Goal: Task Accomplishment & Management: Manage account settings

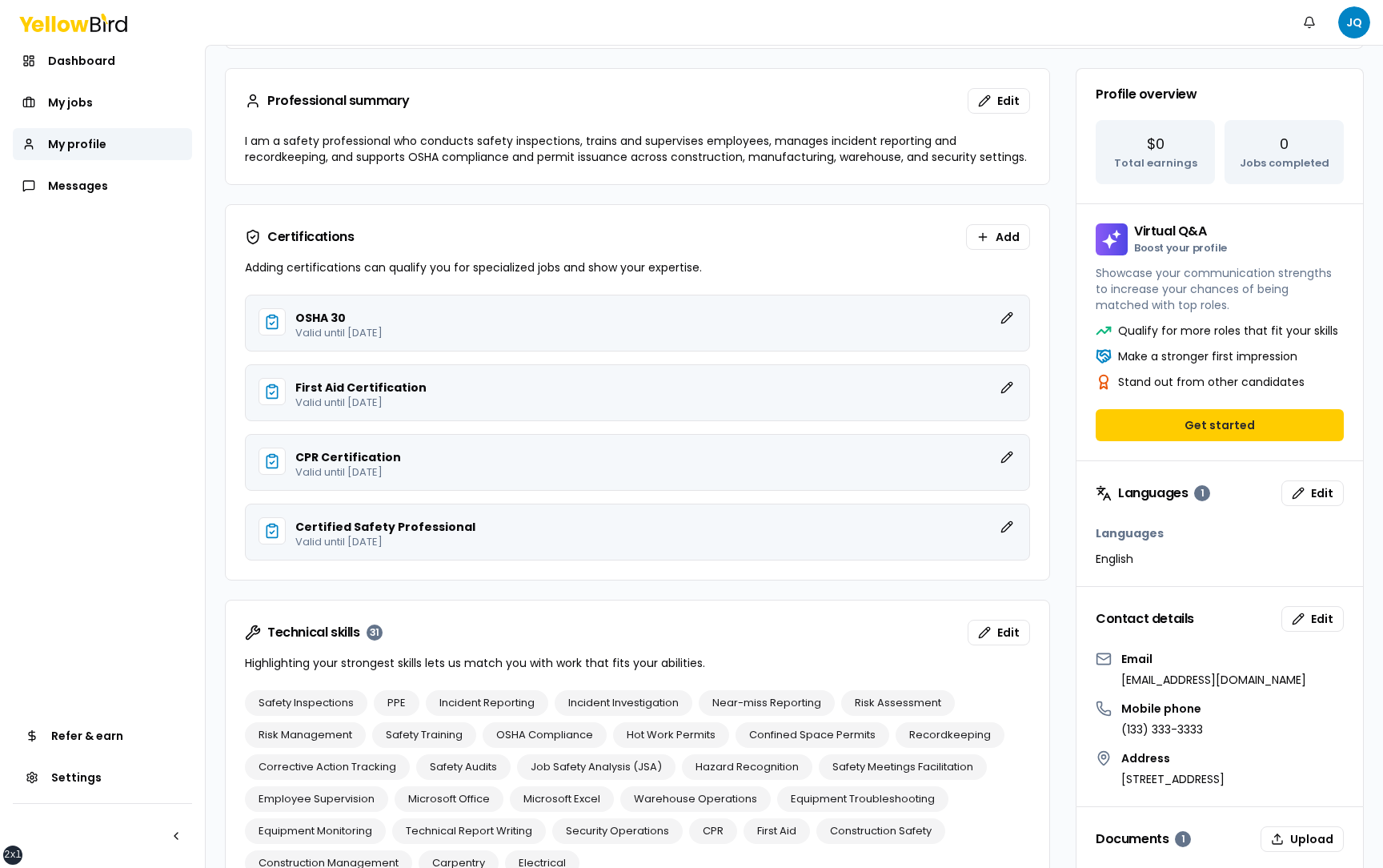
scroll to position [337, 0]
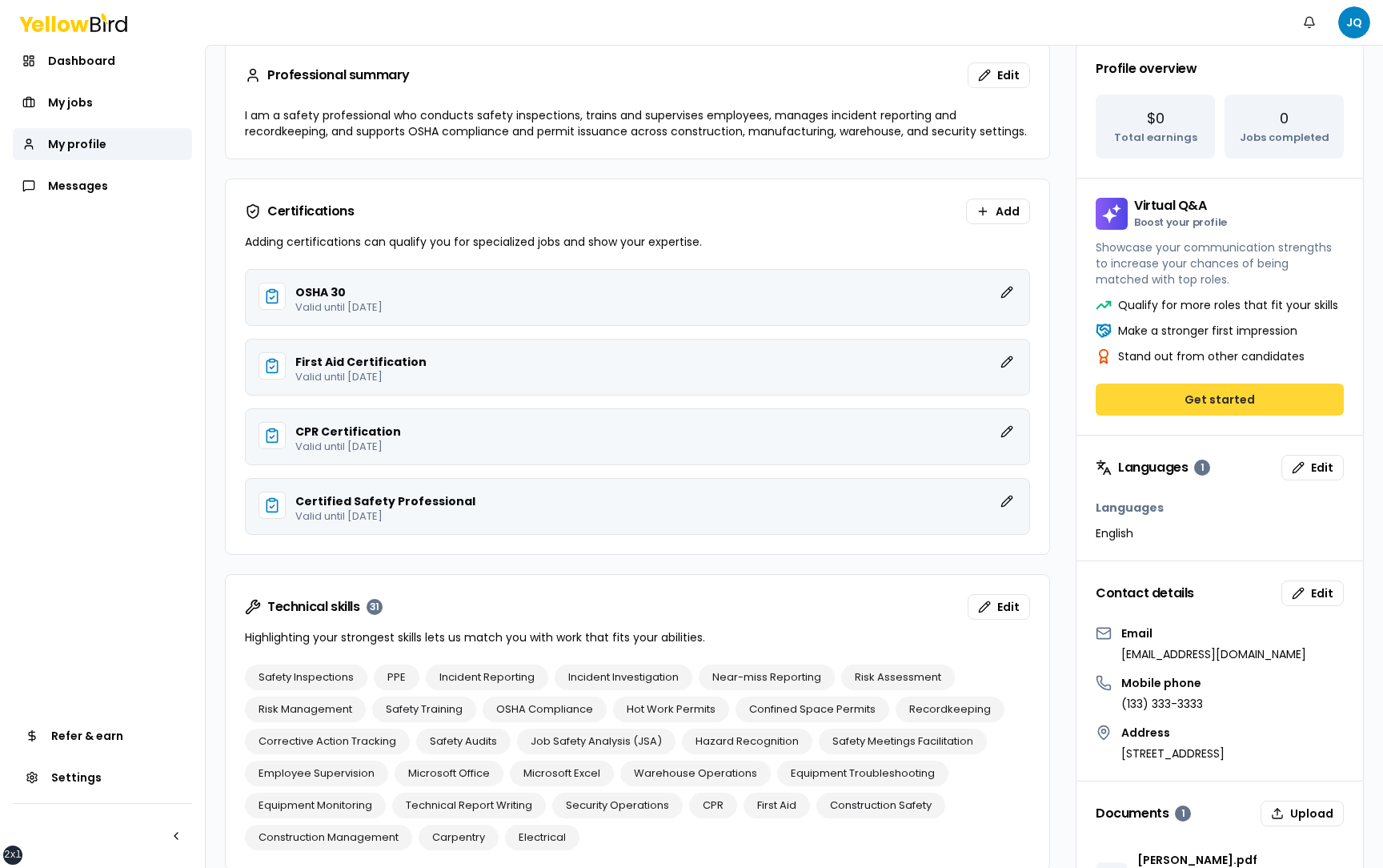
click at [1221, 396] on button "Get started" at bounding box center [1220, 399] width 249 height 32
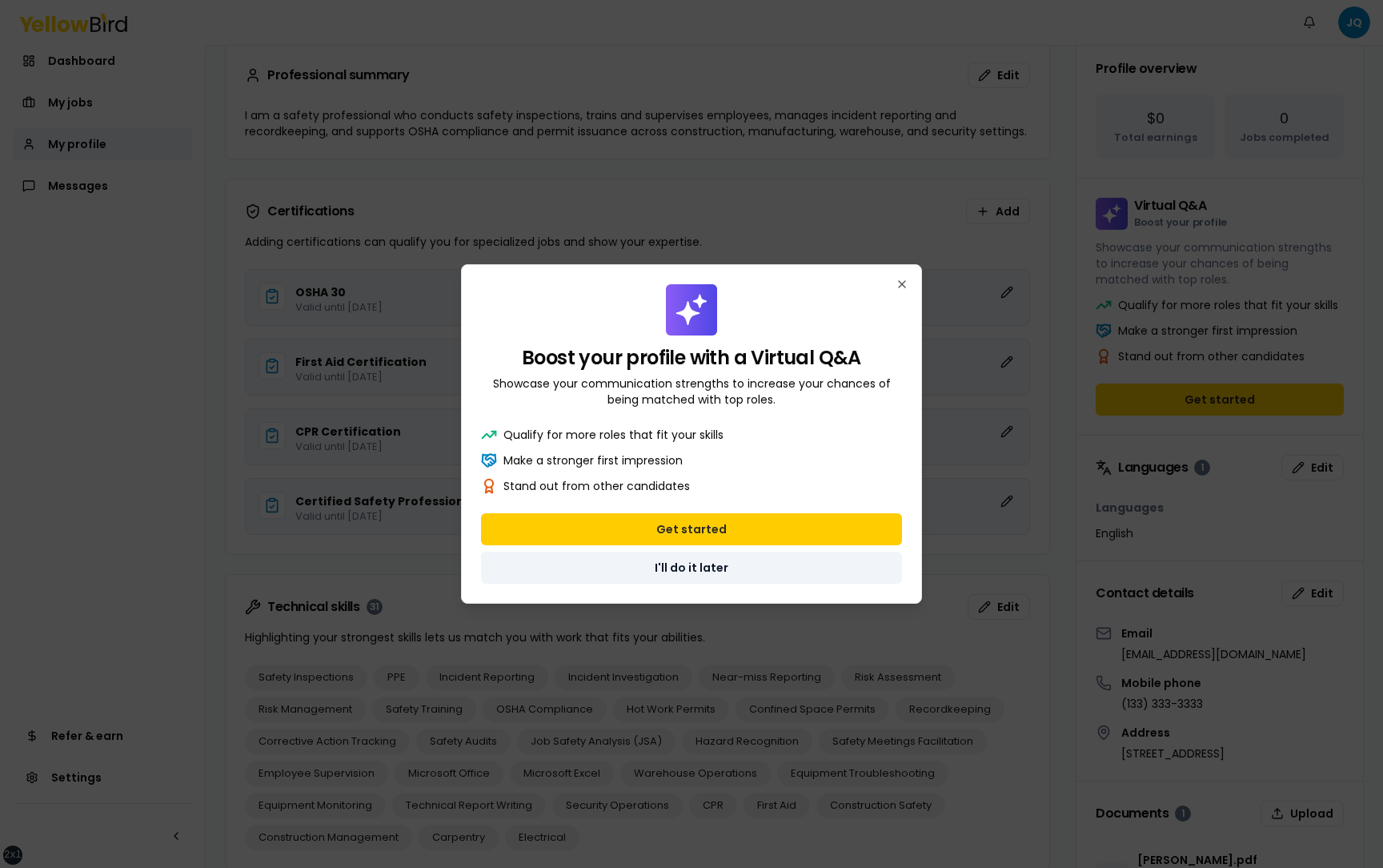
click at [797, 569] on button "I'll do it later" at bounding box center [692, 567] width 421 height 32
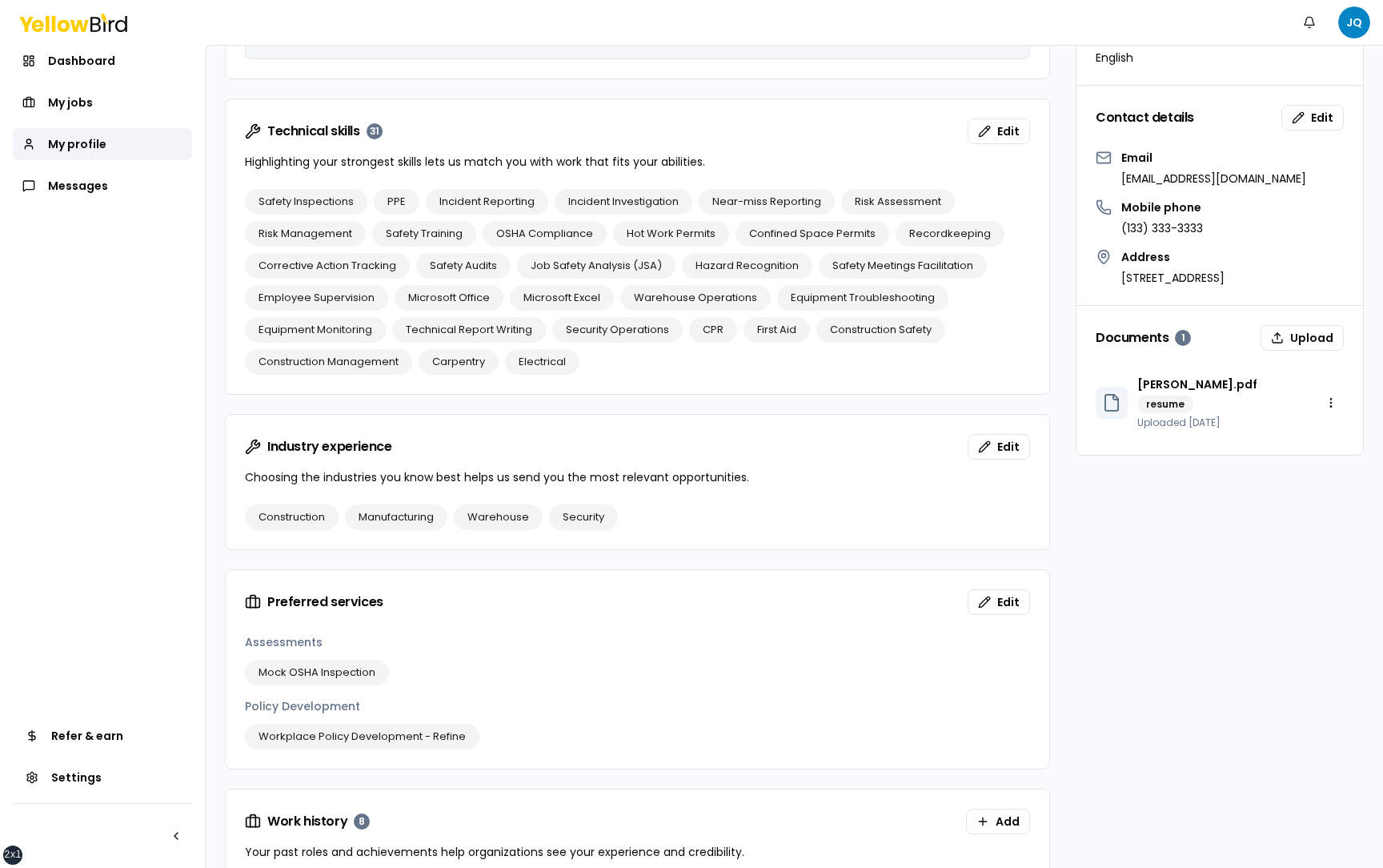
scroll to position [825, 0]
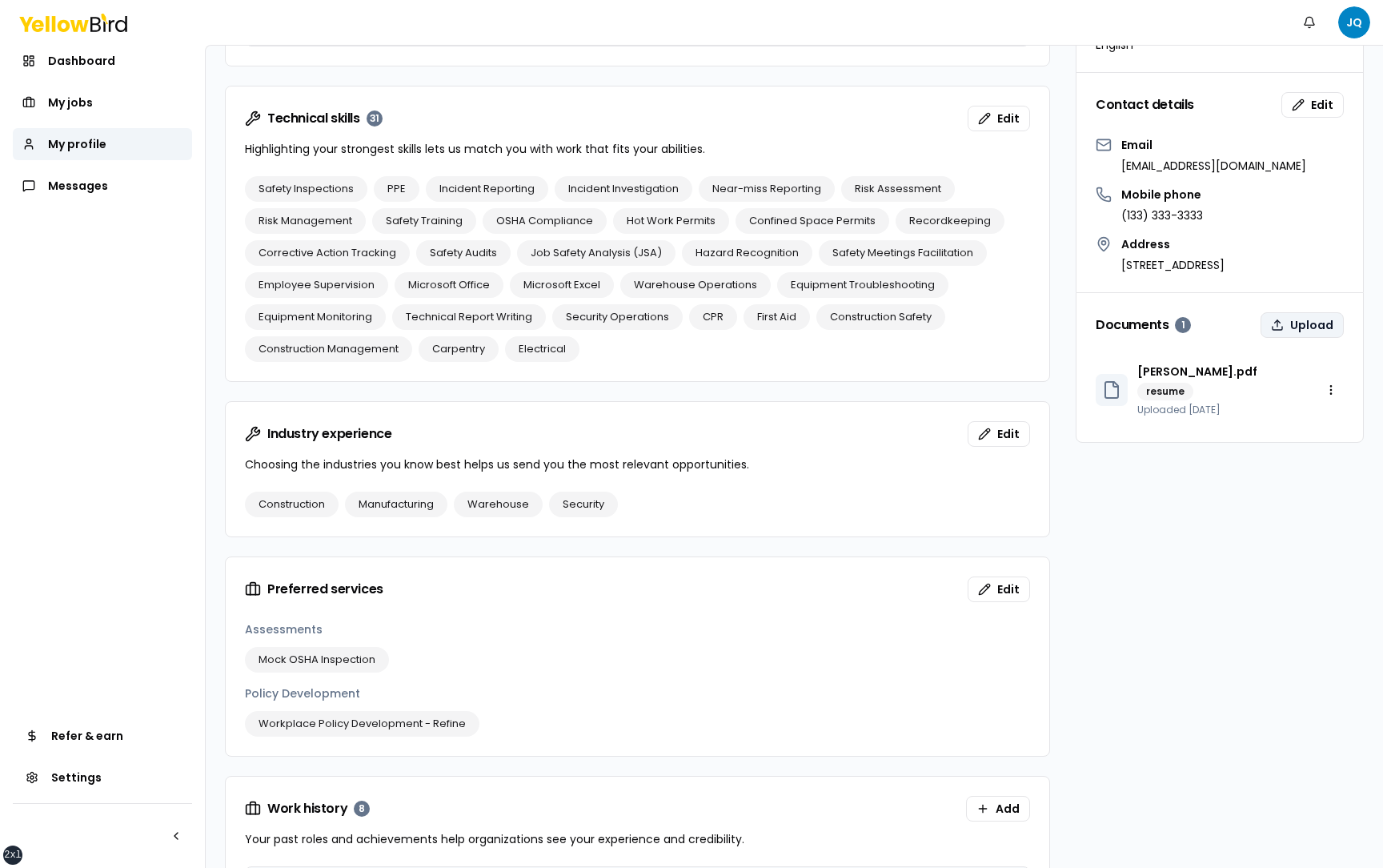
click at [1305, 322] on button "Upload" at bounding box center [1302, 324] width 83 height 26
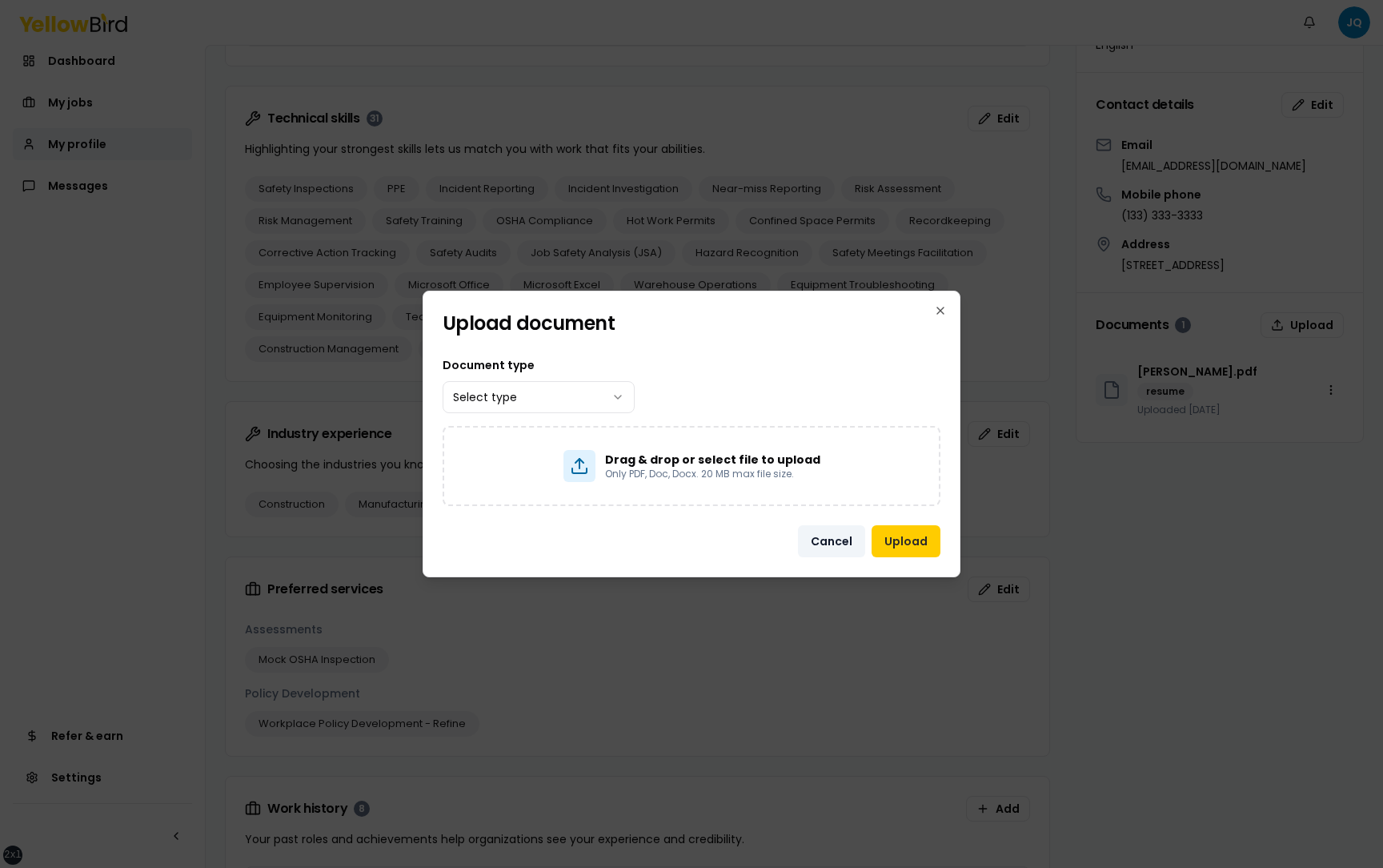
click at [832, 536] on button "Cancel" at bounding box center [831, 541] width 67 height 32
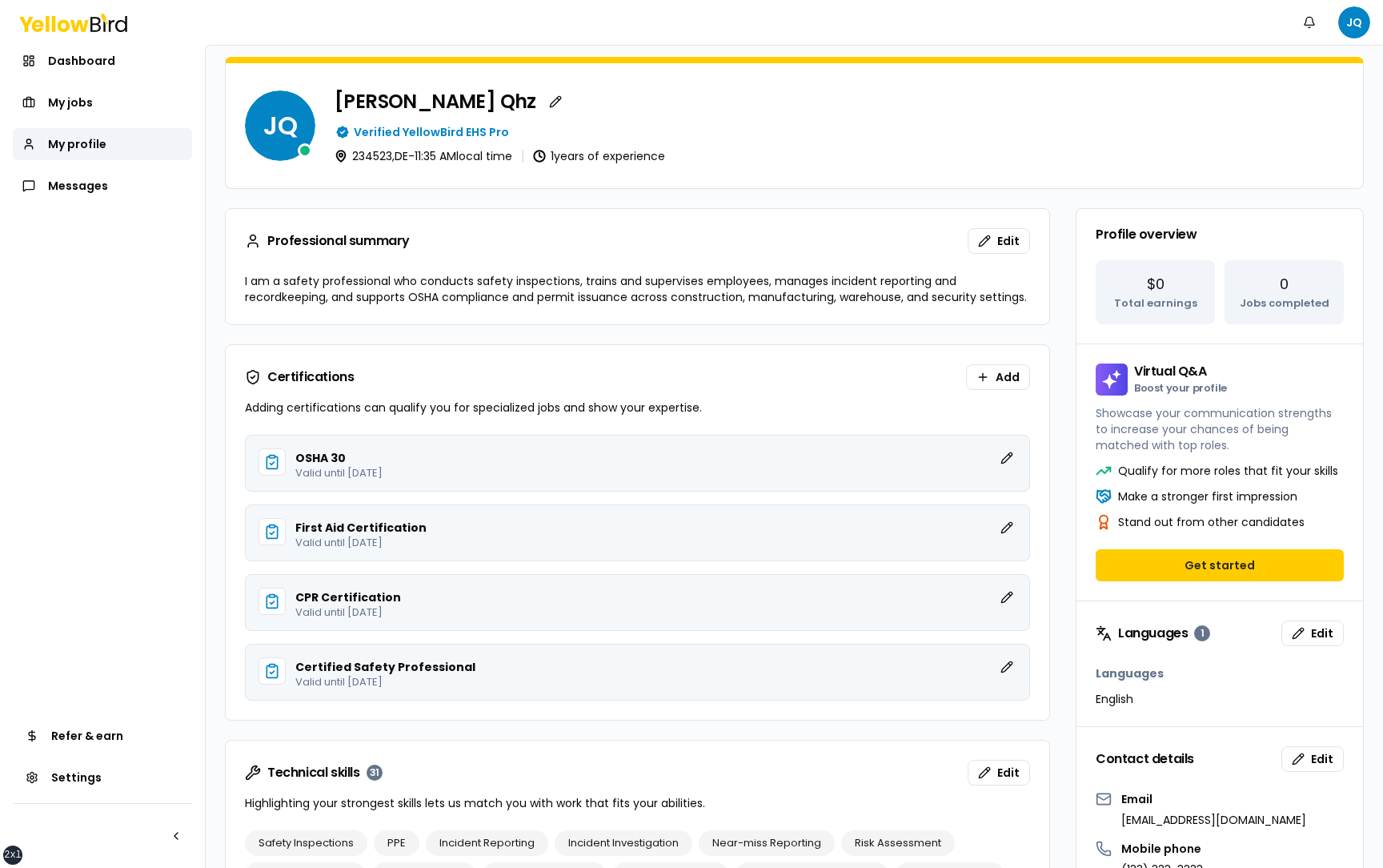
scroll to position [157, 0]
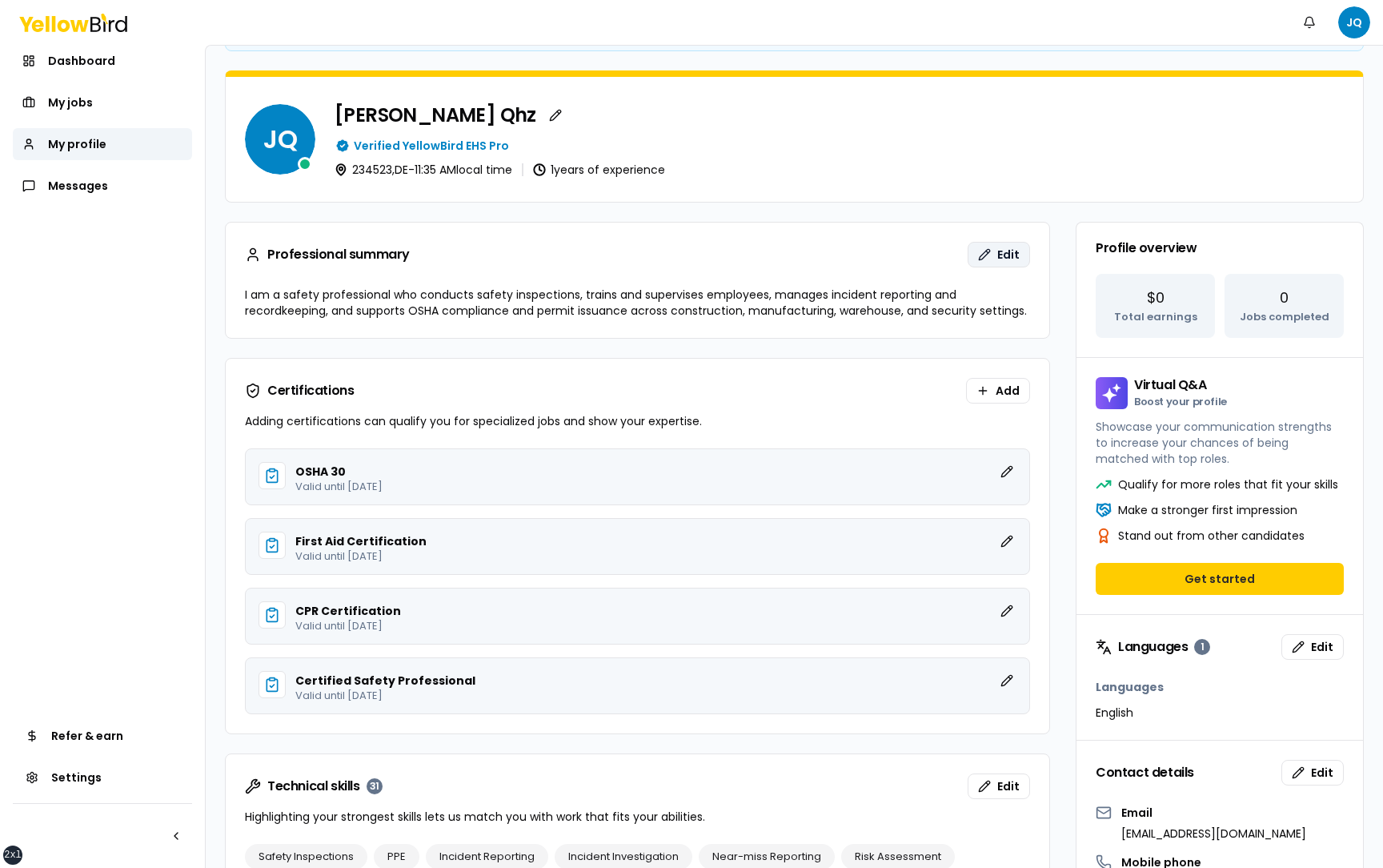
click at [994, 253] on button "Edit" at bounding box center [999, 254] width 63 height 26
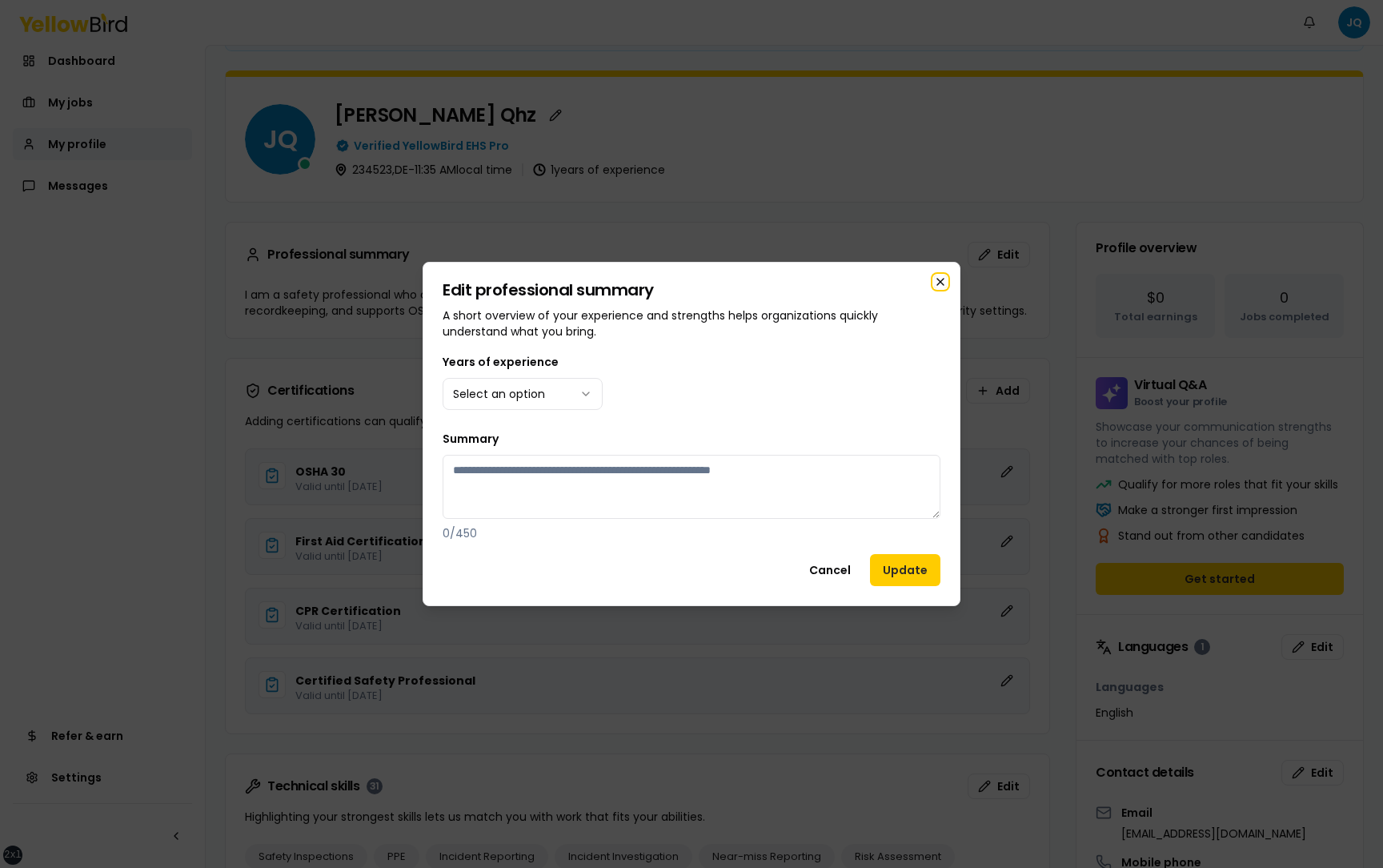
click at [939, 283] on icon "button" at bounding box center [940, 282] width 7 height 7
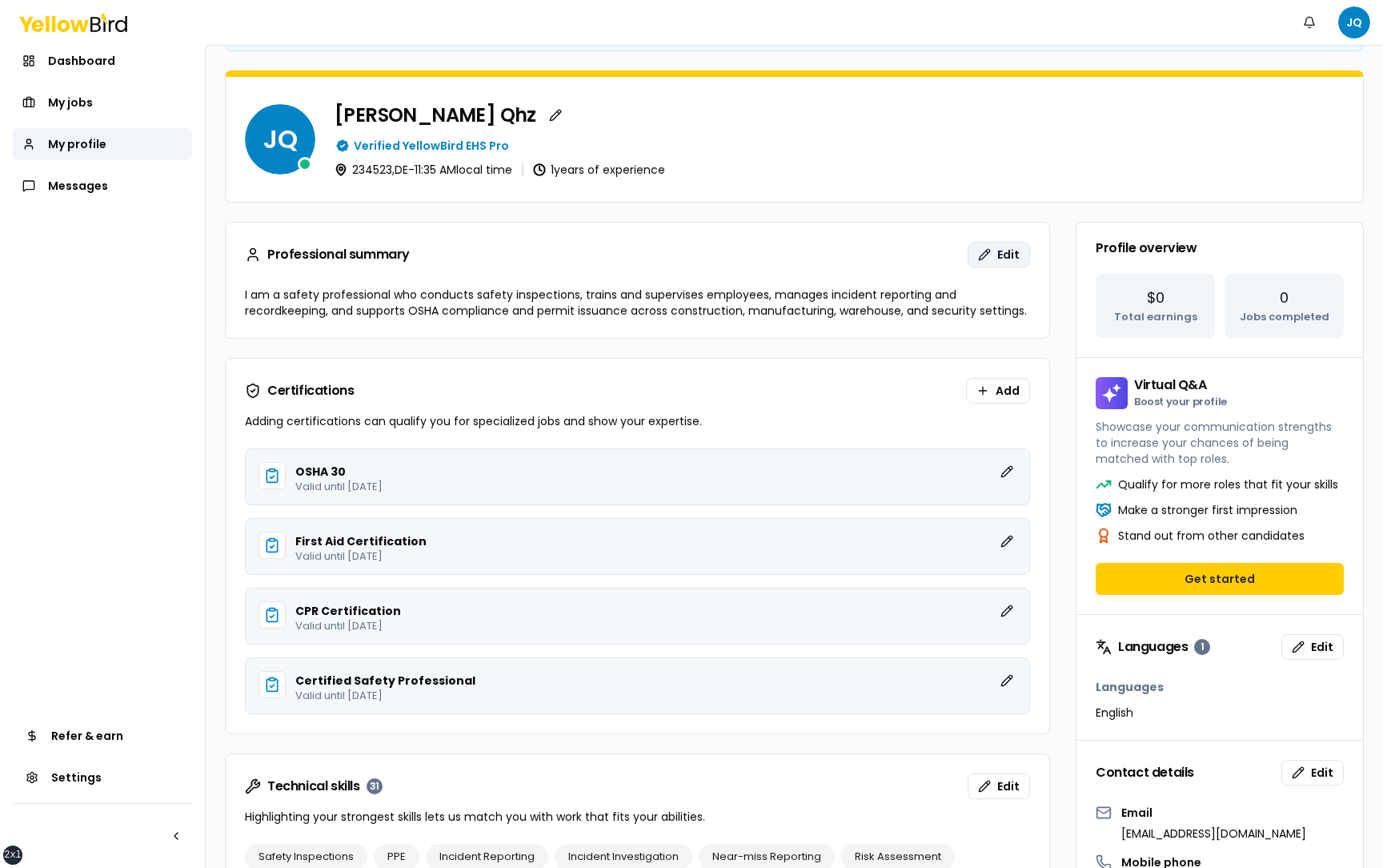
click at [1007, 249] on span "Edit" at bounding box center [1008, 254] width 23 height 16
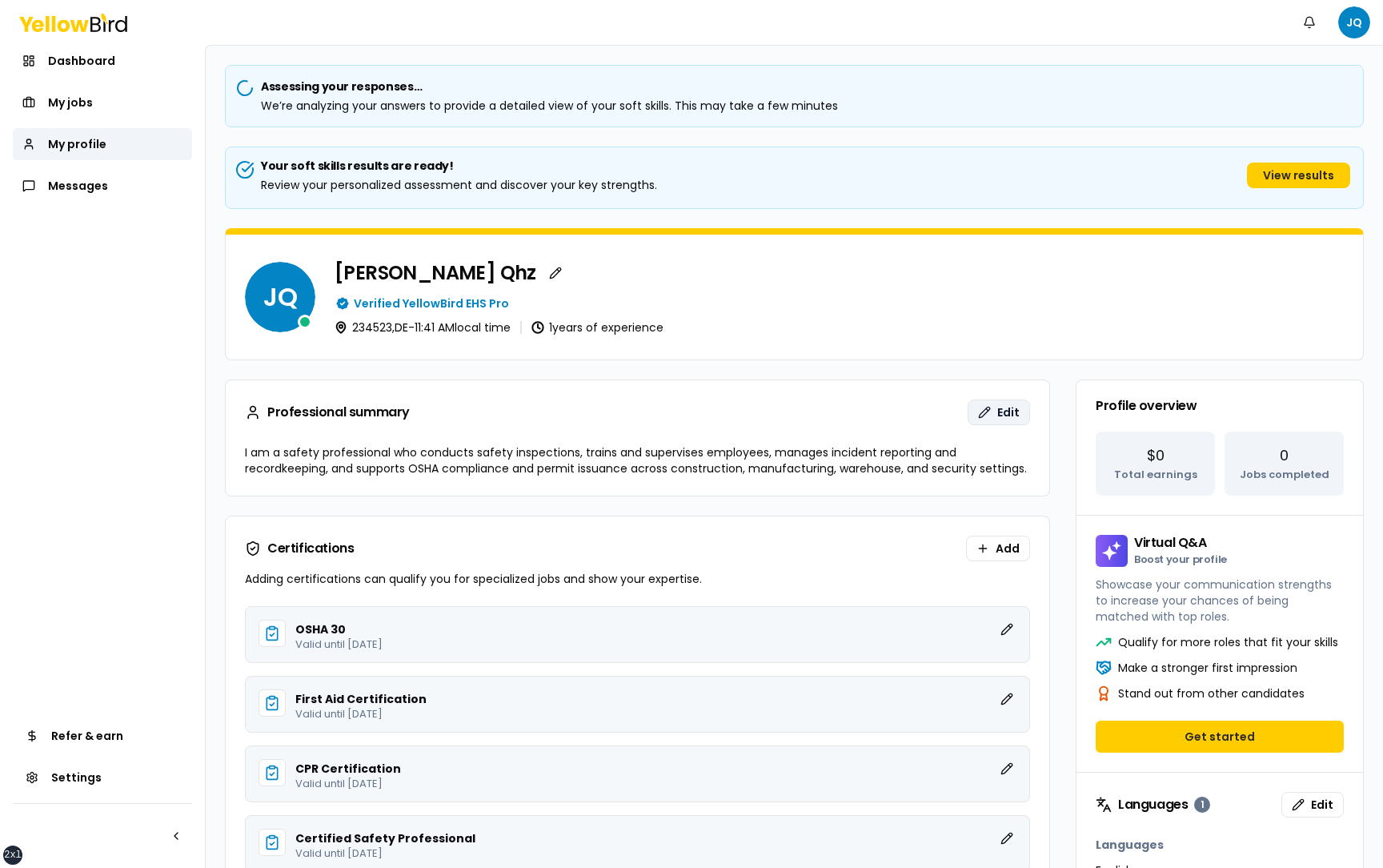
click at [1001, 410] on span "Edit" at bounding box center [1008, 412] width 23 height 16
click at [995, 414] on button "Edit" at bounding box center [999, 412] width 63 height 26
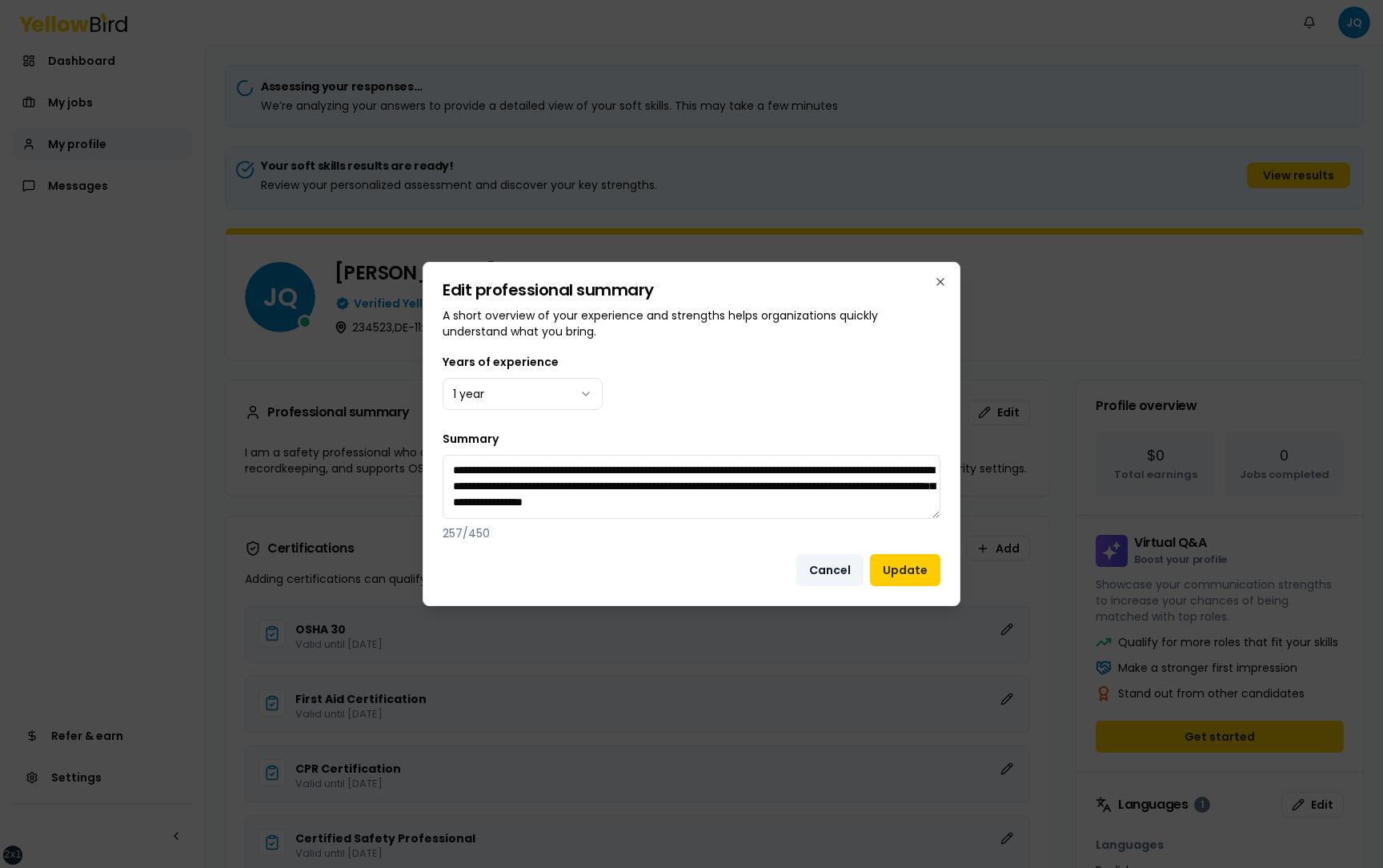
click at [836, 578] on button "Cancel" at bounding box center [829, 570] width 67 height 32
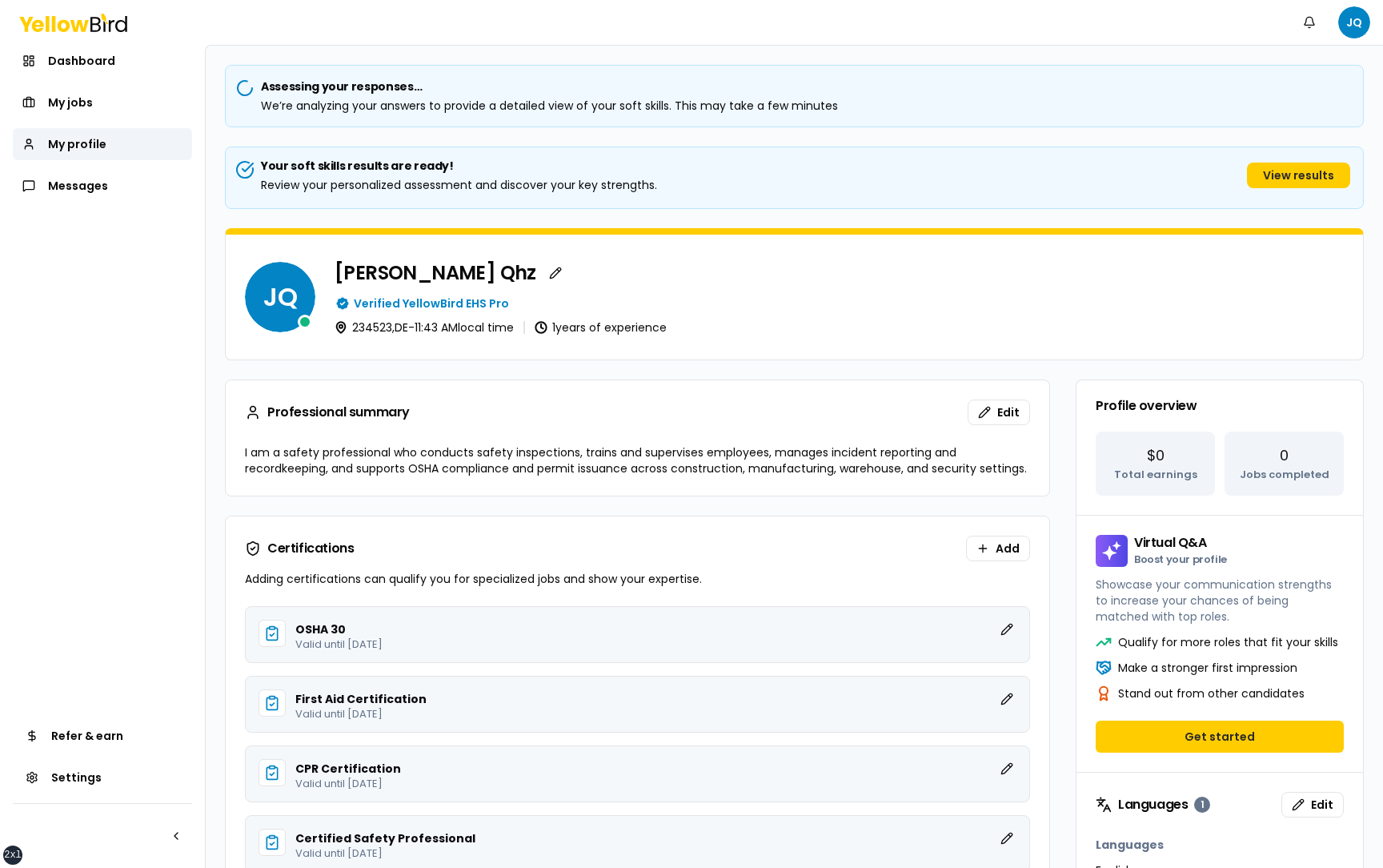
click at [824, 402] on div "Professional summary Edit" at bounding box center [637, 412] width 785 height 26
click at [1003, 407] on span "Edit" at bounding box center [1008, 412] width 23 height 16
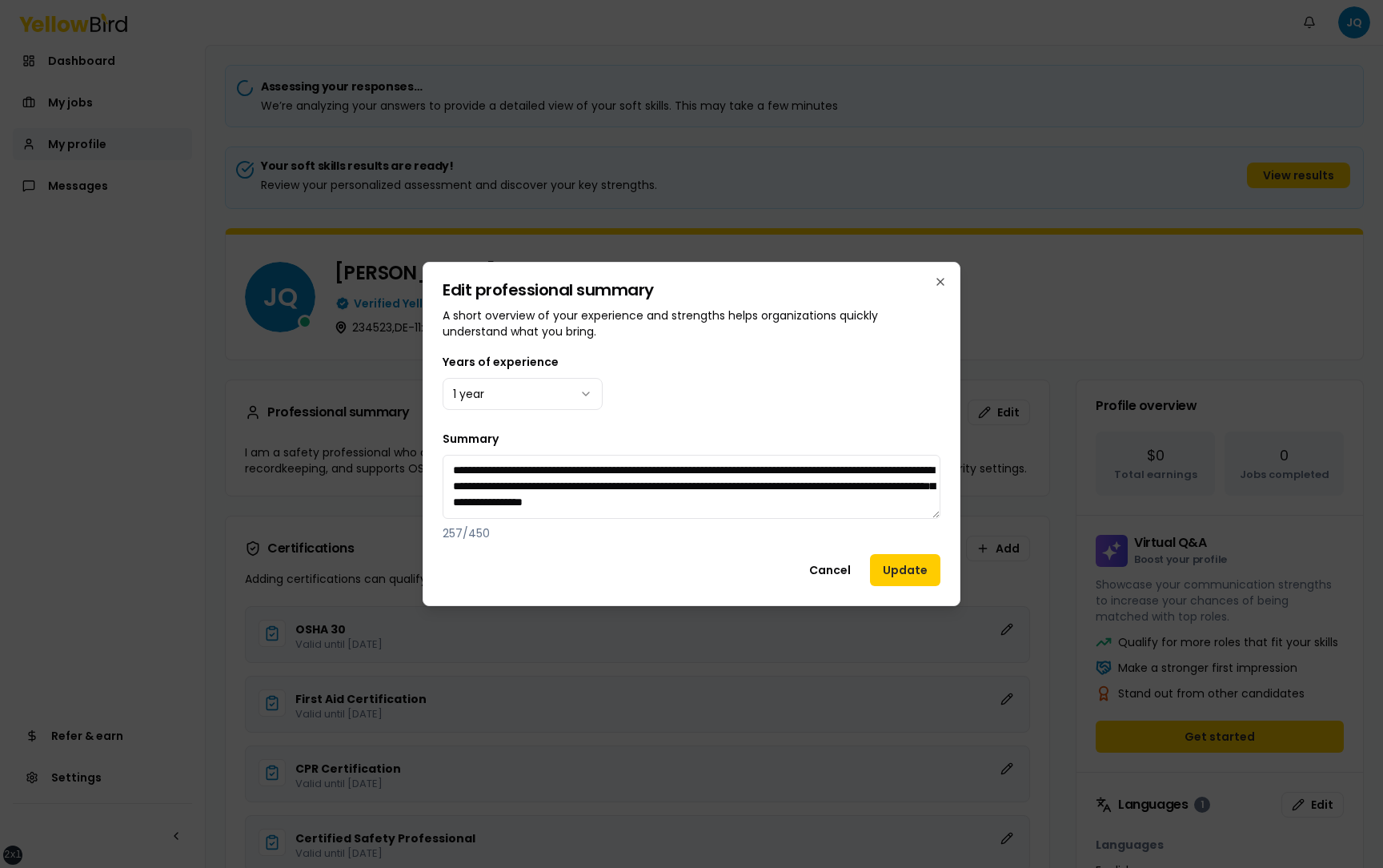
scroll to position [14, 0]
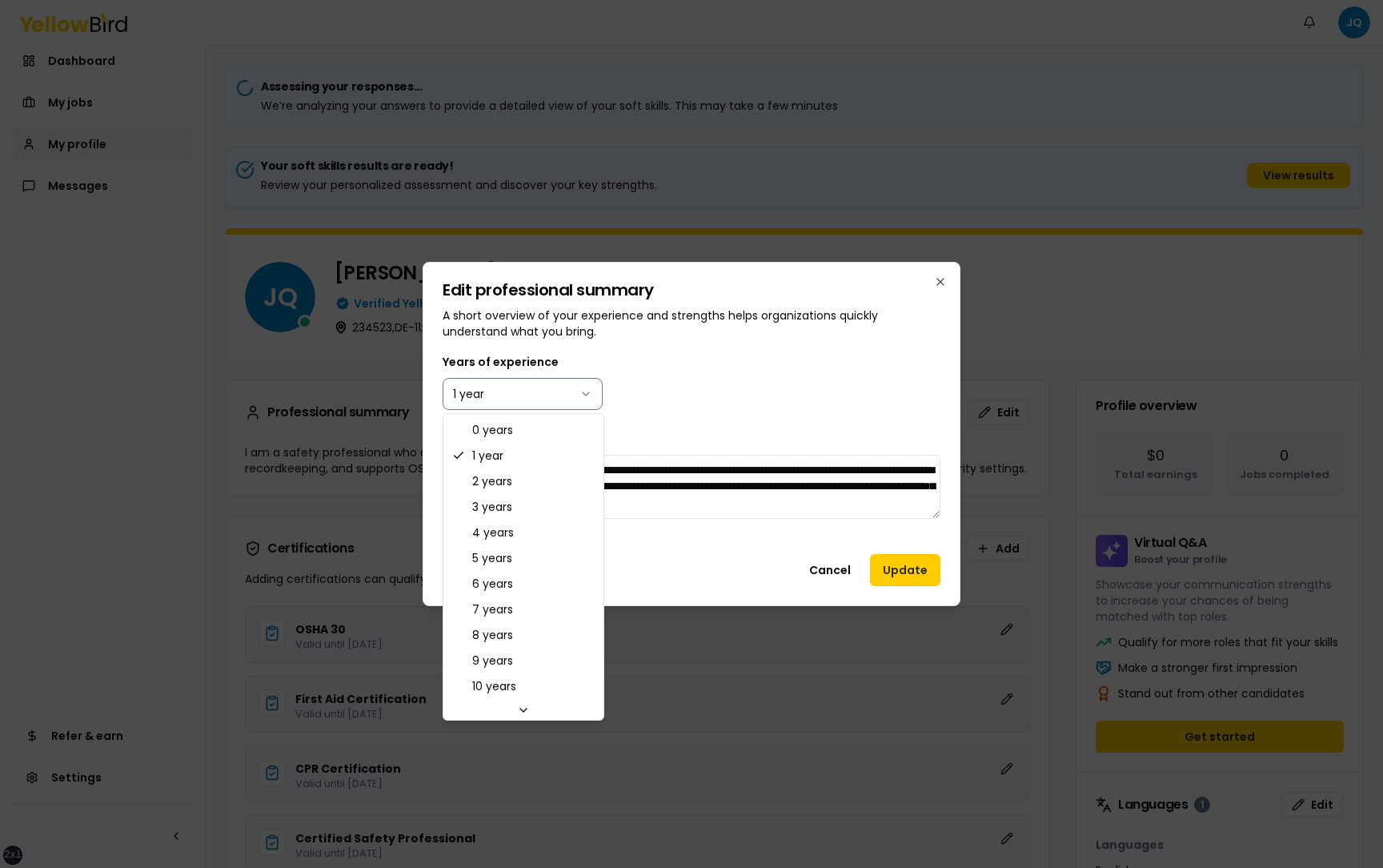
click at [565, 396] on body "xs sm md lg xl 2xl Notifications JQ Dashboard My jobs My profile Messages Refer…" at bounding box center [692, 434] width 1383 height 868
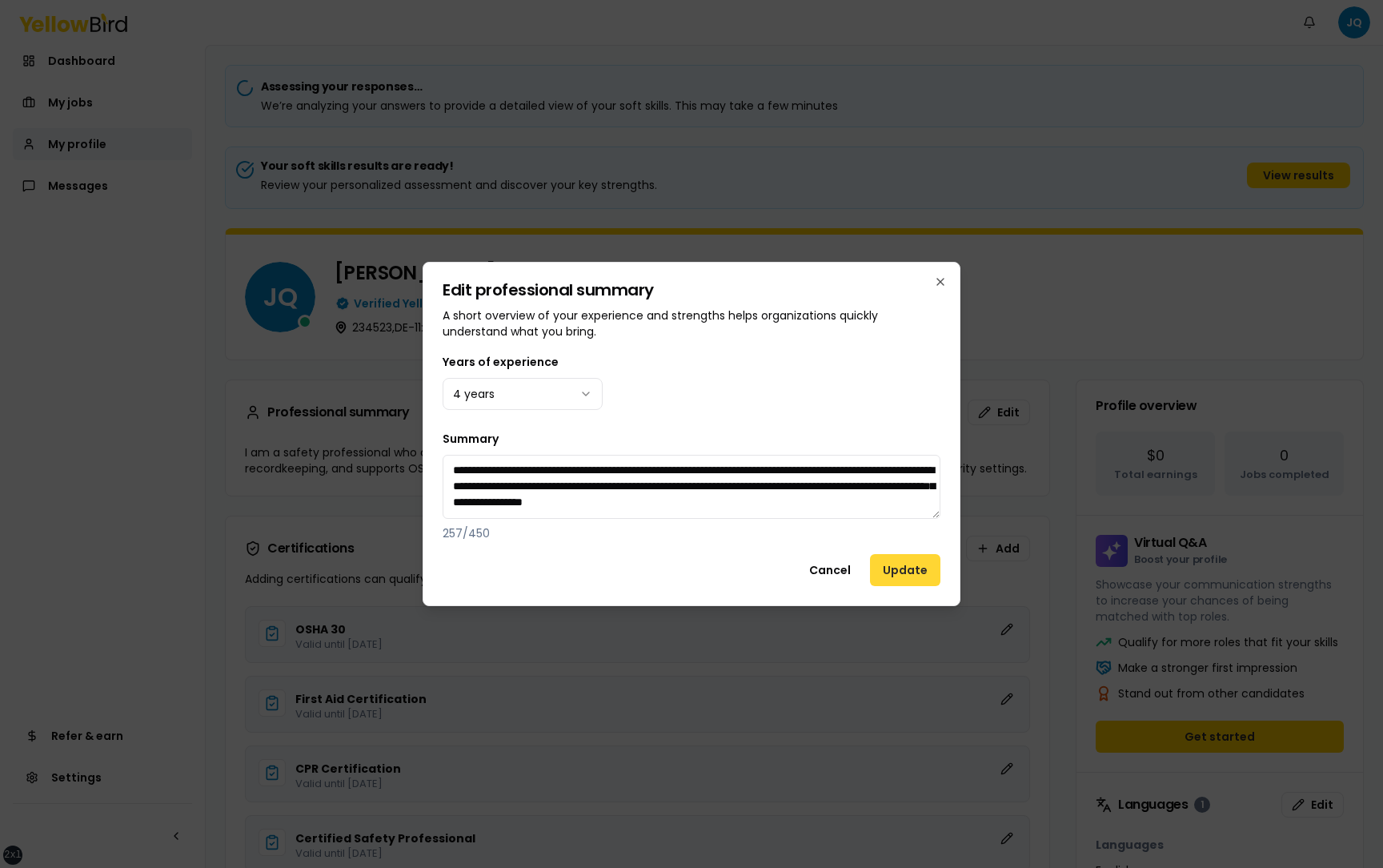
click at [904, 571] on button "Update" at bounding box center [905, 570] width 70 height 32
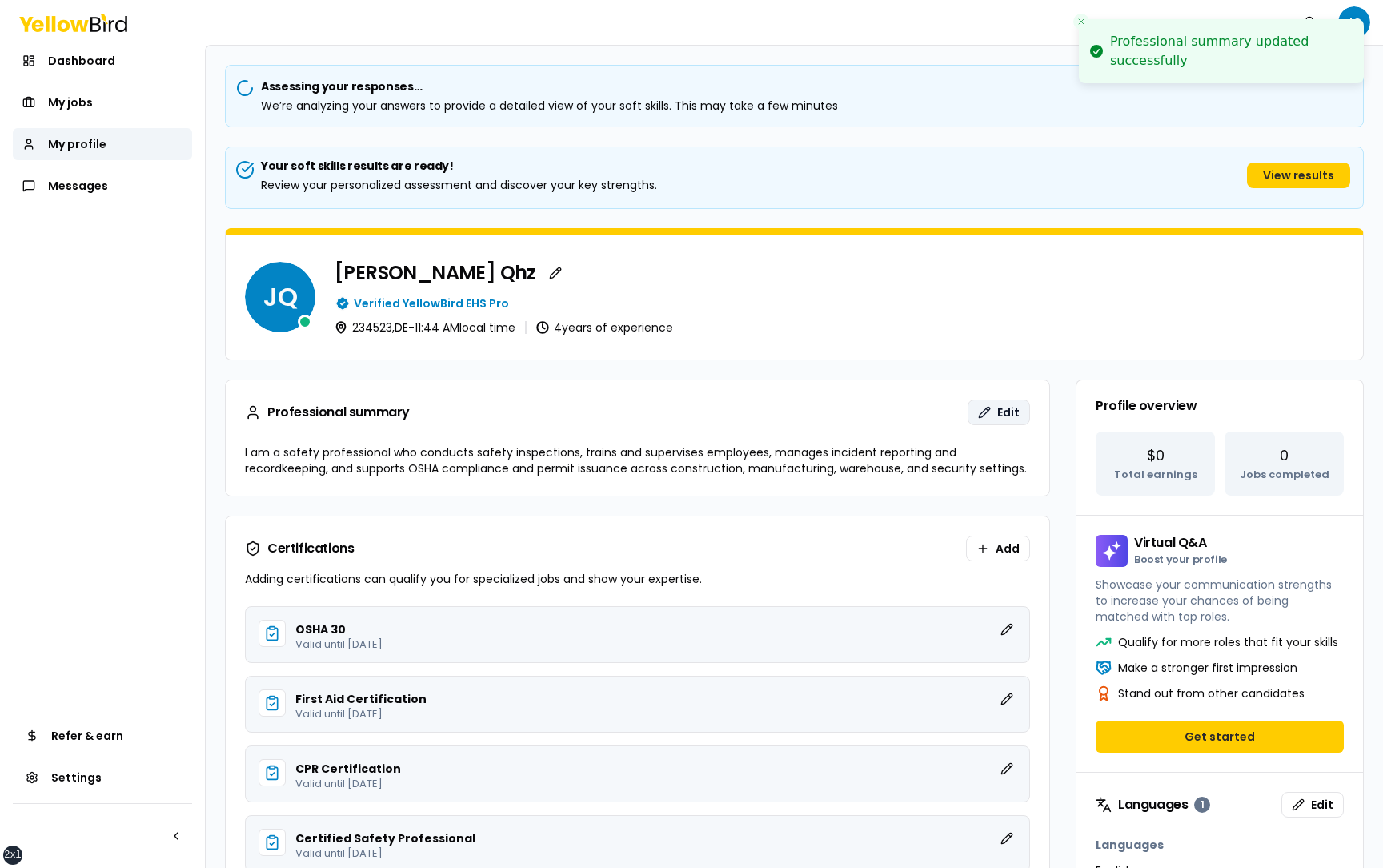
click at [996, 408] on button "Edit" at bounding box center [999, 412] width 63 height 26
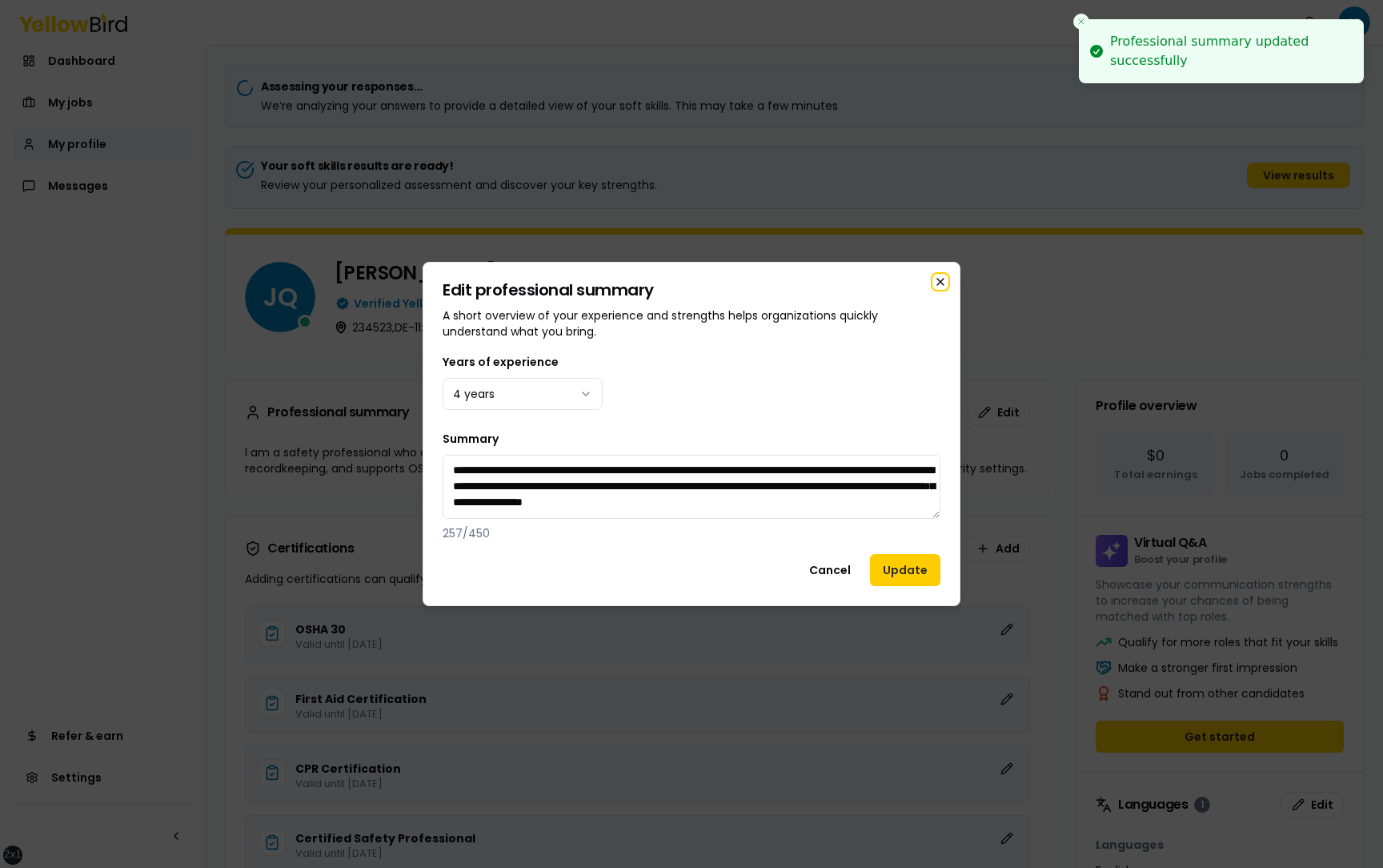
click at [942, 279] on icon "button" at bounding box center [940, 281] width 12 height 12
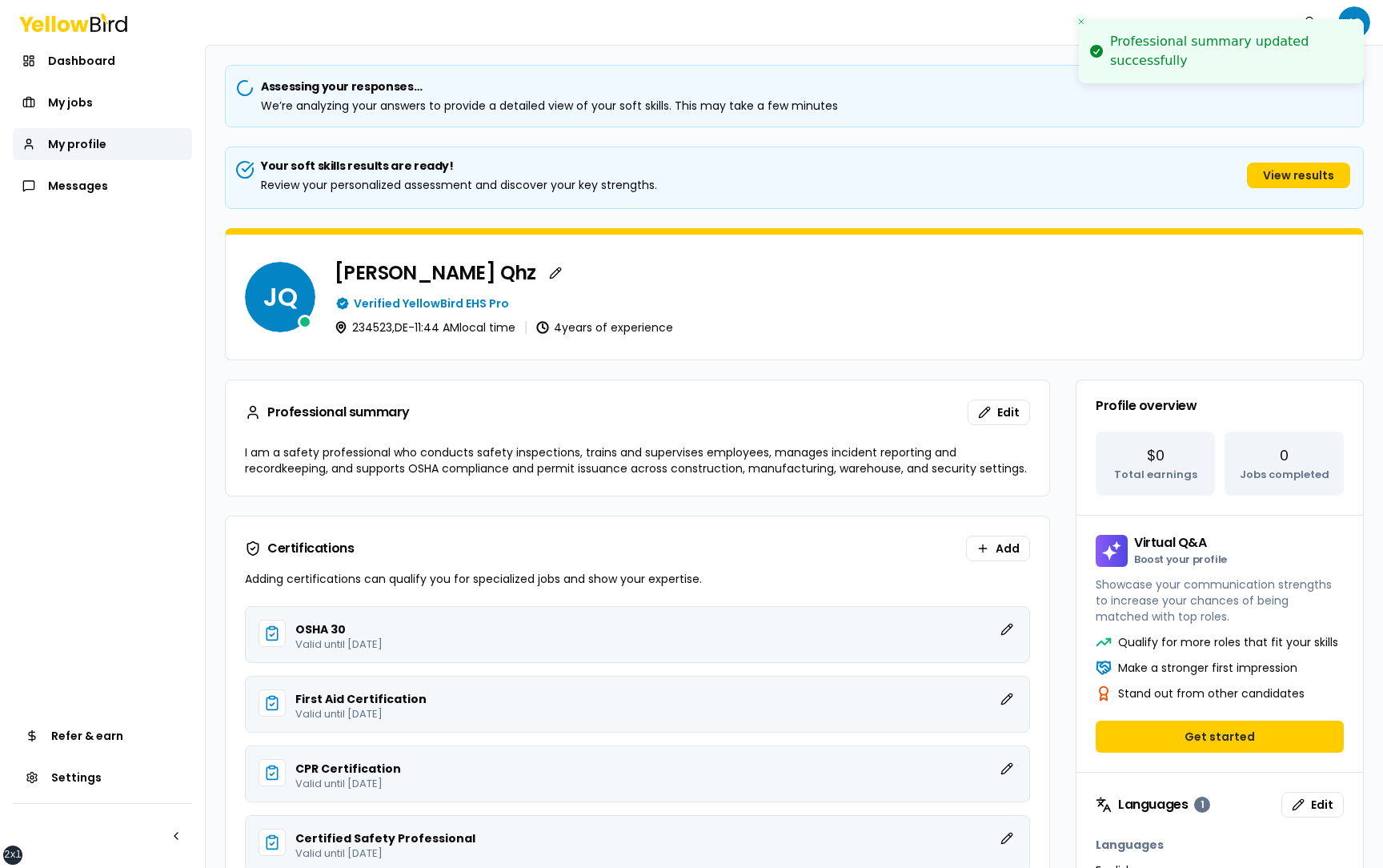
click at [923, 400] on div "Professional summary Edit" at bounding box center [637, 412] width 785 height 26
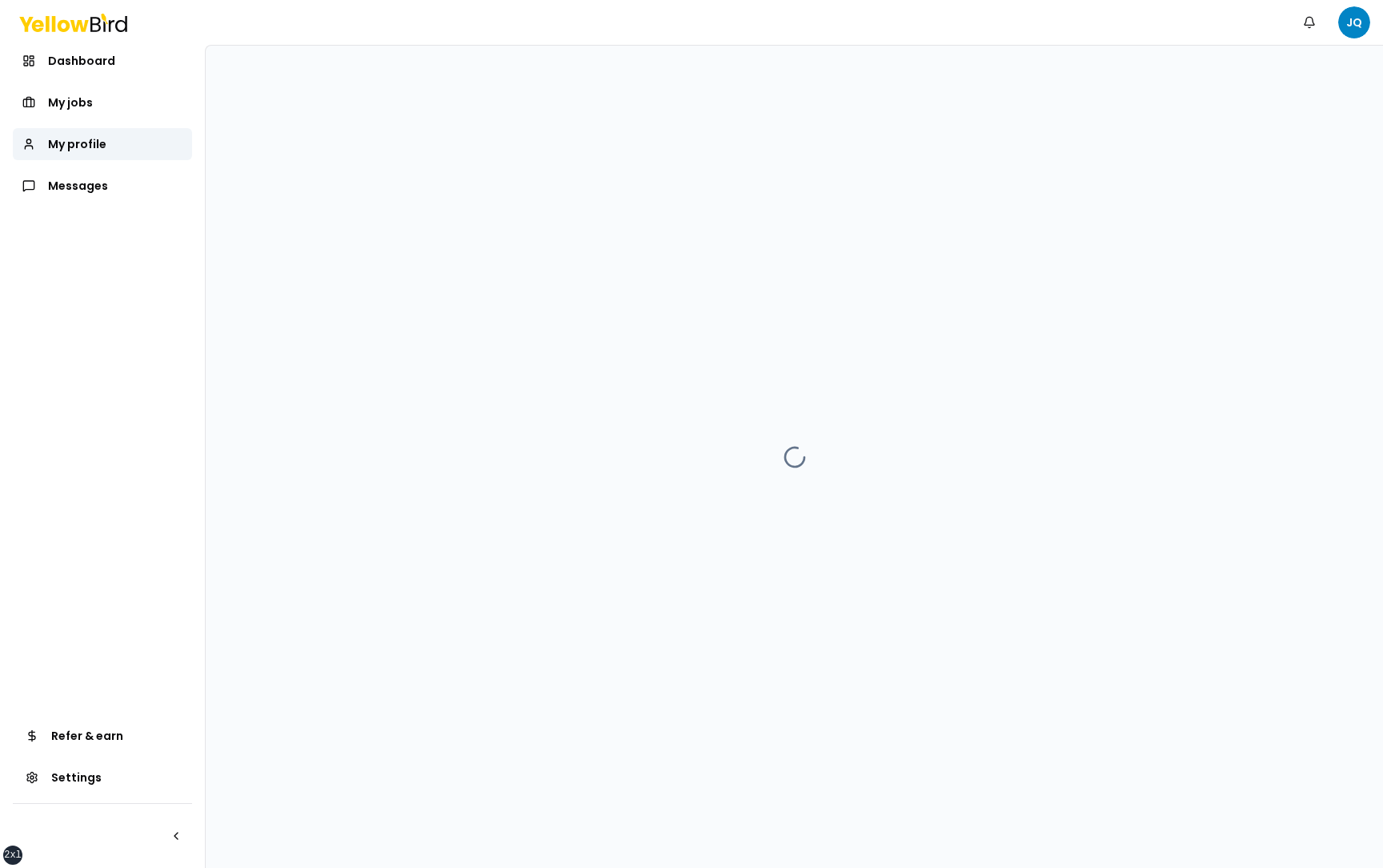
click at [694, 627] on div at bounding box center [794, 456] width 1177 height 822
click at [294, 176] on div at bounding box center [794, 456] width 1177 height 822
click at [83, 59] on span "Dashboard" at bounding box center [82, 61] width 67 height 16
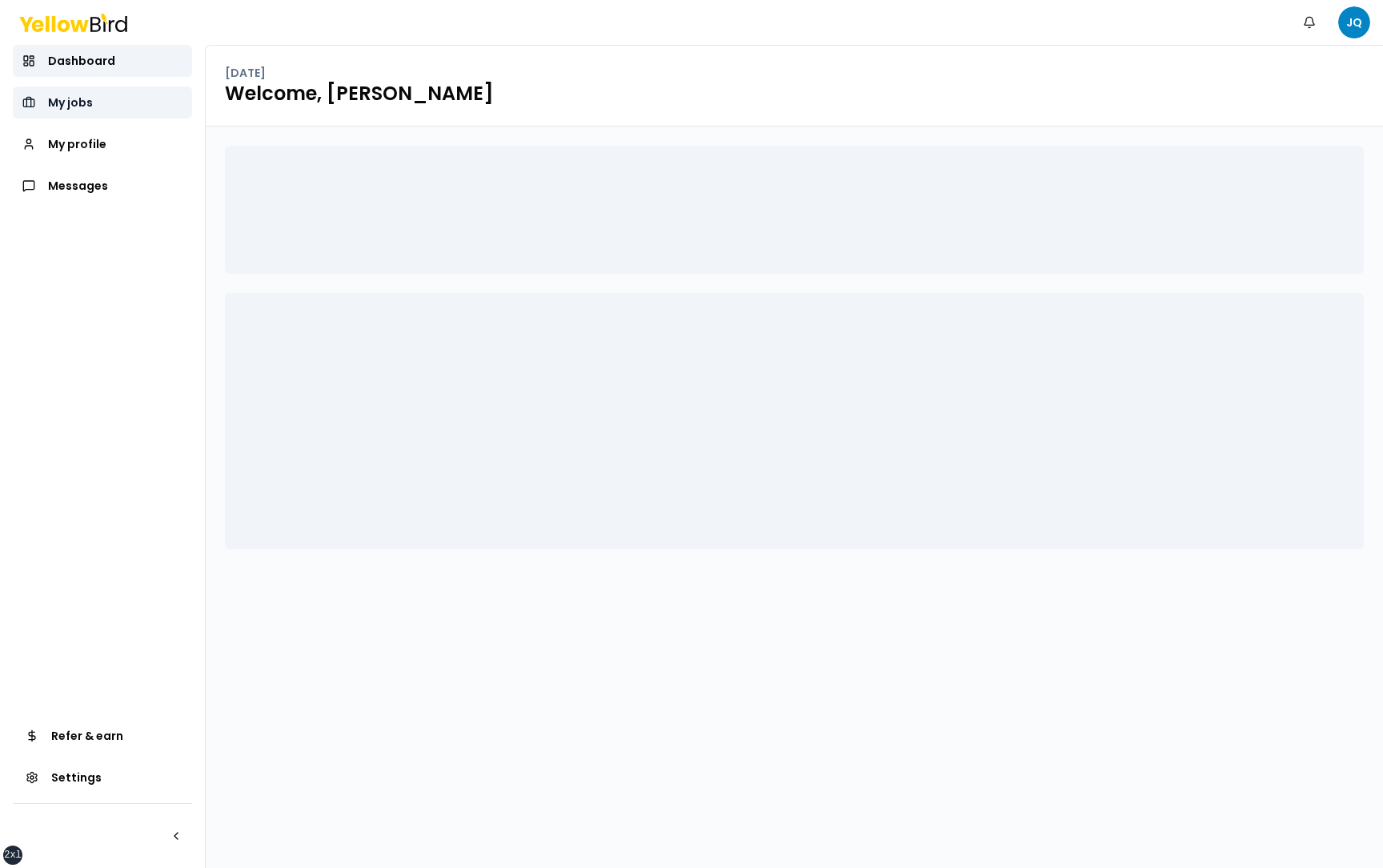
click at [100, 103] on link "My jobs" at bounding box center [101, 102] width 179 height 32
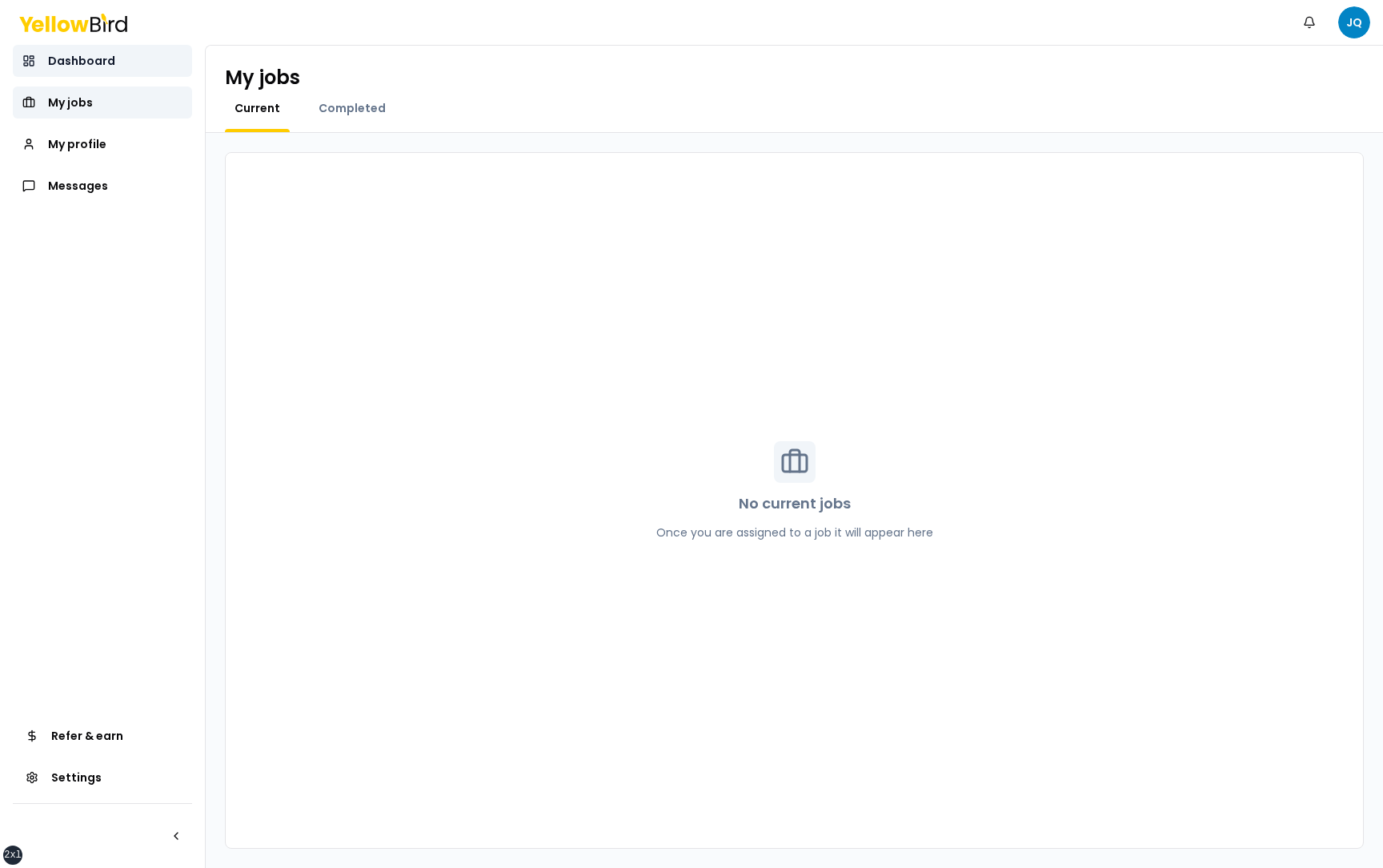
click at [120, 64] on link "Dashboard" at bounding box center [101, 61] width 179 height 32
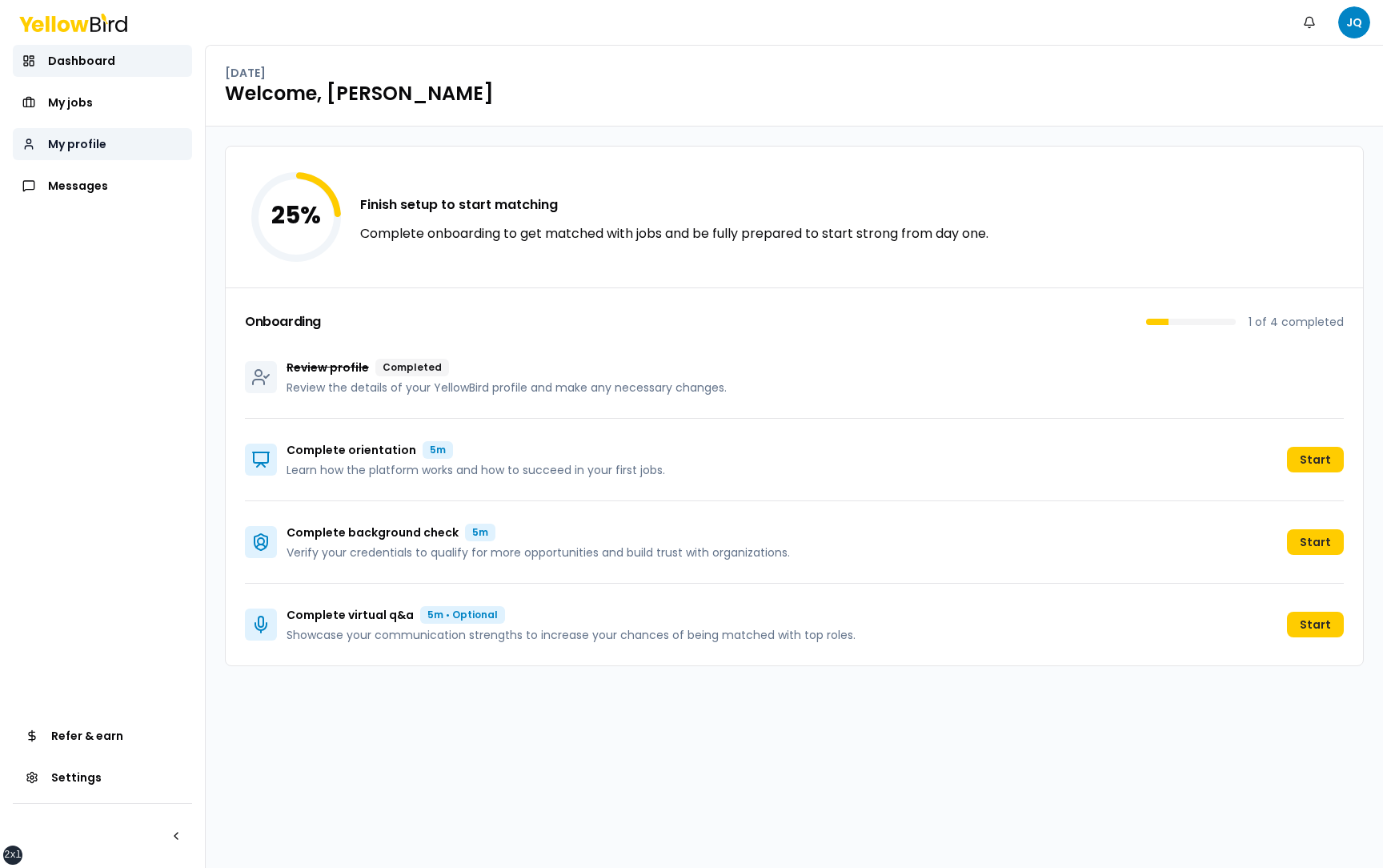
click at [110, 141] on link "My profile" at bounding box center [101, 144] width 179 height 32
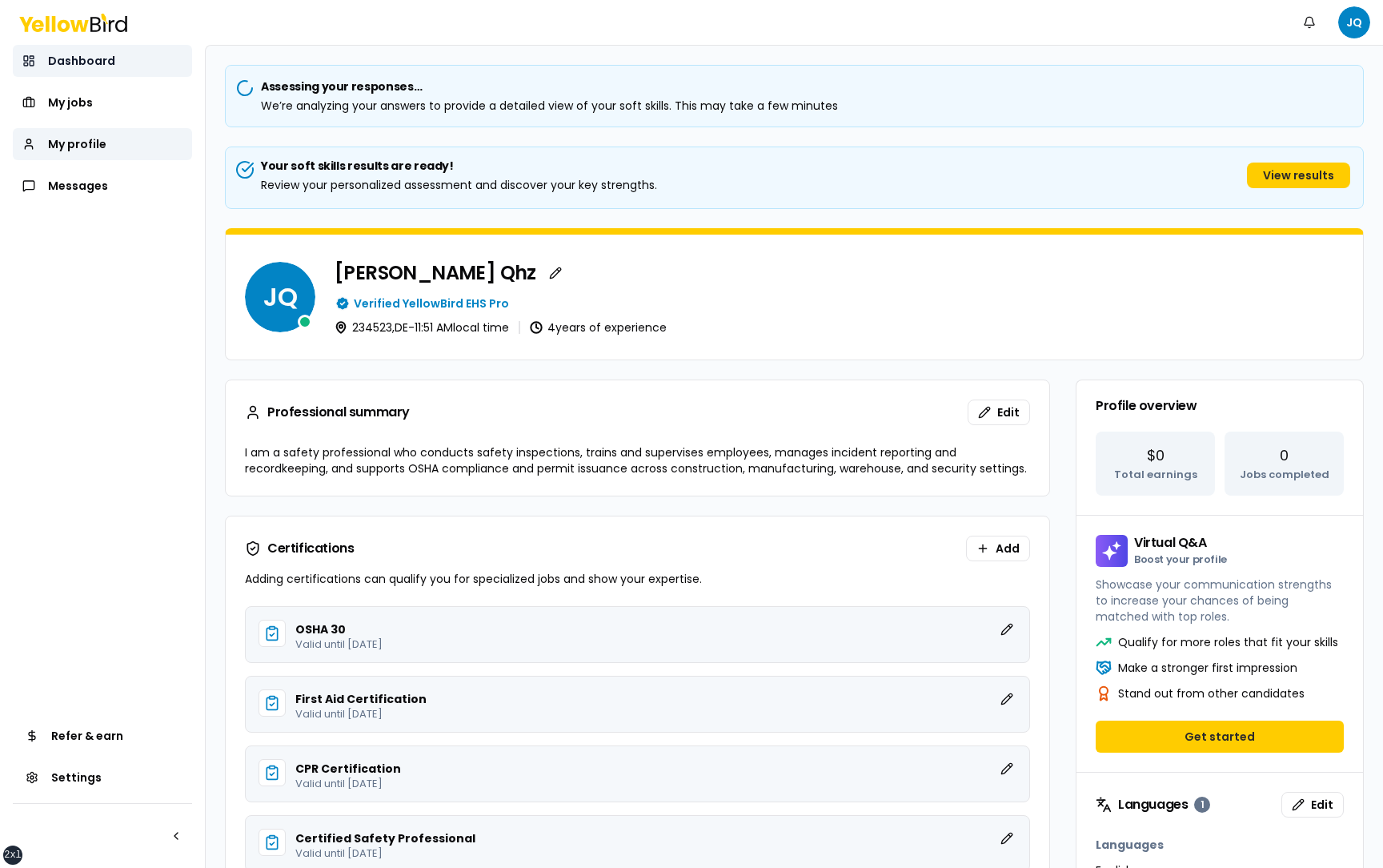
click at [137, 65] on link "Dashboard" at bounding box center [101, 61] width 179 height 32
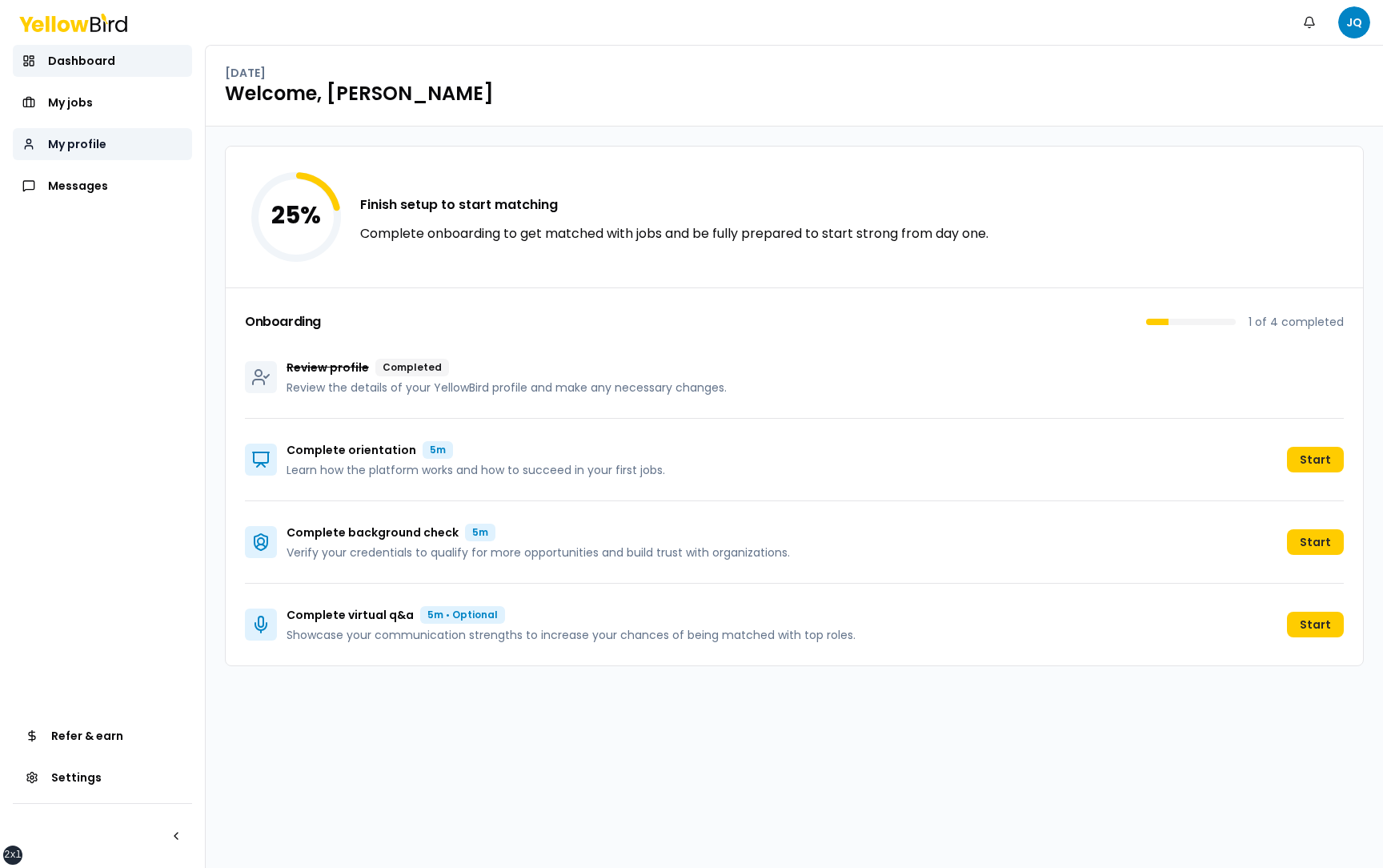
click at [116, 148] on link "My profile" at bounding box center [101, 144] width 179 height 32
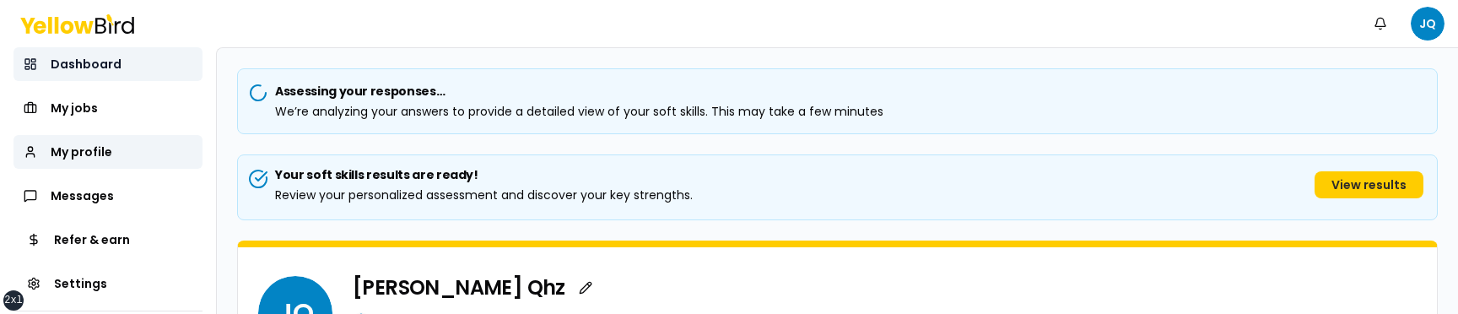
click at [162, 67] on link "Dashboard" at bounding box center [107, 64] width 189 height 34
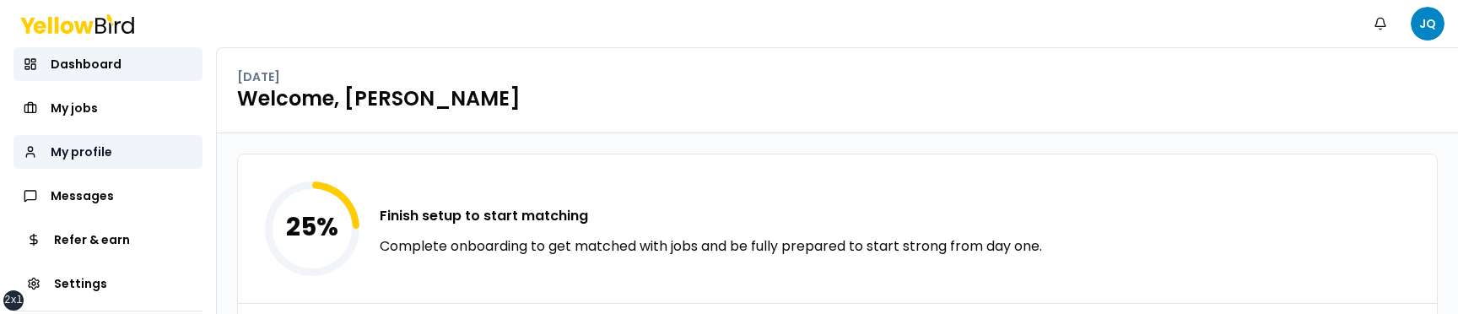
click at [109, 155] on span "My profile" at bounding box center [82, 151] width 62 height 17
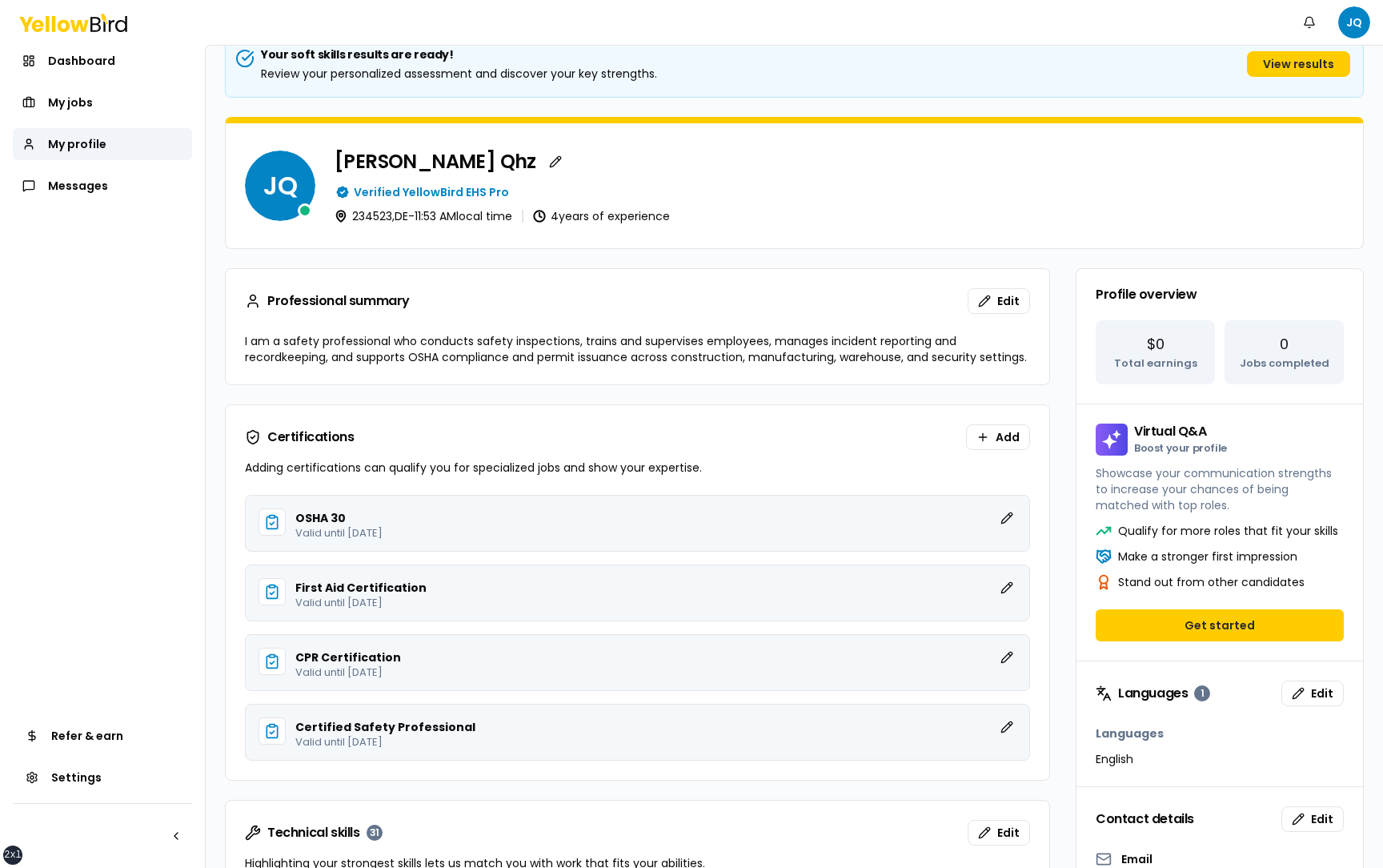
scroll to position [120, 0]
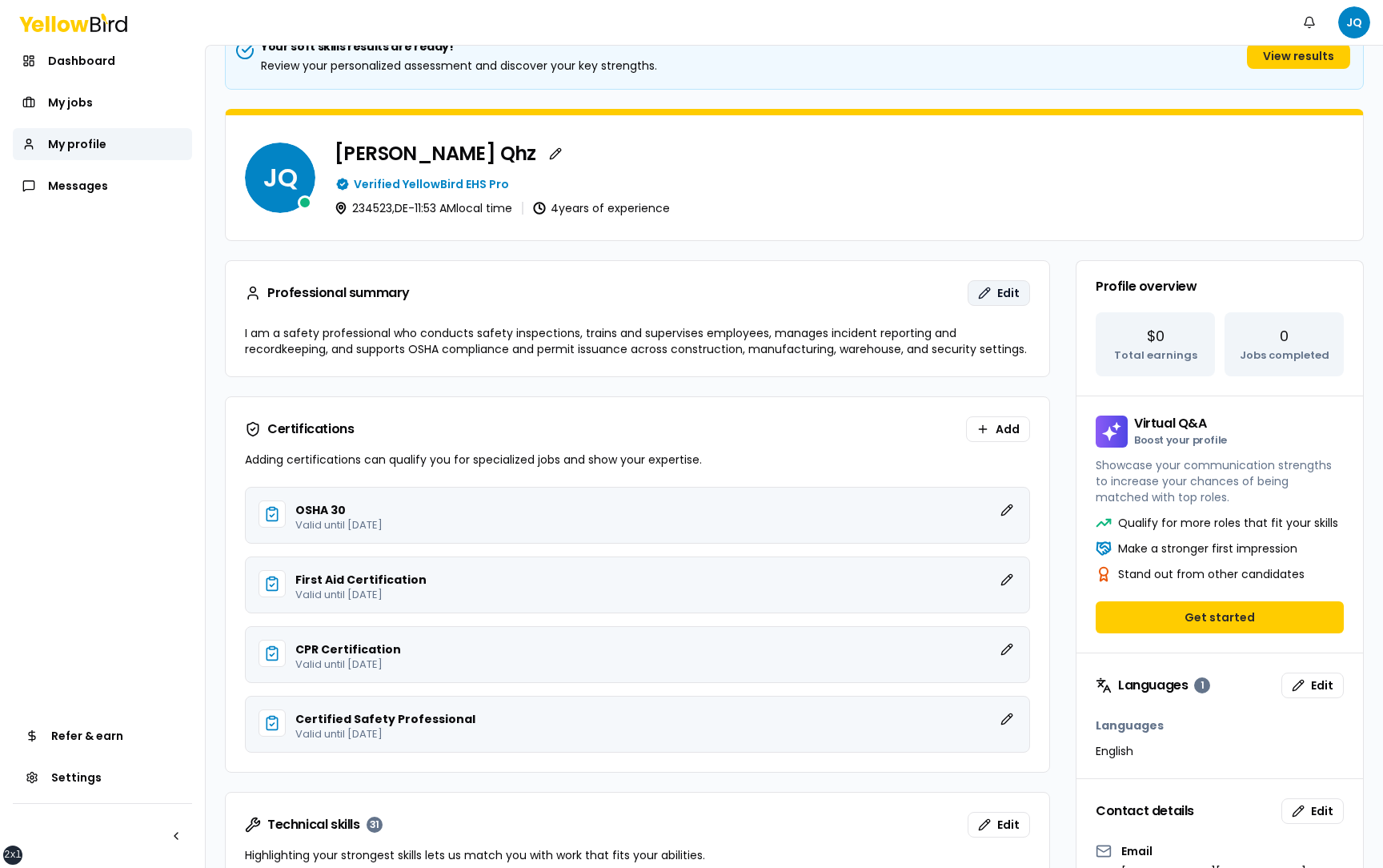
click at [1001, 286] on span "Edit" at bounding box center [1008, 292] width 23 height 16
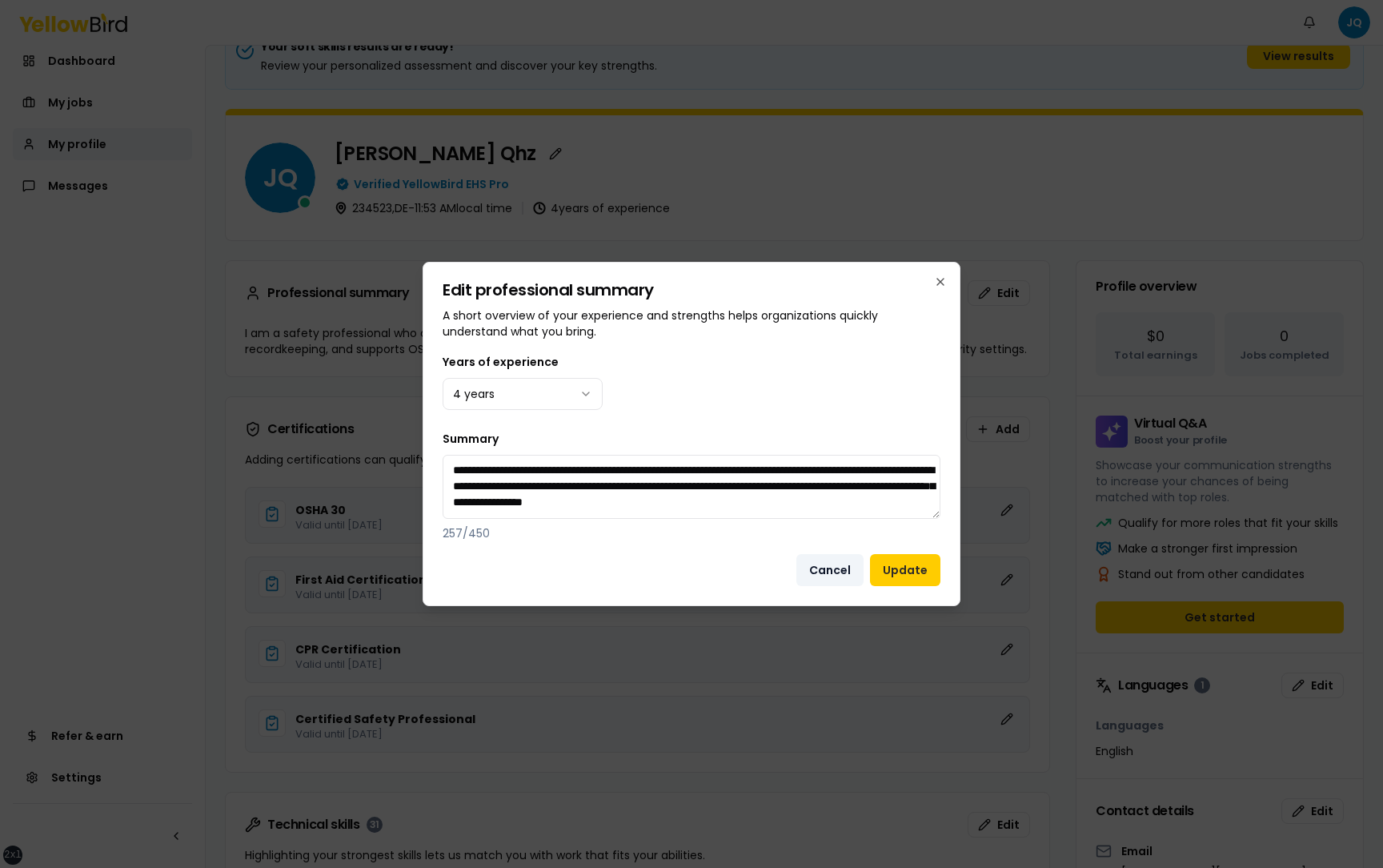
click at [838, 569] on button "Cancel" at bounding box center [829, 570] width 67 height 32
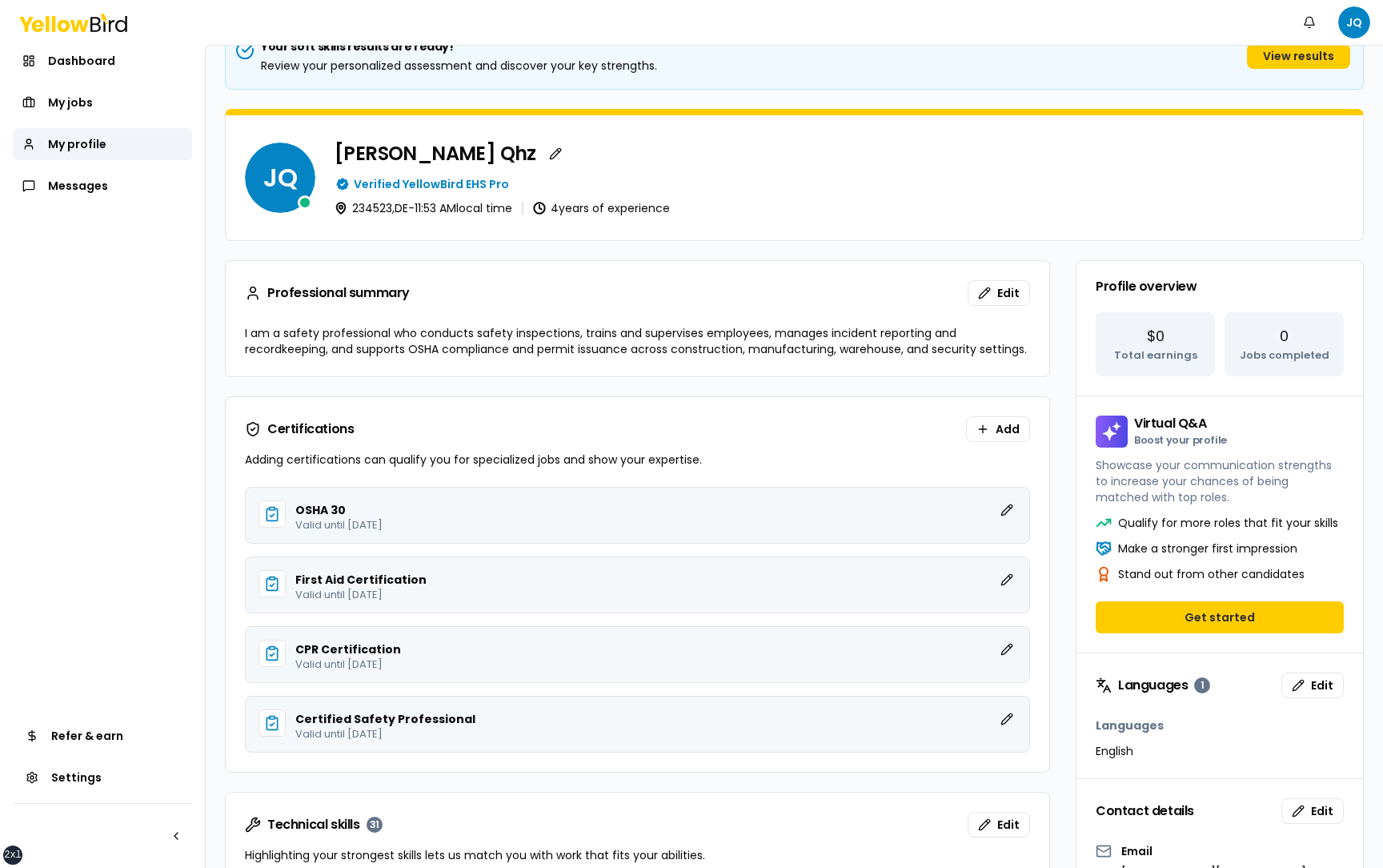
click at [1037, 520] on div "OSHA 30 Edit Valid until October 16, 2025 First Aid Certification Edit Valid un…" at bounding box center [637, 629] width 823 height 285
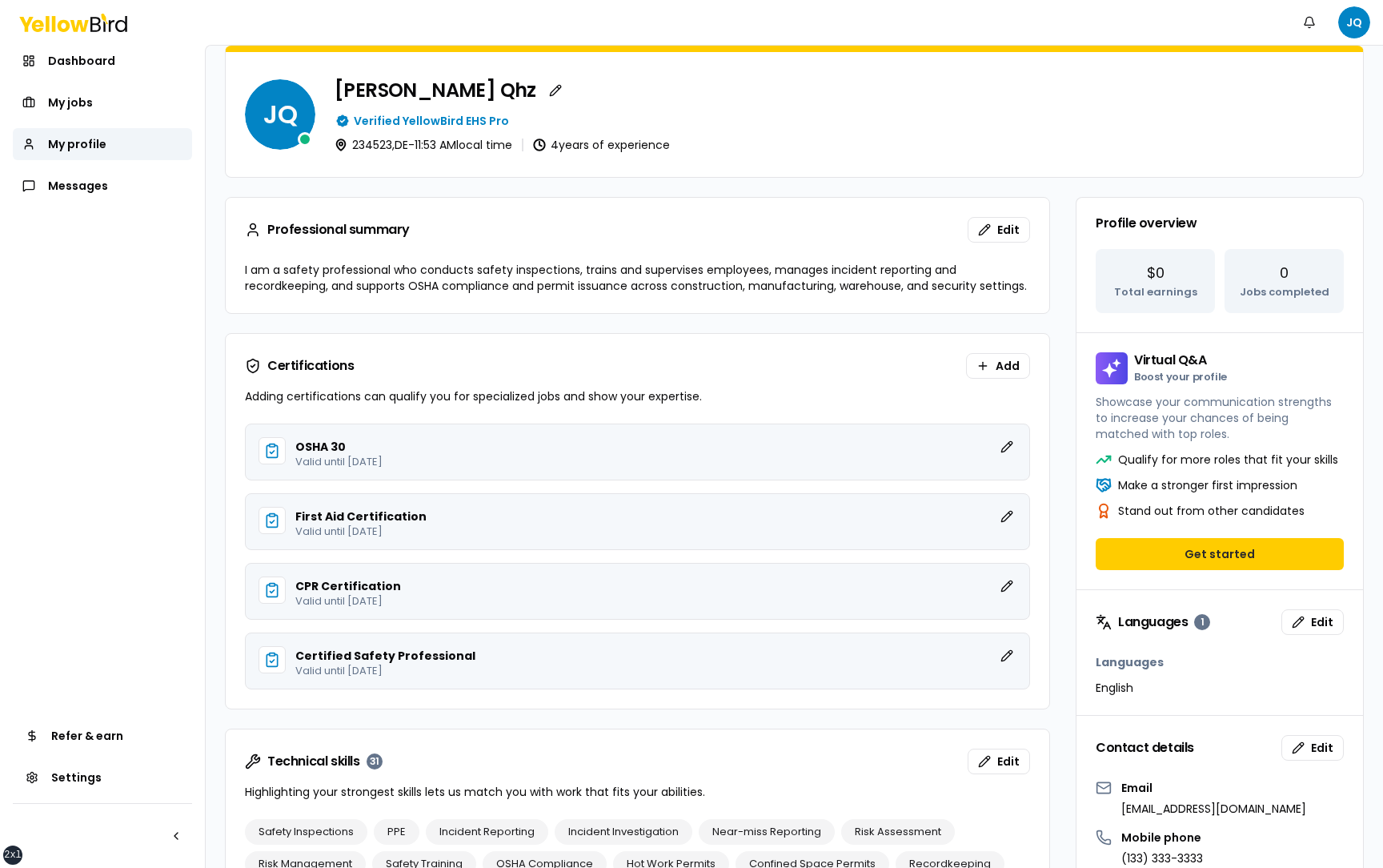
scroll to position [217, 0]
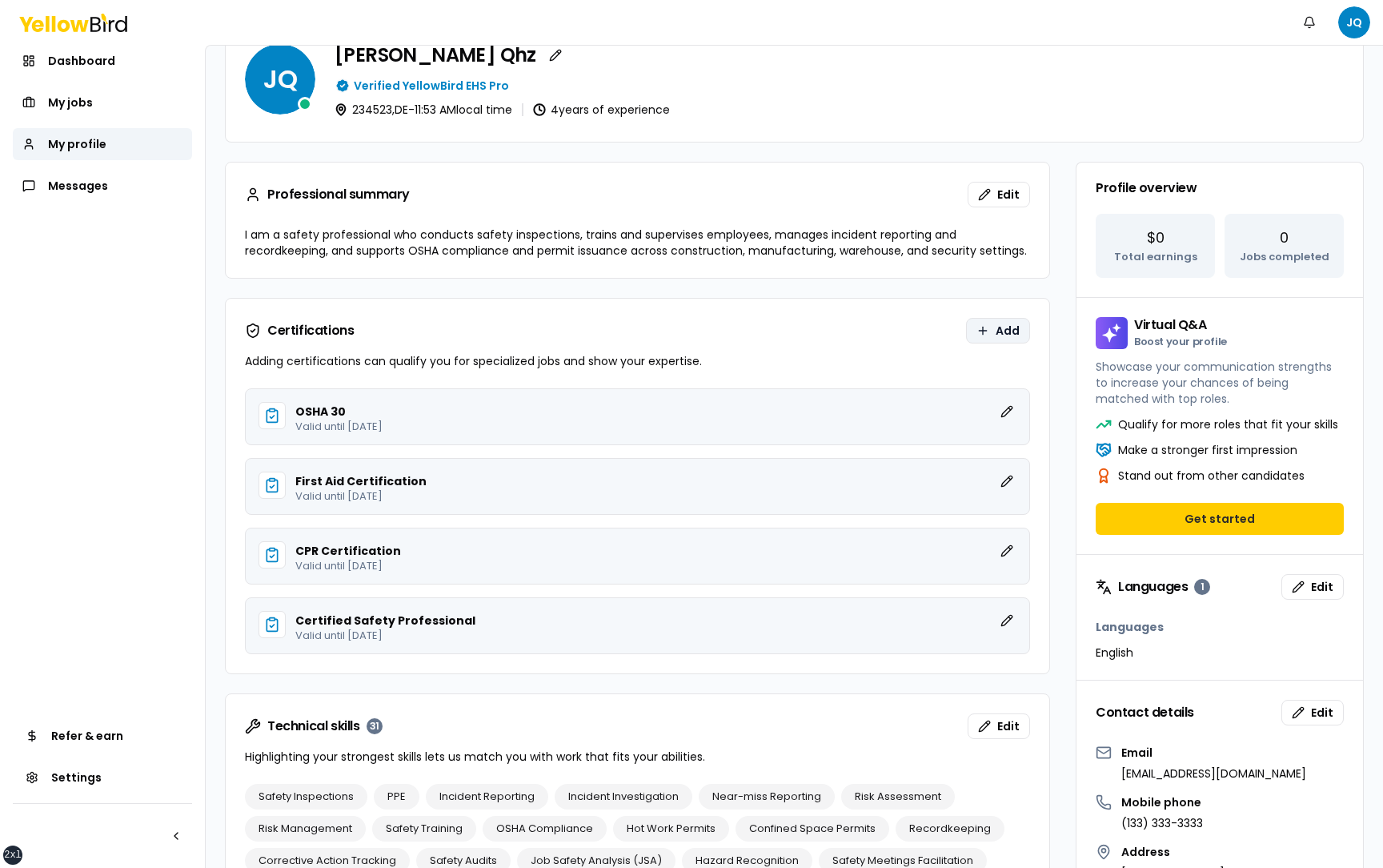
click at [1006, 329] on span "Add" at bounding box center [1007, 330] width 24 height 16
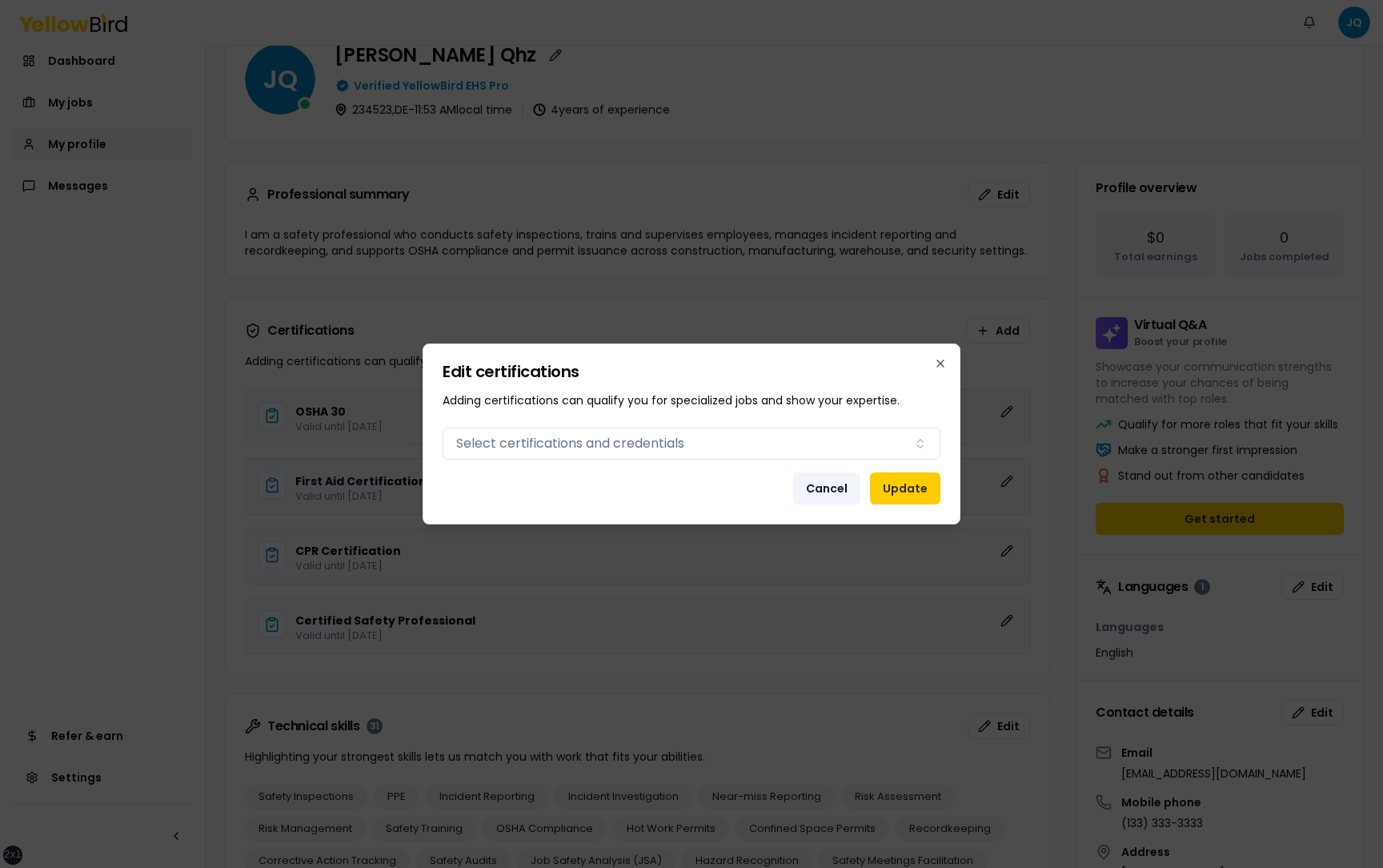
click at [826, 490] on button "Cancel" at bounding box center [826, 489] width 67 height 32
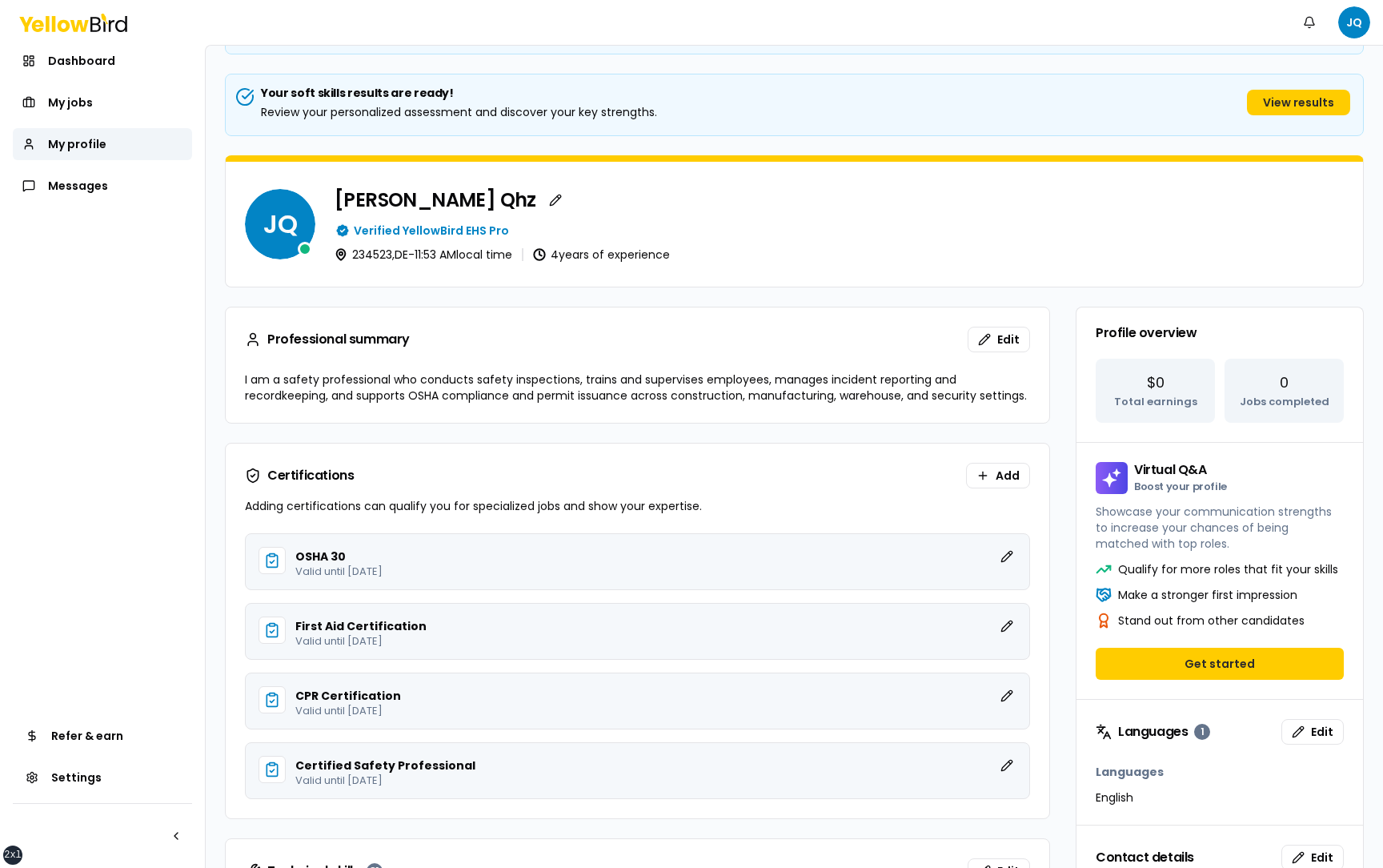
scroll to position [157, 0]
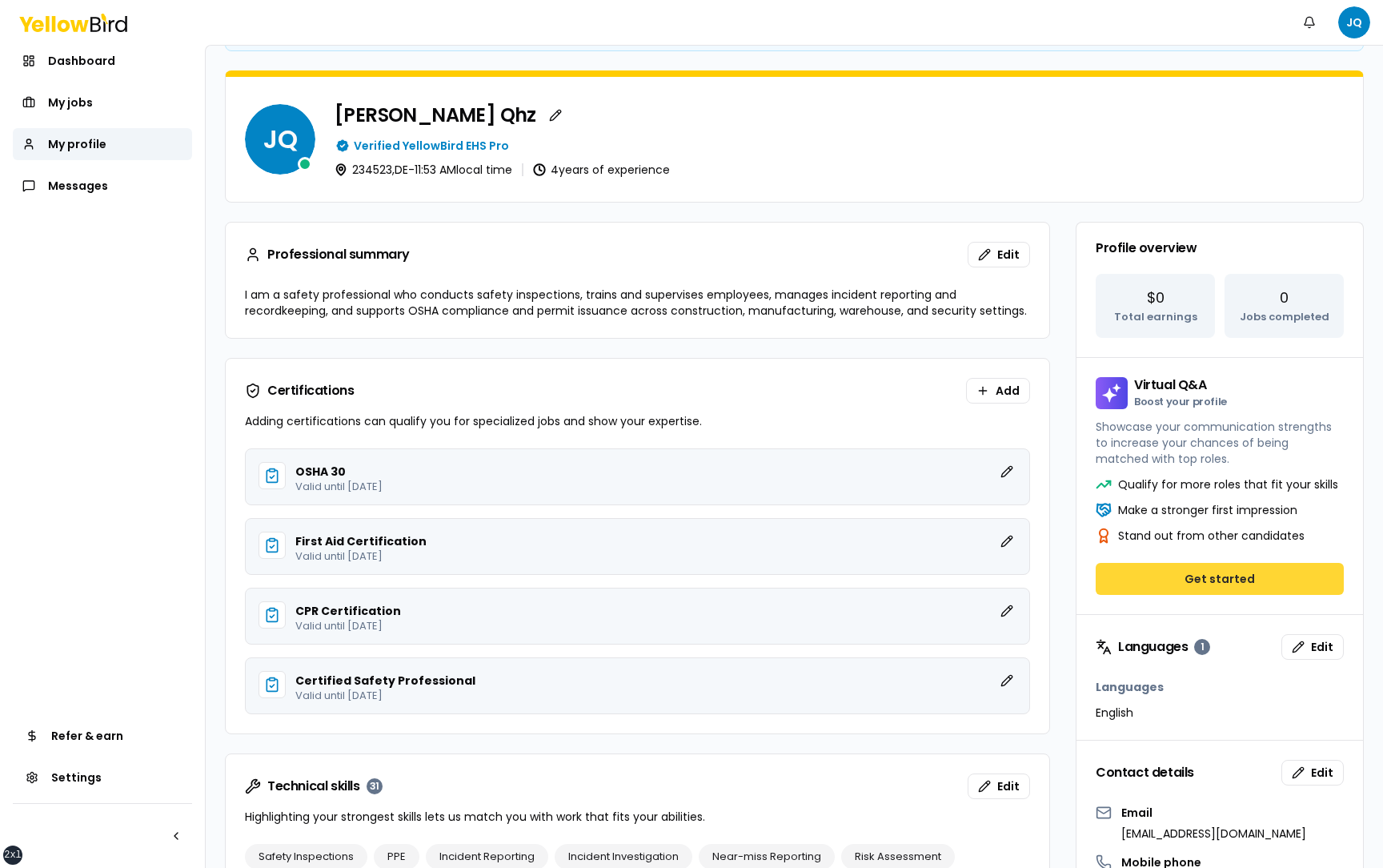
click at [1202, 576] on button "Get started" at bounding box center [1220, 579] width 249 height 32
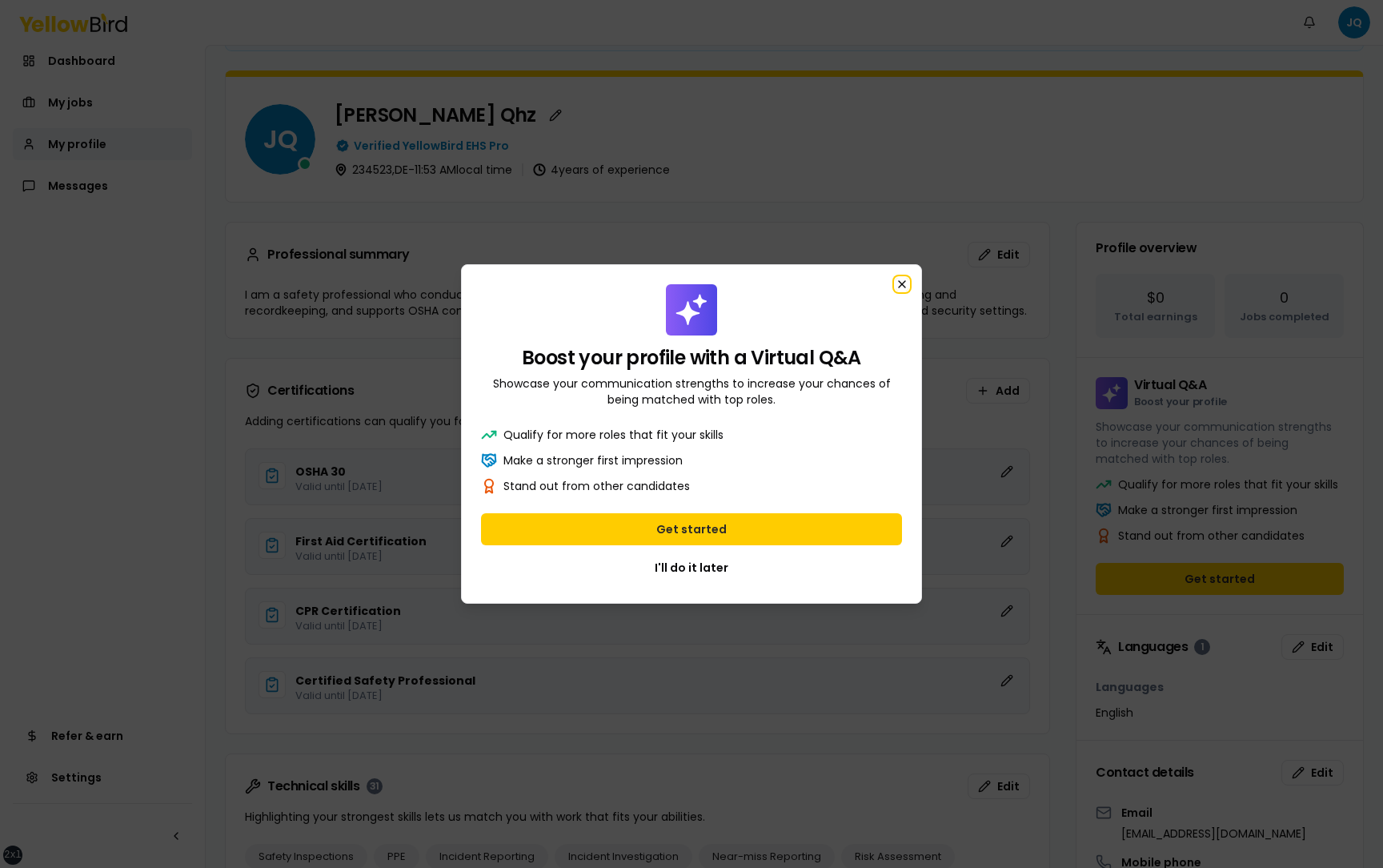
click at [902, 283] on icon "button" at bounding box center [901, 284] width 7 height 7
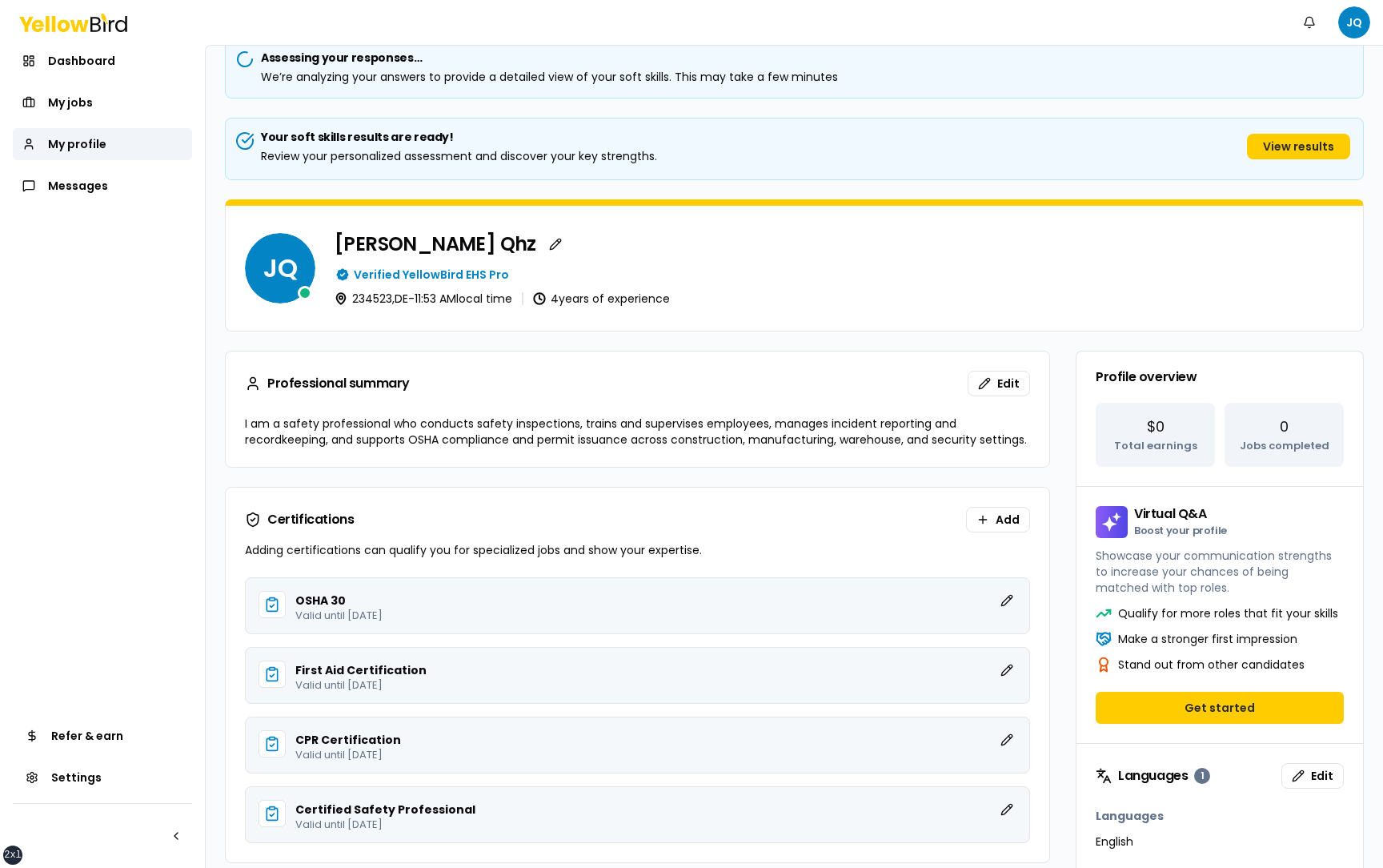
scroll to position [0, 0]
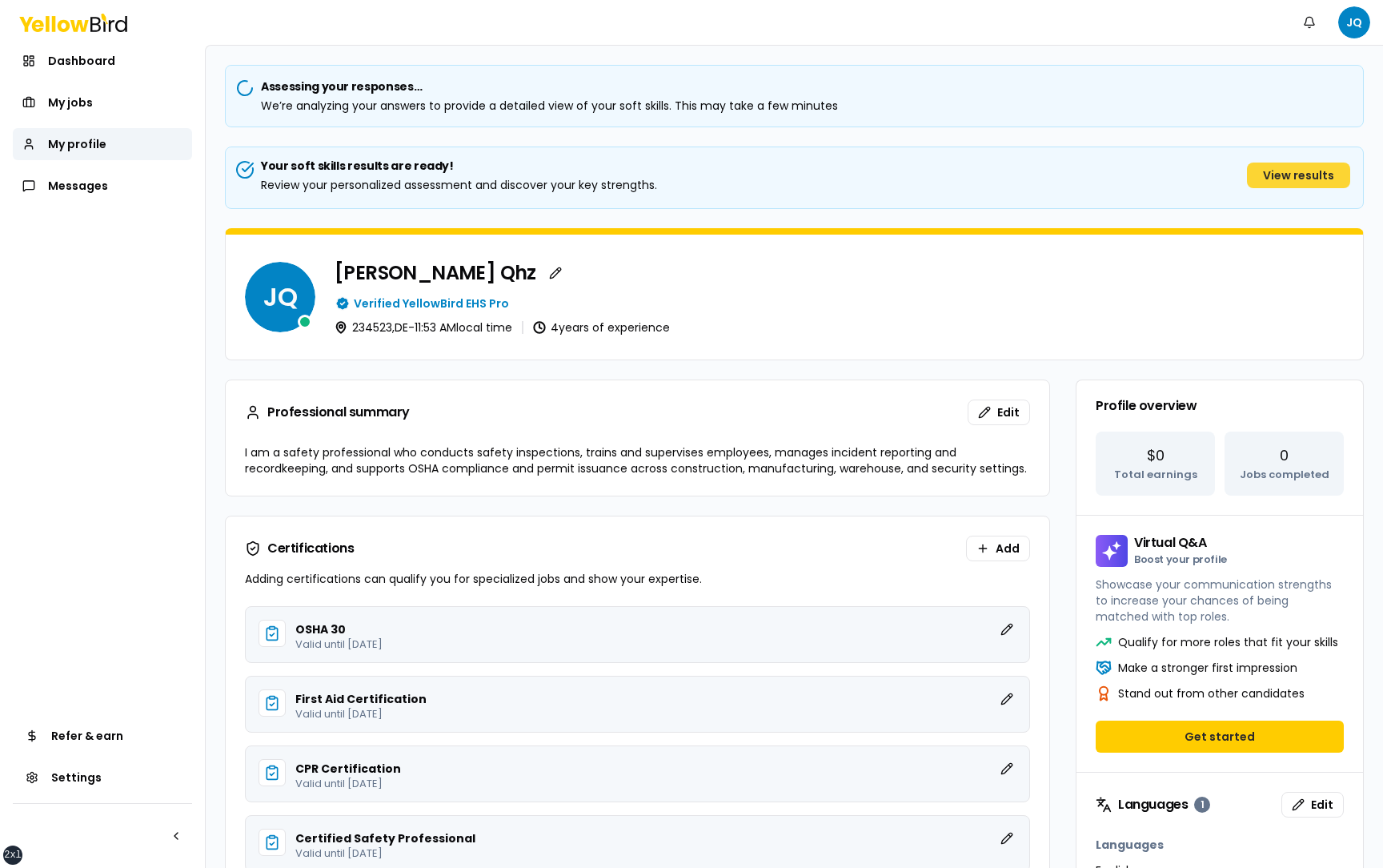
click at [1315, 178] on button "View results" at bounding box center [1298, 175] width 103 height 26
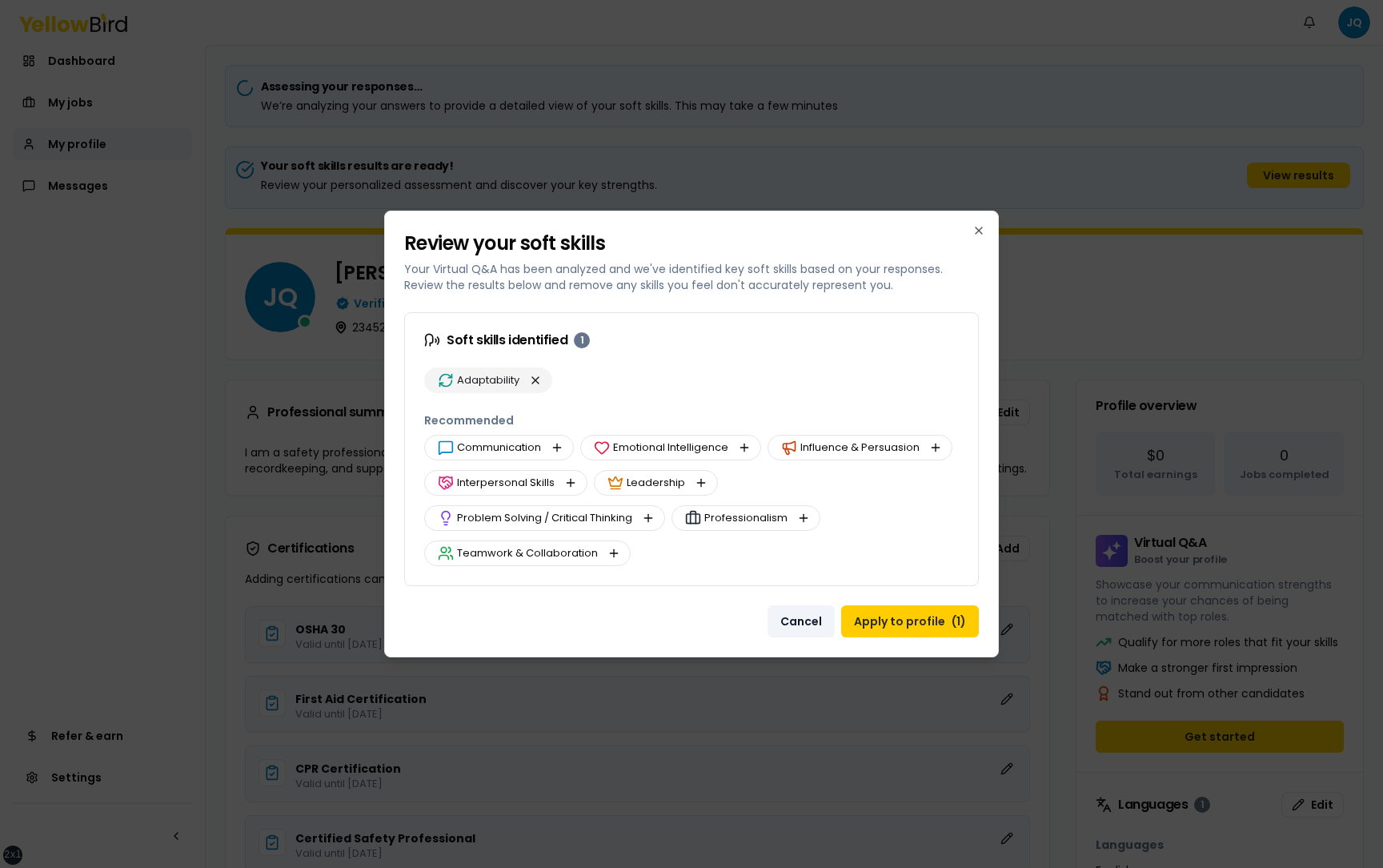
click at [794, 622] on button "Cancel" at bounding box center [801, 621] width 67 height 32
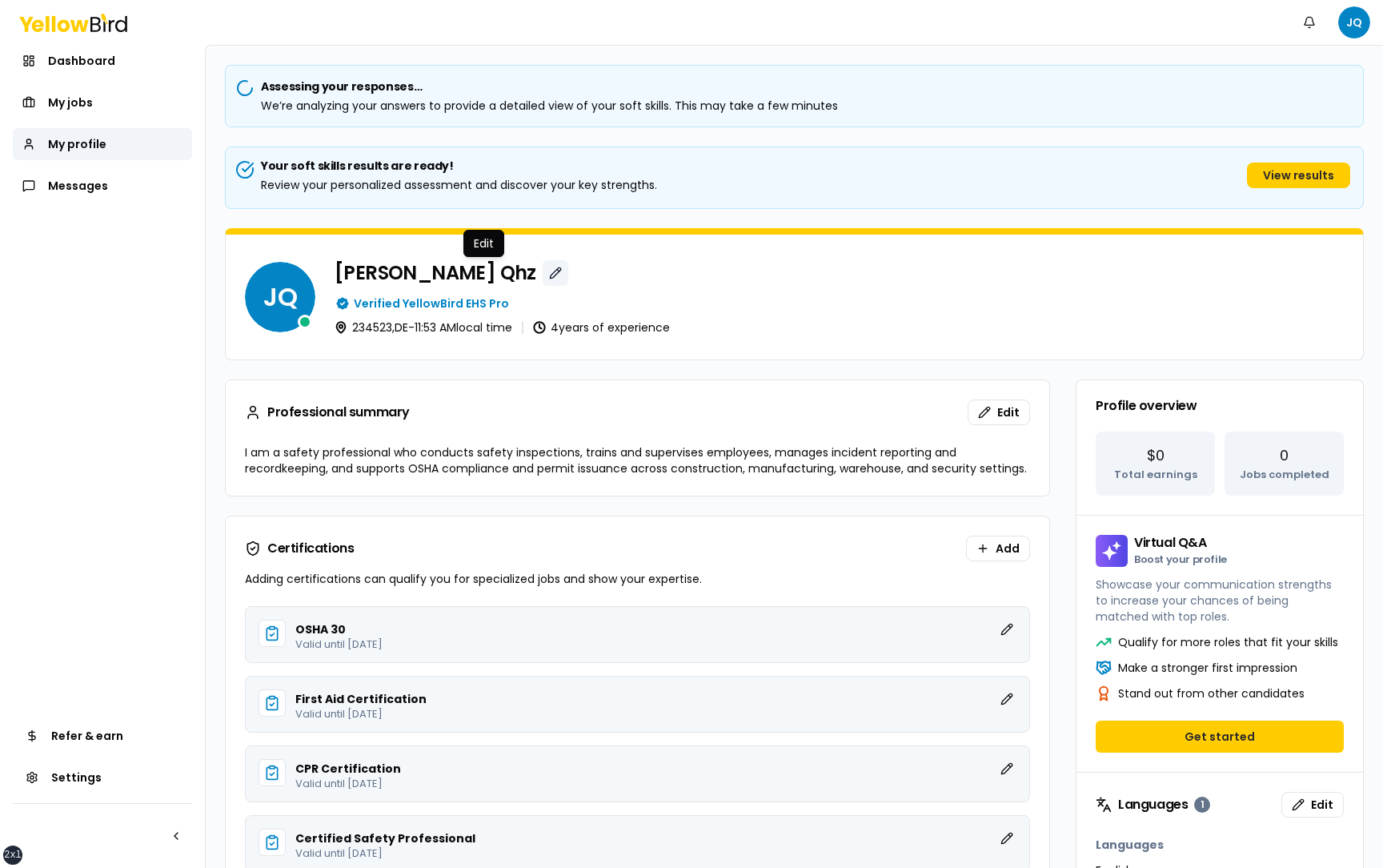
click at [543, 275] on button "button" at bounding box center [555, 272] width 26 height 26
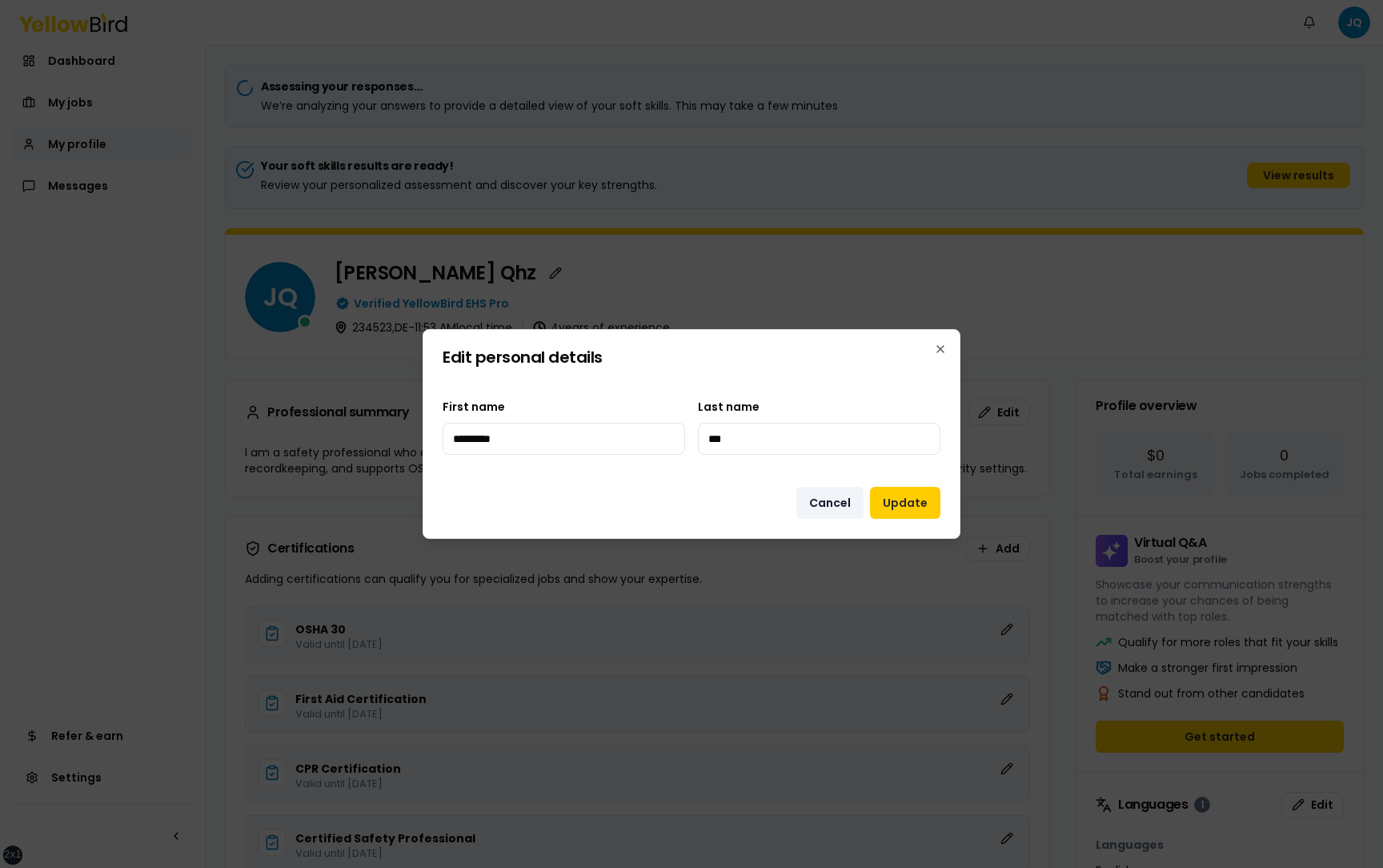
click at [837, 497] on button "Cancel" at bounding box center [829, 503] width 67 height 32
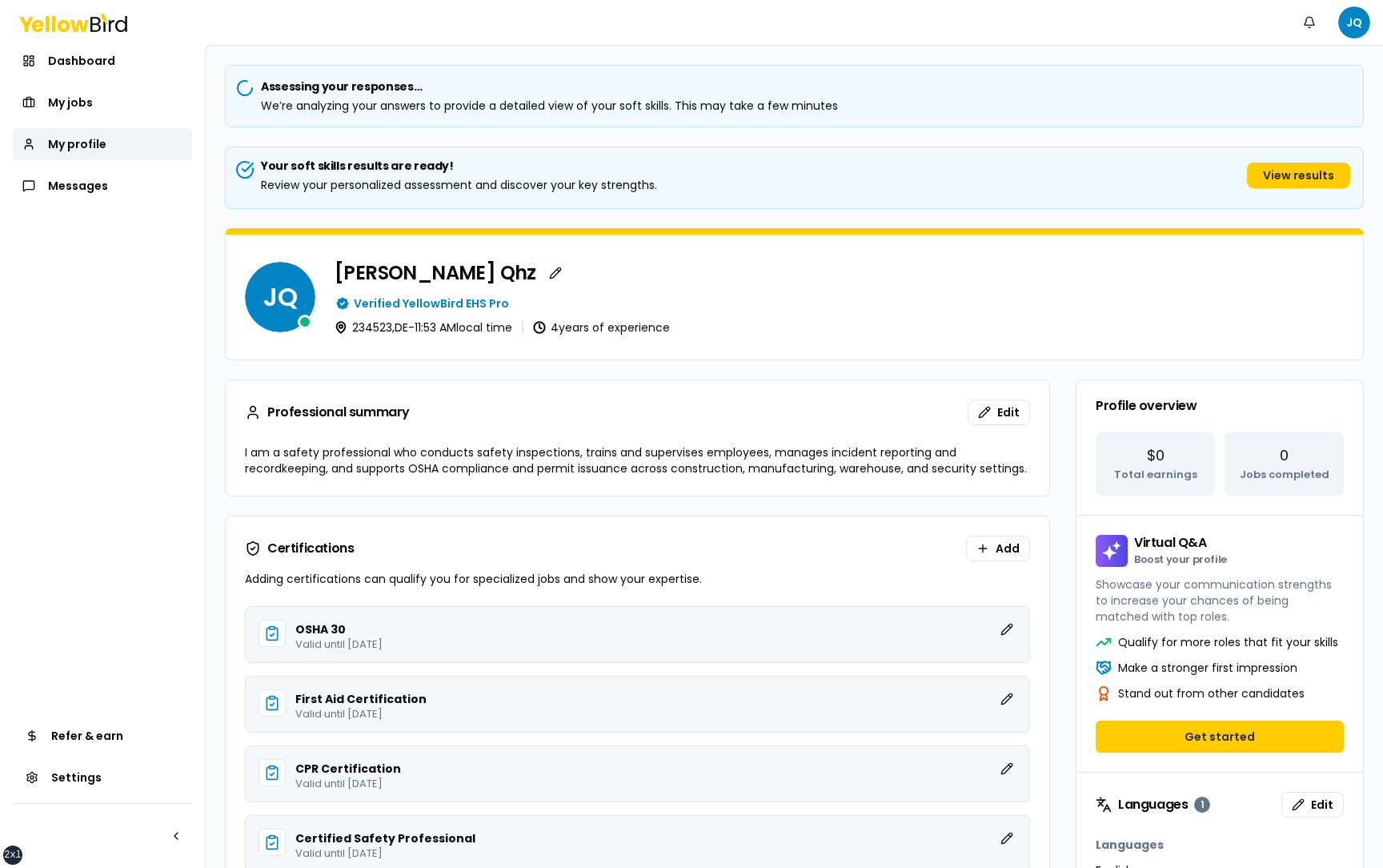
click at [1309, 24] on button "Notifications" at bounding box center [1309, 23] width 32 height 32
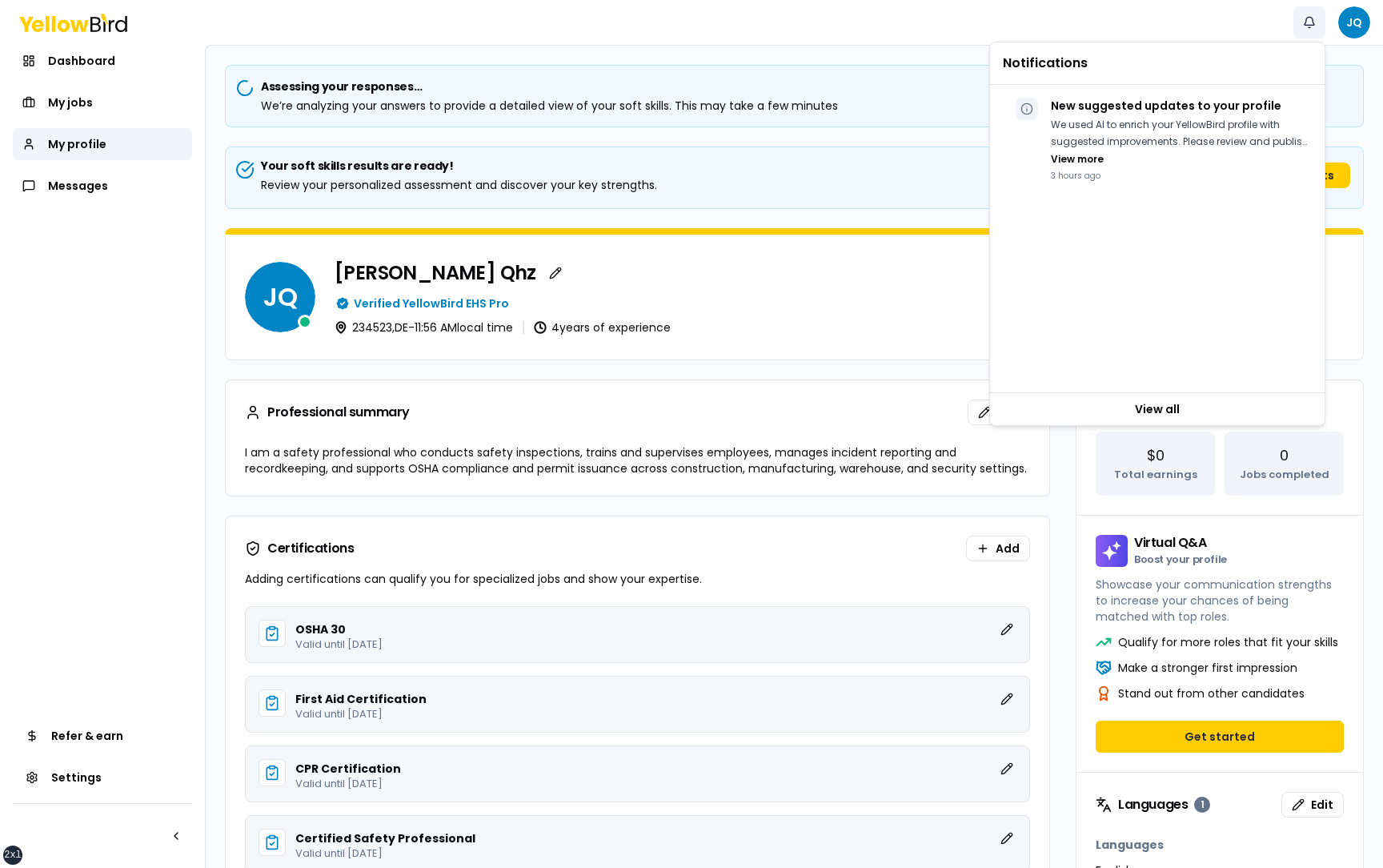
click at [1308, 23] on button "Notifications" at bounding box center [1309, 23] width 32 height 32
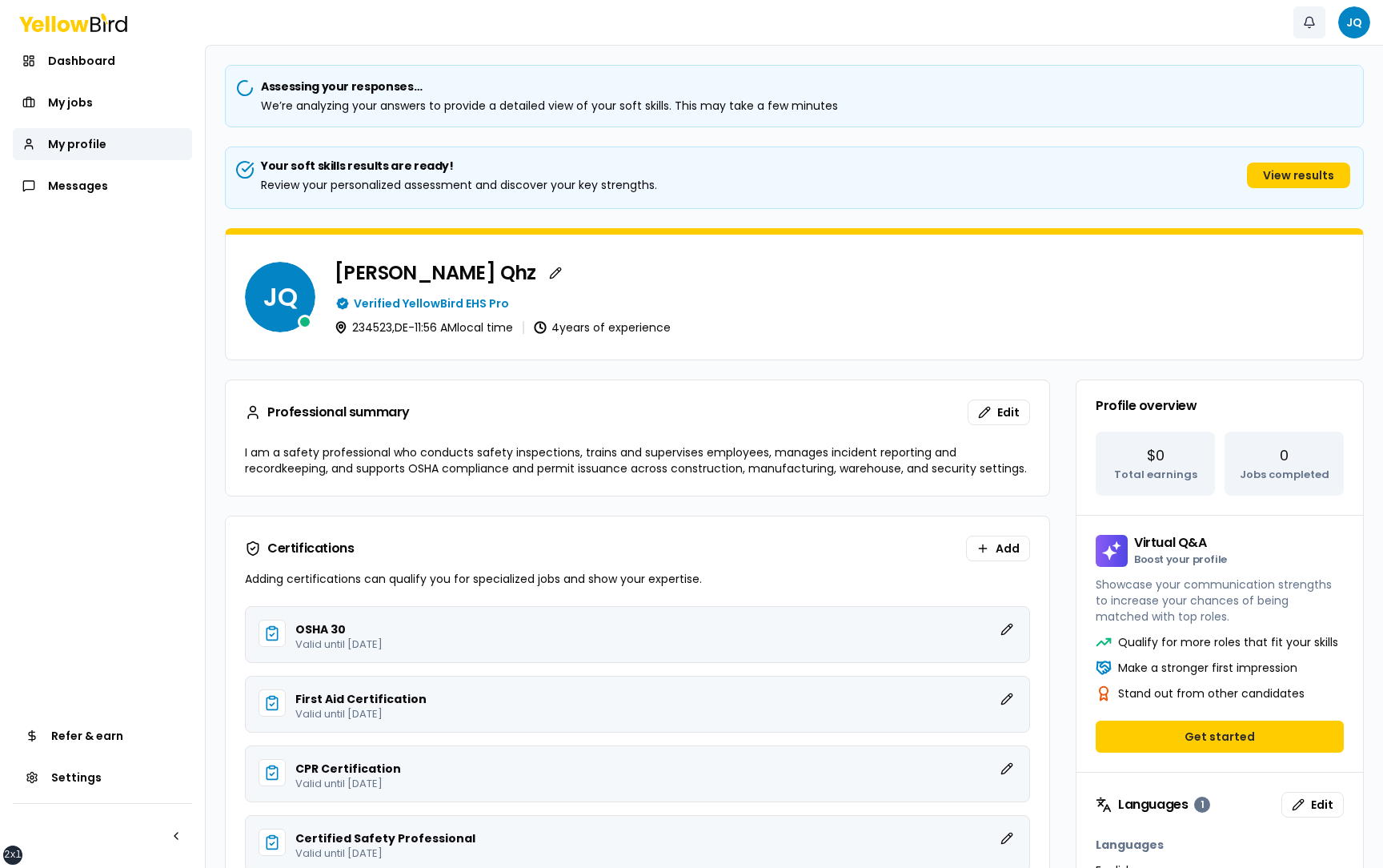
click at [1308, 23] on button "Notifications" at bounding box center [1309, 23] width 32 height 32
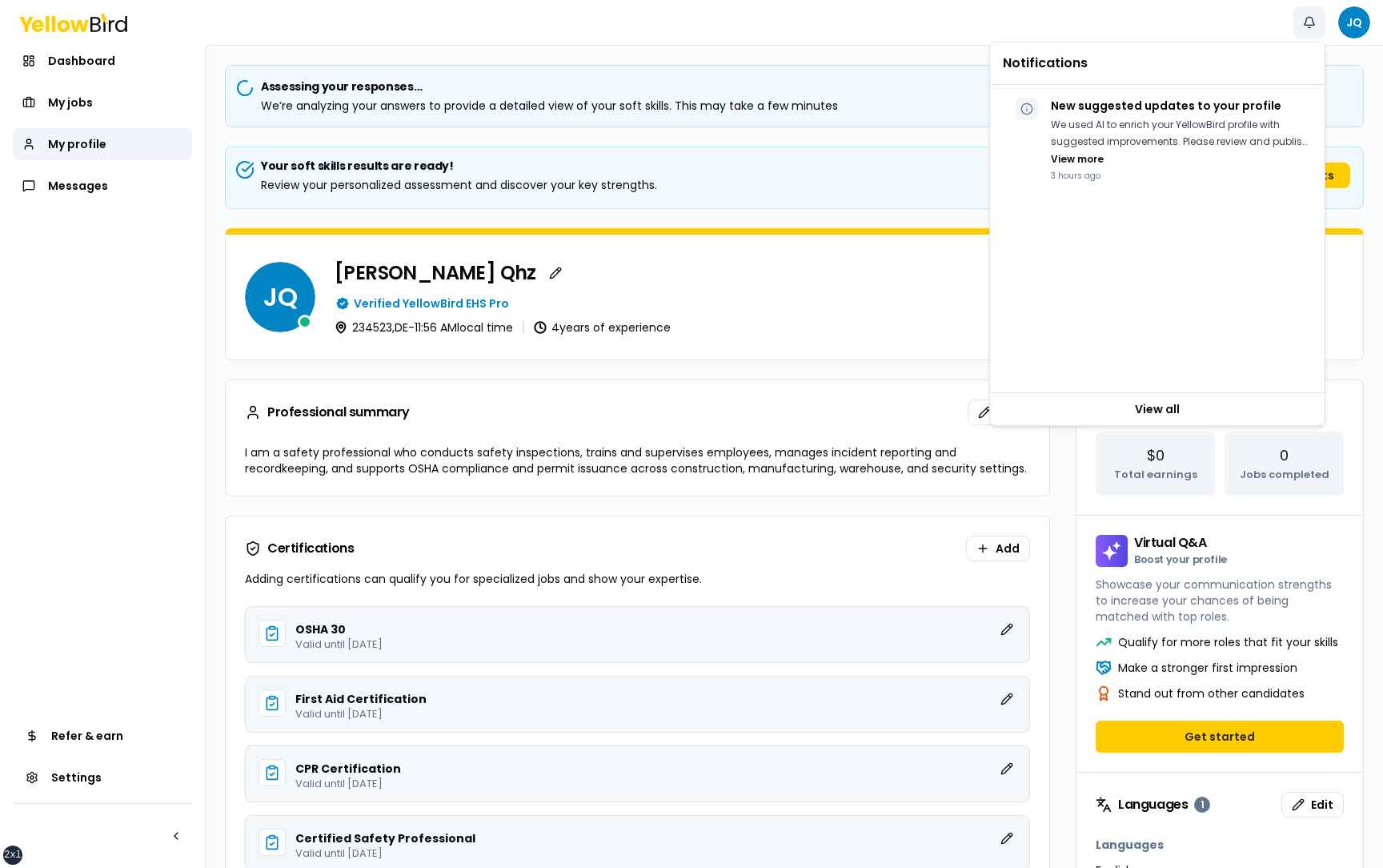
click at [1313, 15] on button "Notifications" at bounding box center [1309, 23] width 32 height 32
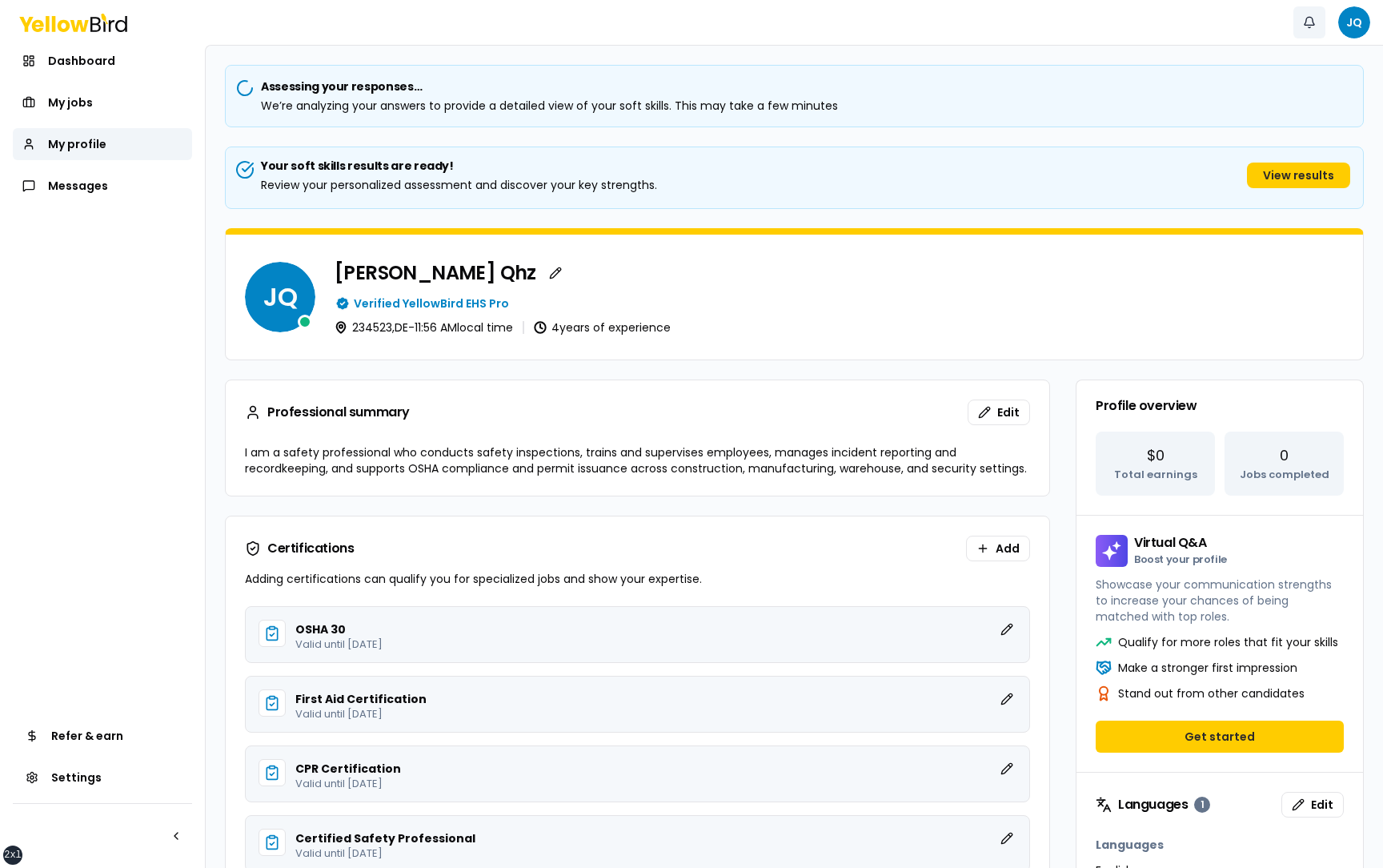
click at [1313, 15] on button "Notifications" at bounding box center [1309, 23] width 32 height 32
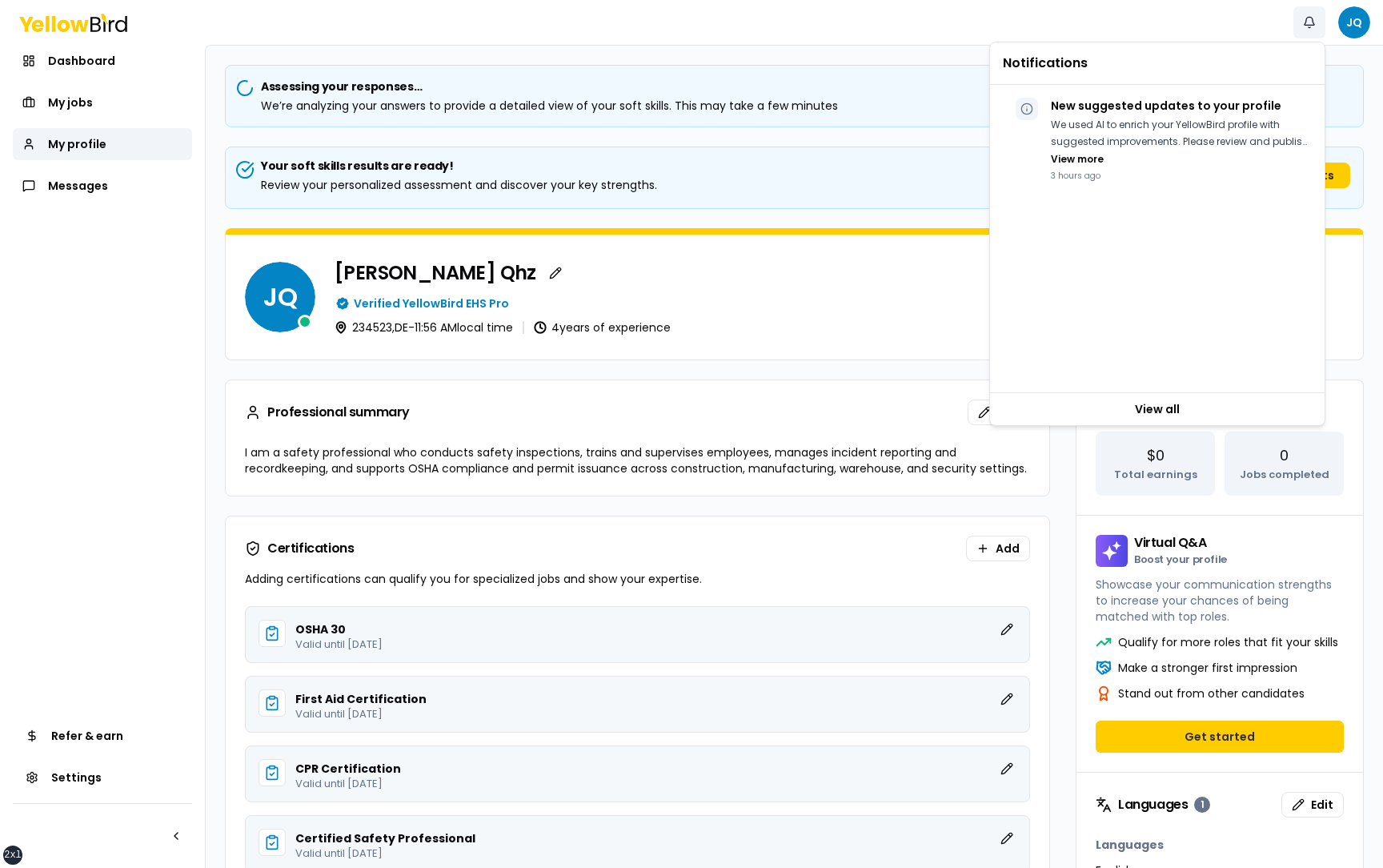
click at [1313, 21] on button "Notifications" at bounding box center [1309, 23] width 32 height 32
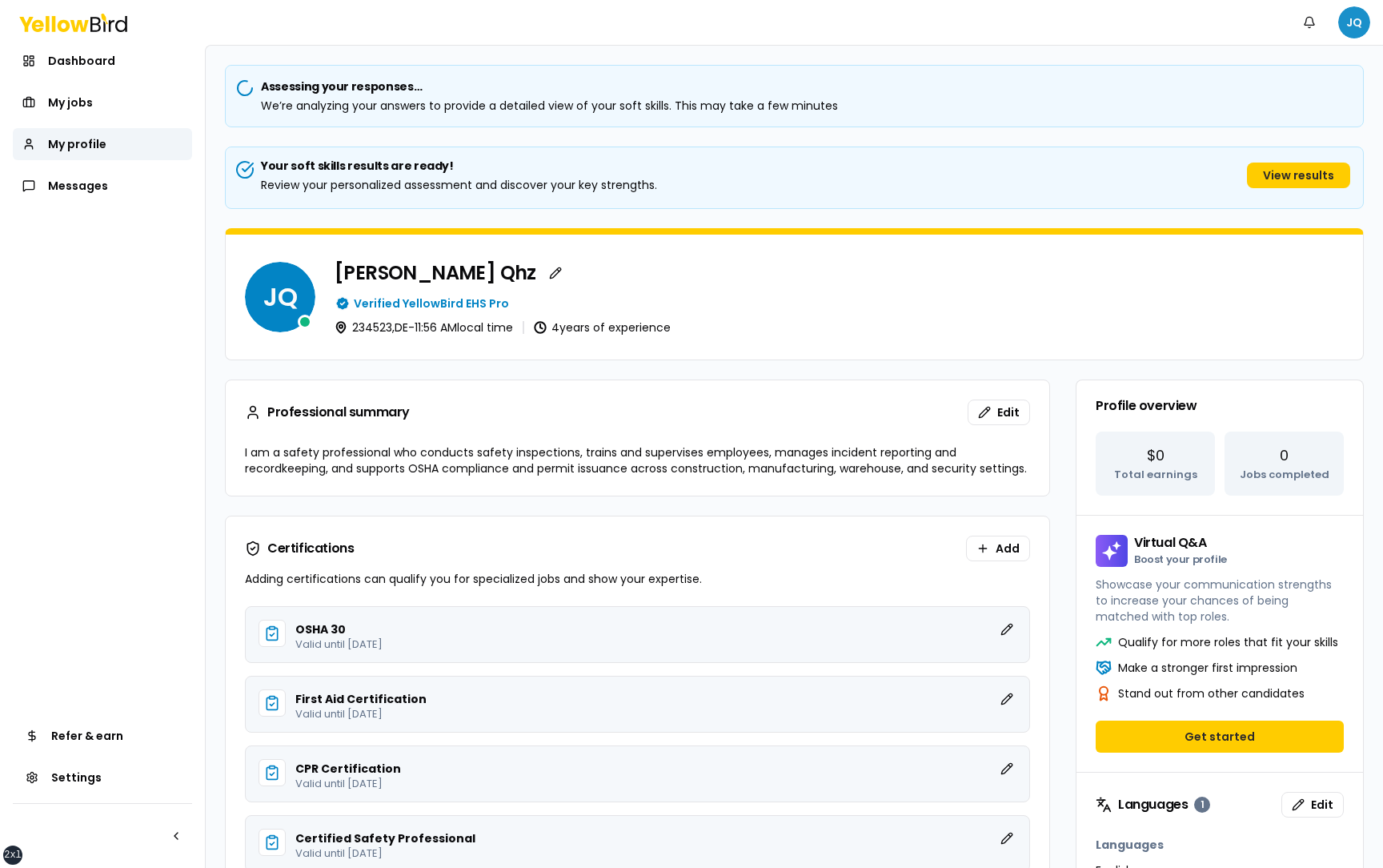
click at [1354, 28] on html "xs sm md lg xl 2xl Notifications JQ Dashboard My jobs My profile Messages Refer…" at bounding box center [692, 434] width 1383 height 868
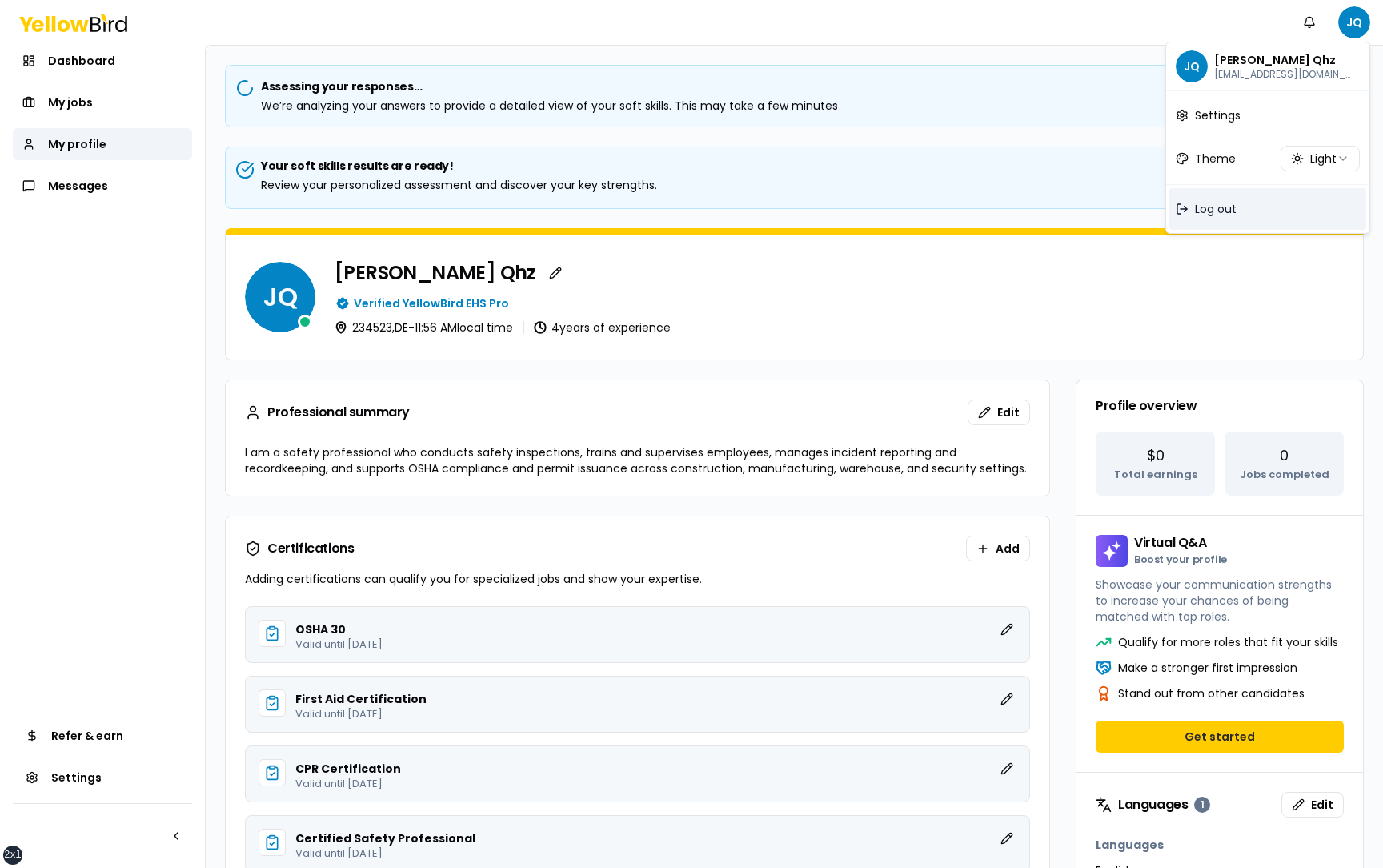
click at [1253, 209] on div "Log out" at bounding box center [1268, 209] width 197 height 42
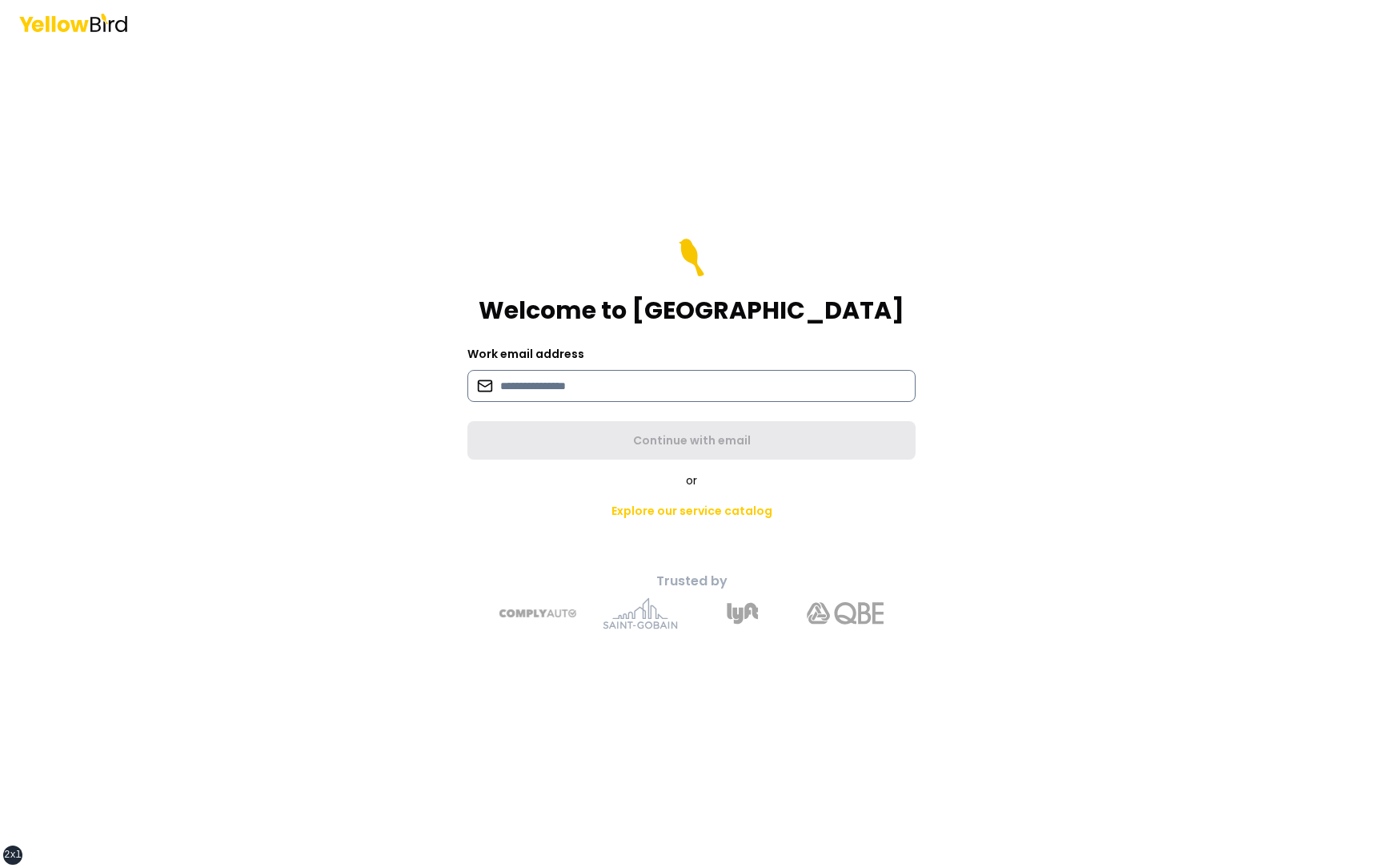
click at [750, 383] on input at bounding box center [692, 386] width 448 height 32
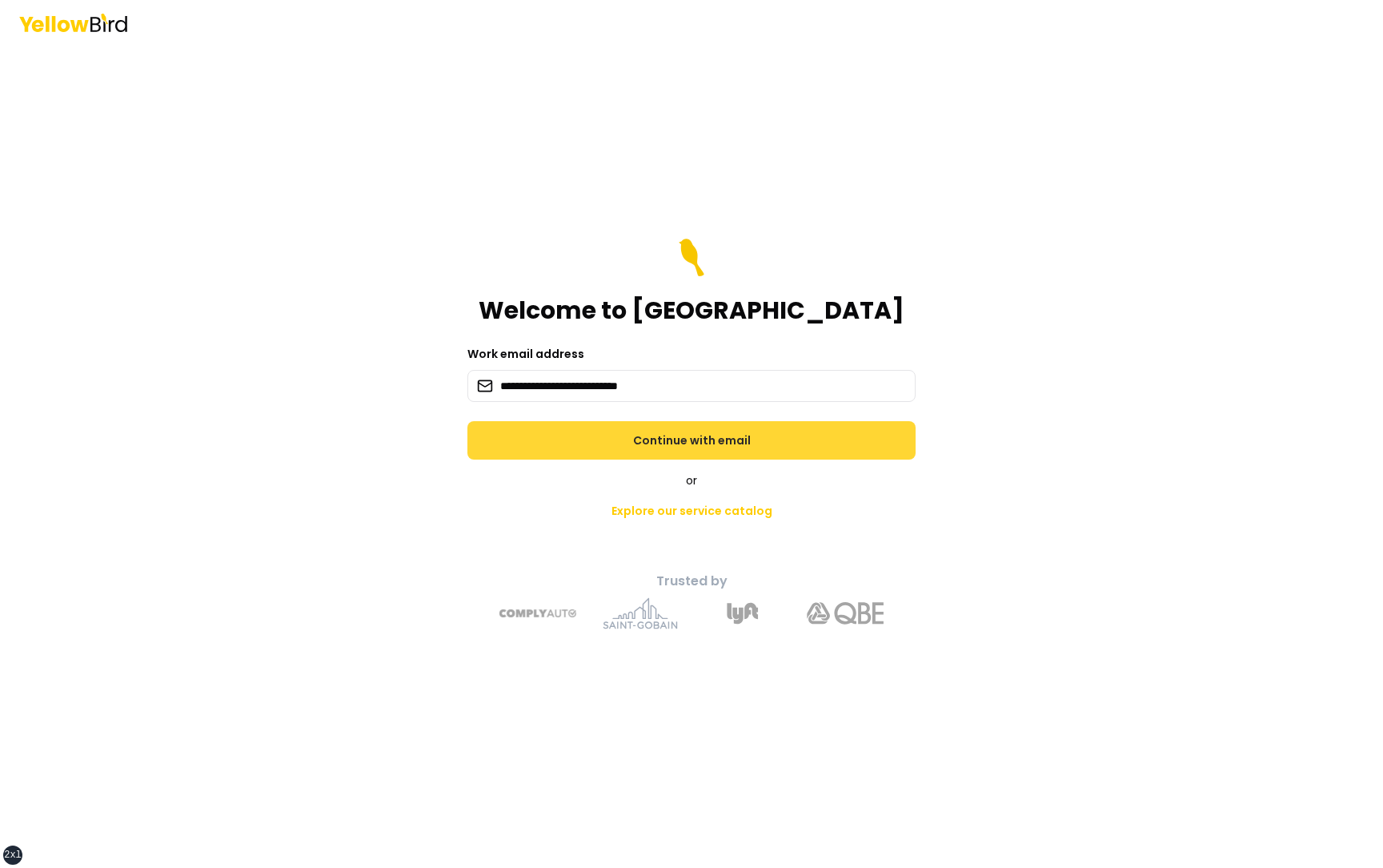
type input "**********"
click at [753, 436] on button "Continue with email" at bounding box center [692, 440] width 448 height 38
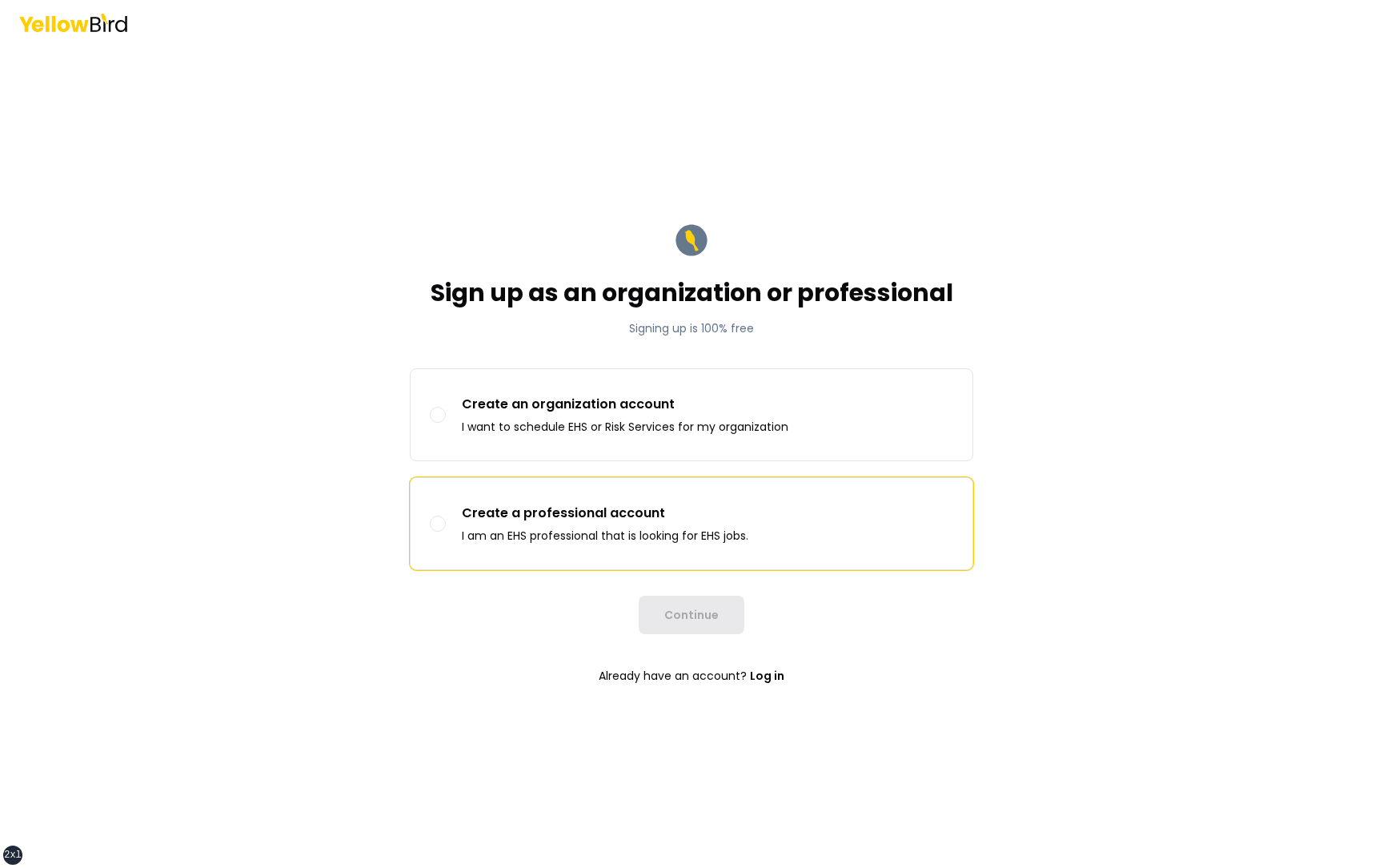
click at [665, 512] on p "Create a professional account" at bounding box center [605, 513] width 286 height 19
click at [446, 515] on button "Create a professional account I am an EHS professional that is looking for EHS …" at bounding box center [437, 523] width 16 height 16
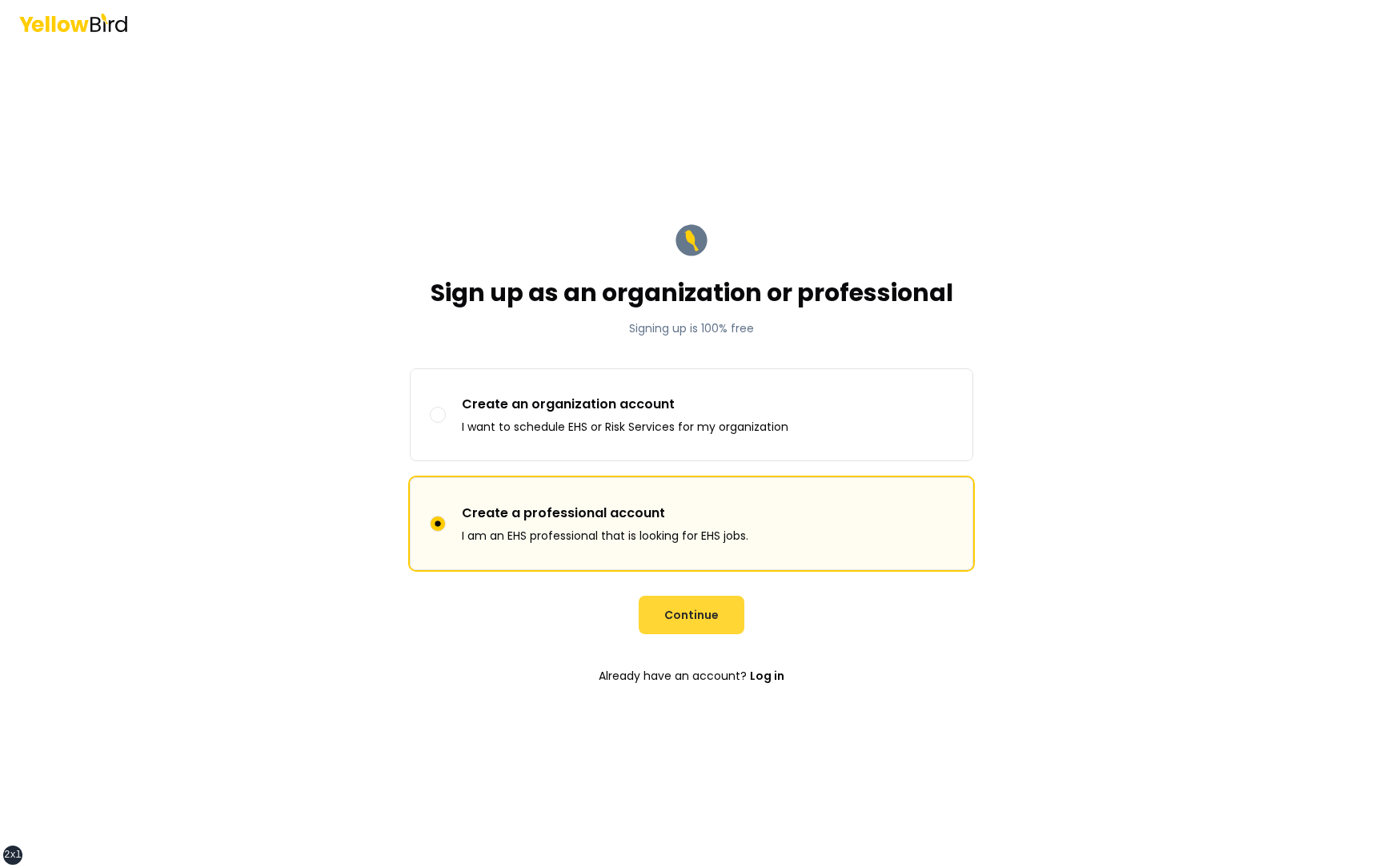
click at [672, 612] on button "Continue" at bounding box center [691, 615] width 105 height 38
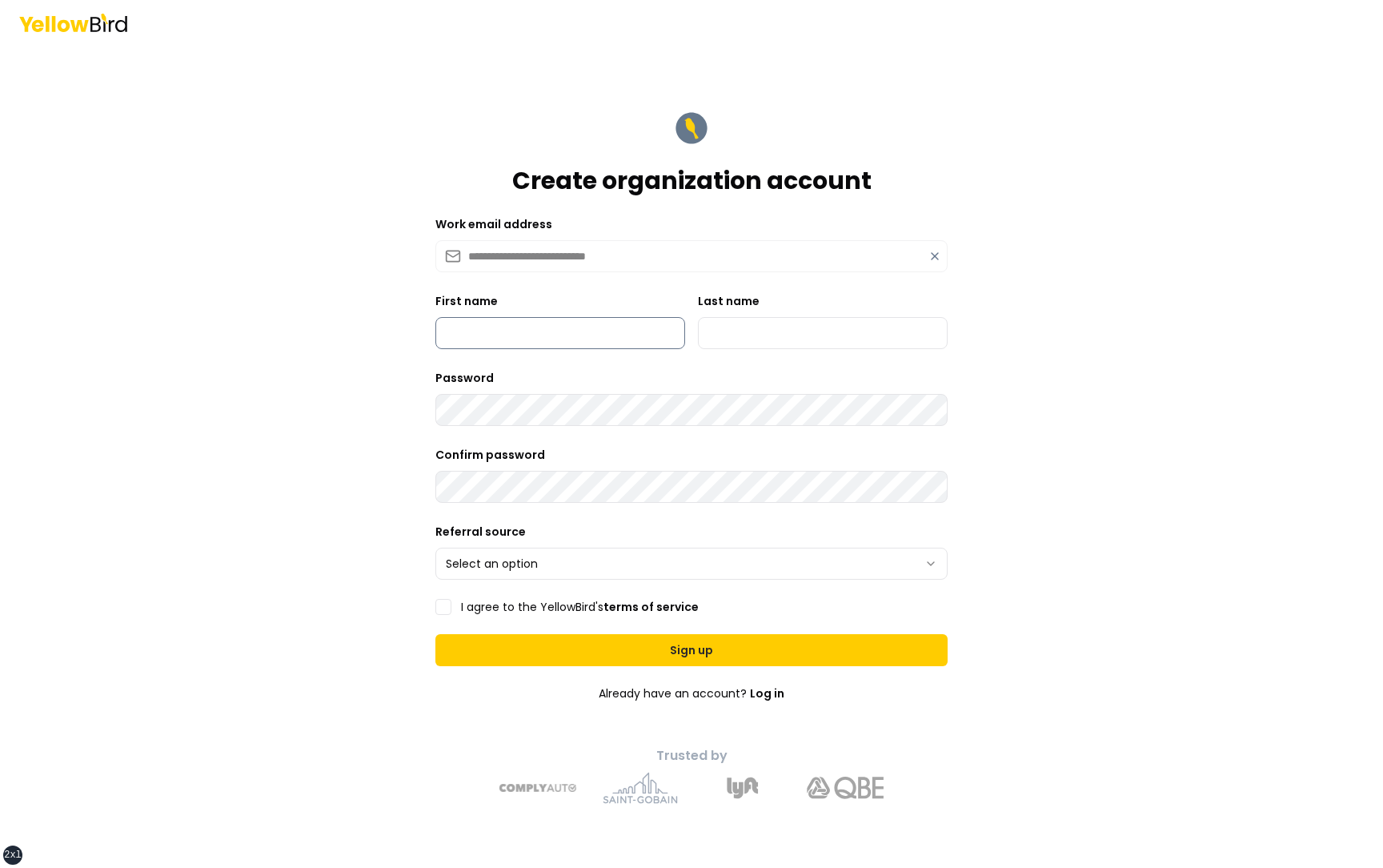
click at [570, 325] on input "First name" at bounding box center [560, 333] width 249 height 32
click at [758, 328] on input "Last name" at bounding box center [822, 333] width 249 height 32
type input "***"
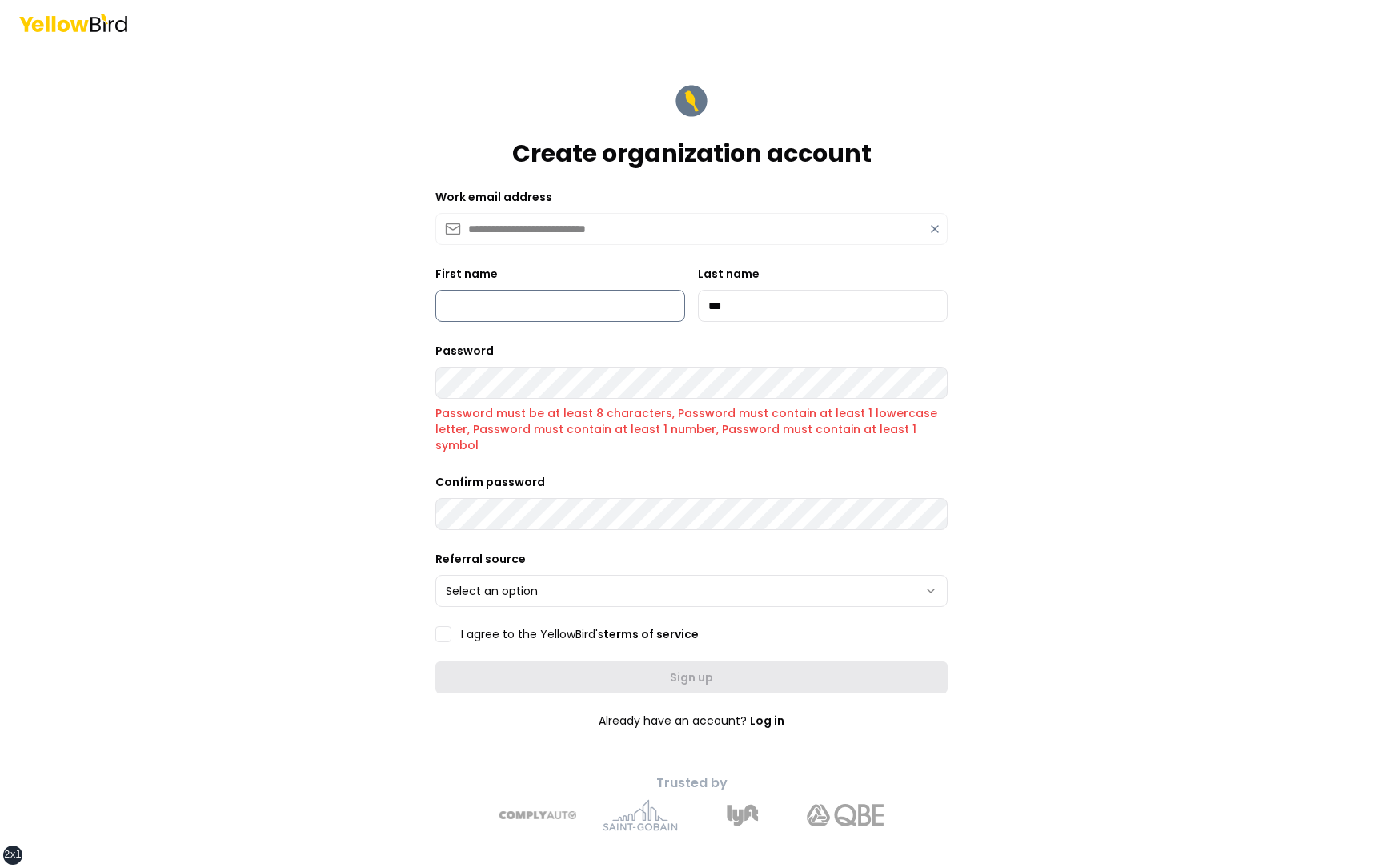
click at [587, 302] on input "First name" at bounding box center [560, 305] width 249 height 32
type input "*********"
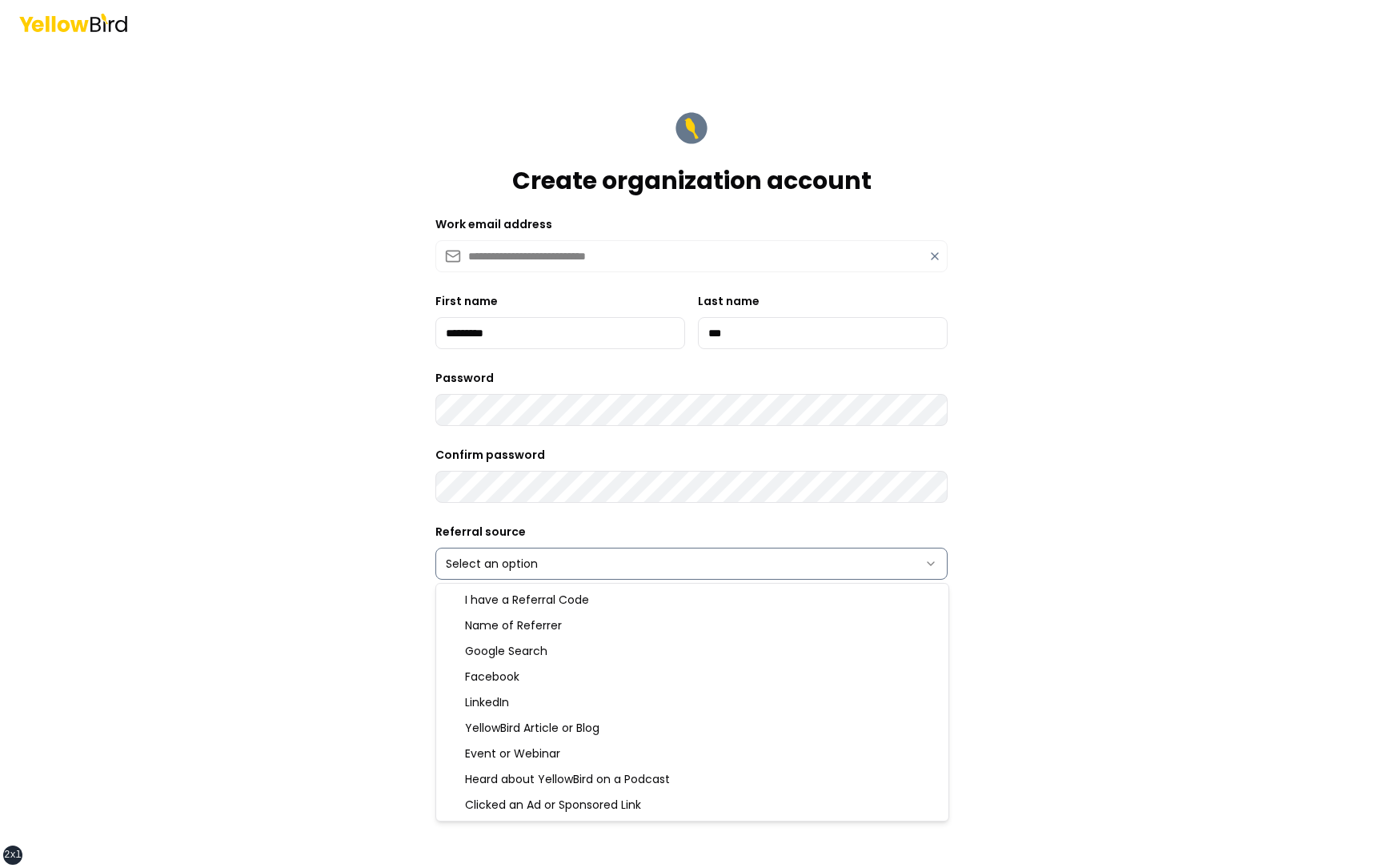
click at [573, 569] on html "**********" at bounding box center [692, 434] width 1383 height 868
select select "******"
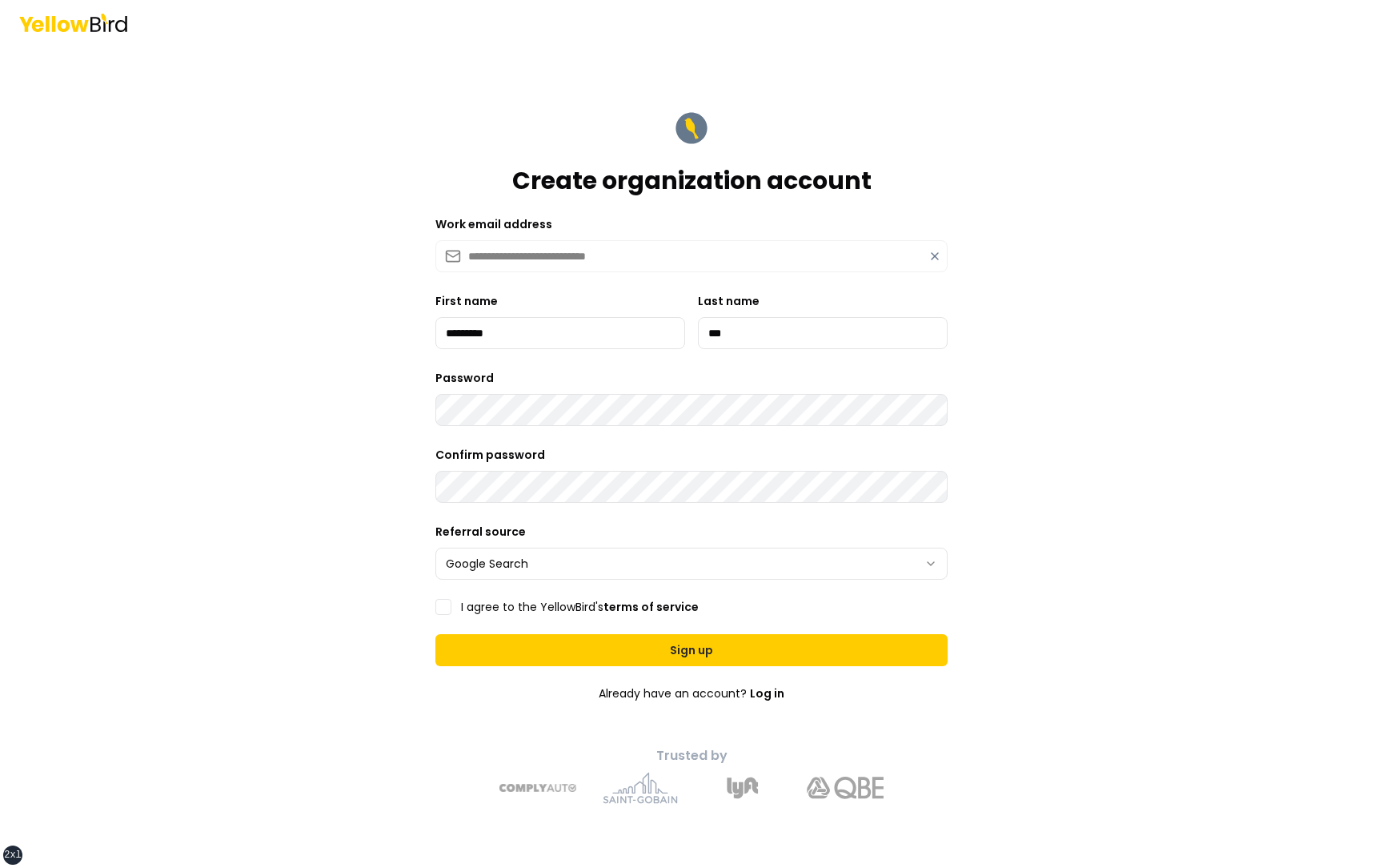
click at [512, 610] on label "I agree to the YellowBird's terms of service" at bounding box center [580, 607] width 238 height 11
click at [452, 610] on button "I agree to the YellowBird's terms of service" at bounding box center [443, 606] width 16 height 16
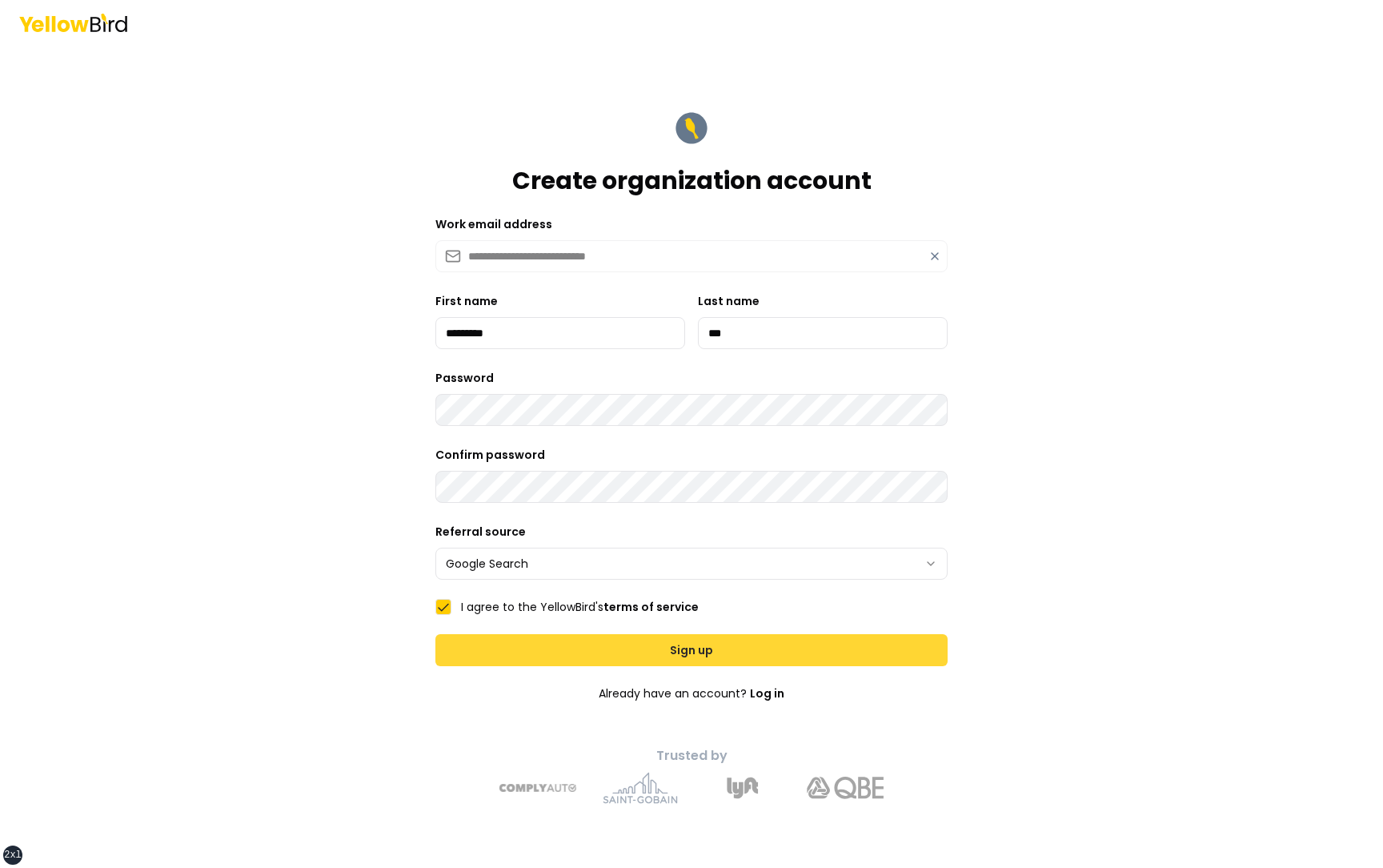
click at [516, 637] on button "Sign up" at bounding box center [692, 650] width 512 height 32
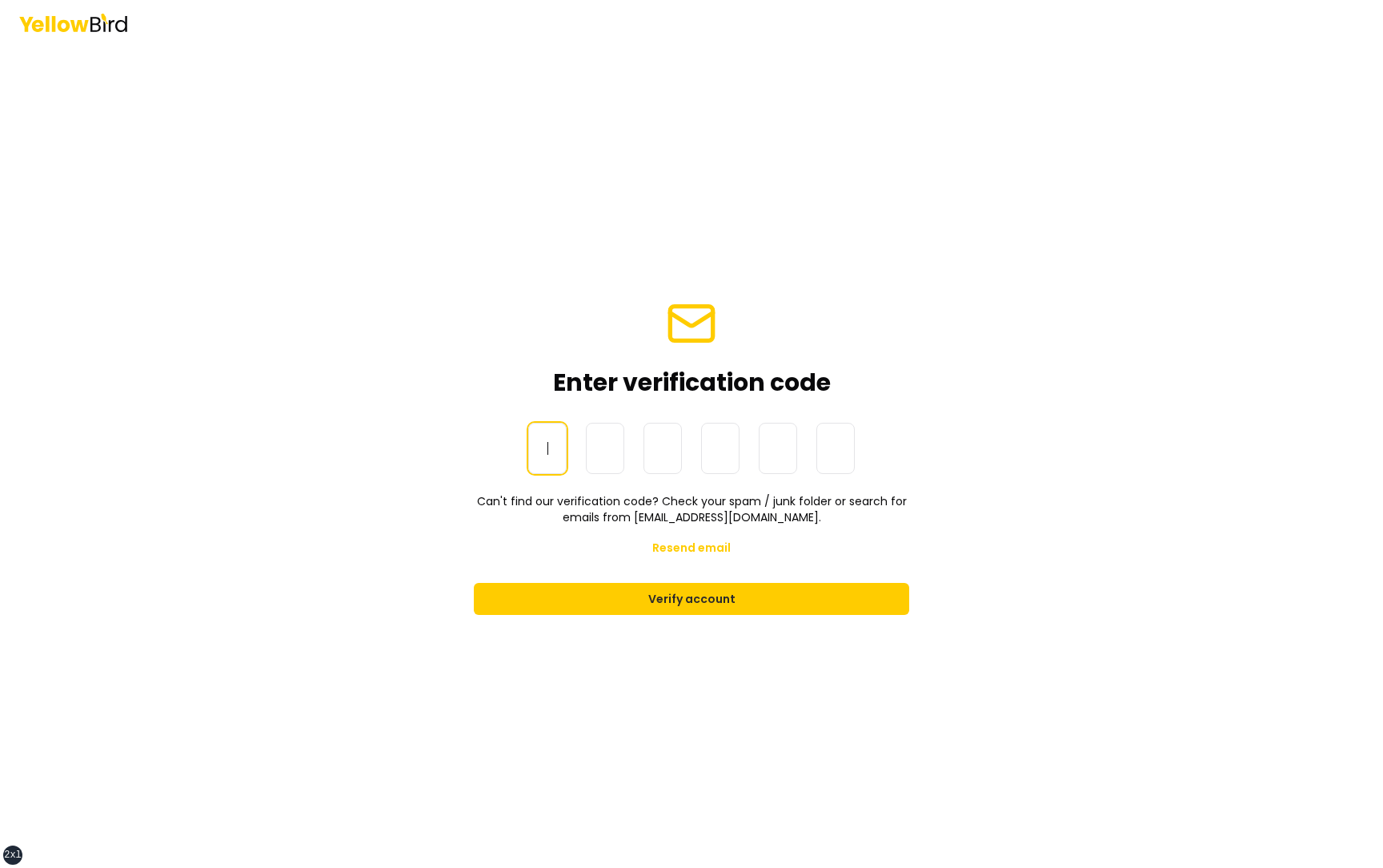
paste input "******"
type input "******"
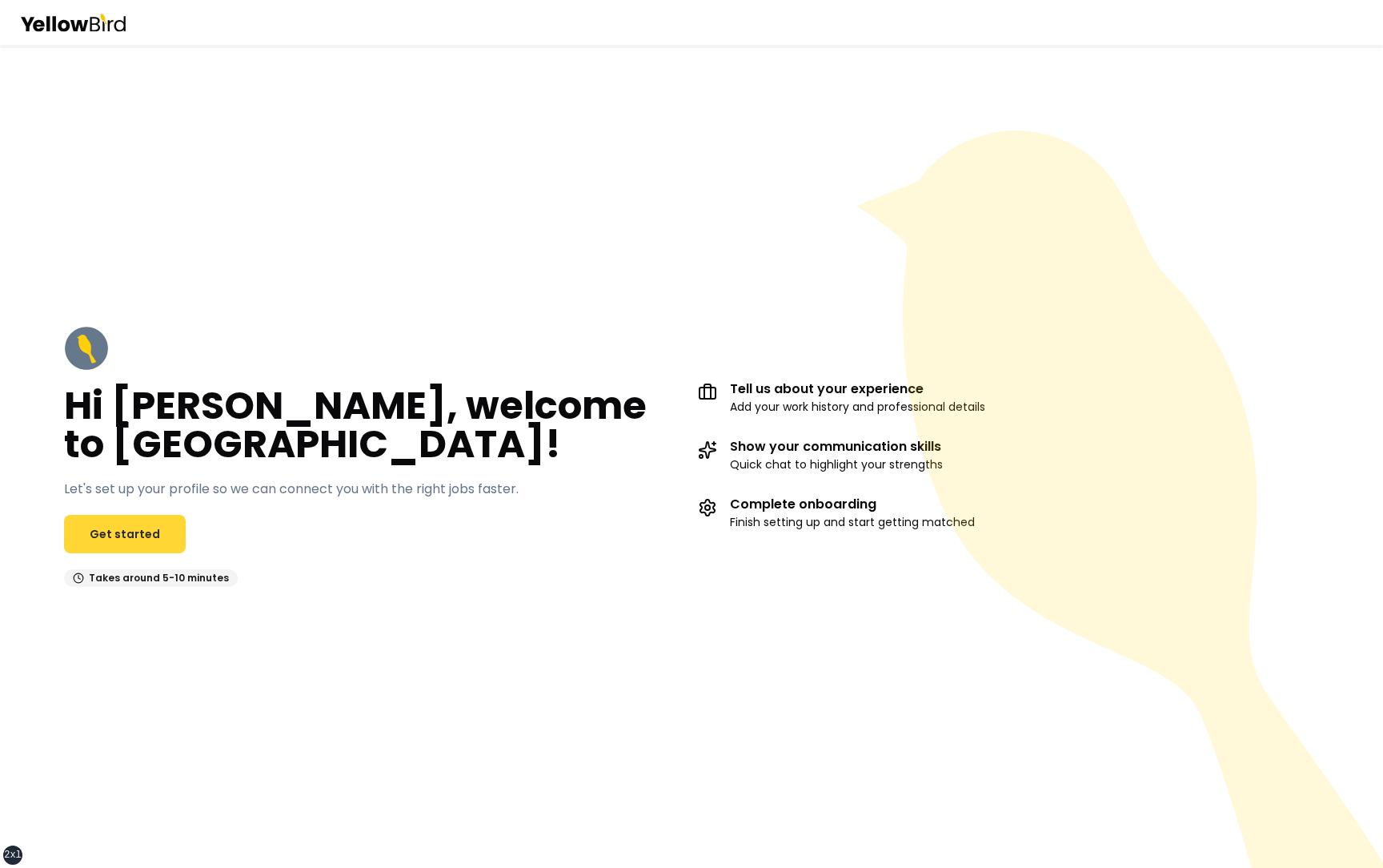
click at [123, 532] on link "Get started" at bounding box center [124, 533] width 121 height 38
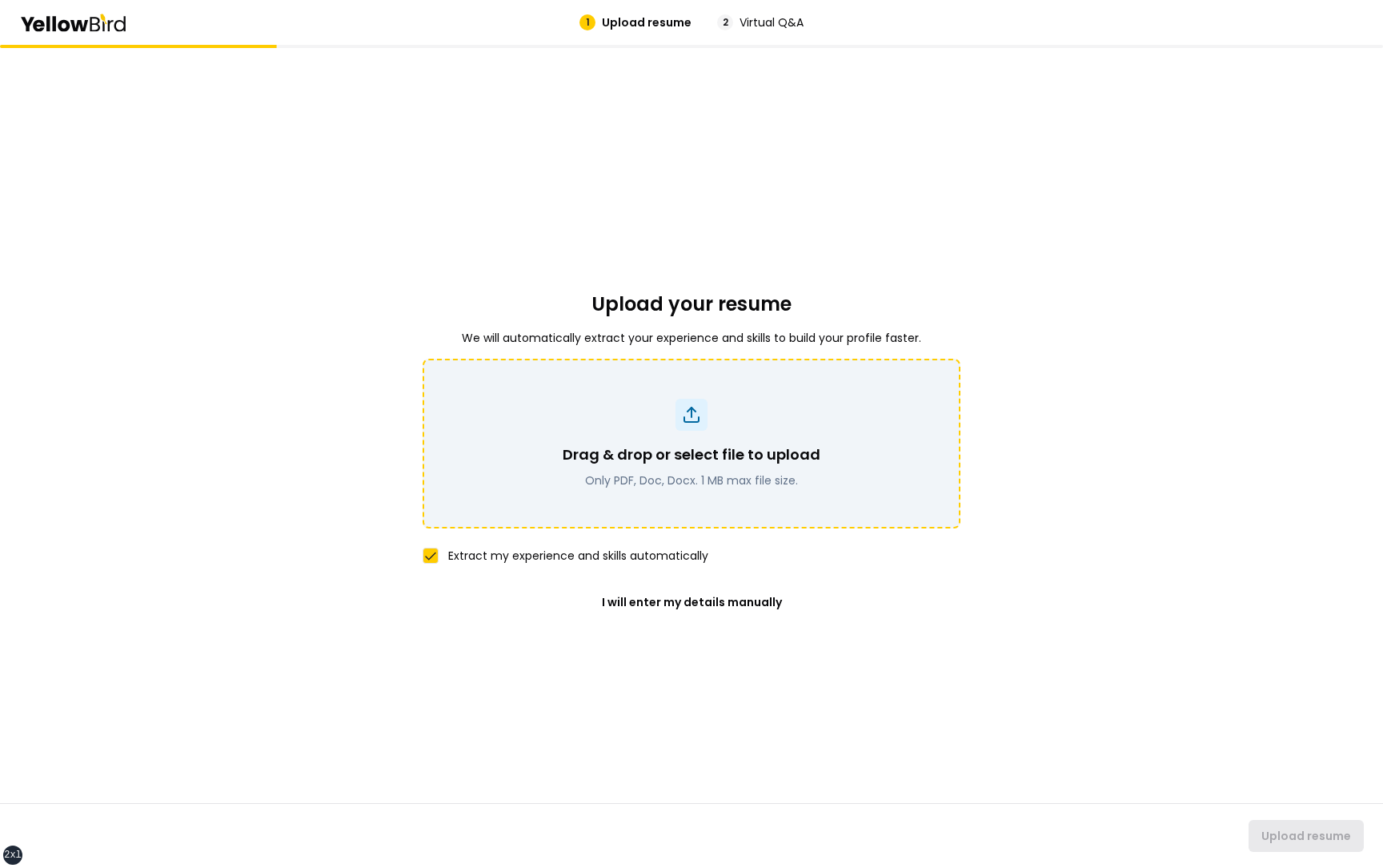
click at [689, 383] on div "Drag & drop or select file to upload Only PDF, Doc, Docx. 1 MB max file size." at bounding box center [691, 443] width 538 height 170
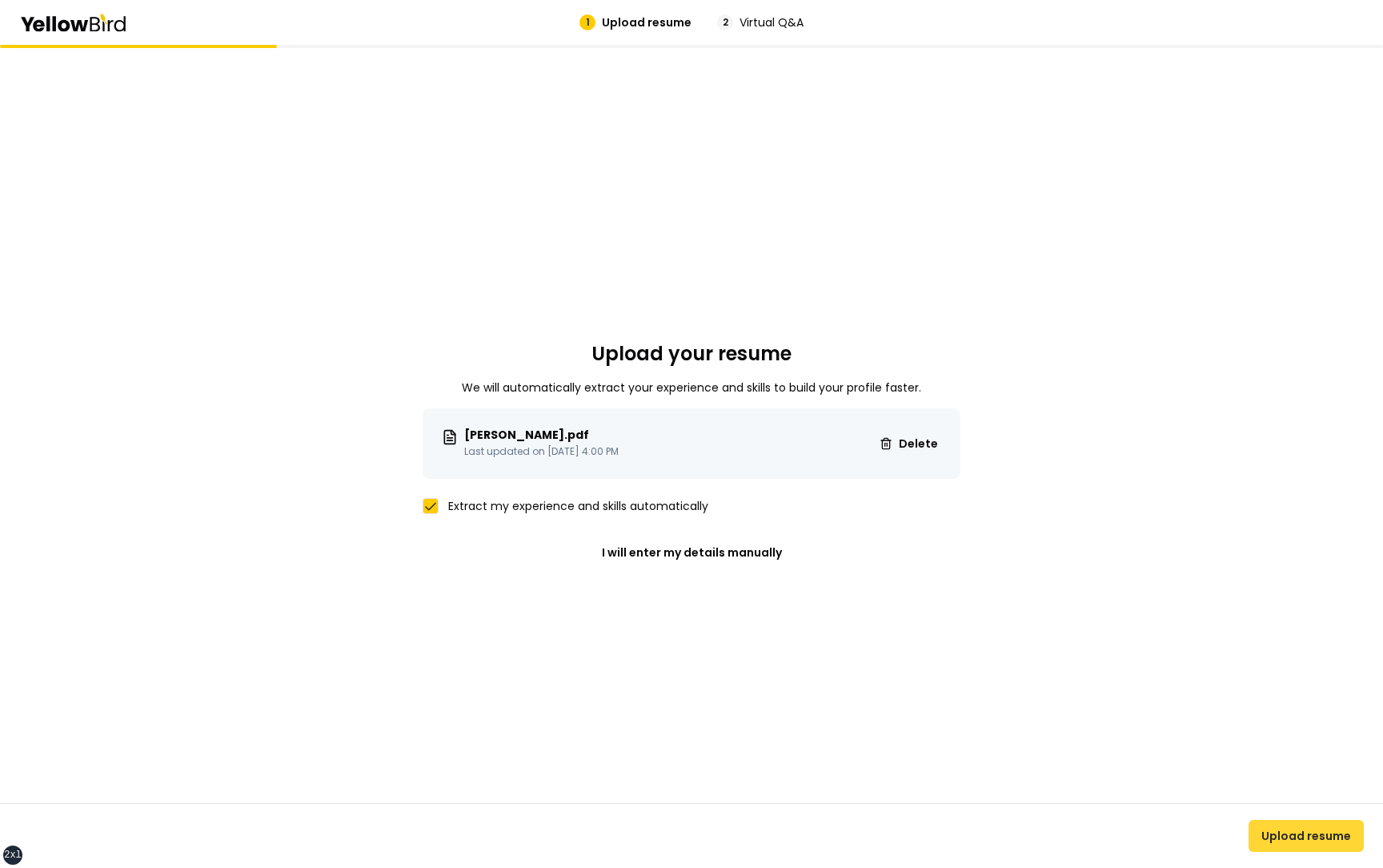
click at [1314, 840] on button "Upload resume" at bounding box center [1305, 836] width 115 height 32
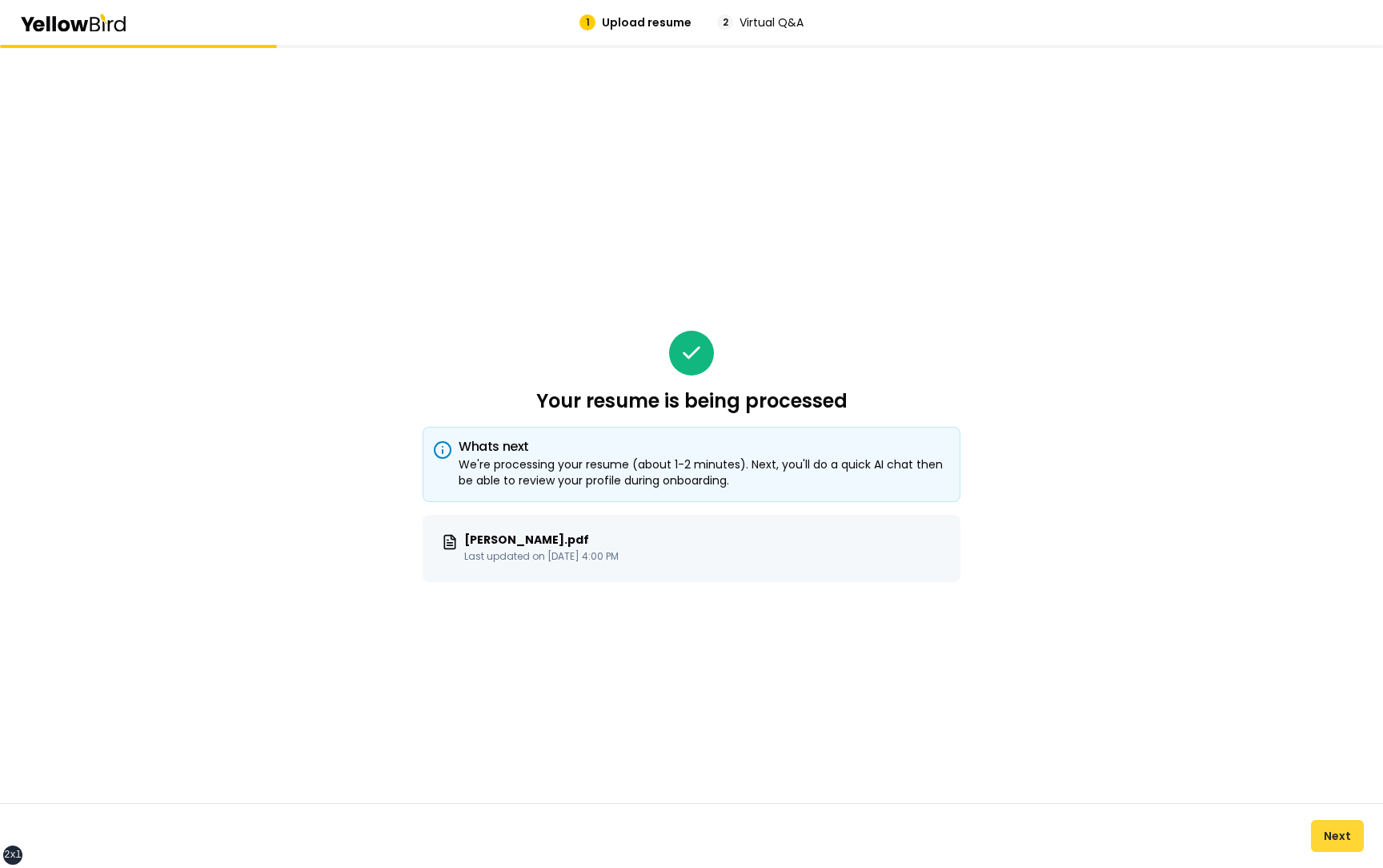
click at [1334, 842] on button "Next" at bounding box center [1337, 836] width 53 height 32
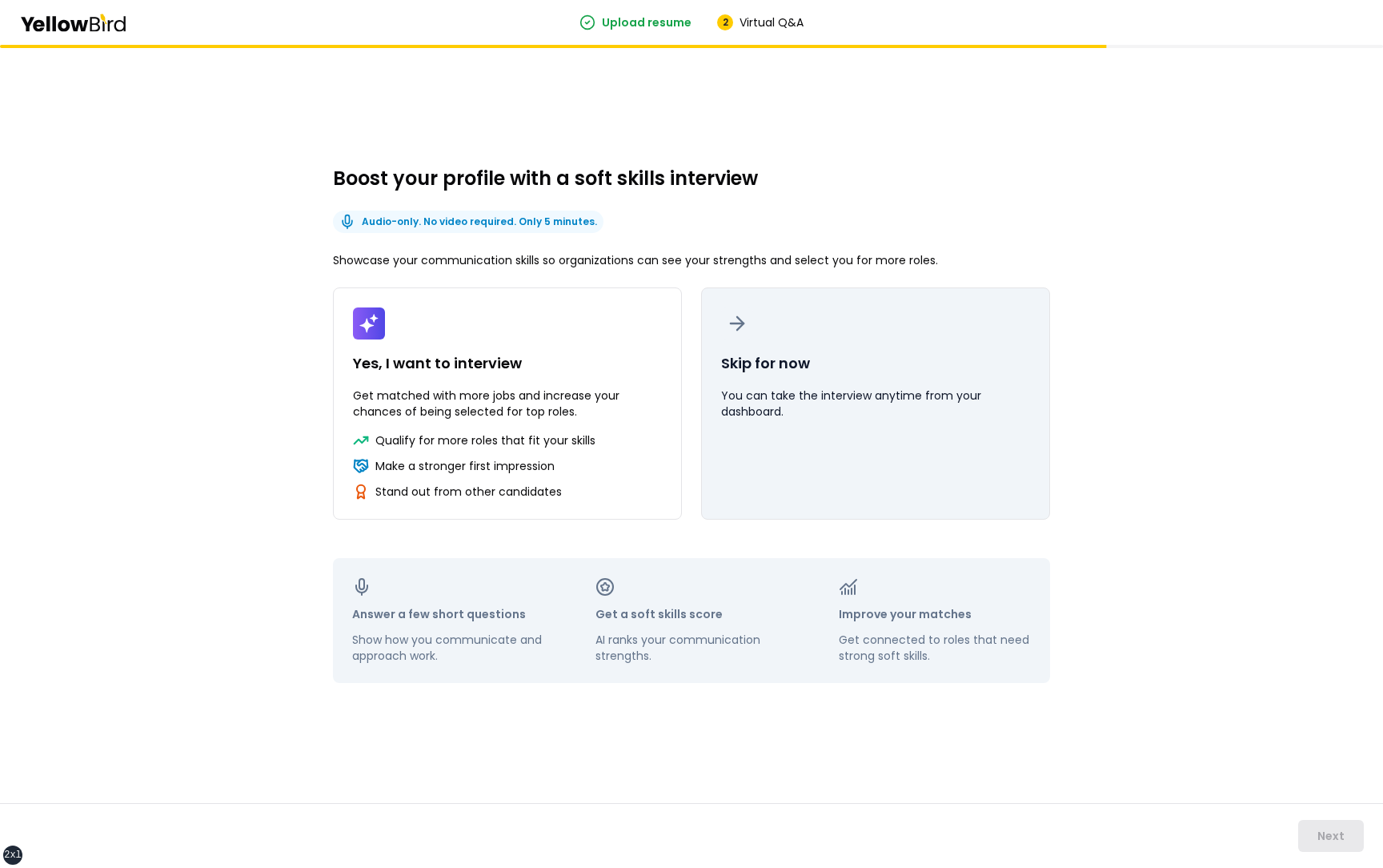
click at [836, 439] on button "Skip for now You can take the interview anytime from your dashboard." at bounding box center [876, 403] width 349 height 232
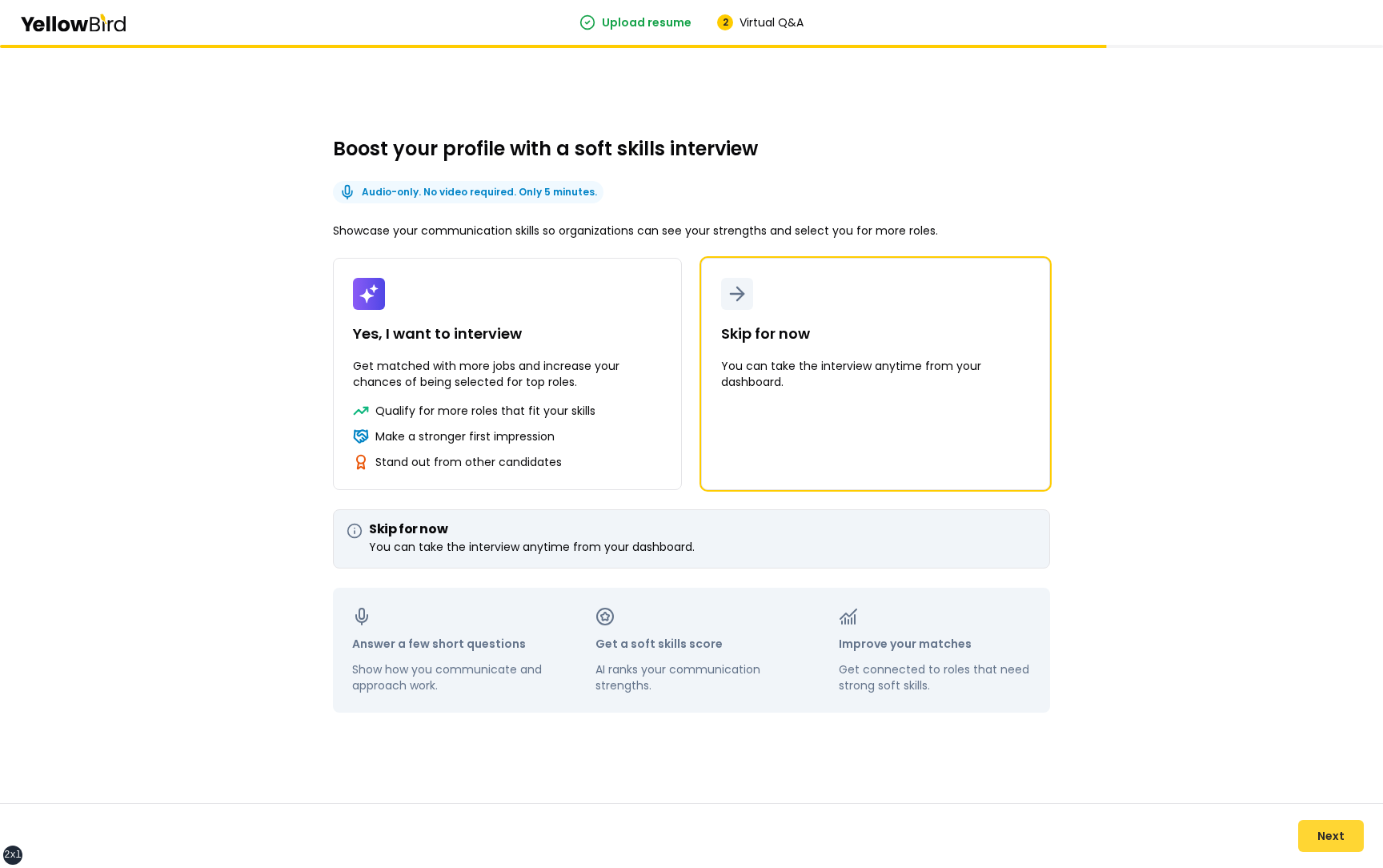
click at [1330, 835] on button "Next" at bounding box center [1330, 836] width 65 height 32
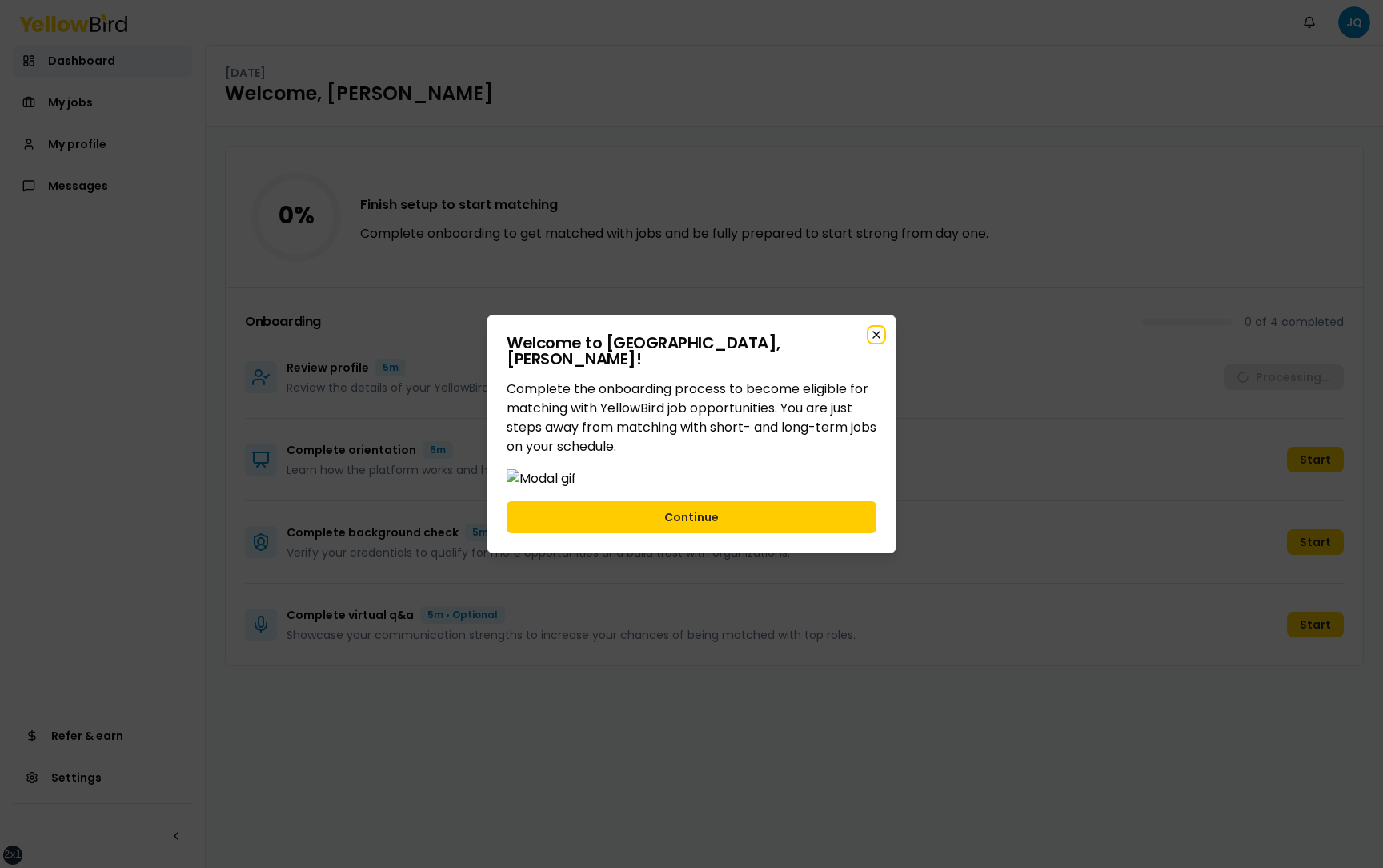
click at [873, 328] on icon "button" at bounding box center [876, 334] width 12 height 12
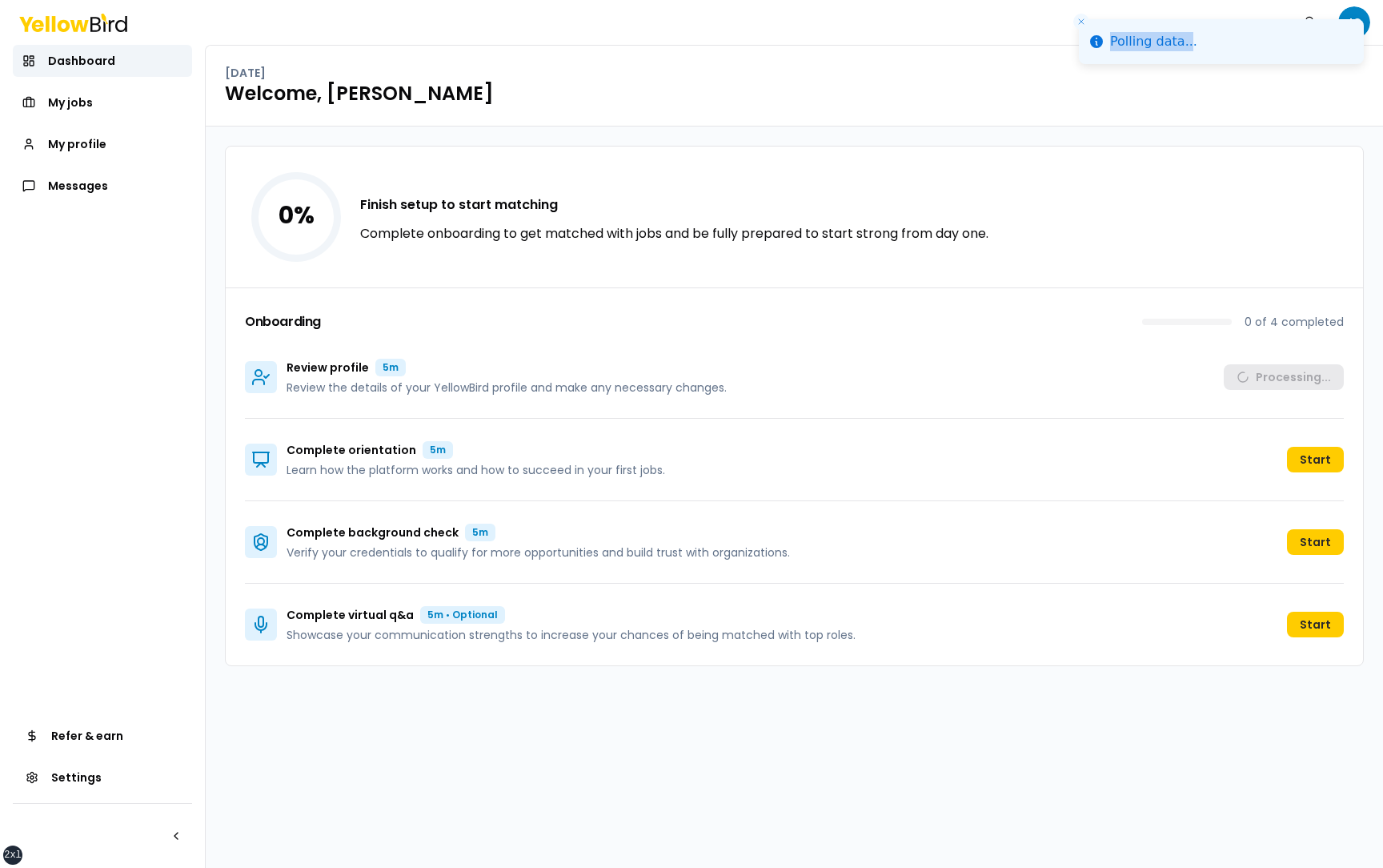
drag, startPoint x: 1188, startPoint y: 44, endPoint x: 1108, endPoint y: 42, distance: 80.0
click at [1110, 42] on div "Polling data..." at bounding box center [1153, 42] width 87 height 19
click at [1097, 83] on h1 "Welcome, Juan Test" at bounding box center [794, 93] width 1139 height 26
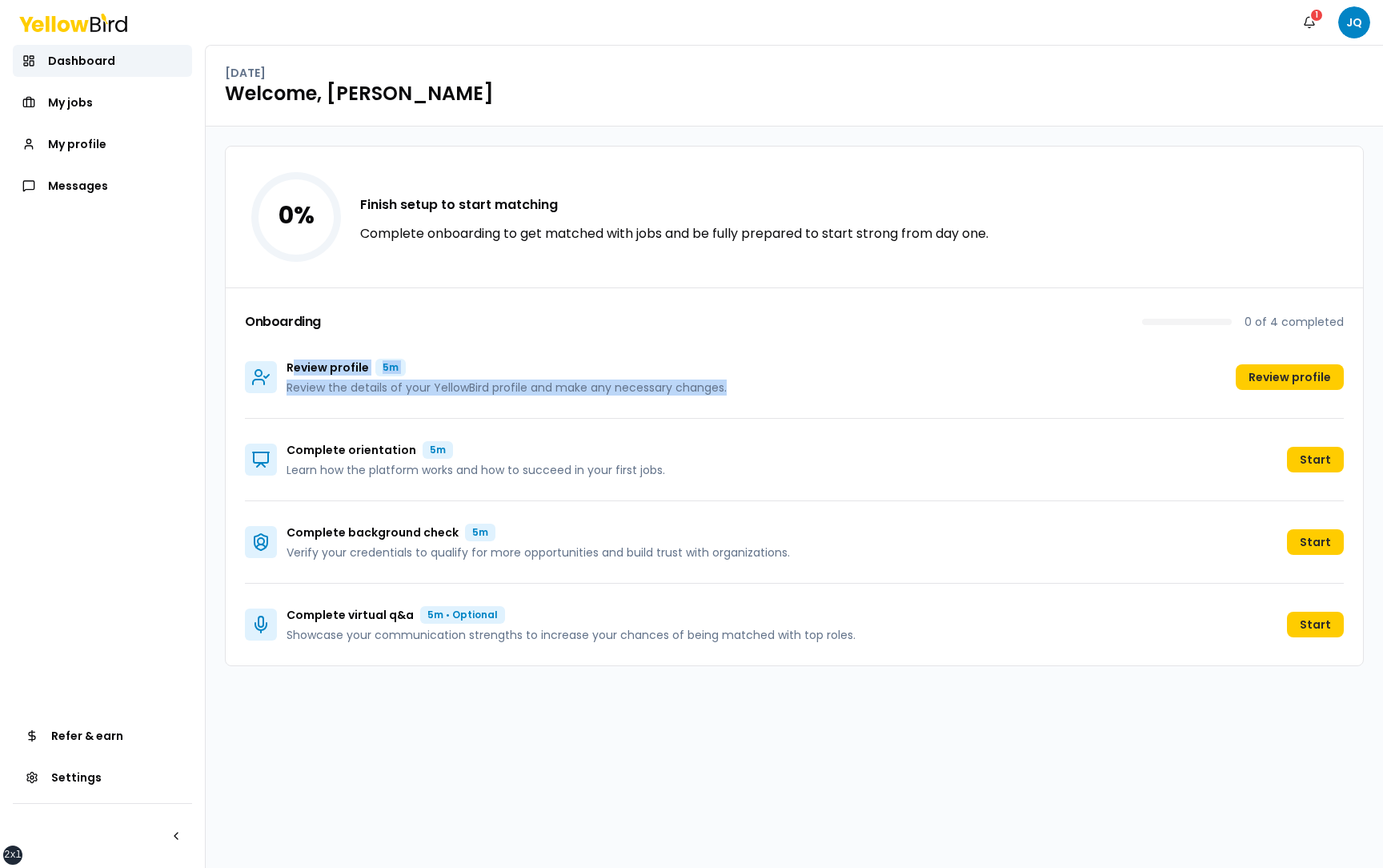
drag, startPoint x: 741, startPoint y: 388, endPoint x: 292, endPoint y: 362, distance: 449.8
click at [292, 362] on div "Review profile 5m Review the details of your YellowBird profile and make any ne…" at bounding box center [794, 377] width 1098 height 83
click at [1312, 18] on div "1" at bounding box center [1316, 14] width 14 height 14
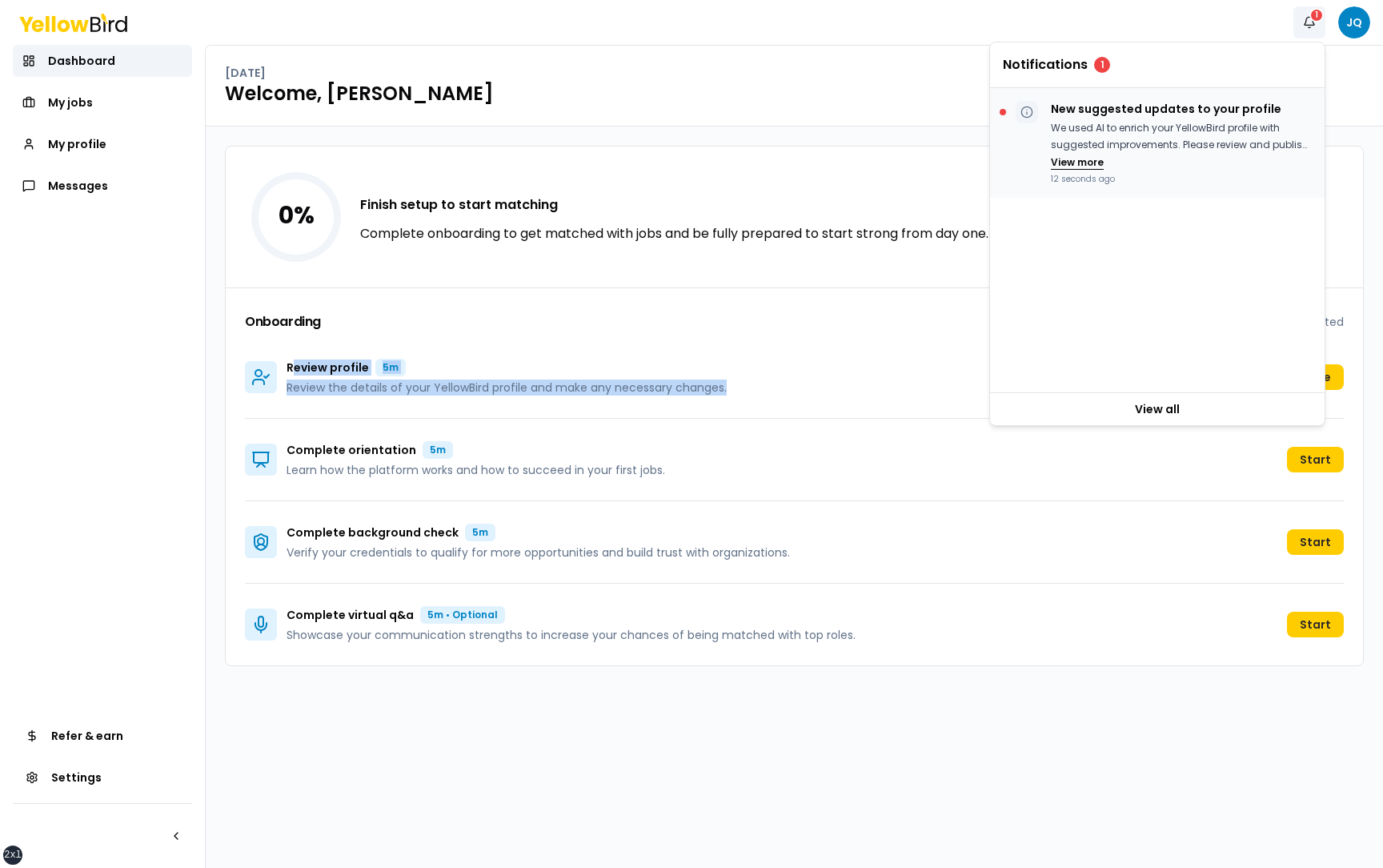
click at [1081, 163] on button "View more" at bounding box center [1078, 162] width 53 height 12
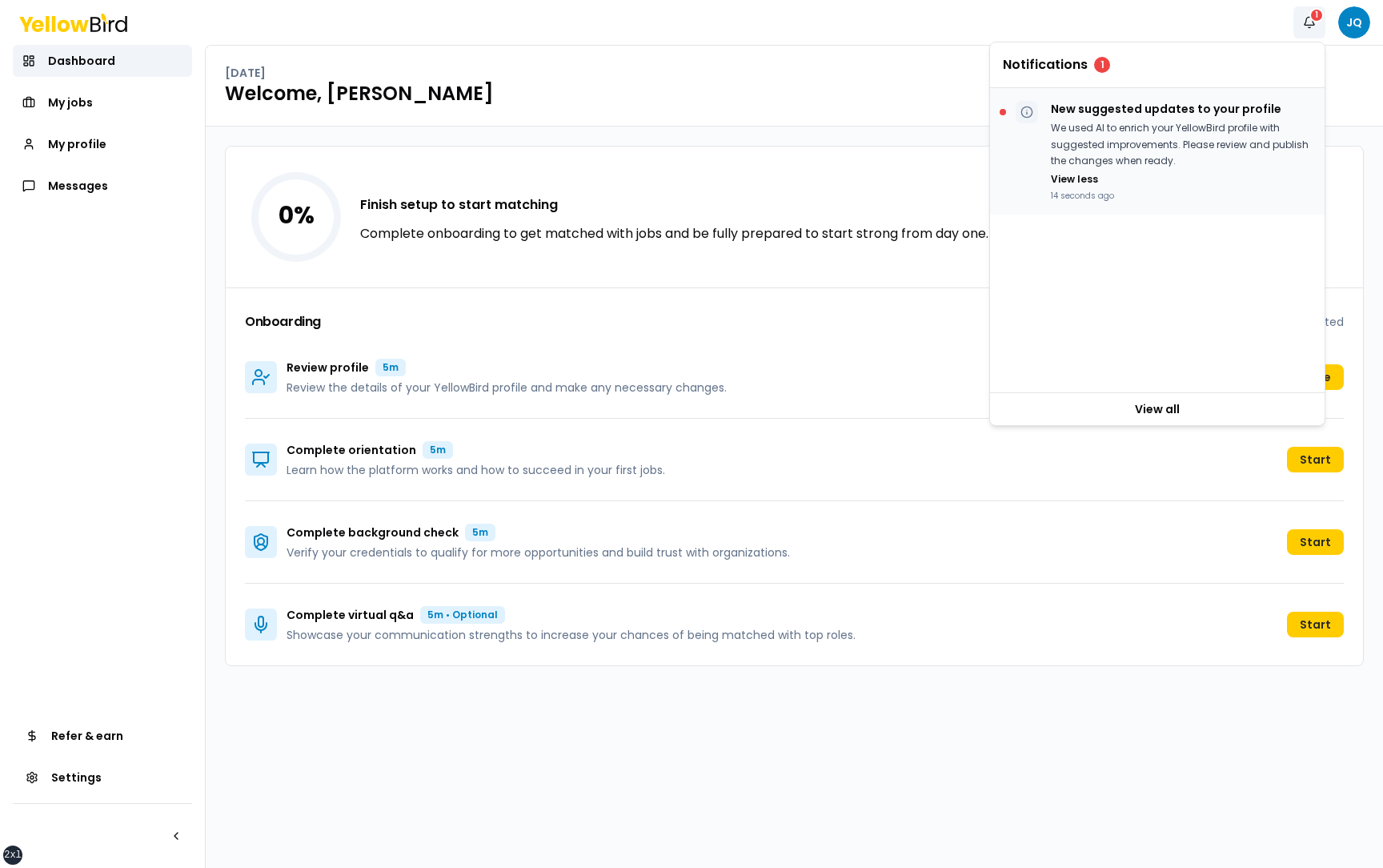
click at [1093, 147] on p "We used AI to enrich your YellowBird profile with suggested improvements. Pleas…" at bounding box center [1181, 145] width 261 height 49
click at [959, 141] on div "0 % Finish setup to start matching Complete onboarding to get matched with jobs…" at bounding box center [794, 496] width 1177 height 741
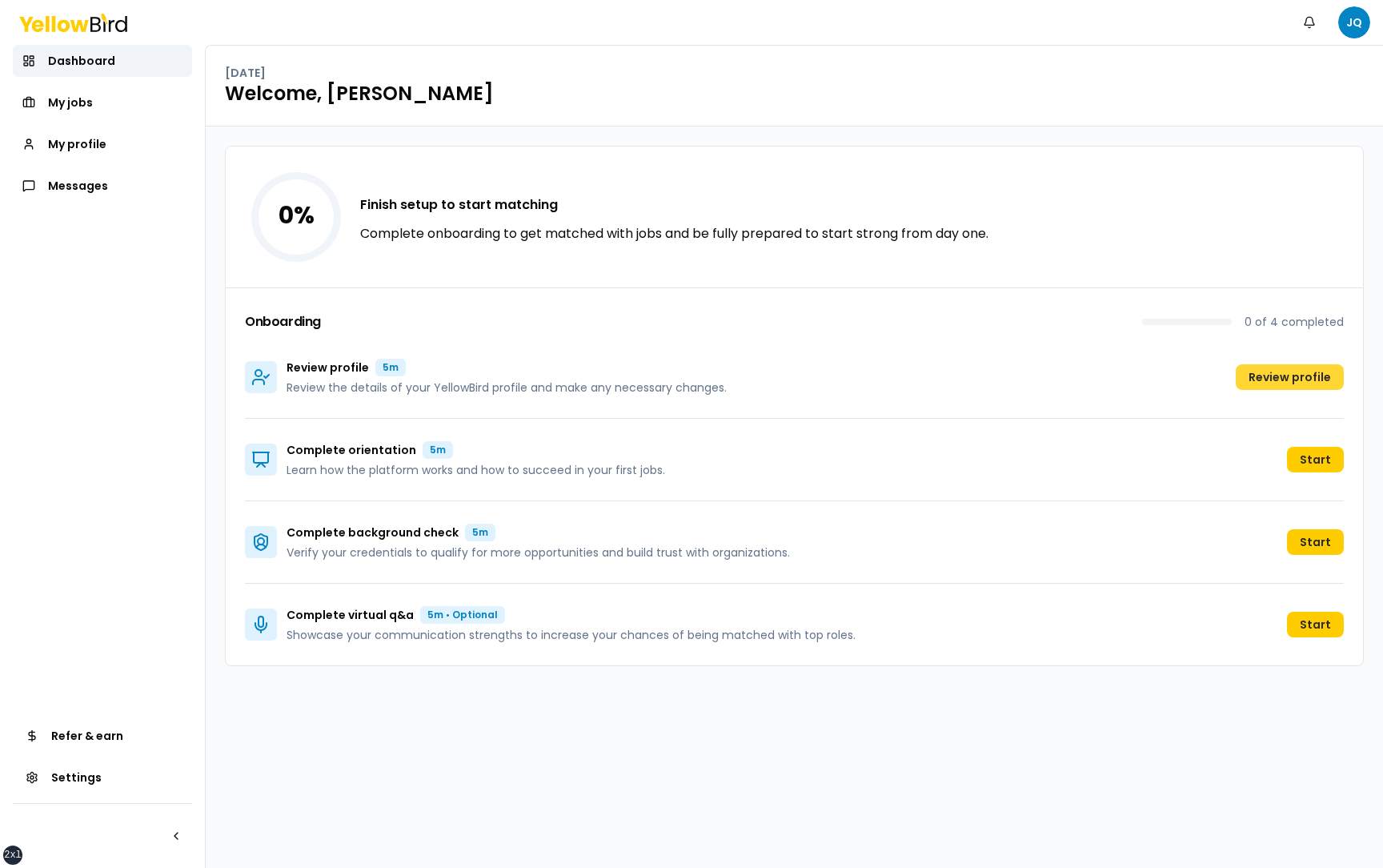
click at [1297, 379] on button "Review profile" at bounding box center [1290, 377] width 108 height 26
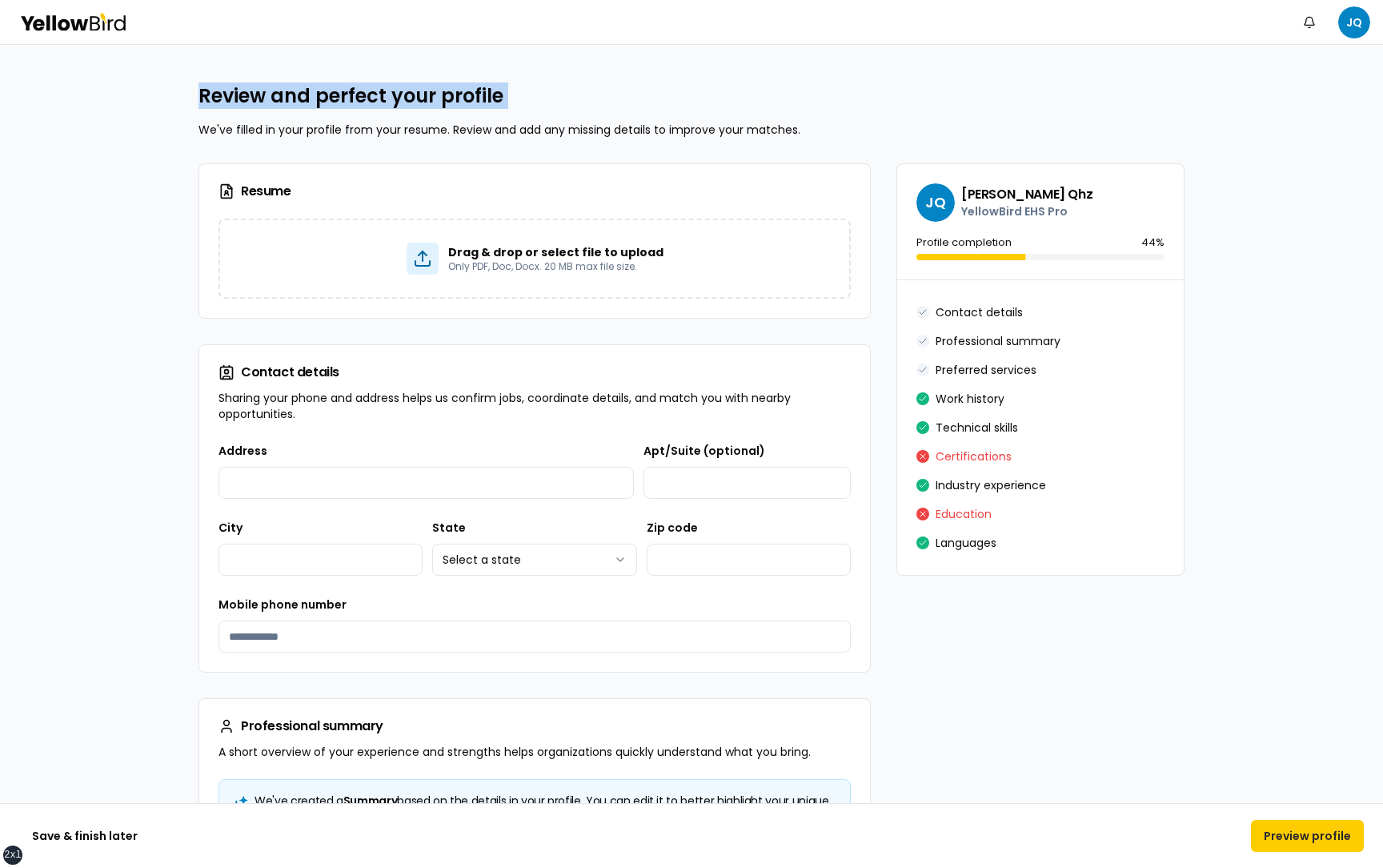
drag, startPoint x: 197, startPoint y: 99, endPoint x: 501, endPoint y: 110, distance: 304.2
click at [537, 104] on h2 "Review and perfect your profile" at bounding box center [691, 96] width 986 height 26
drag, startPoint x: 202, startPoint y: 91, endPoint x: 538, endPoint y: 98, distance: 336.1
click at [538, 98] on h2 "Review and perfect your profile" at bounding box center [691, 96] width 986 height 26
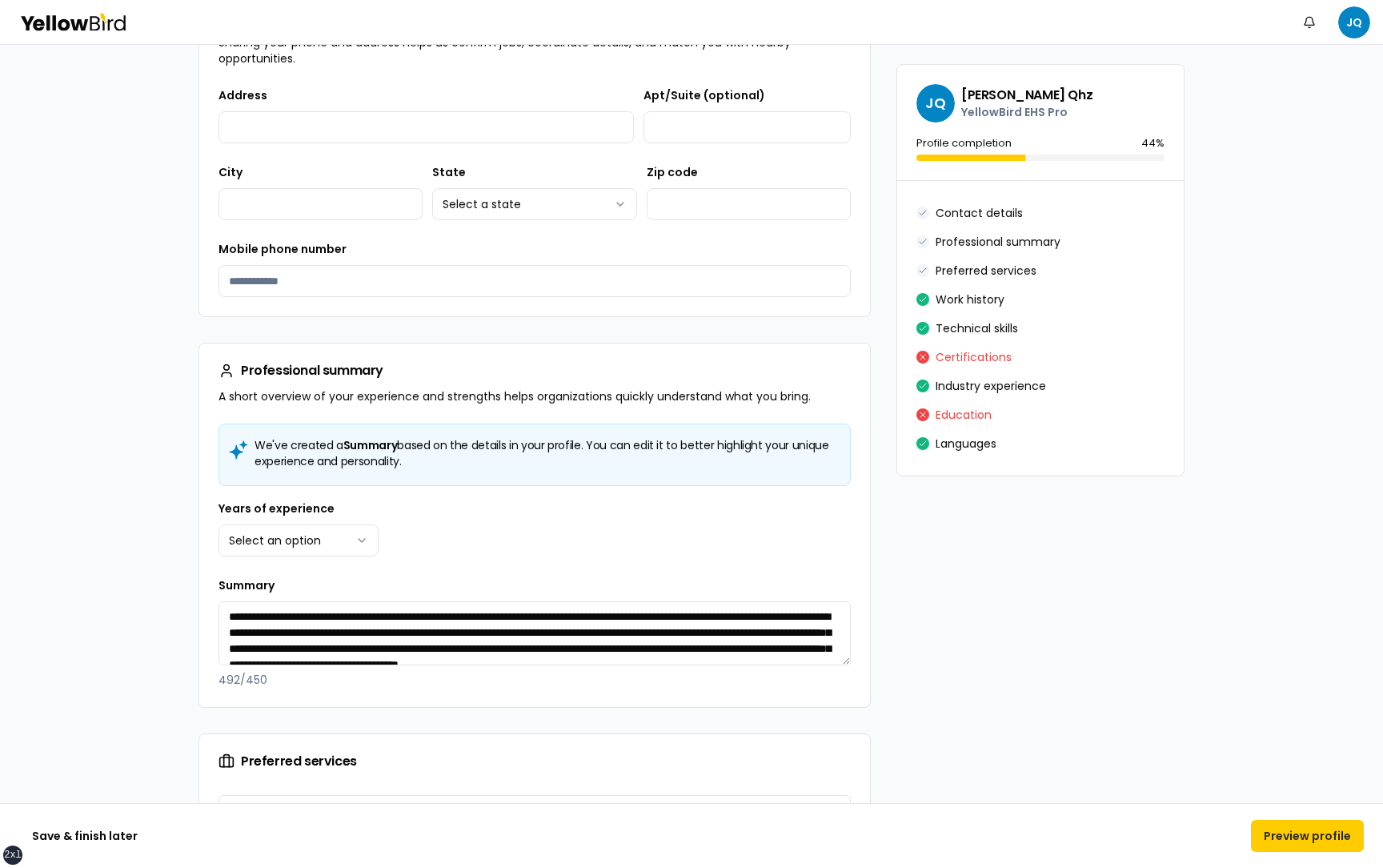
scroll to position [381, 0]
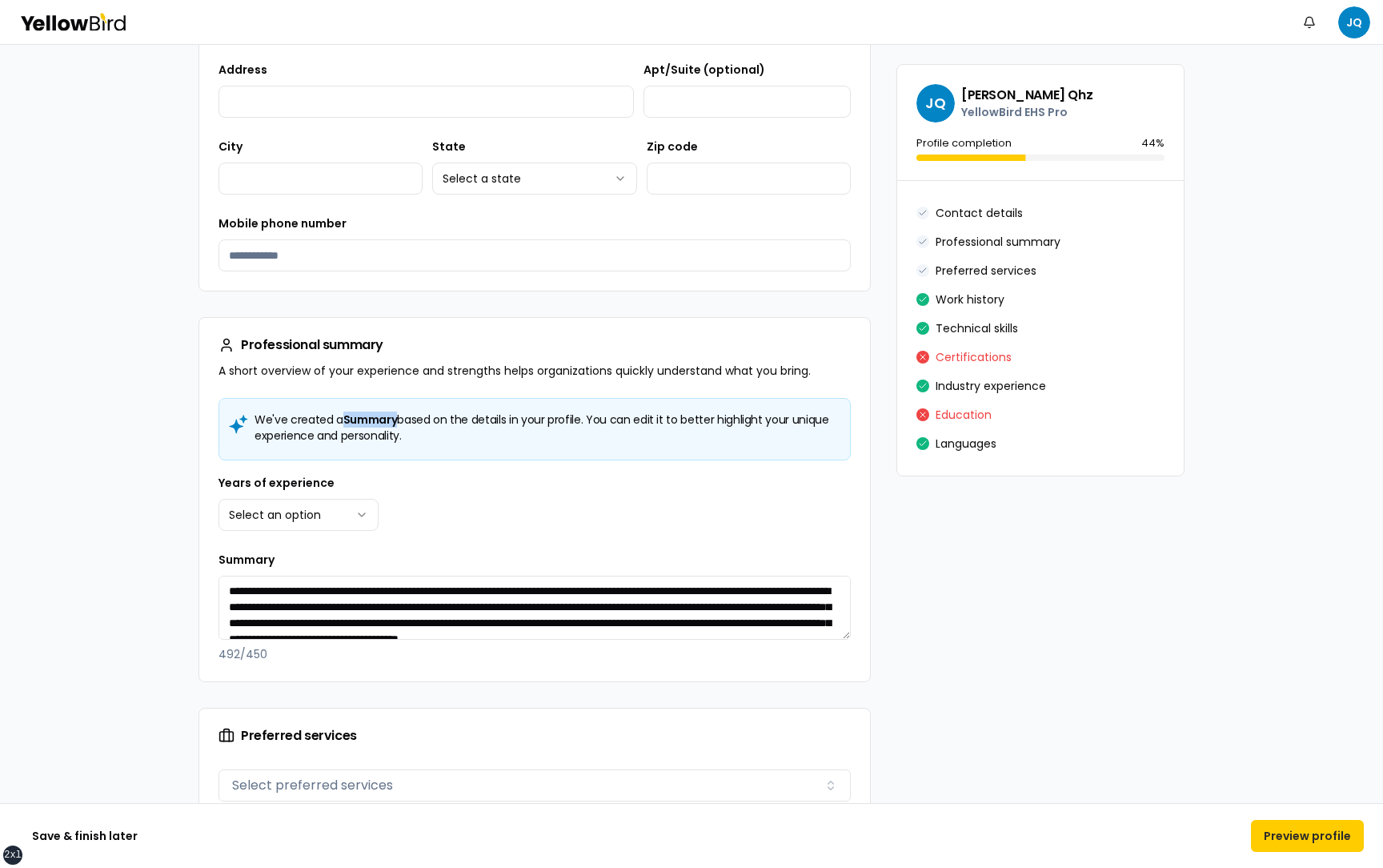
drag, startPoint x: 343, startPoint y: 419, endPoint x: 396, endPoint y: 418, distance: 53.0
click at [396, 418] on span "Summary" at bounding box center [370, 419] width 54 height 16
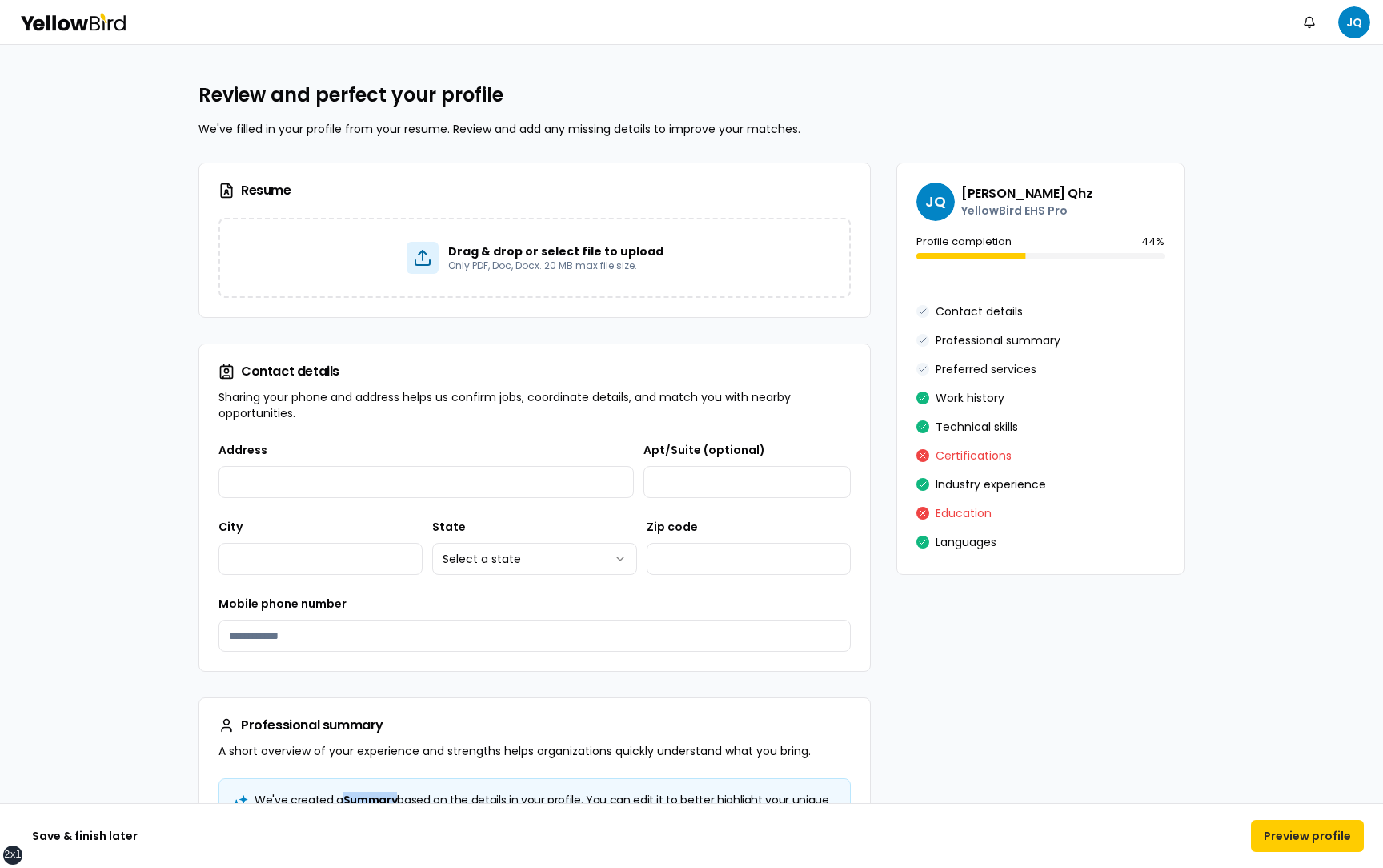
scroll to position [0, 0]
drag, startPoint x: 202, startPoint y: 97, endPoint x: 518, endPoint y: 105, distance: 316.1
click at [518, 105] on h2 "Review and perfect your profile" at bounding box center [691, 96] width 986 height 26
click at [543, 103] on h2 "Review and perfect your profile" at bounding box center [691, 96] width 986 height 26
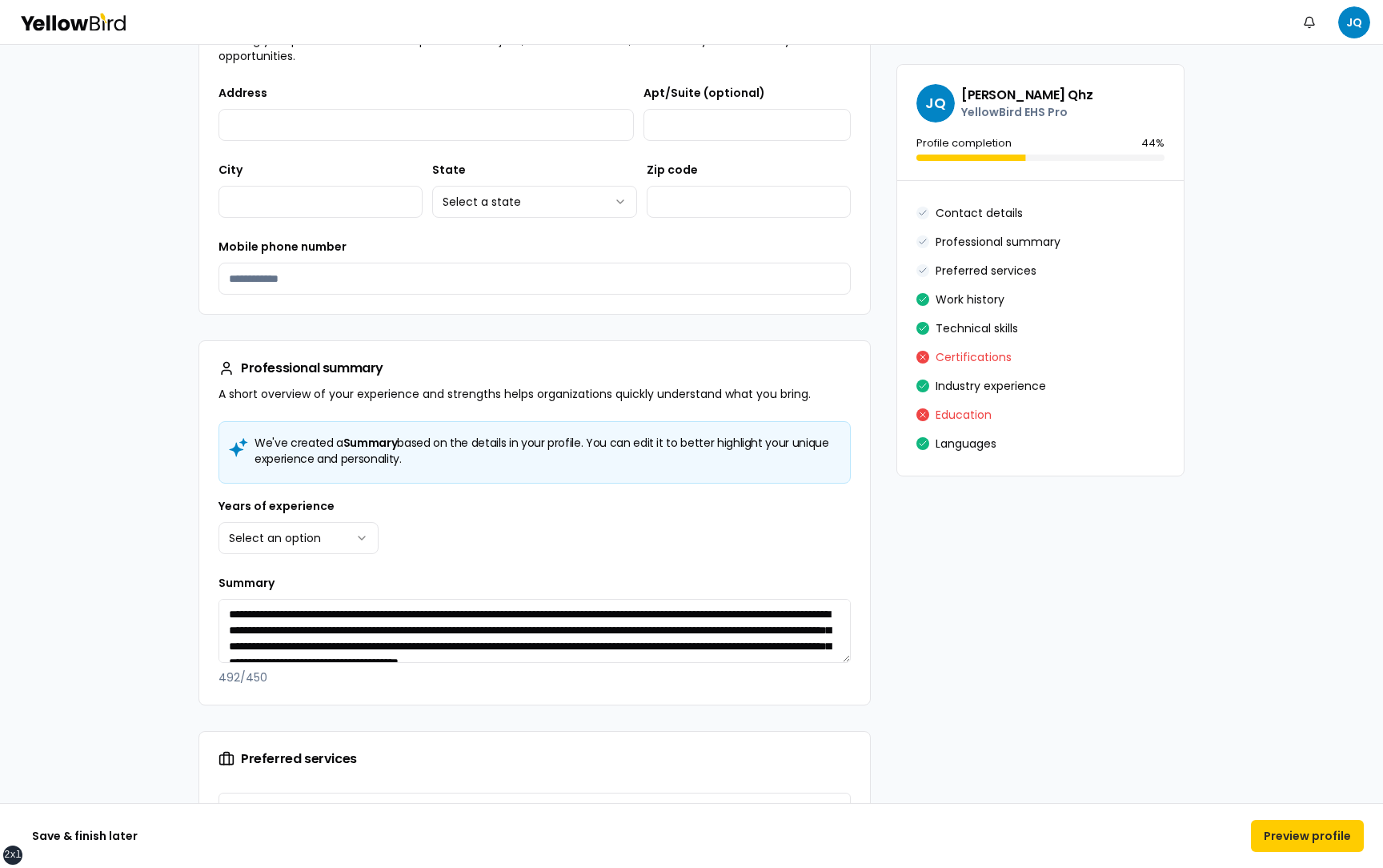
scroll to position [361, 0]
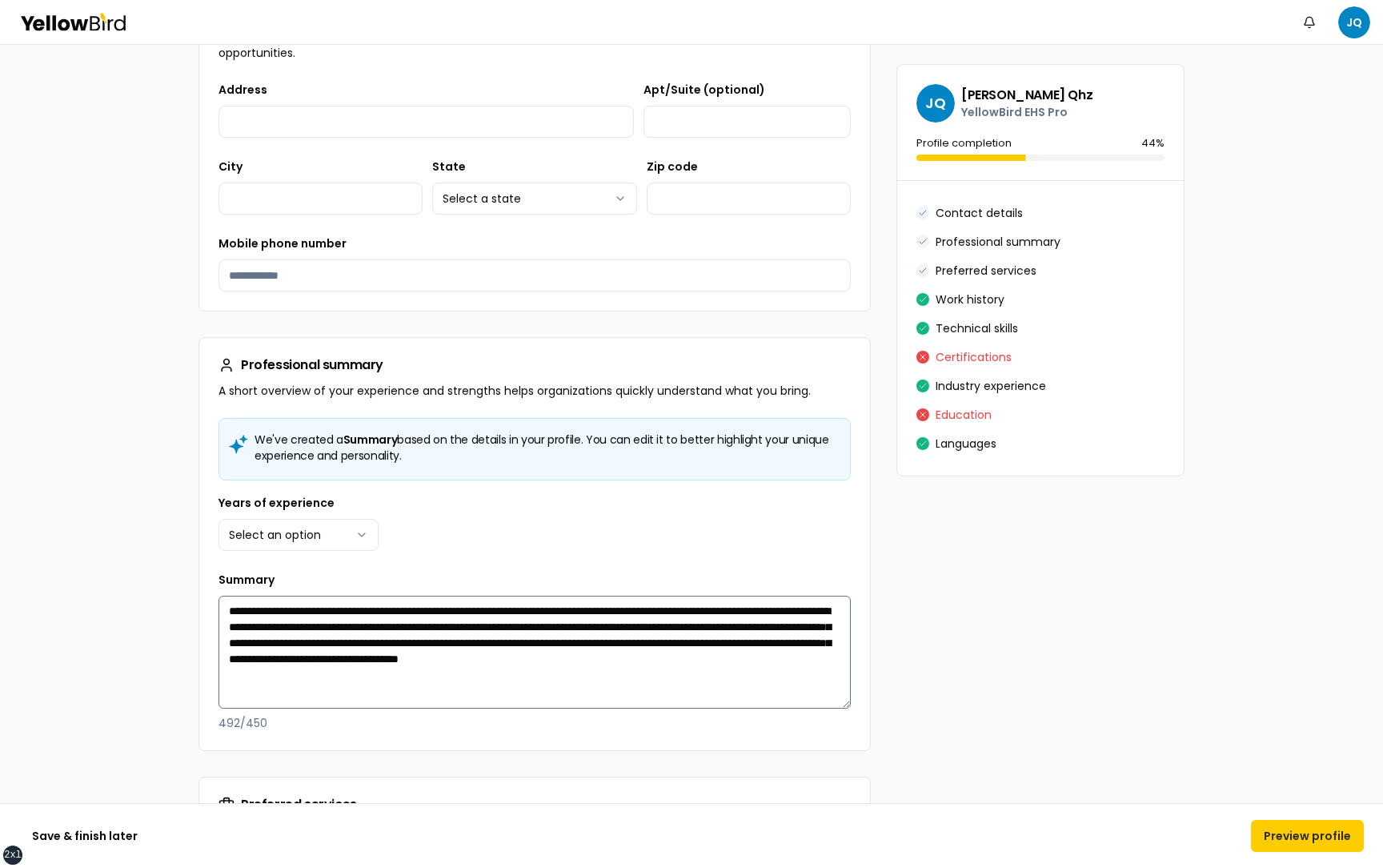
drag, startPoint x: 848, startPoint y: 654, endPoint x: 848, endPoint y: 704, distance: 50.0
click at [848, 704] on textarea "**********" at bounding box center [534, 652] width 633 height 113
drag, startPoint x: 410, startPoint y: 454, endPoint x: 253, endPoint y: 443, distance: 157.4
click at [253, 443] on h5 "We've created a Summary based on the details in your profile. You can edit it t…" at bounding box center [535, 448] width 605 height 32
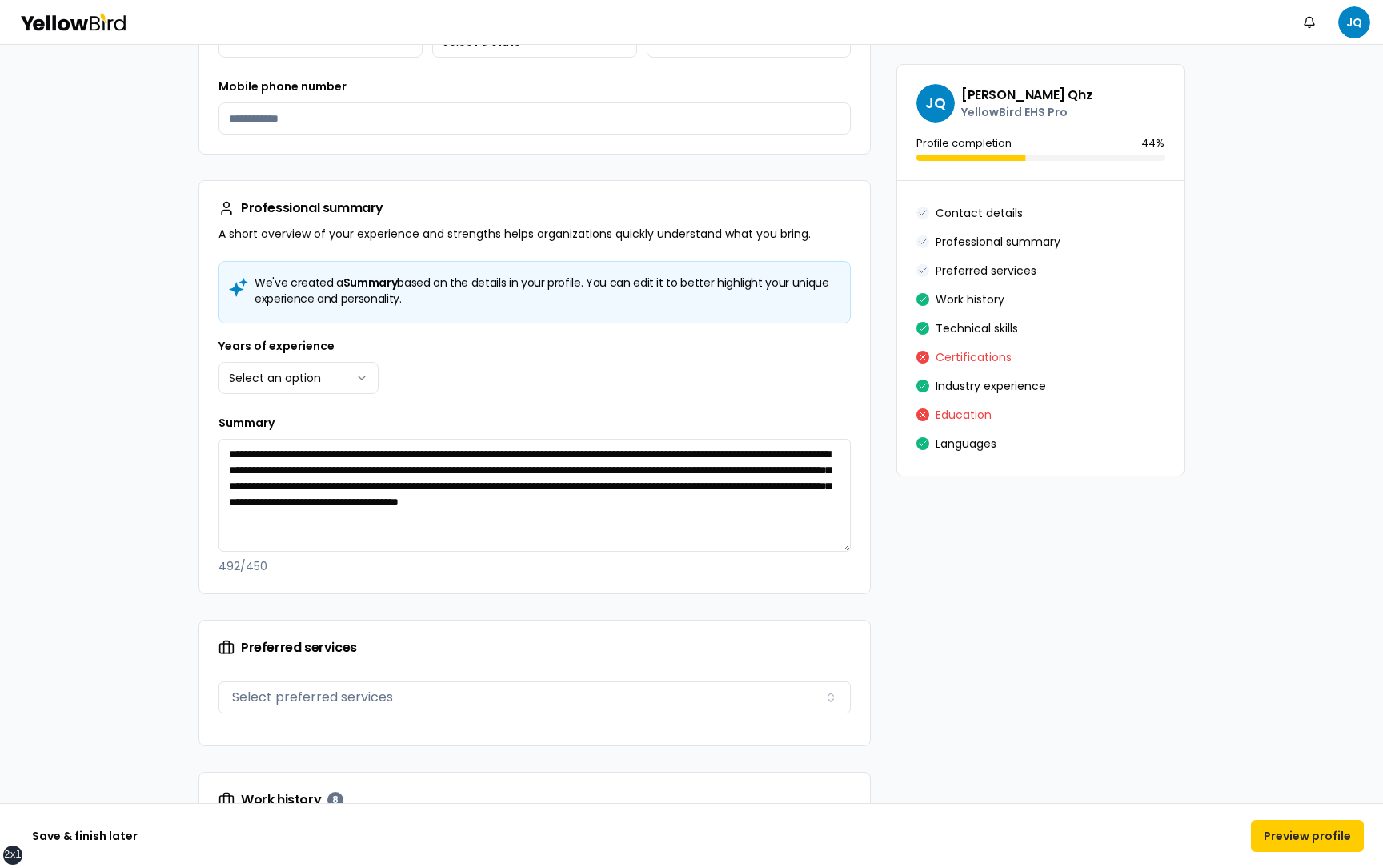
scroll to position [526, 0]
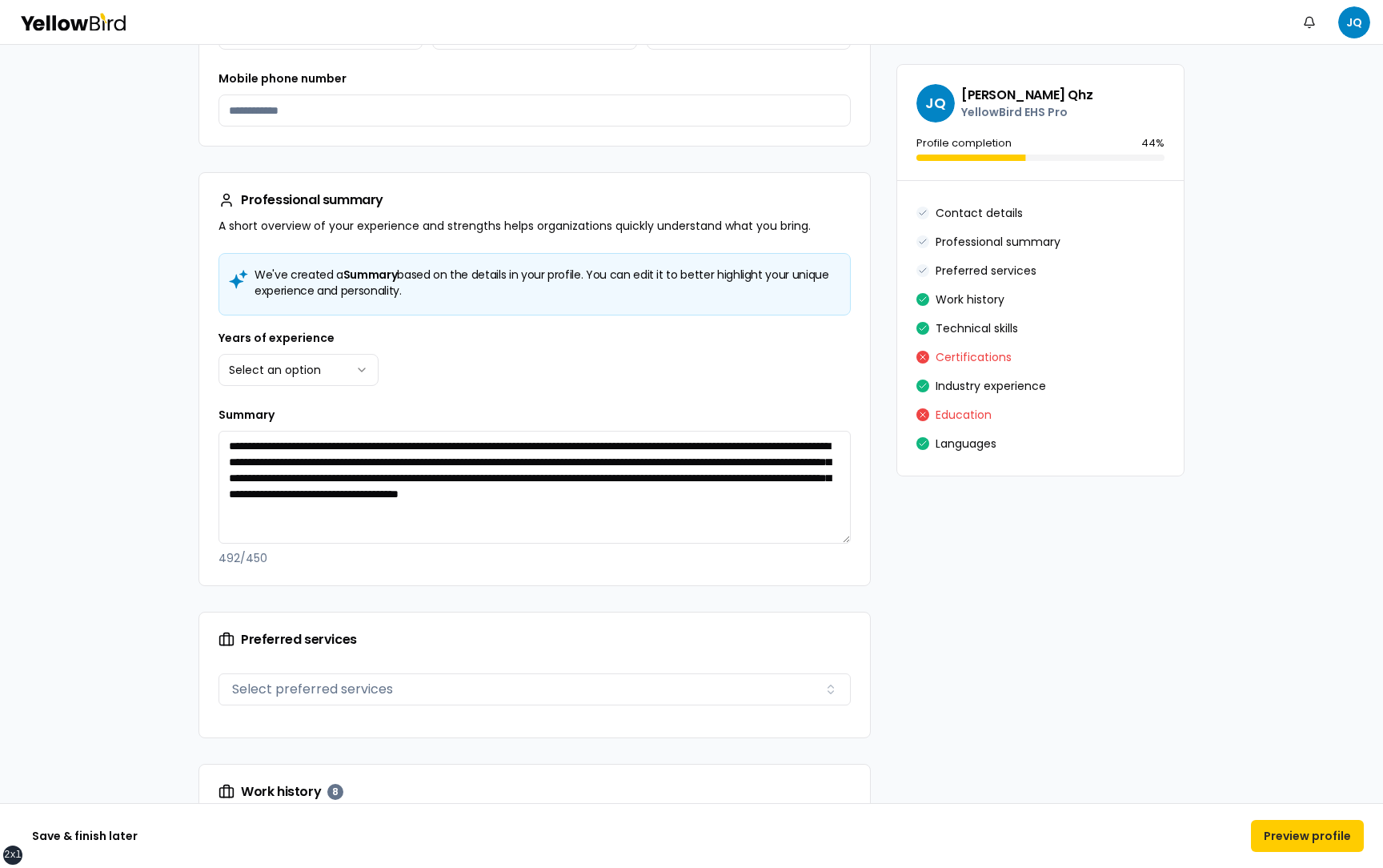
drag, startPoint x: 253, startPoint y: 274, endPoint x: 416, endPoint y: 287, distance: 163.5
click at [416, 287] on h5 "We've created a Summary based on the details in your profile. You can edit it t…" at bounding box center [535, 283] width 605 height 32
click at [439, 323] on div "We've created a Summary based on the details in your profile. You can edit it t…" at bounding box center [534, 419] width 671 height 332
drag, startPoint x: 409, startPoint y: 293, endPoint x: 249, endPoint y: 281, distance: 160.4
click at [247, 280] on div "We've created a Summary based on the details in your profile. You can edit it t…" at bounding box center [534, 285] width 633 height 63
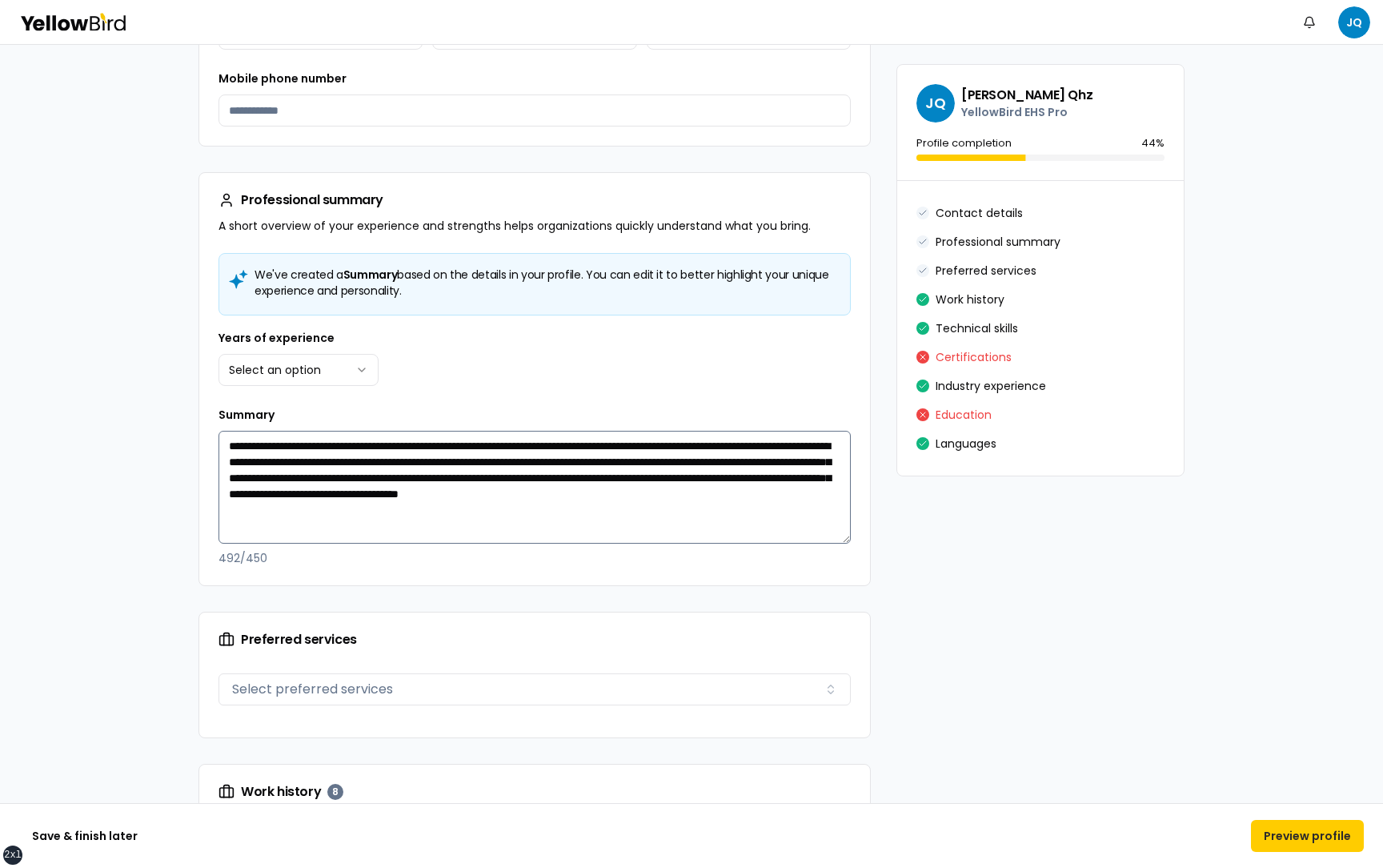
drag, startPoint x: 726, startPoint y: 505, endPoint x: 229, endPoint y: 440, distance: 501.2
click at [229, 440] on textarea "**********" at bounding box center [534, 487] width 633 height 113
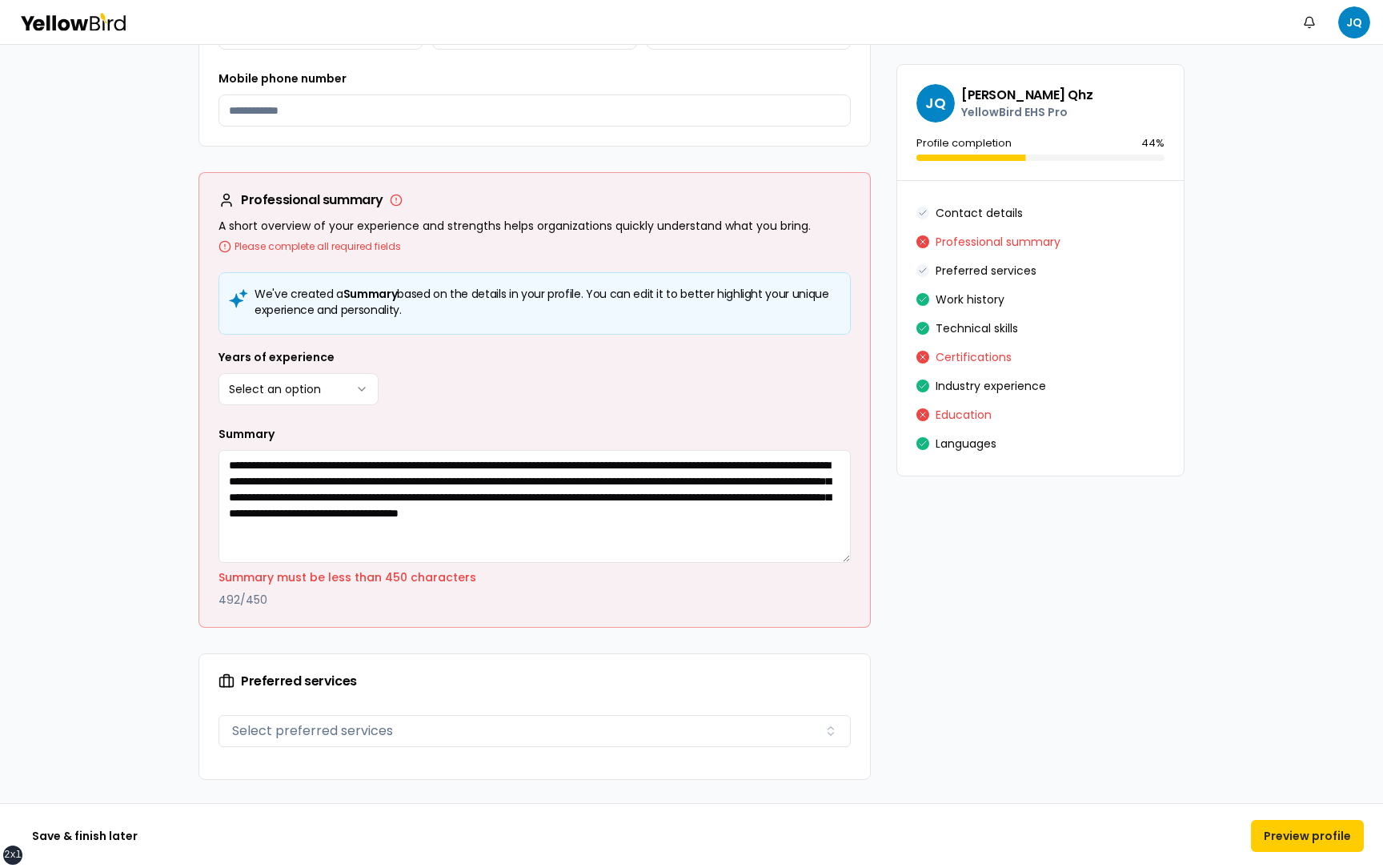
click at [572, 330] on div "We've created a Summary based on the details in your profile. You can edit it t…" at bounding box center [534, 450] width 671 height 355
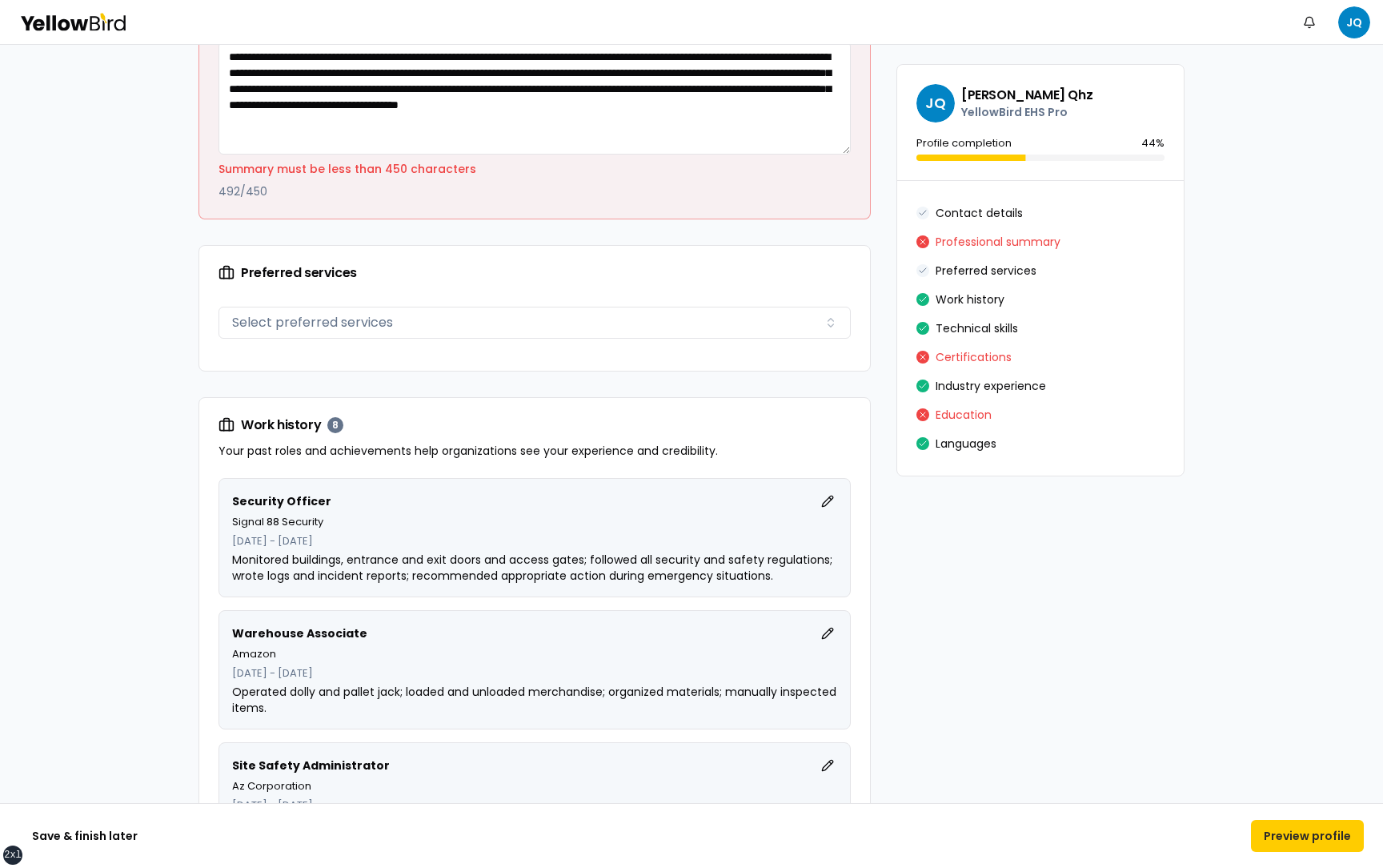
scroll to position [937, 0]
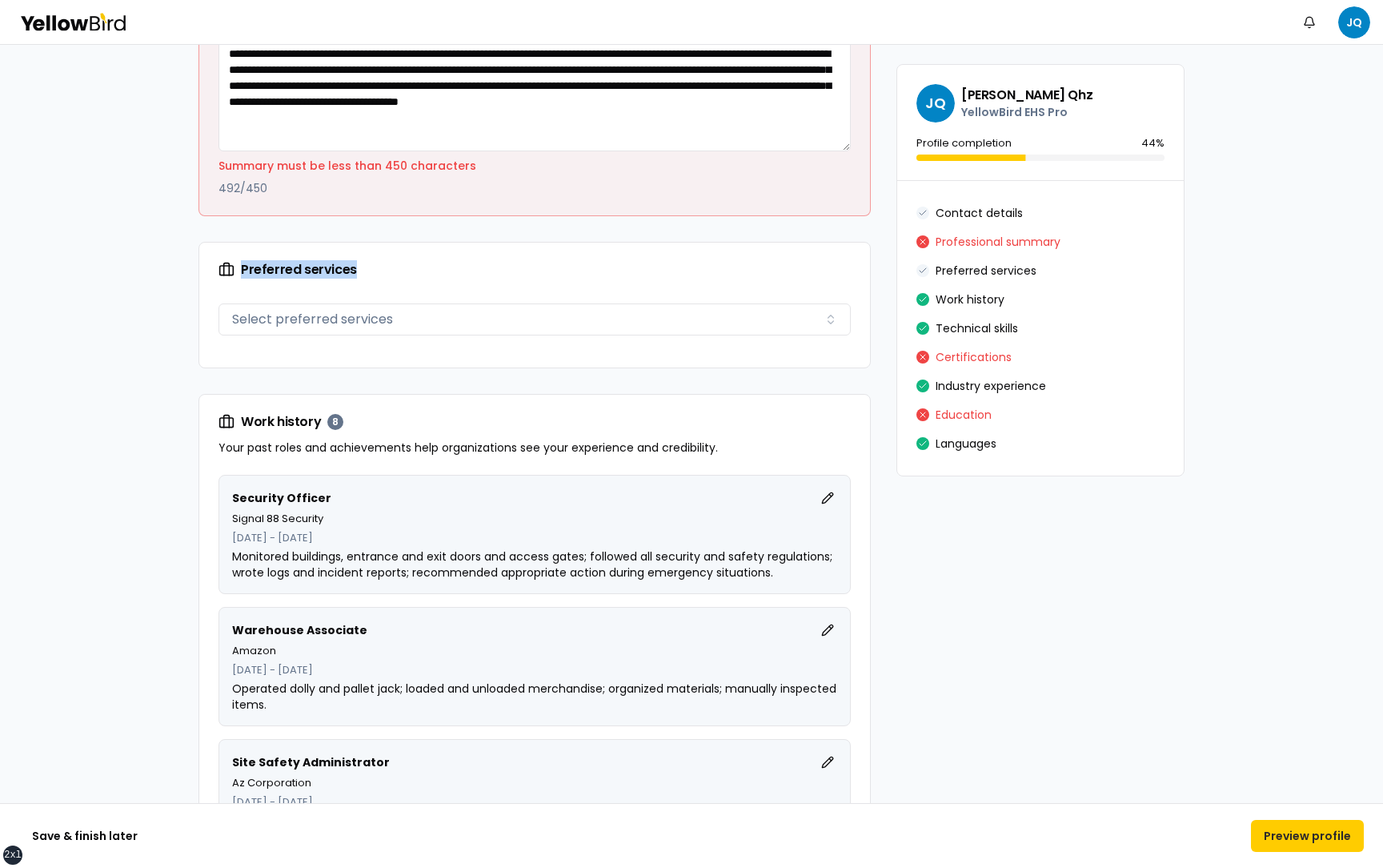
drag, startPoint x: 353, startPoint y: 268, endPoint x: 213, endPoint y: 268, distance: 140.0
click at [213, 268] on div "Preferred services" at bounding box center [534, 269] width 671 height 54
click at [394, 263] on div "Preferred services" at bounding box center [534, 269] width 633 height 16
drag, startPoint x: 243, startPoint y: 268, endPoint x: 355, endPoint y: 267, distance: 112.0
click at [356, 268] on div "Preferred services" at bounding box center [534, 269] width 633 height 16
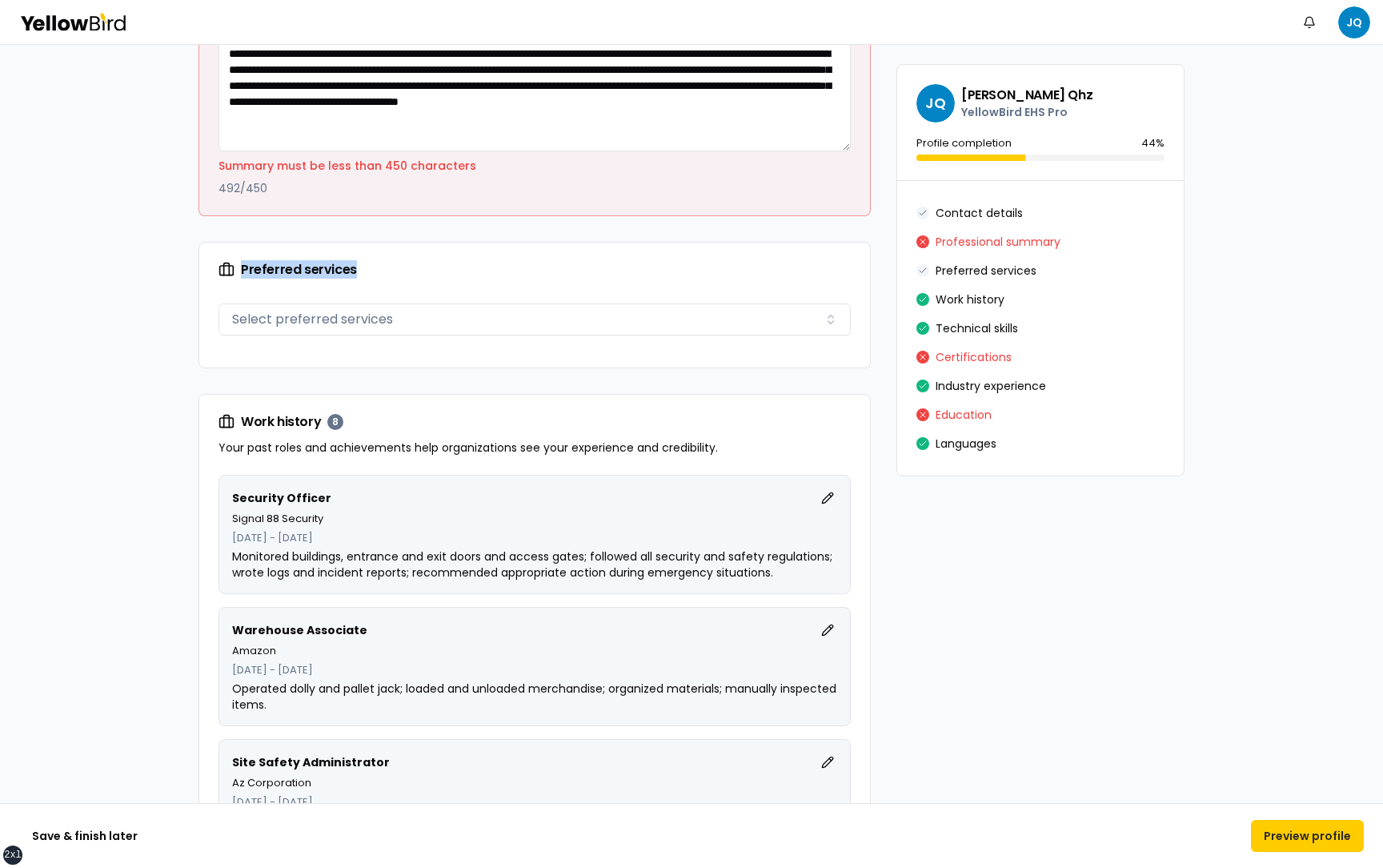
click at [411, 273] on div "Preferred services" at bounding box center [534, 269] width 633 height 16
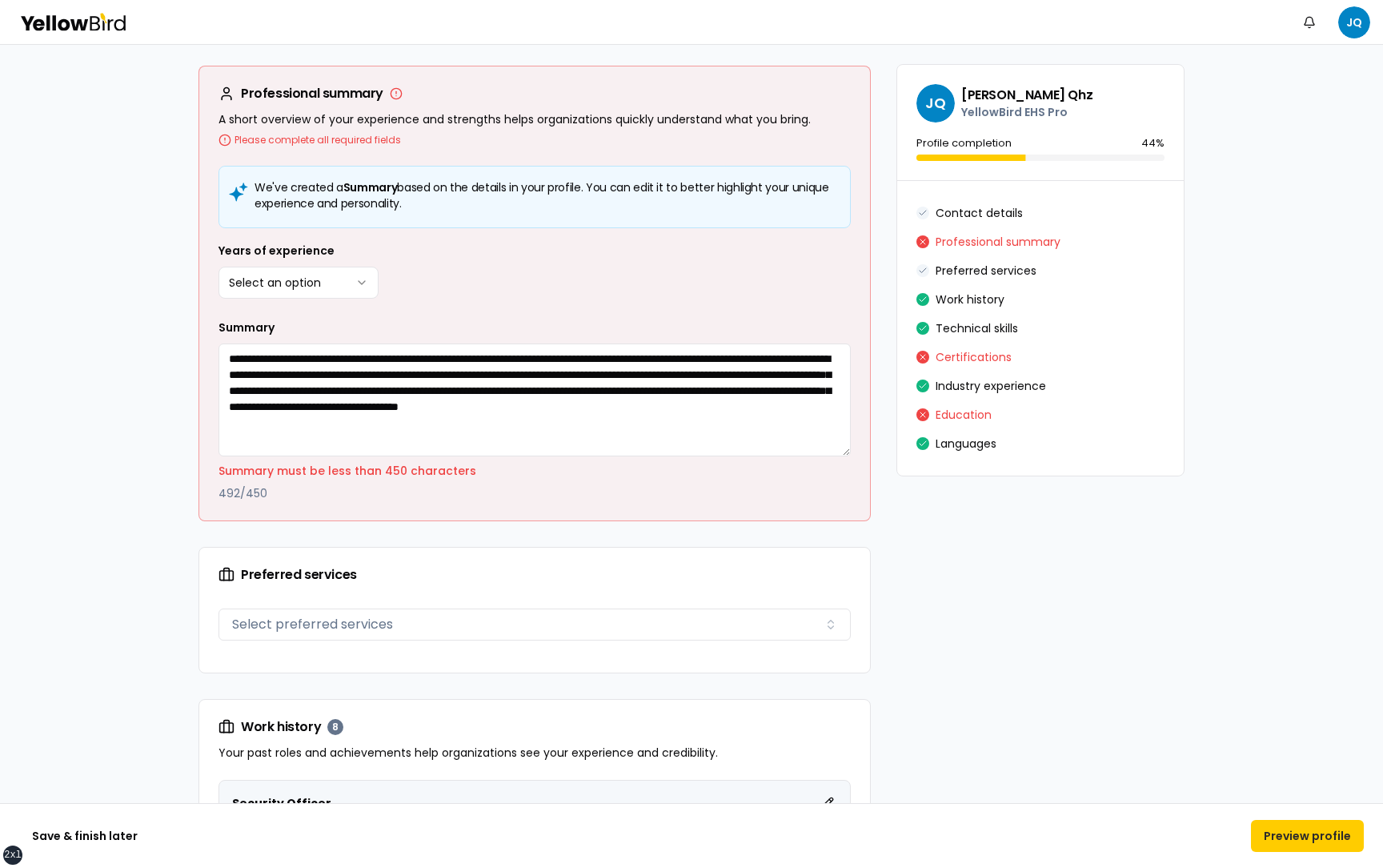
scroll to position [621, 0]
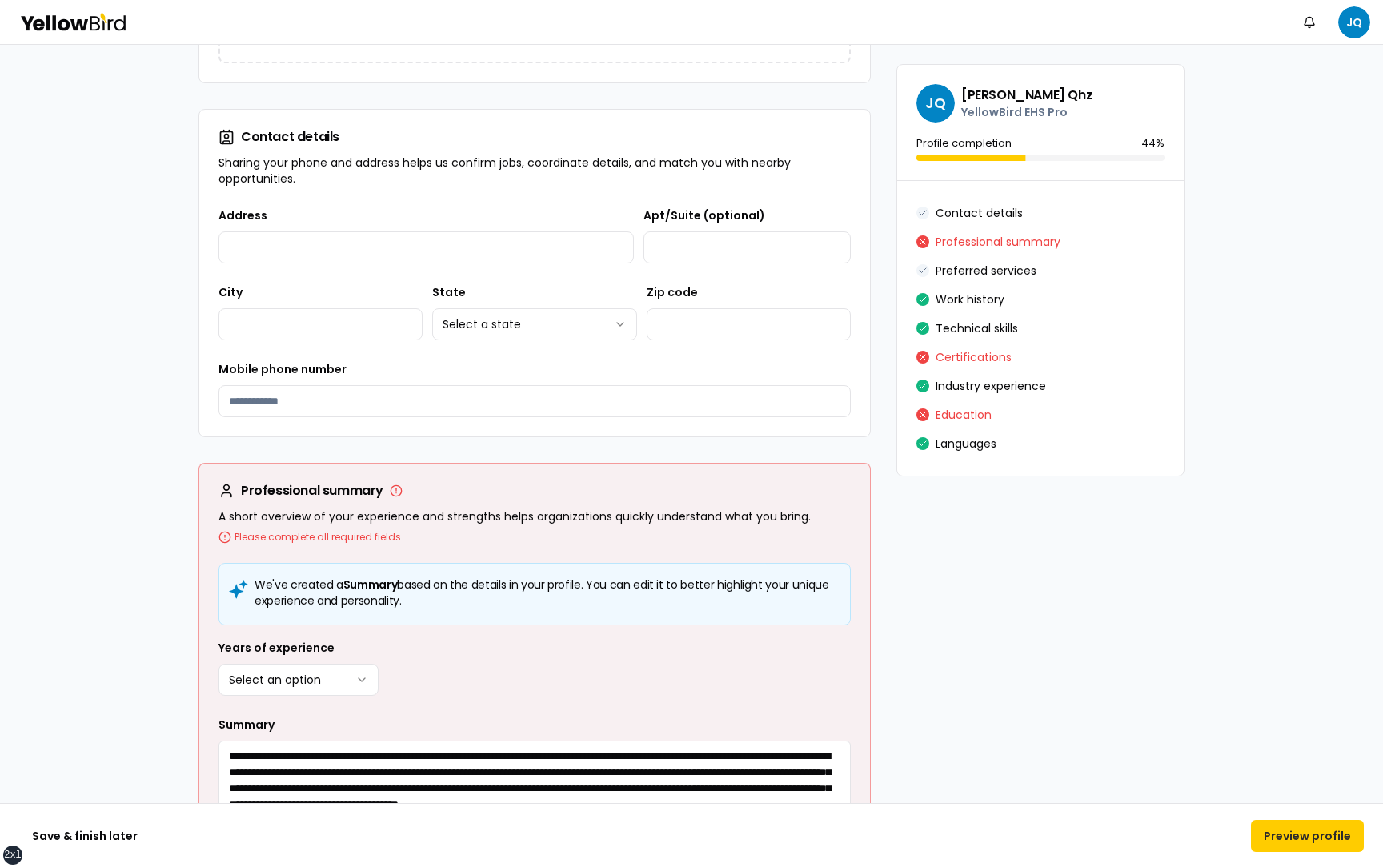
scroll to position [225, 0]
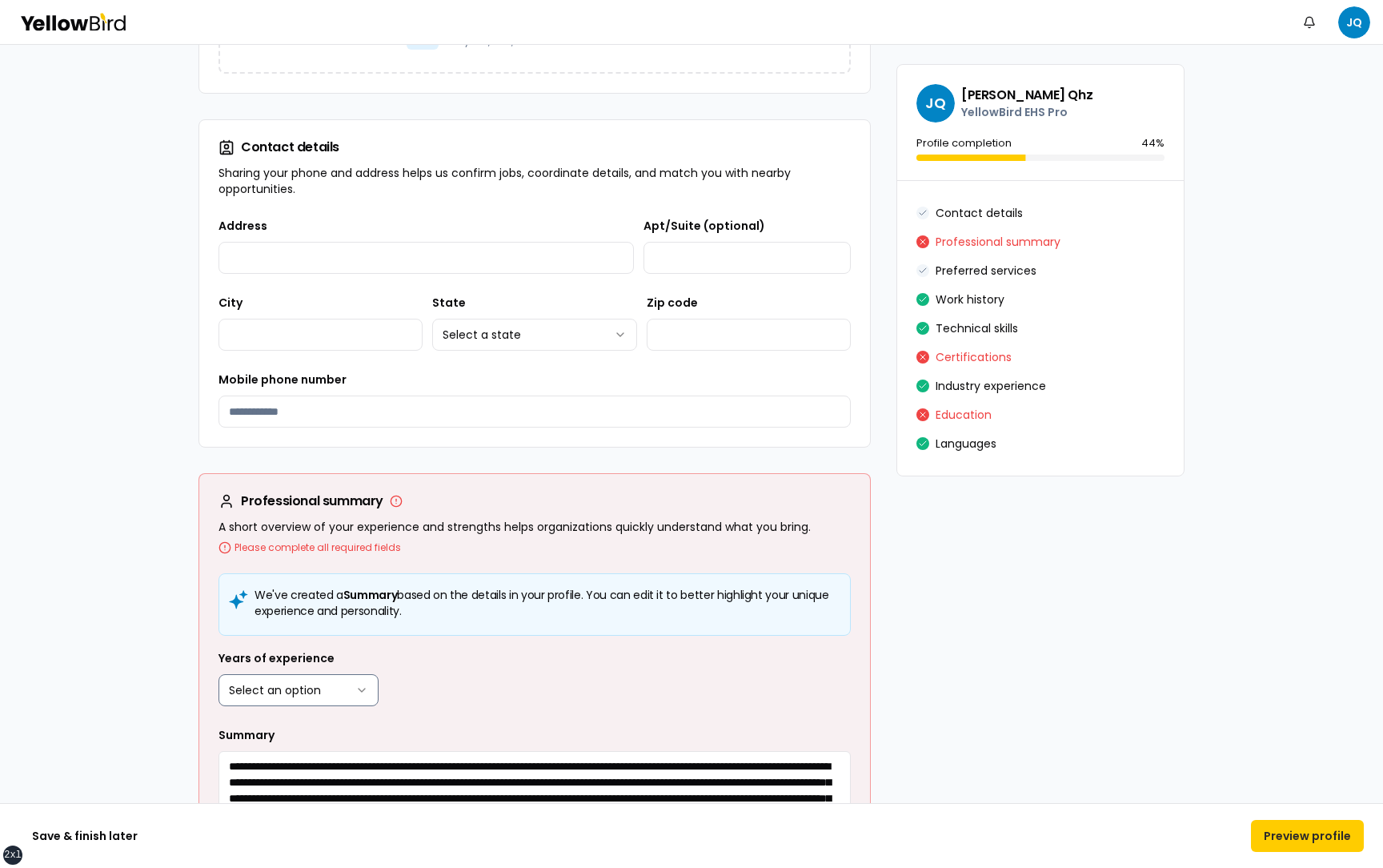
click at [367, 687] on html "**********" at bounding box center [692, 434] width 1383 height 868
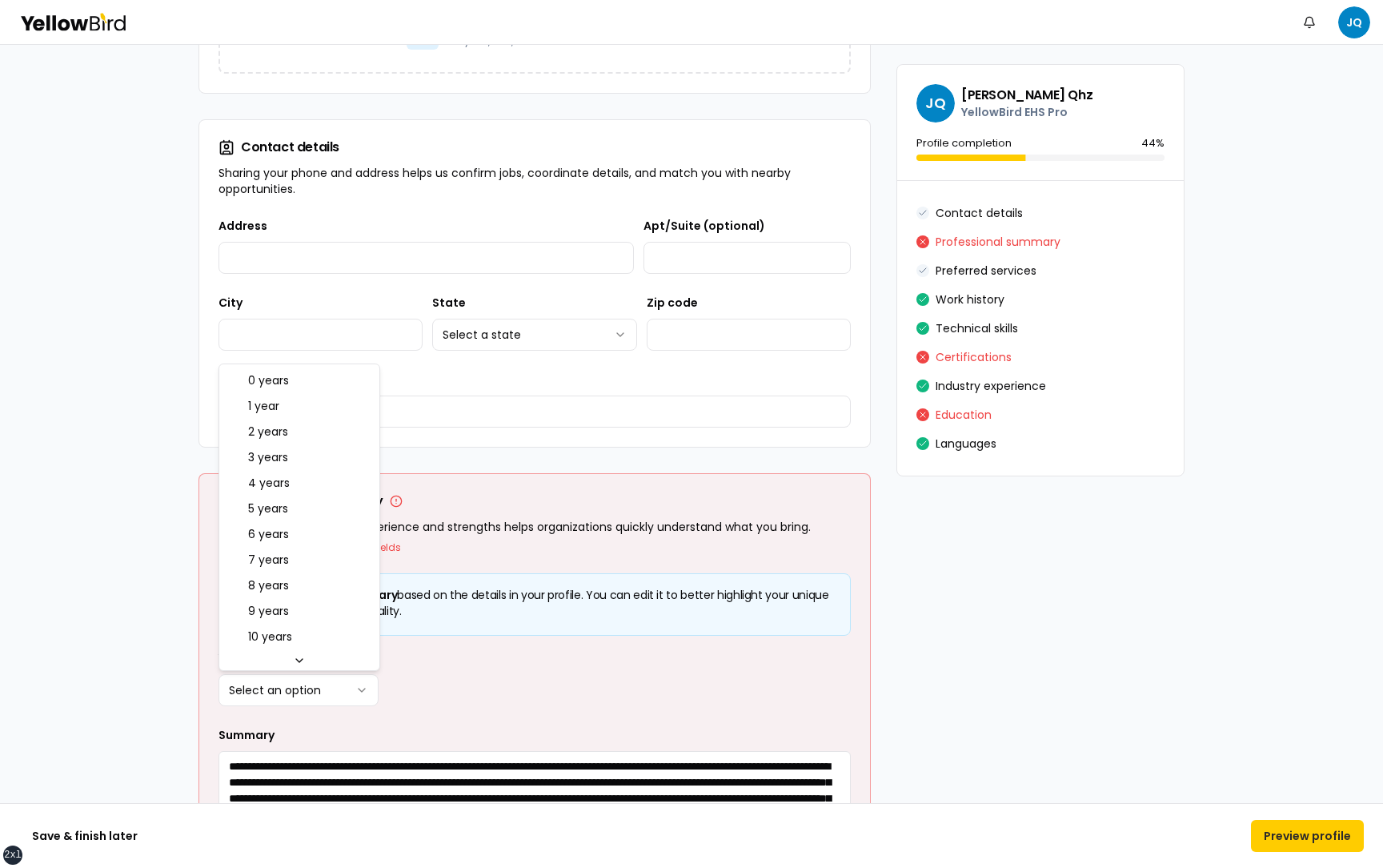
select select "****"
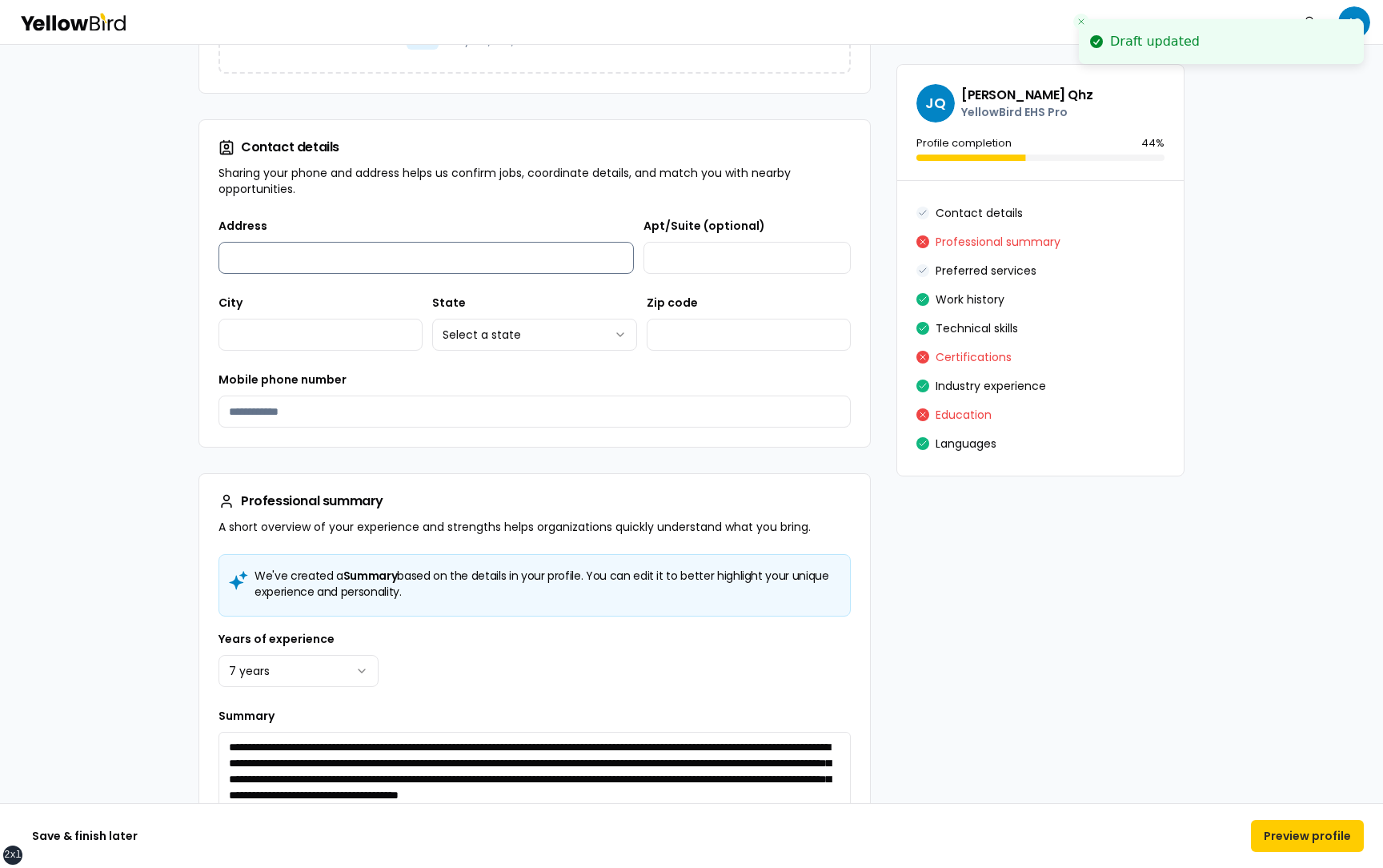
click at [374, 272] on input "Address" at bounding box center [426, 258] width 415 height 32
type input "**********"
click at [722, 240] on div "Apt/Suite (optional)" at bounding box center [747, 245] width 208 height 58
click at [725, 255] on input "Apt/Suite (optional)" at bounding box center [747, 258] width 208 height 32
type input "**********"
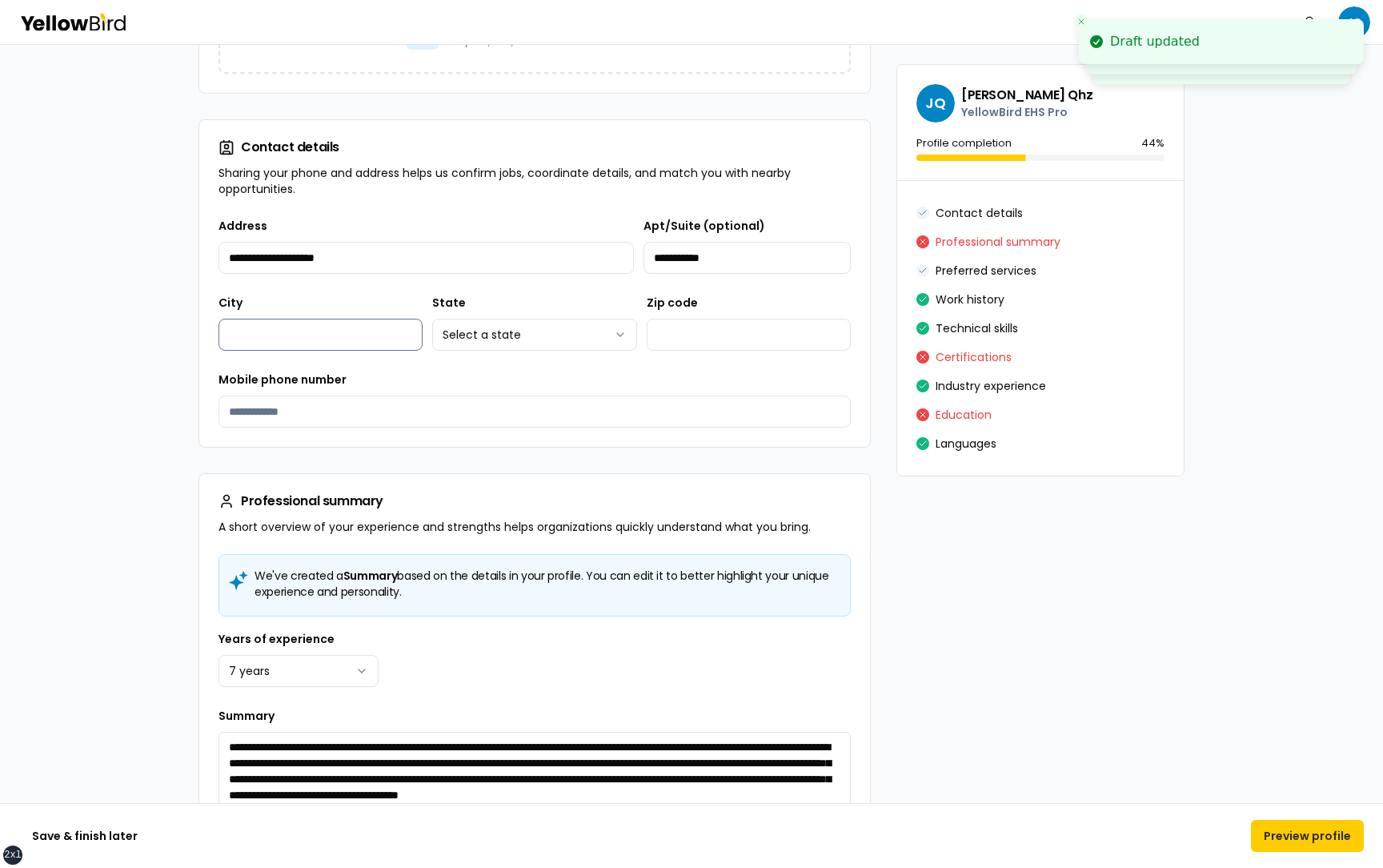
click at [301, 340] on input "City" at bounding box center [320, 335] width 204 height 32
type input "*******"
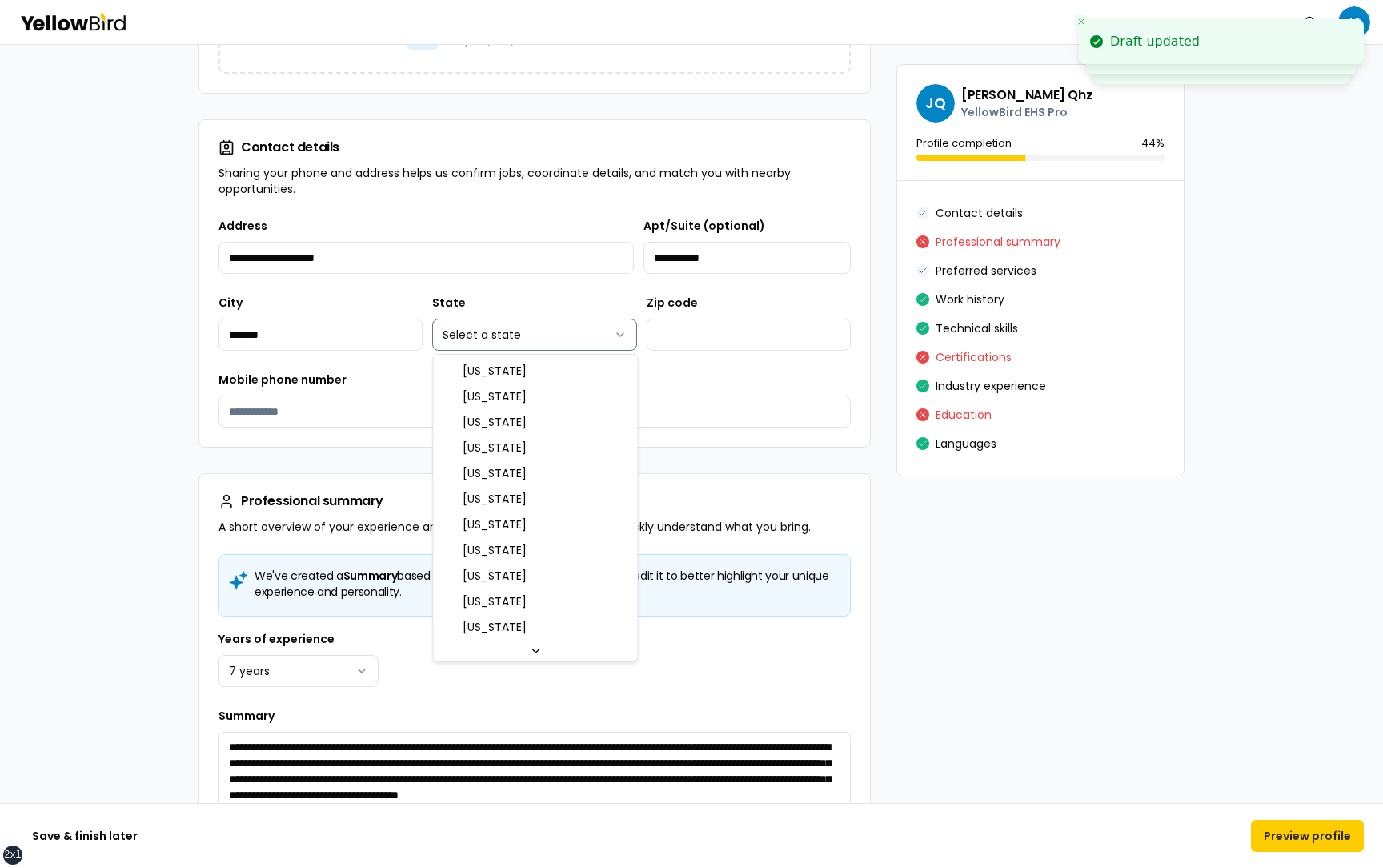
click at [480, 329] on html "**********" at bounding box center [692, 434] width 1383 height 868
select select "**"
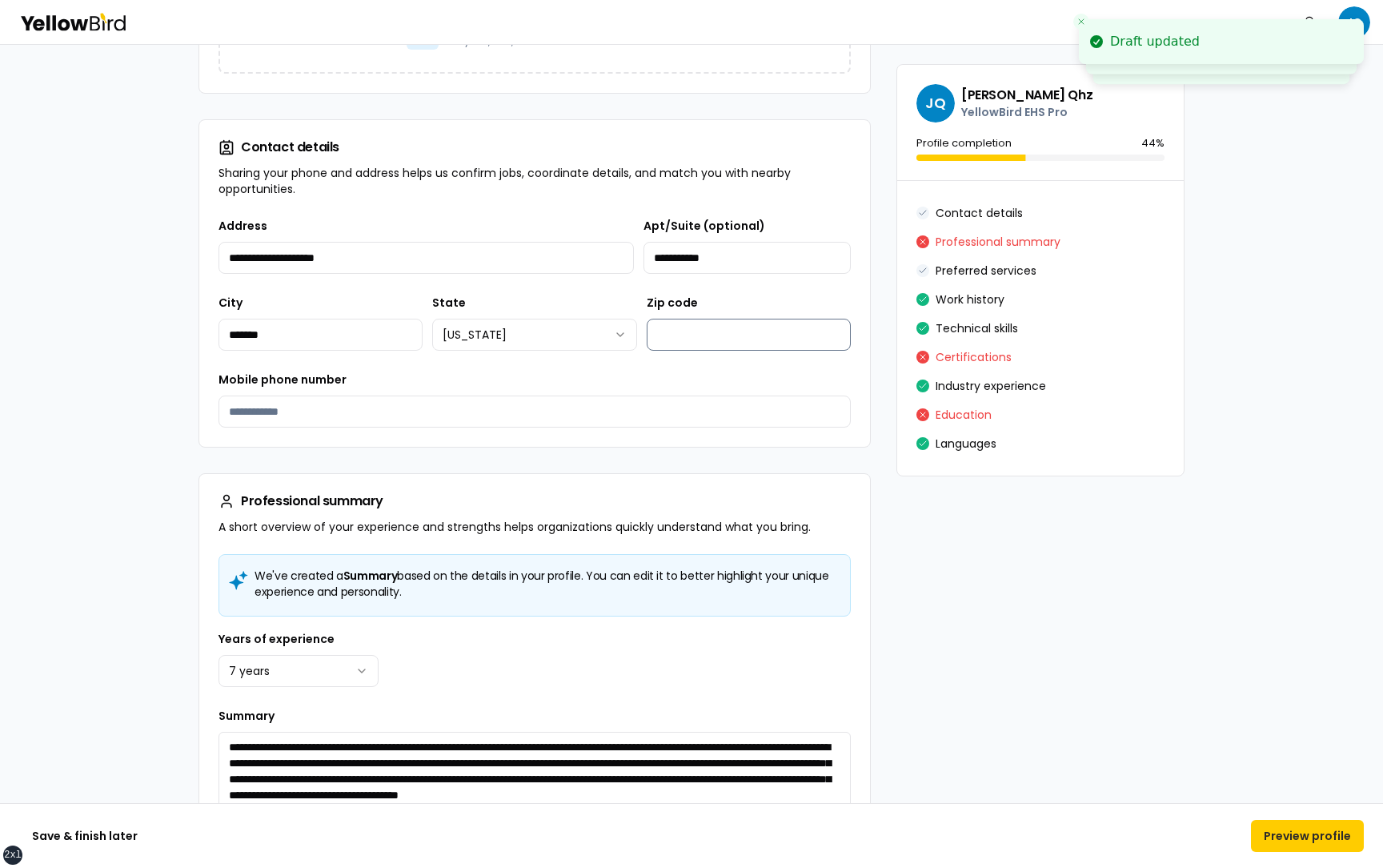
click at [715, 325] on input "Zip code" at bounding box center [748, 335] width 204 height 32
type input "*****"
click at [367, 428] on div "**********" at bounding box center [534, 331] width 671 height 231
click at [342, 415] on input "Mobile phone number" at bounding box center [534, 412] width 633 height 32
type input "**********"
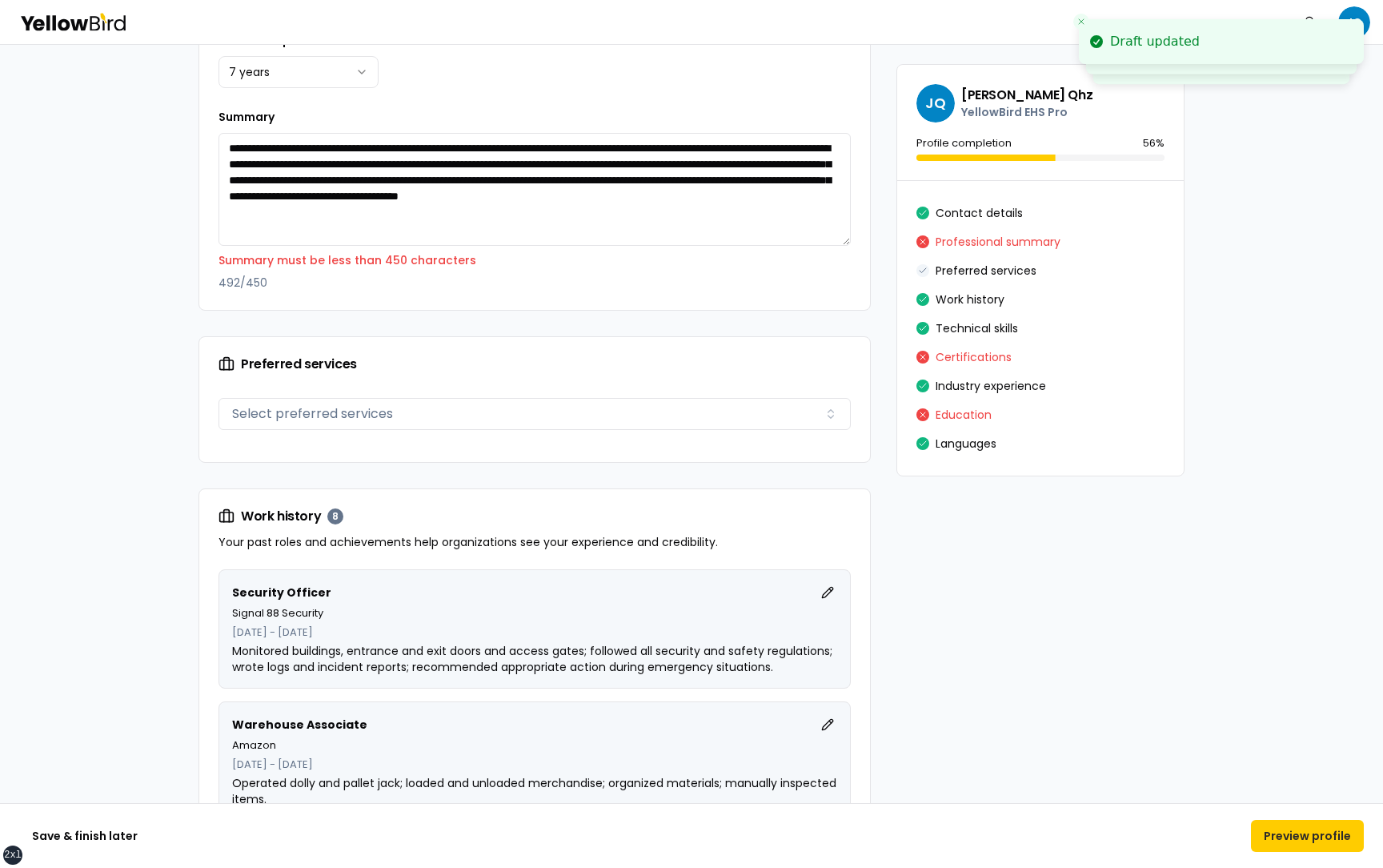
scroll to position [843, 0]
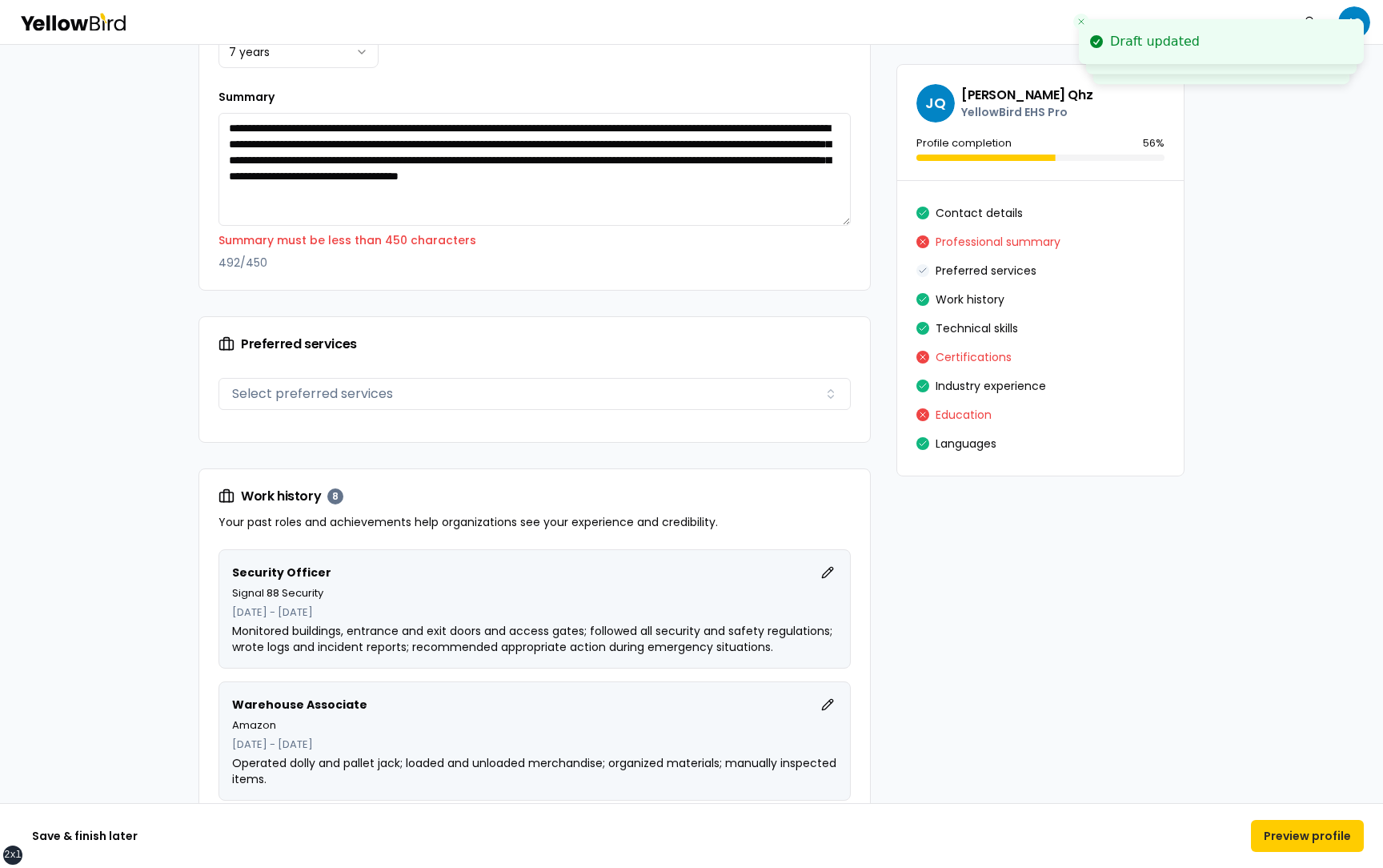
click at [591, 264] on p "492 / 450" at bounding box center [534, 262] width 633 height 16
click at [645, 191] on textarea "**********" at bounding box center [534, 169] width 633 height 113
click at [707, 193] on textarea "**********" at bounding box center [534, 169] width 633 height 113
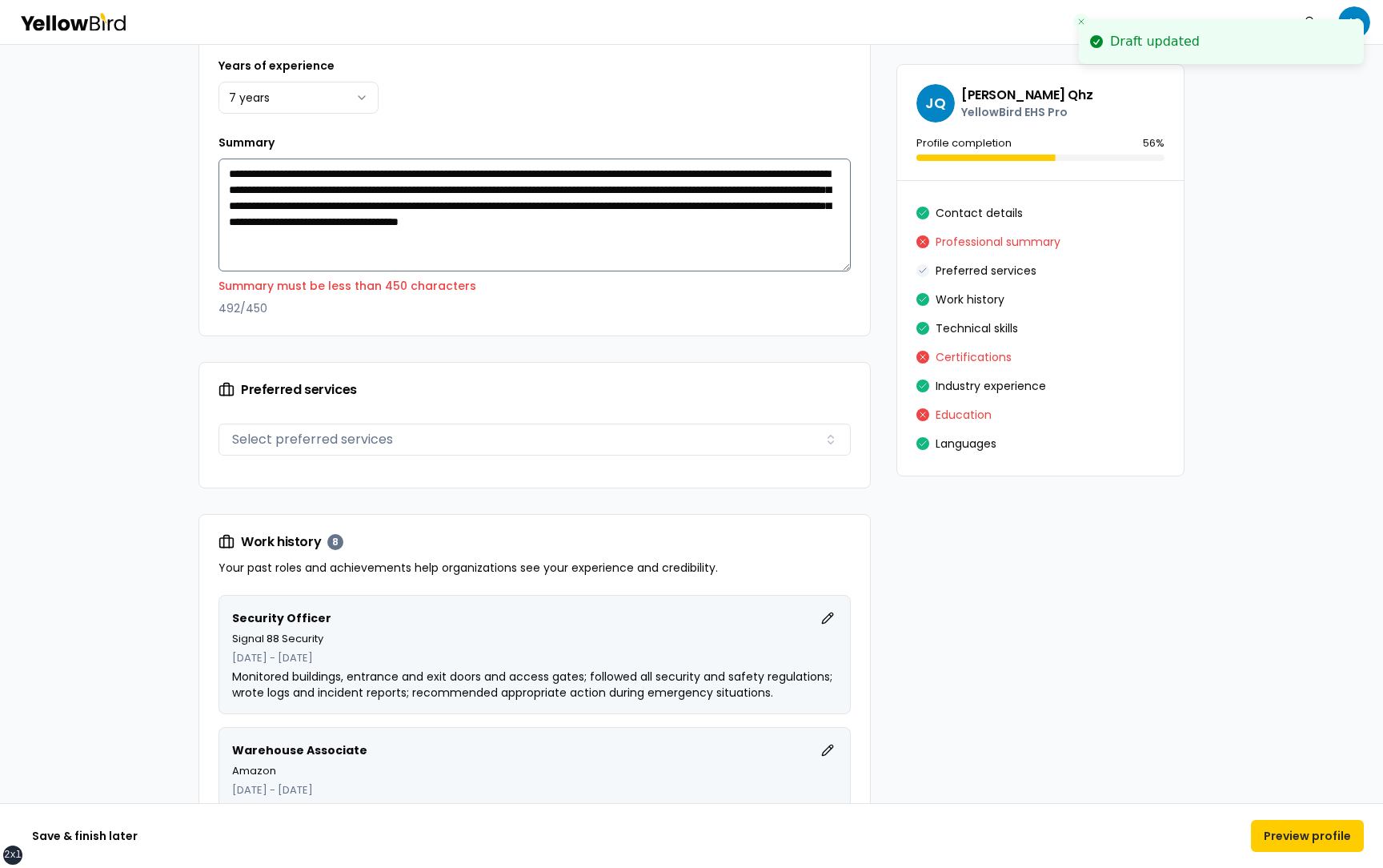
scroll to position [771, 0]
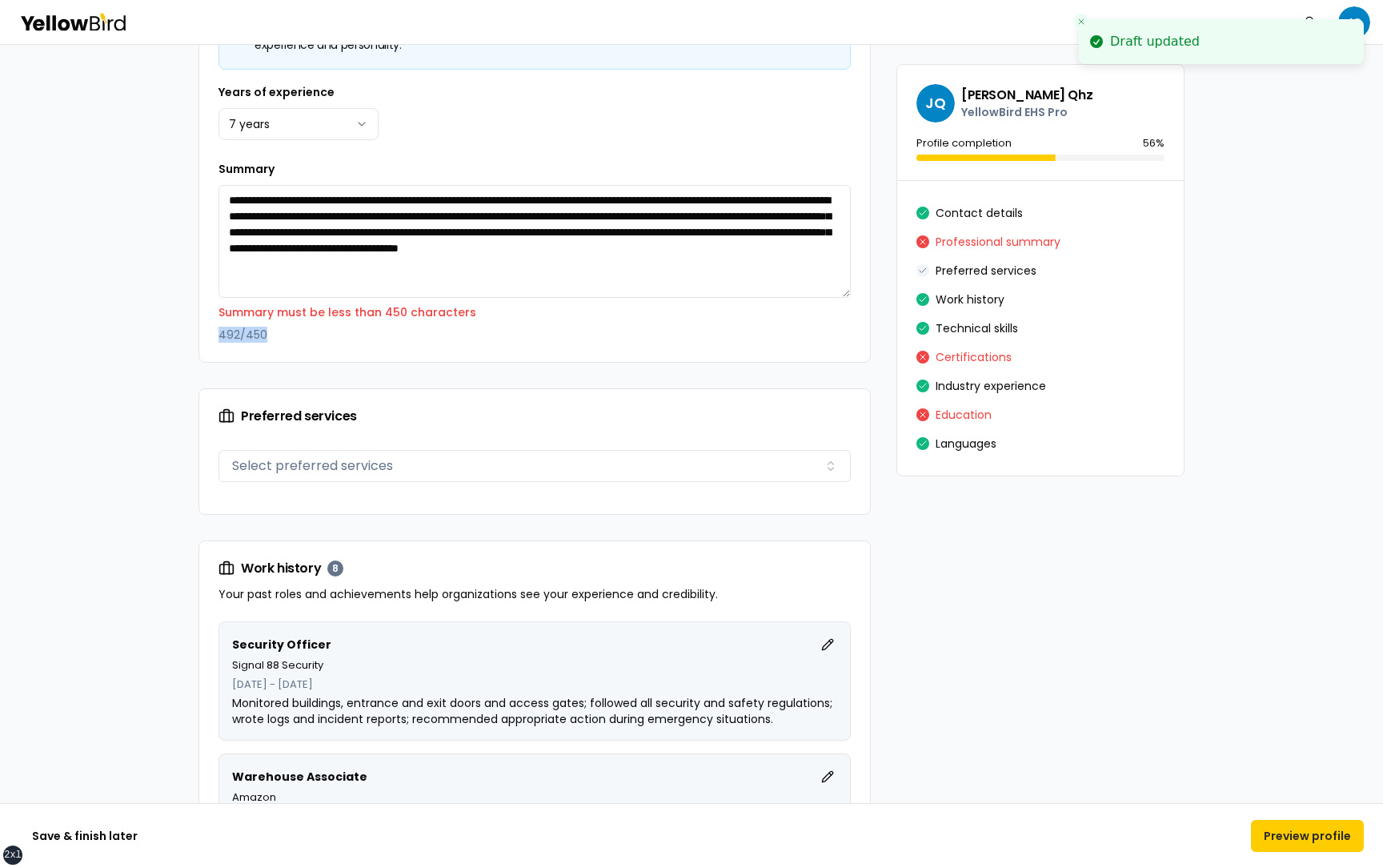
drag, startPoint x: 273, startPoint y: 336, endPoint x: 222, endPoint y: 336, distance: 51.0
click at [222, 336] on p "492 / 450" at bounding box center [534, 334] width 633 height 16
click at [298, 341] on p "492 / 450" at bounding box center [534, 334] width 633 height 16
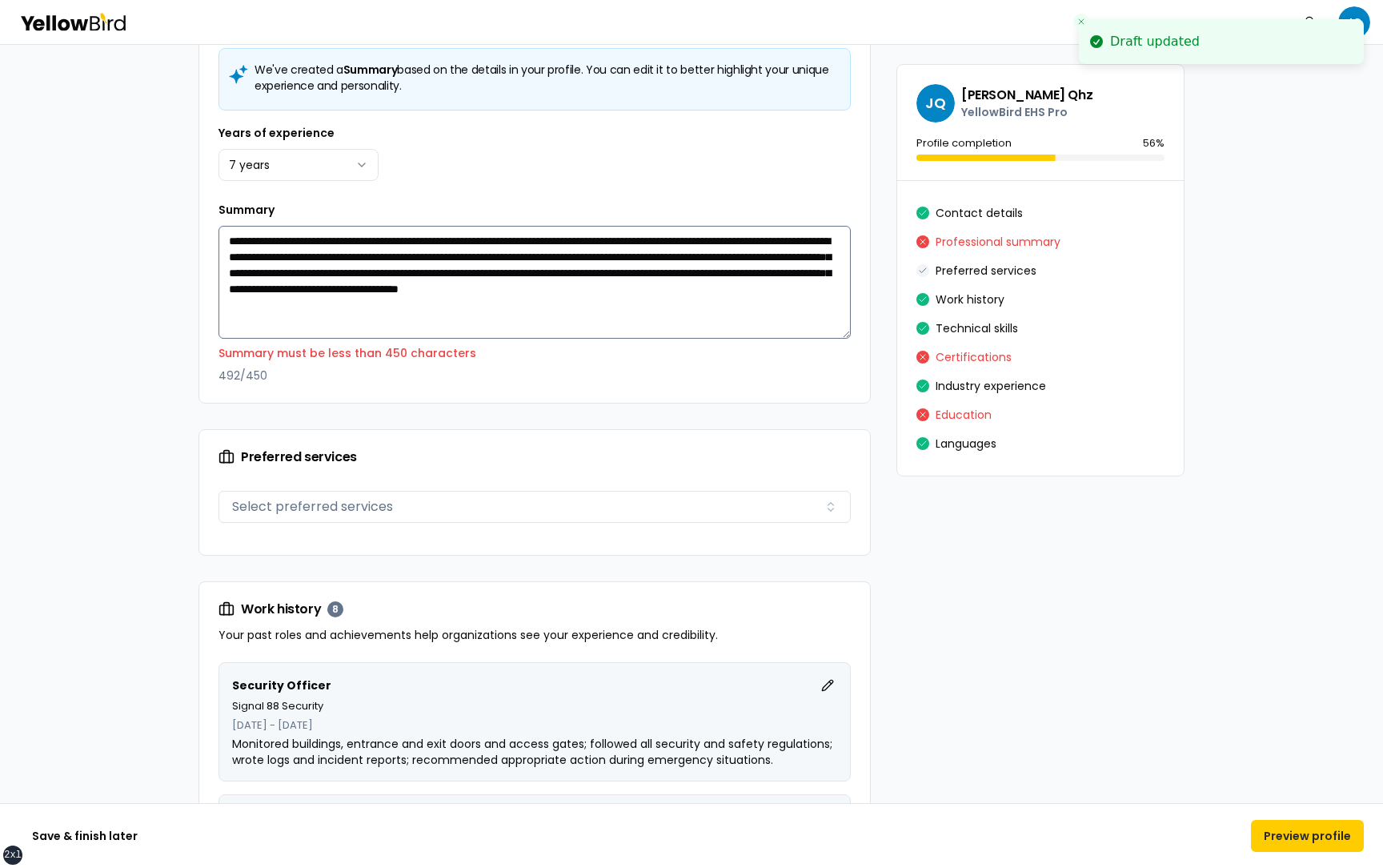
scroll to position [728, 0]
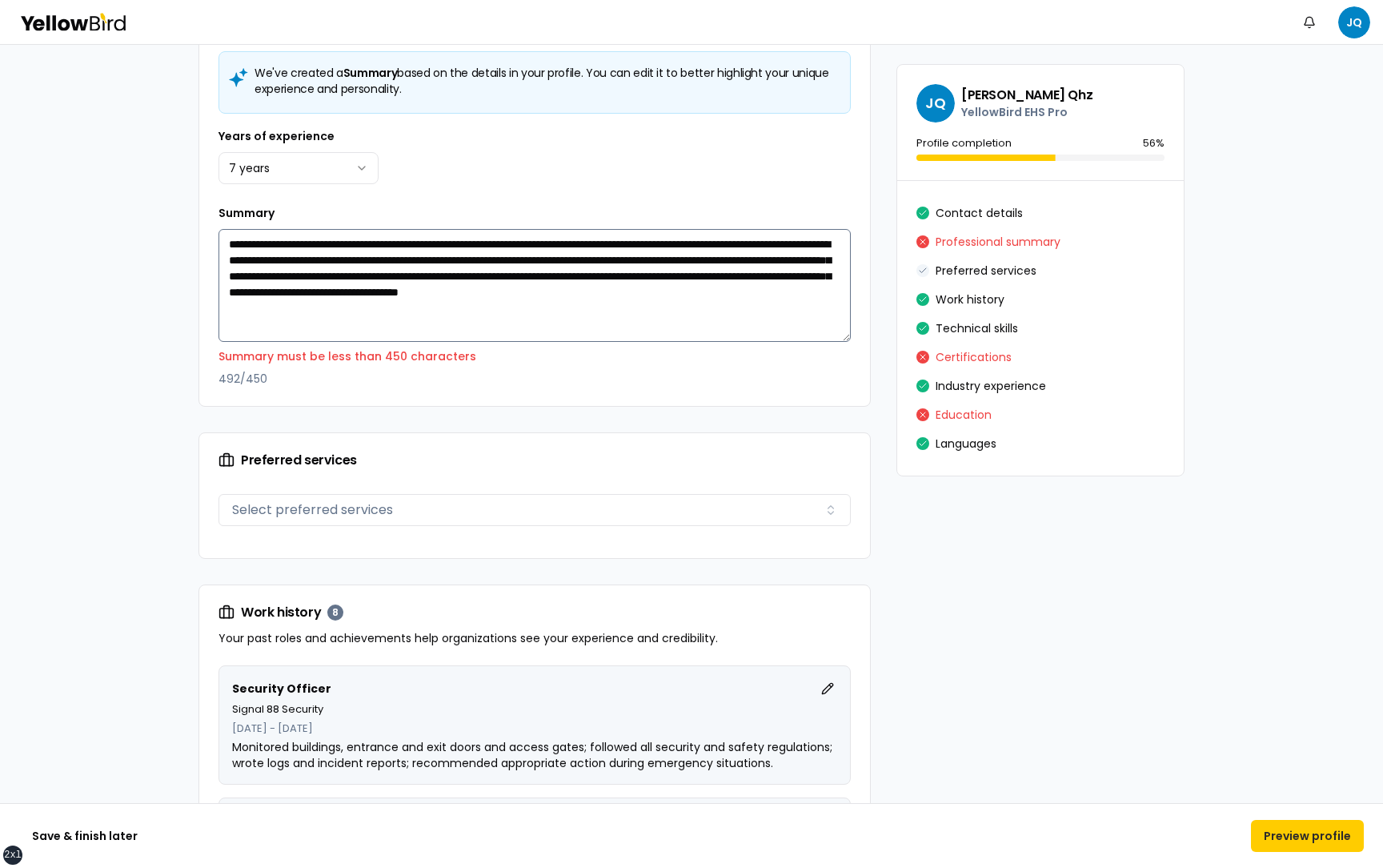
drag, startPoint x: 227, startPoint y: 246, endPoint x: 711, endPoint y: 310, distance: 488.2
click at [711, 310] on textarea "**********" at bounding box center [534, 285] width 633 height 113
drag, startPoint x: 220, startPoint y: 380, endPoint x: 275, endPoint y: 379, distance: 55.0
click at [275, 379] on p "492 / 450" at bounding box center [534, 379] width 633 height 16
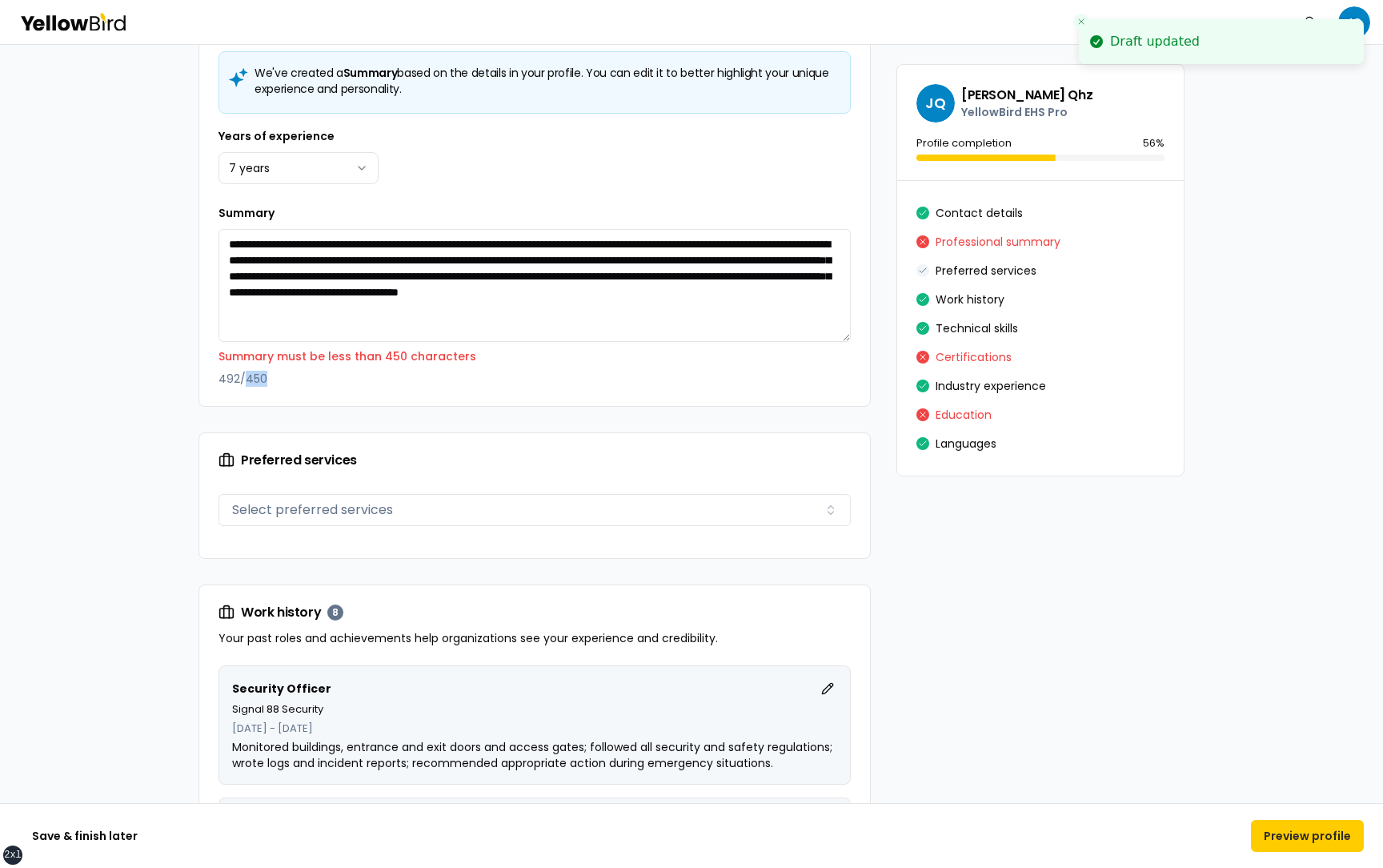
drag, startPoint x: 276, startPoint y: 379, endPoint x: 251, endPoint y: 378, distance: 25.0
click at [251, 379] on p "492 / 450" at bounding box center [534, 379] width 633 height 16
drag, startPoint x: 238, startPoint y: 378, endPoint x: 218, endPoint y: 378, distance: 20.0
click at [218, 378] on p "492 / 450" at bounding box center [534, 379] width 633 height 16
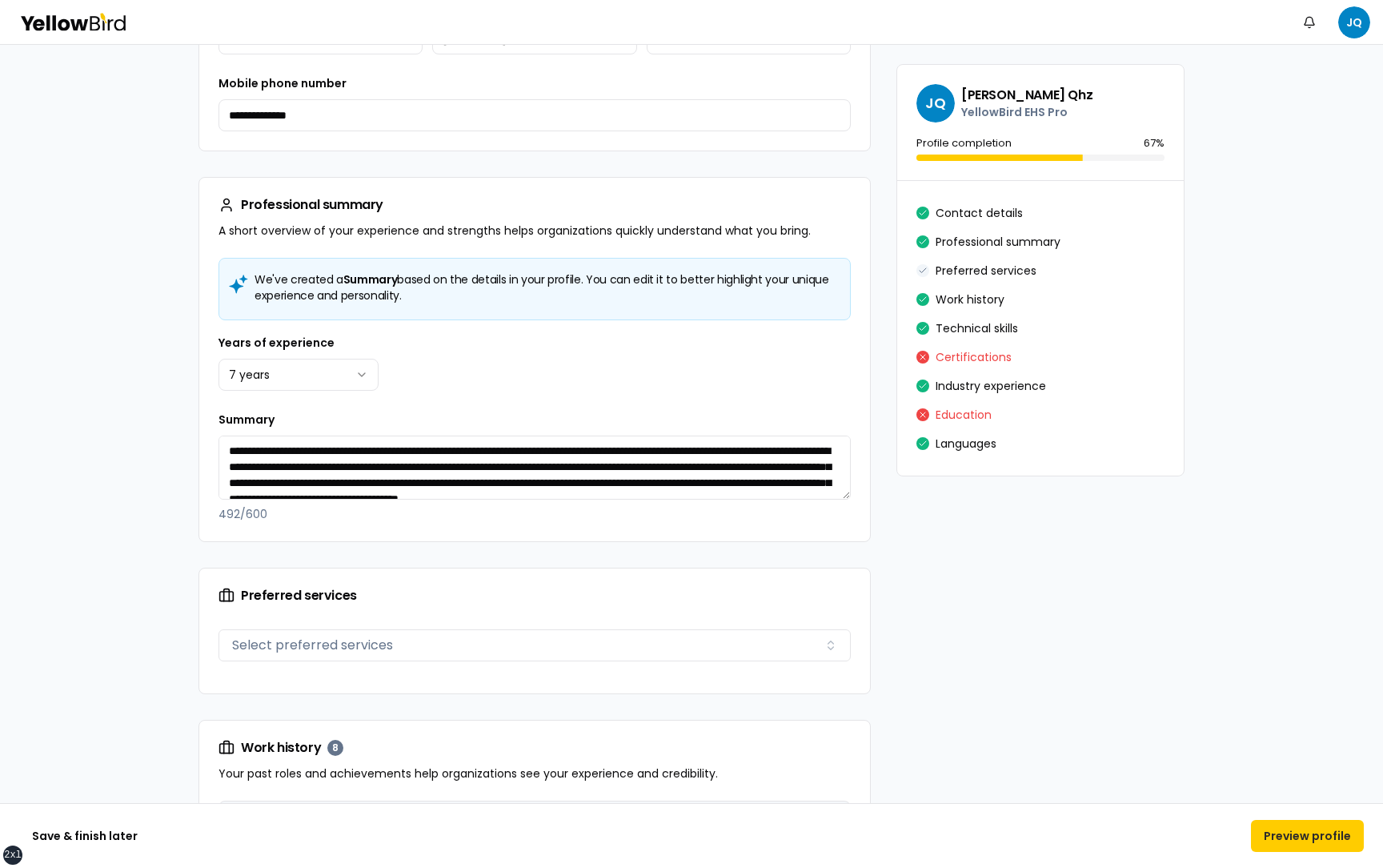
scroll to position [540, 0]
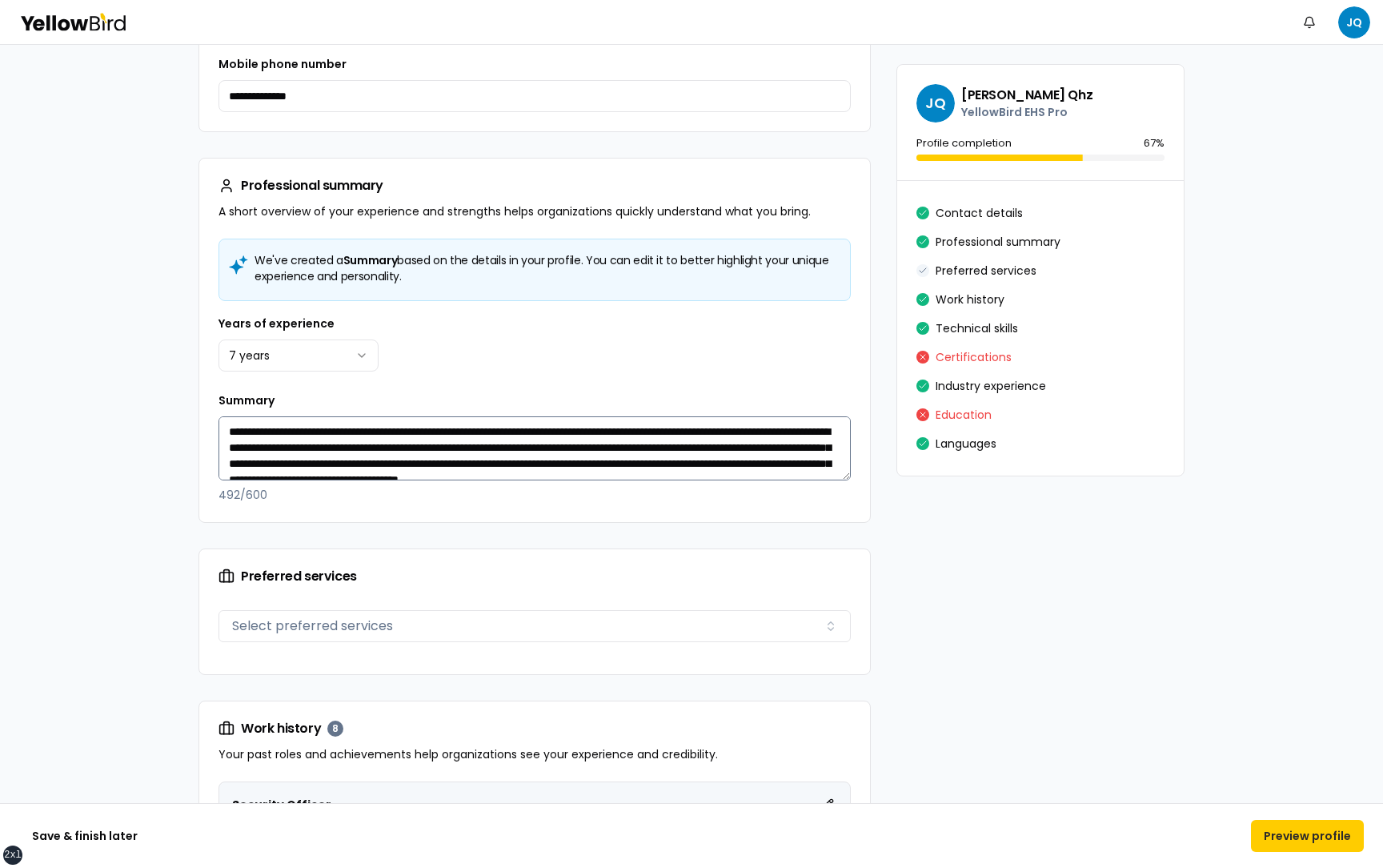
click at [848, 474] on div "**********" at bounding box center [534, 447] width 633 height 112
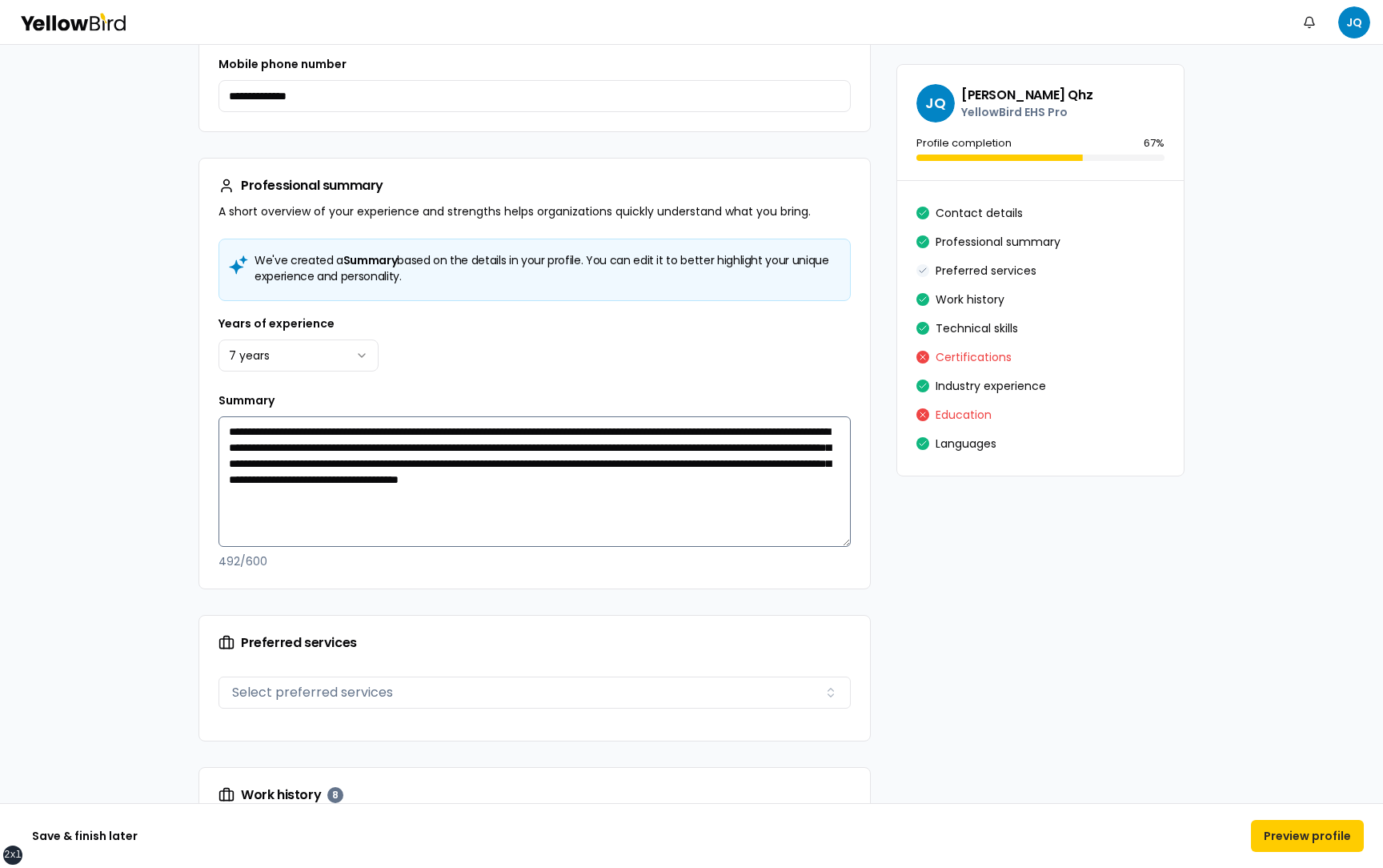
drag, startPoint x: 848, startPoint y: 473, endPoint x: 833, endPoint y: 545, distance: 73.5
click at [834, 545] on textarea "**********" at bounding box center [534, 482] width 633 height 131
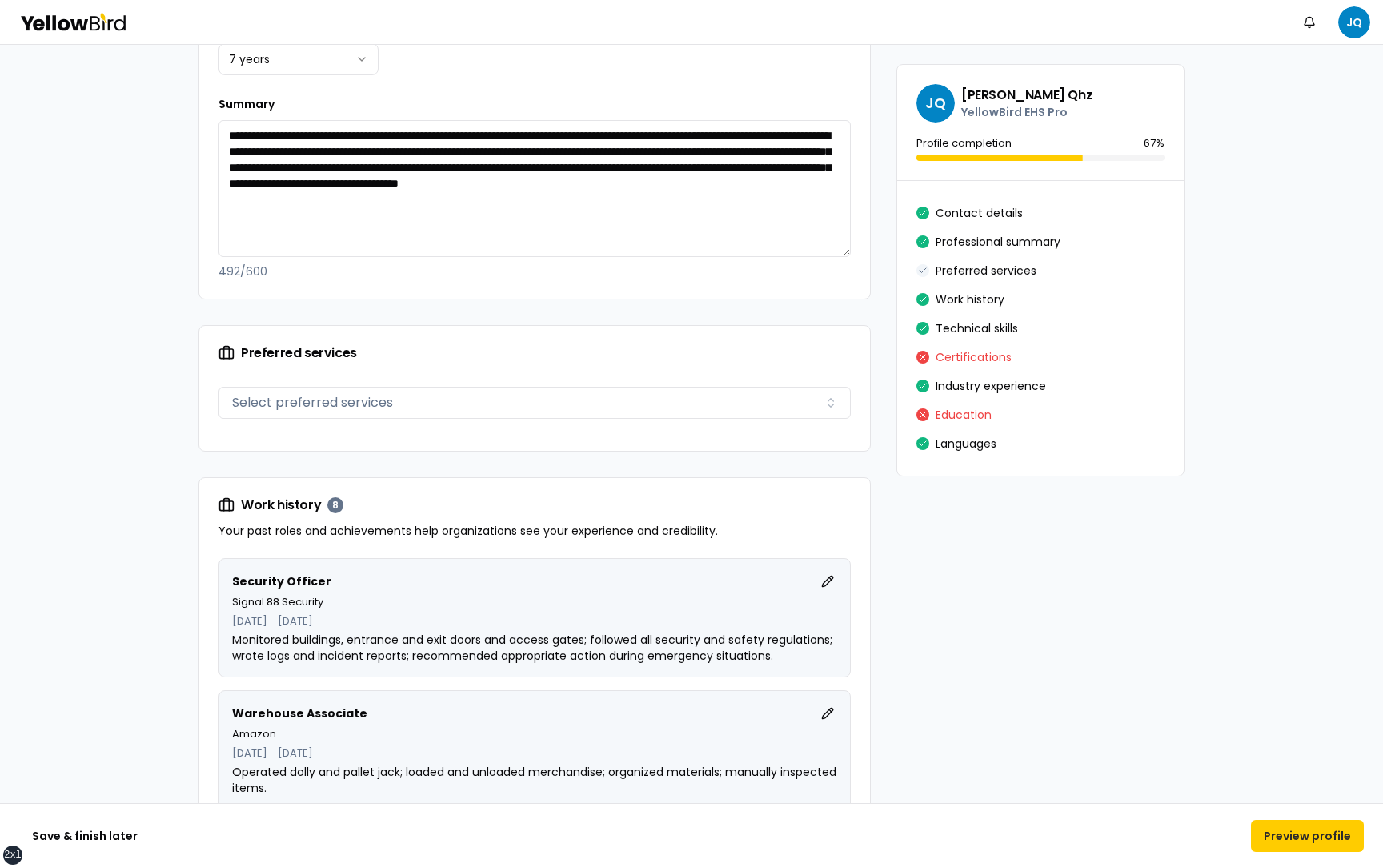
scroll to position [858, 0]
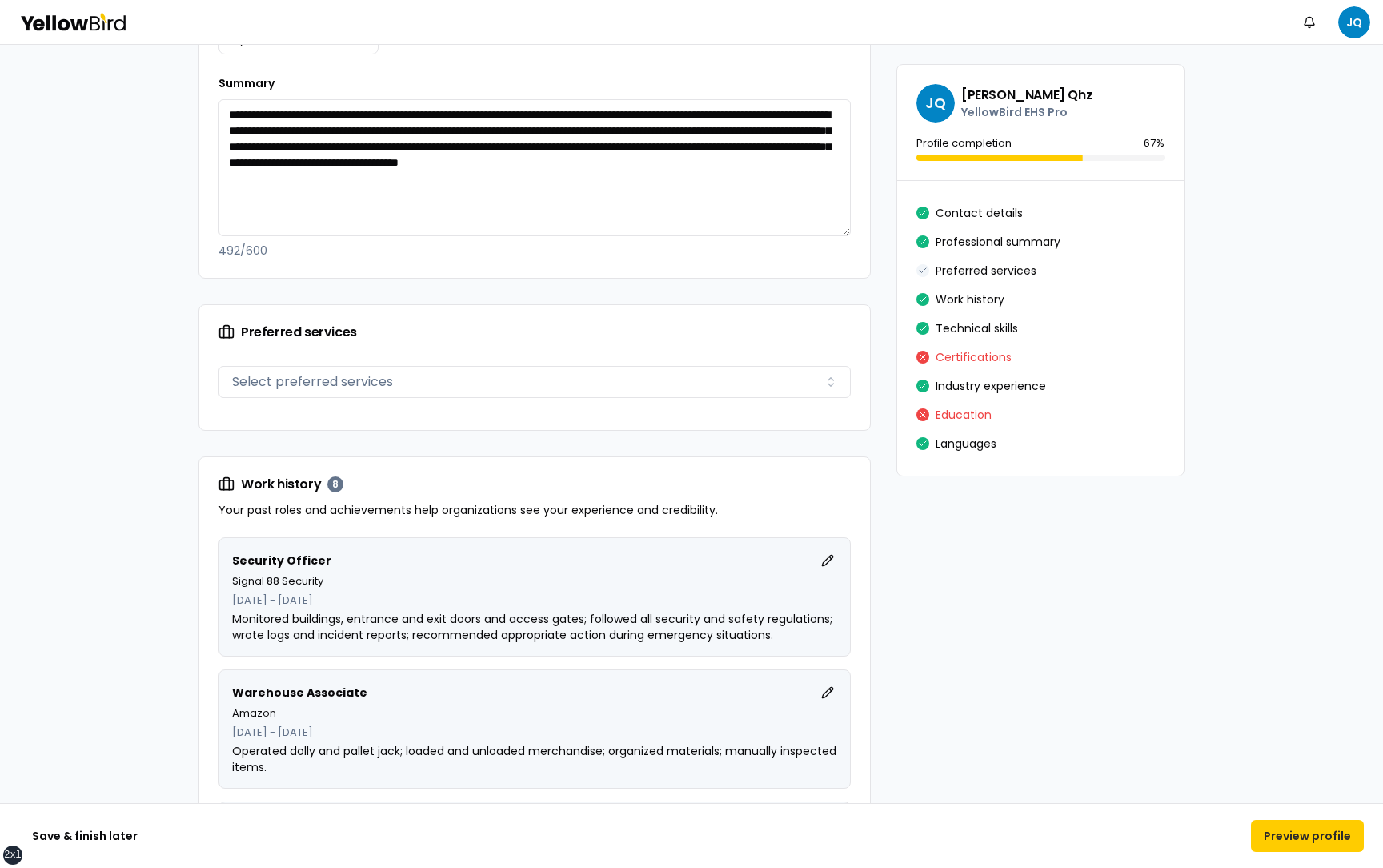
click at [415, 388] on button "Select preferred services" at bounding box center [534, 382] width 633 height 32
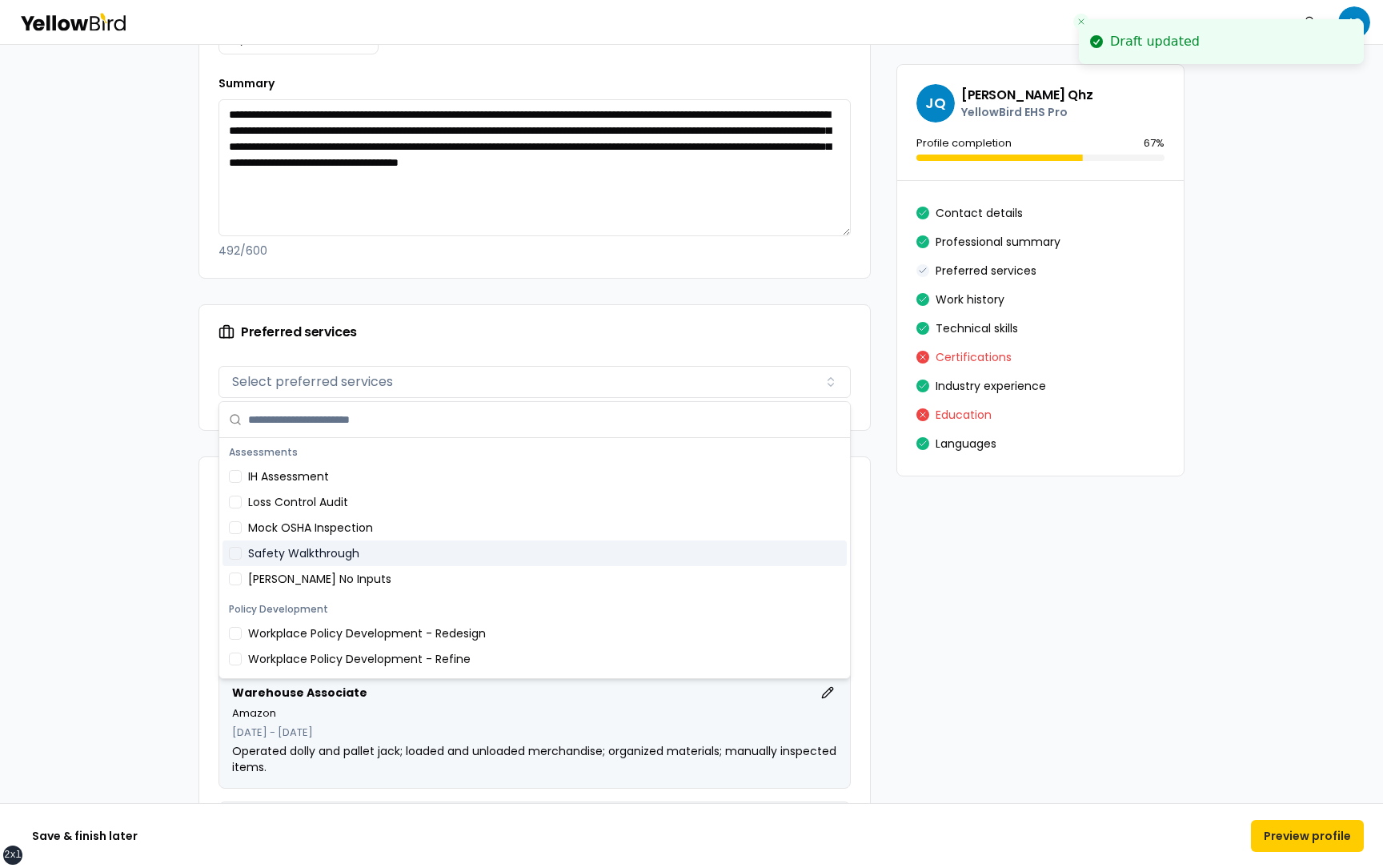
click at [367, 561] on div "Safety Walkthrough" at bounding box center [535, 552] width 624 height 26
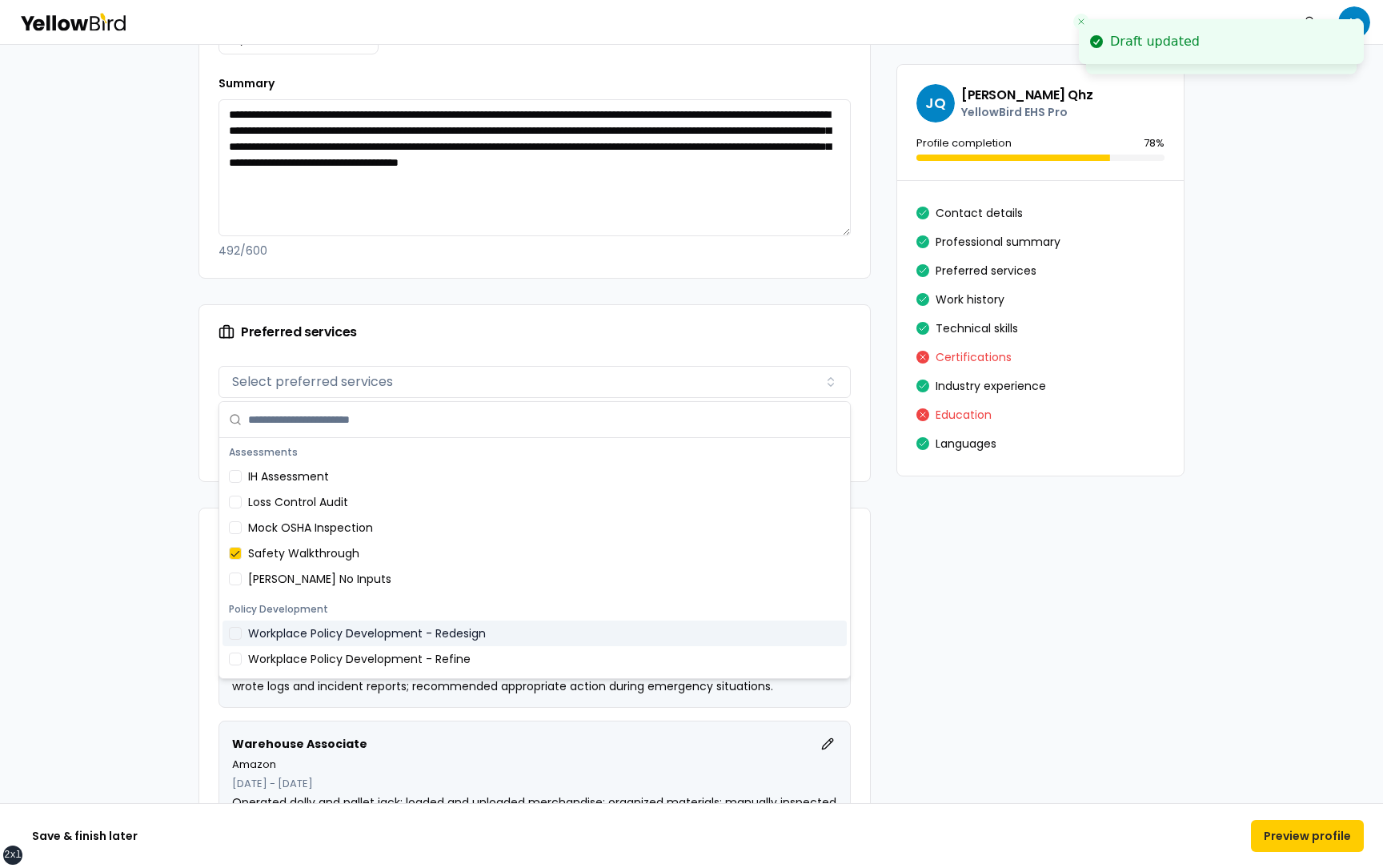
click at [360, 639] on div "Workplace Policy Development - Redesign" at bounding box center [535, 633] width 624 height 26
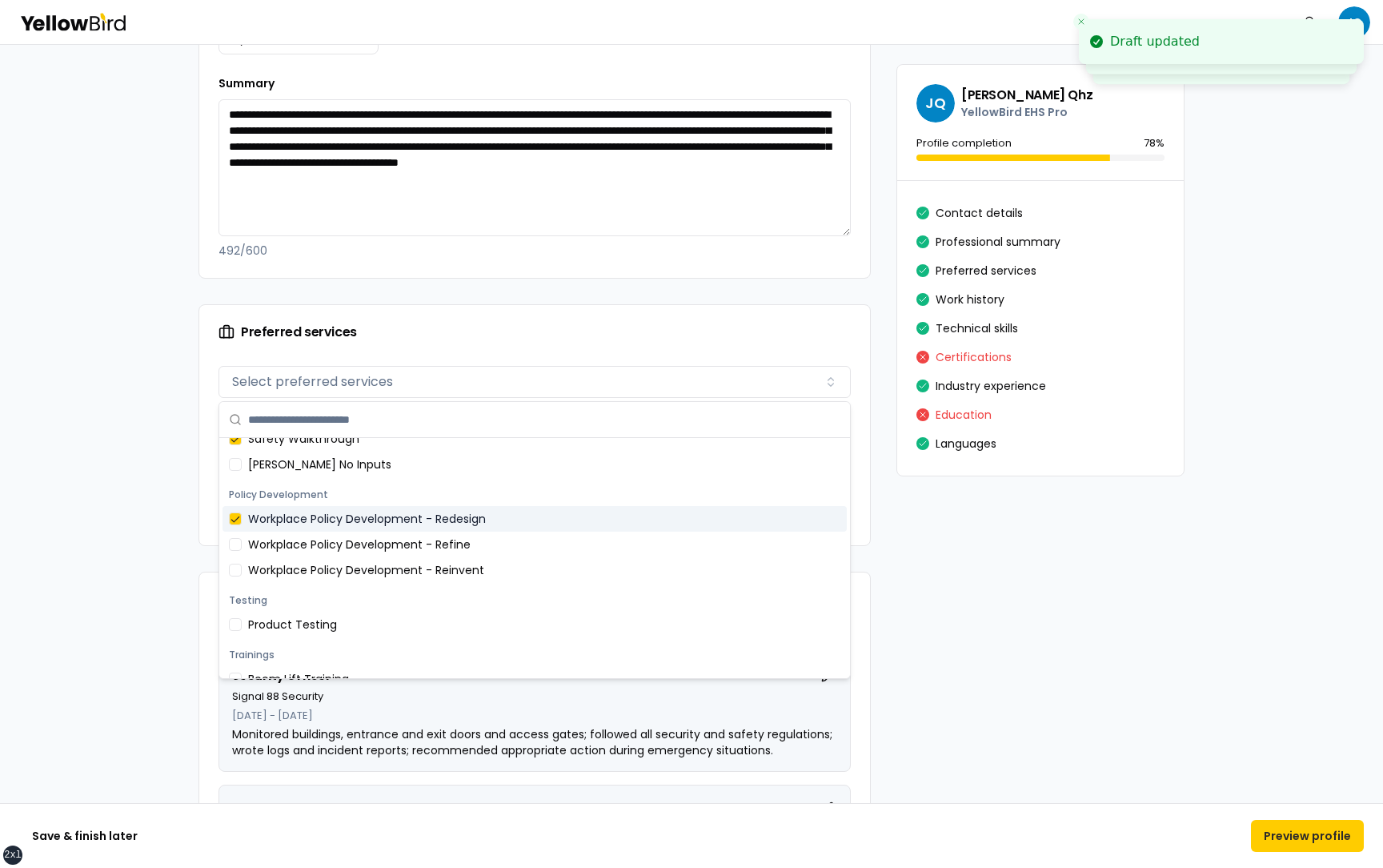
scroll to position [139, 0]
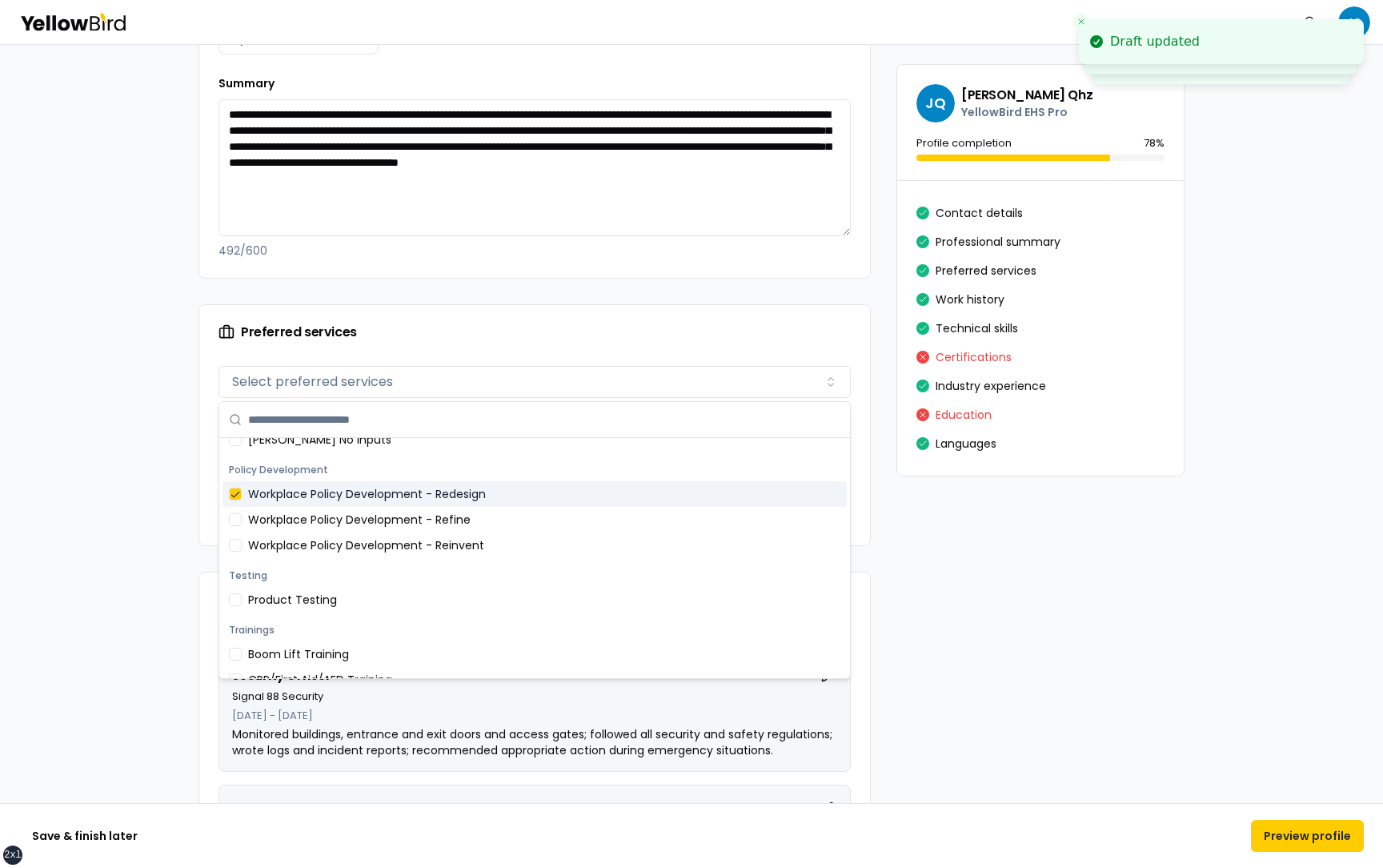
click at [360, 637] on div "Trainings" at bounding box center [535, 630] width 624 height 23
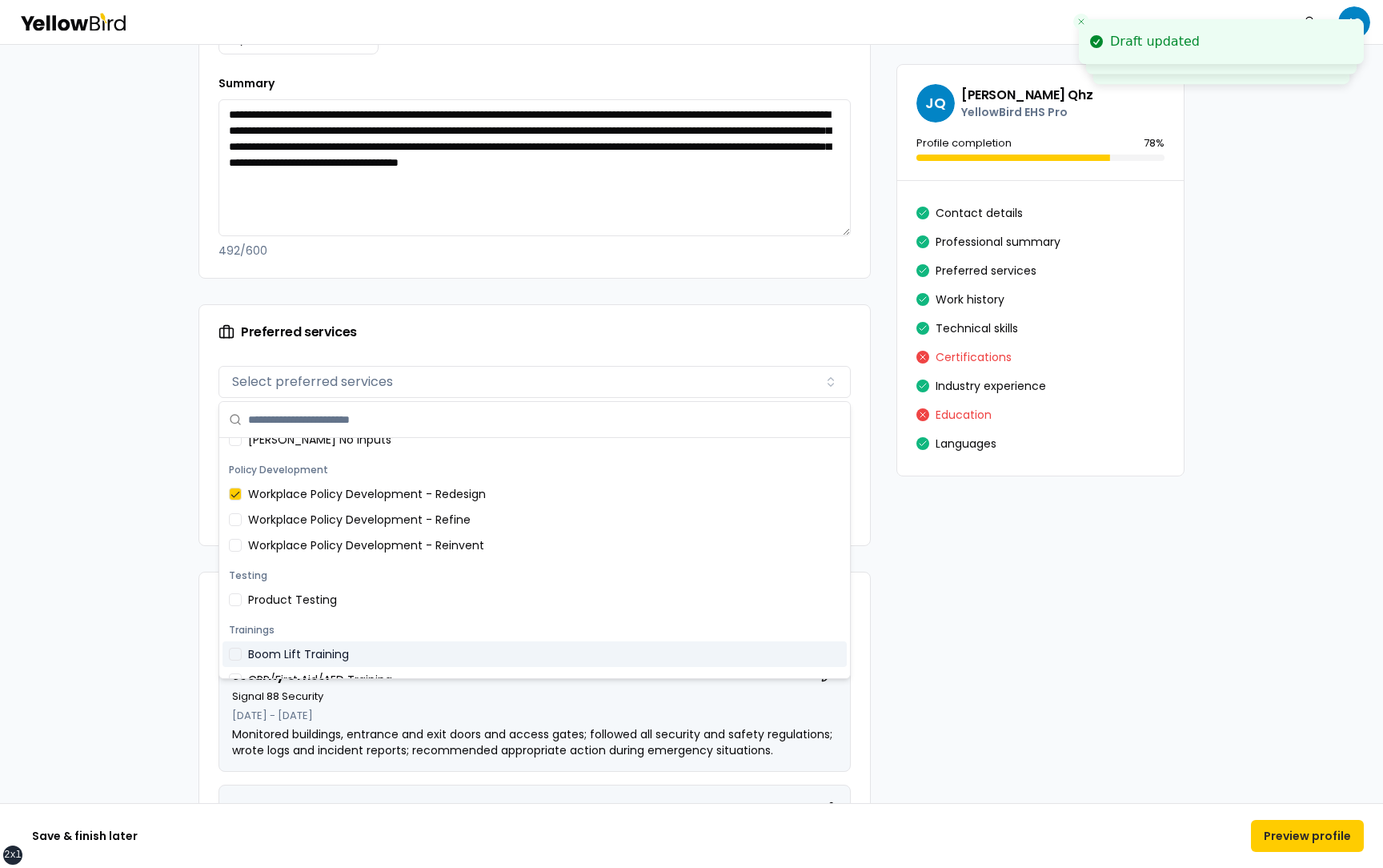
click at [353, 648] on div "Boom Lift Training" at bounding box center [535, 654] width 624 height 26
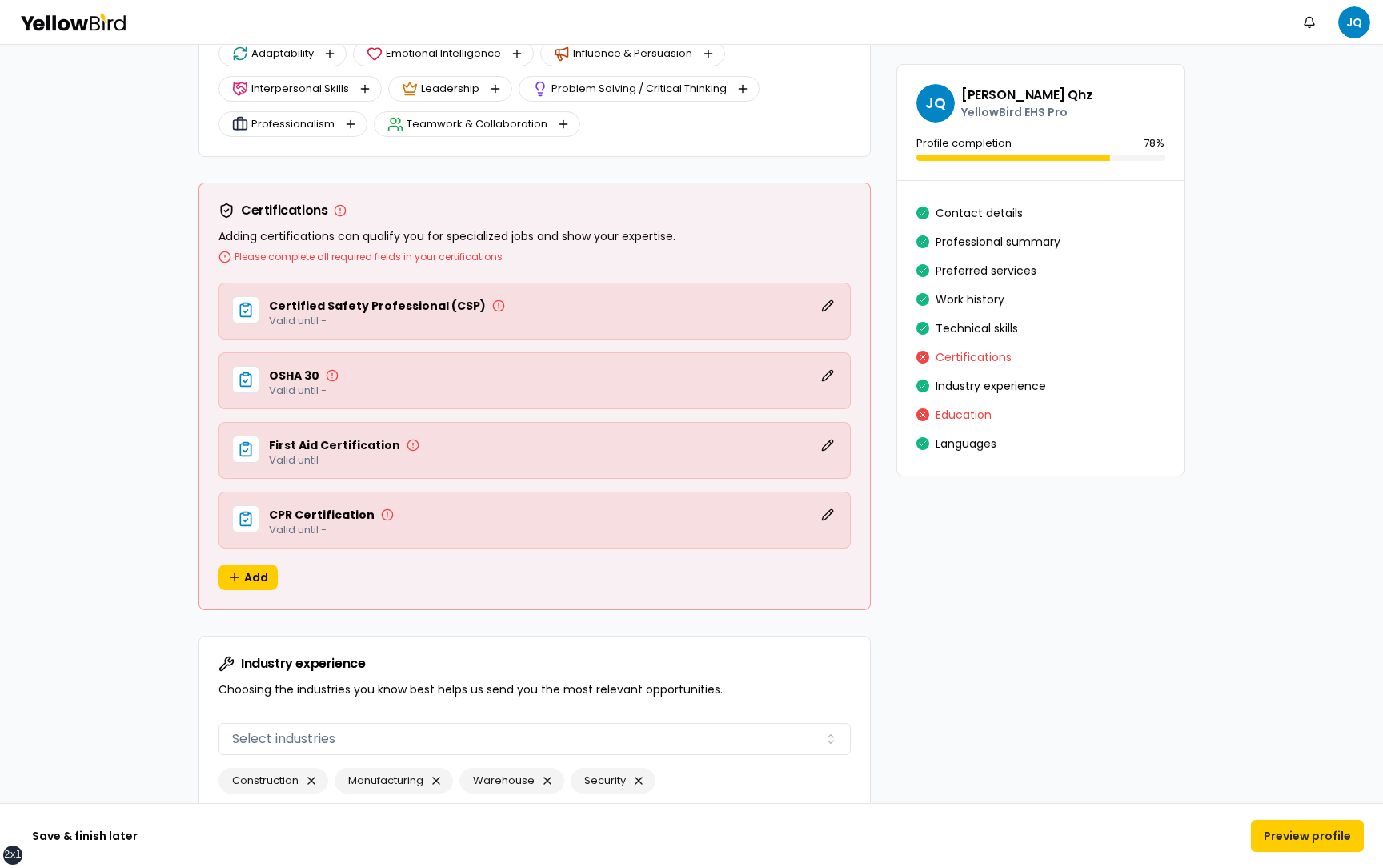
scroll to position [3456, 0]
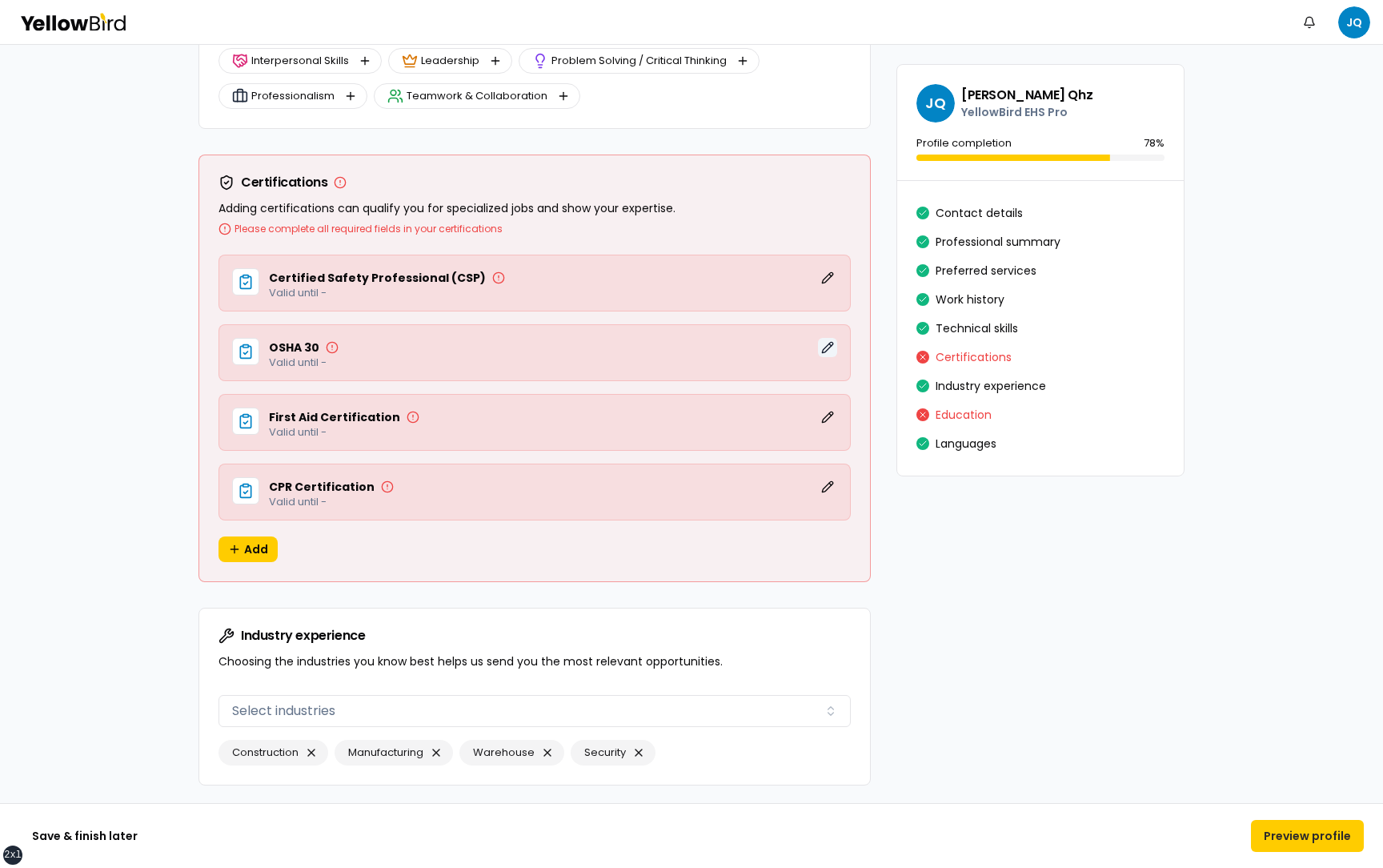
click at [829, 346] on button "Edit" at bounding box center [827, 347] width 19 height 19
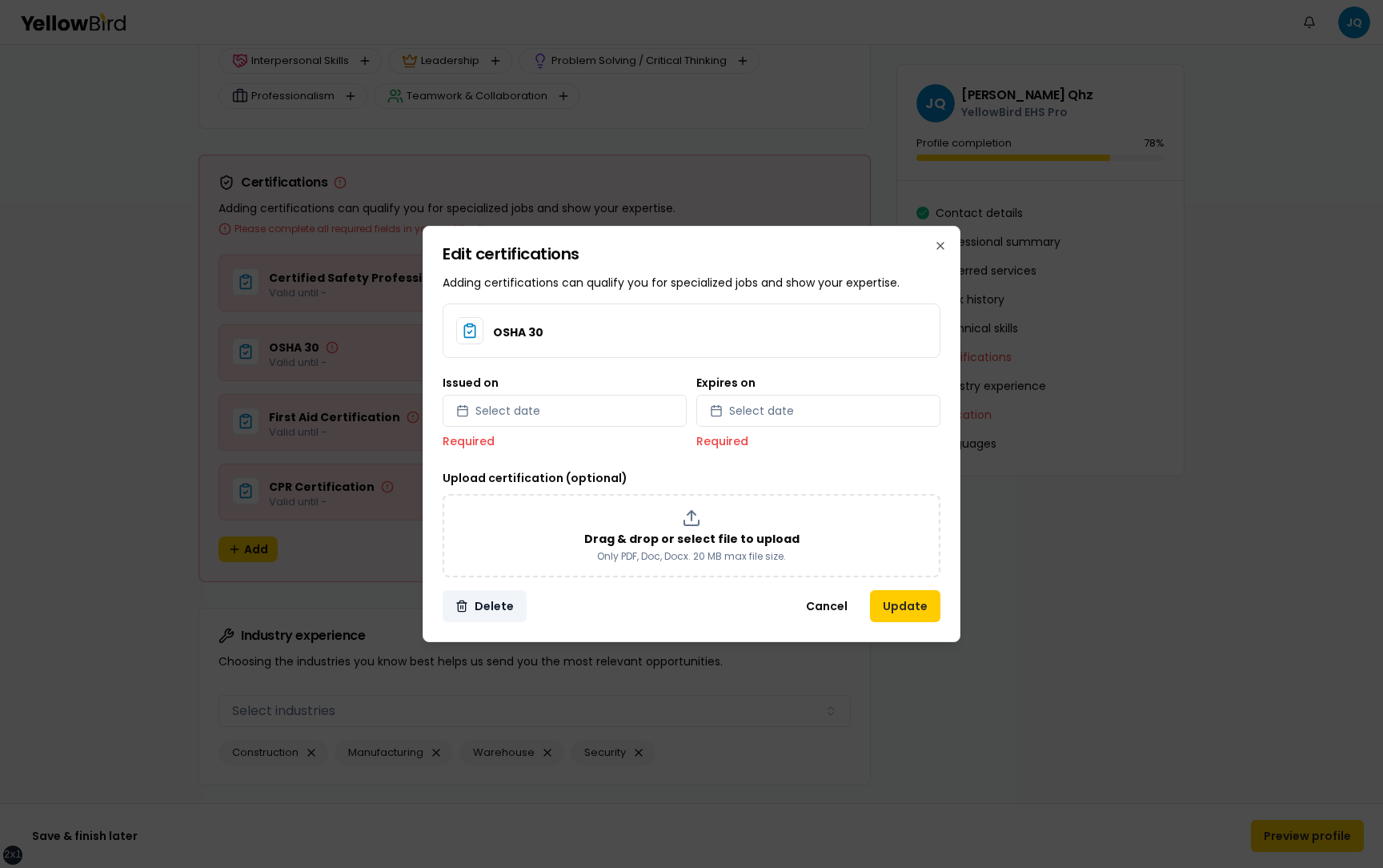
click at [499, 605] on button "Delete" at bounding box center [485, 606] width 84 height 32
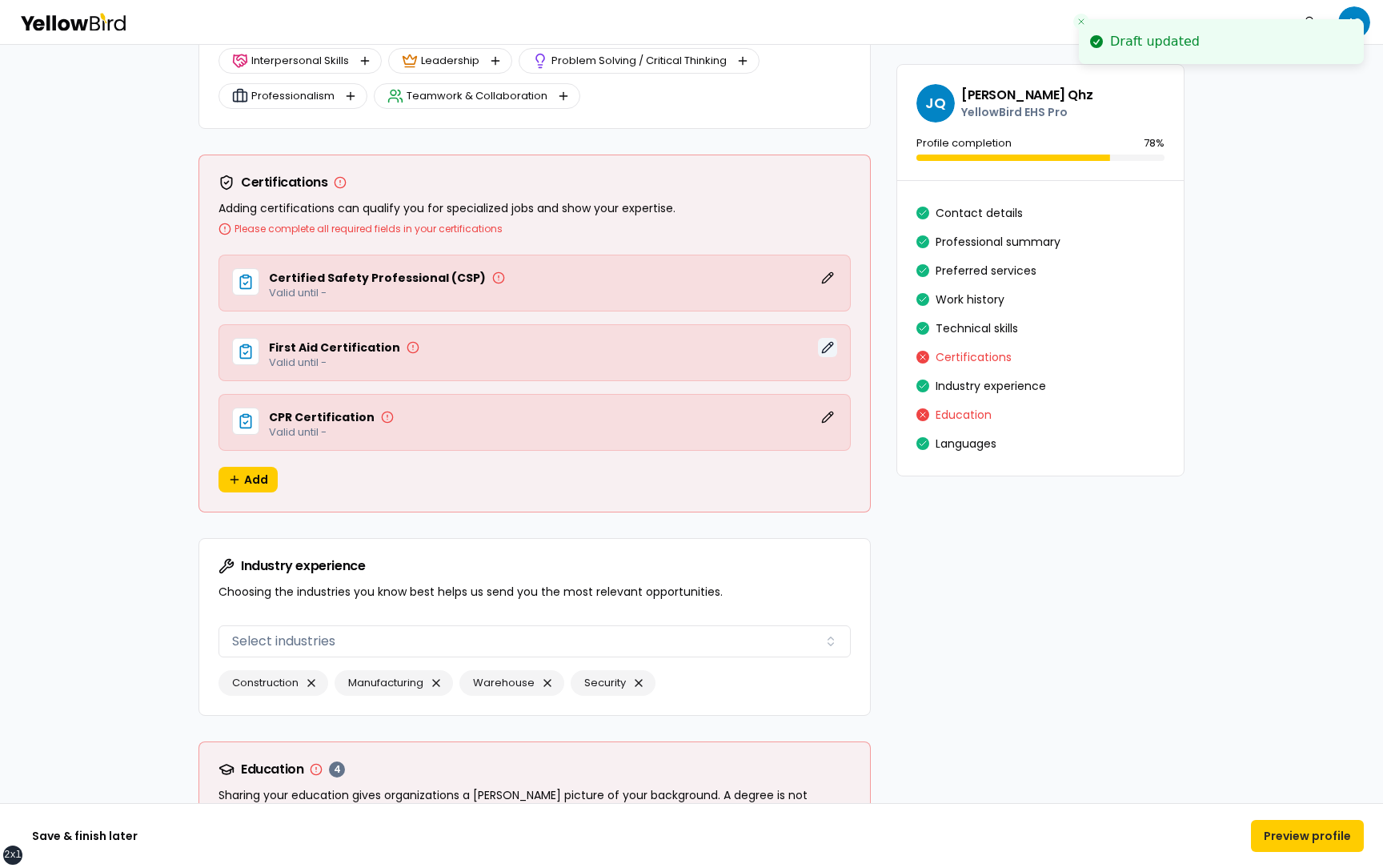
click at [825, 355] on button "Edit" at bounding box center [827, 347] width 19 height 19
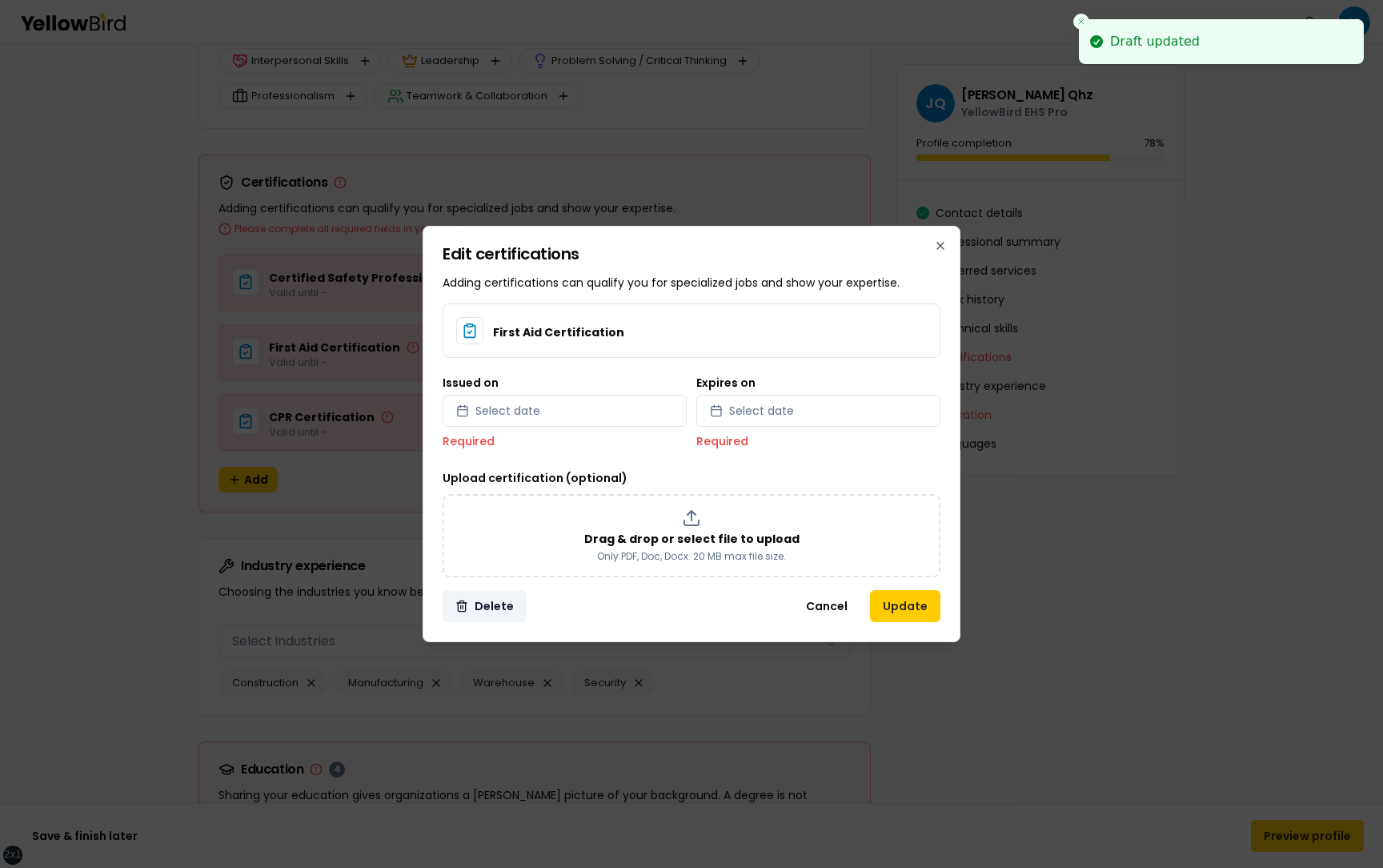
click at [489, 603] on button "Delete" at bounding box center [485, 606] width 84 height 32
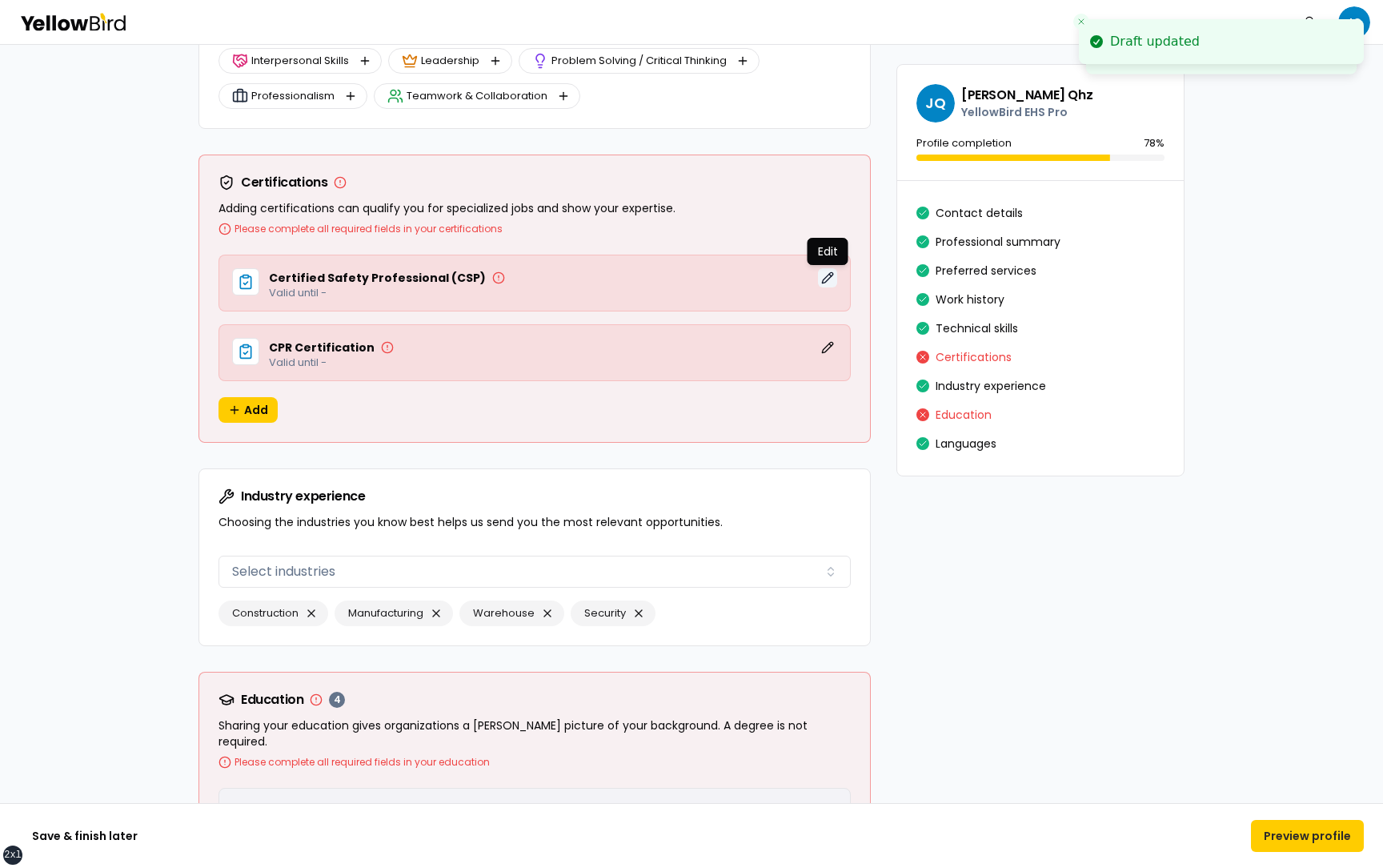
click at [827, 281] on button "Edit" at bounding box center [827, 278] width 19 height 19
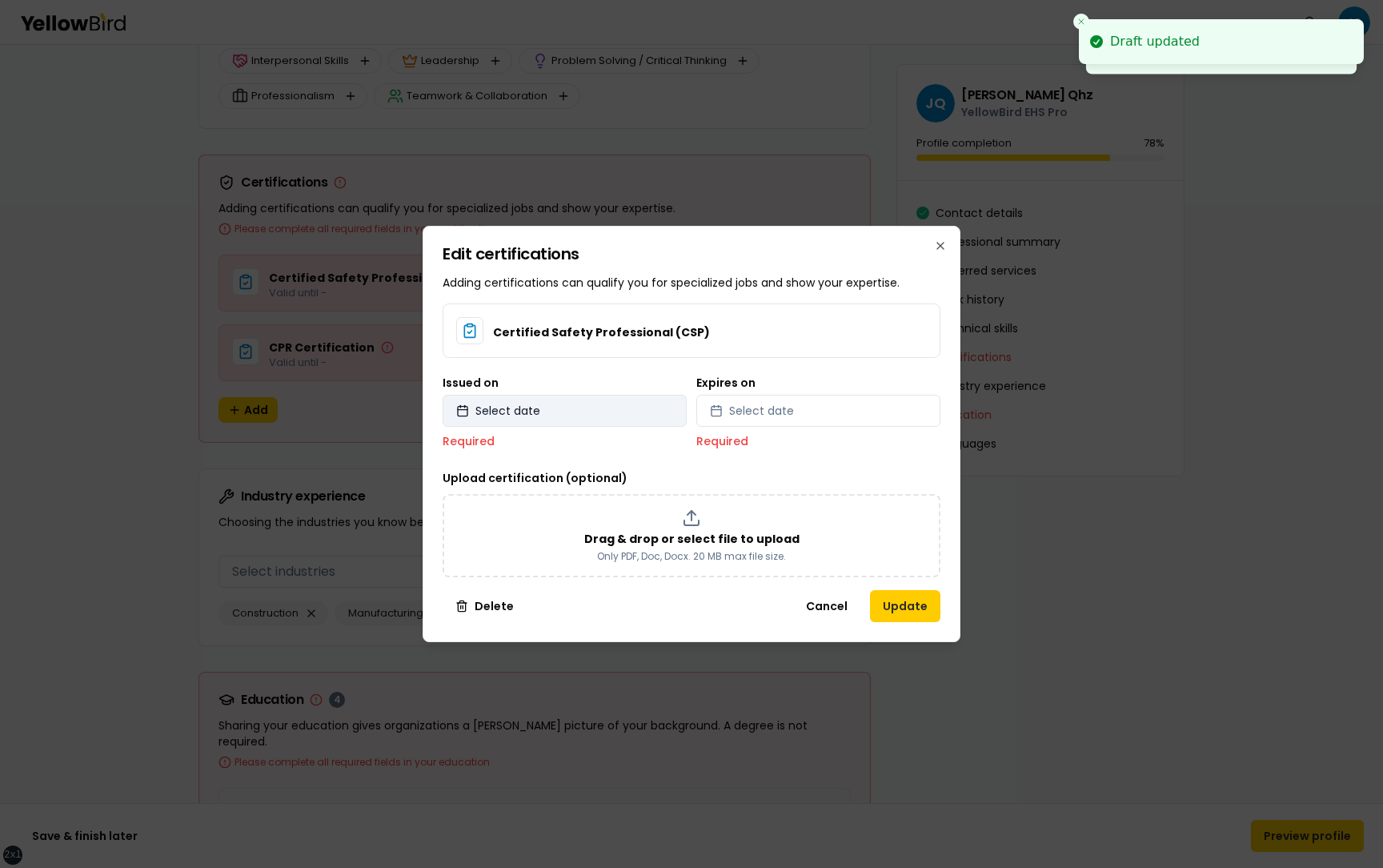
click at [640, 422] on button "Select date" at bounding box center [564, 411] width 244 height 32
select select "*"
select select "****"
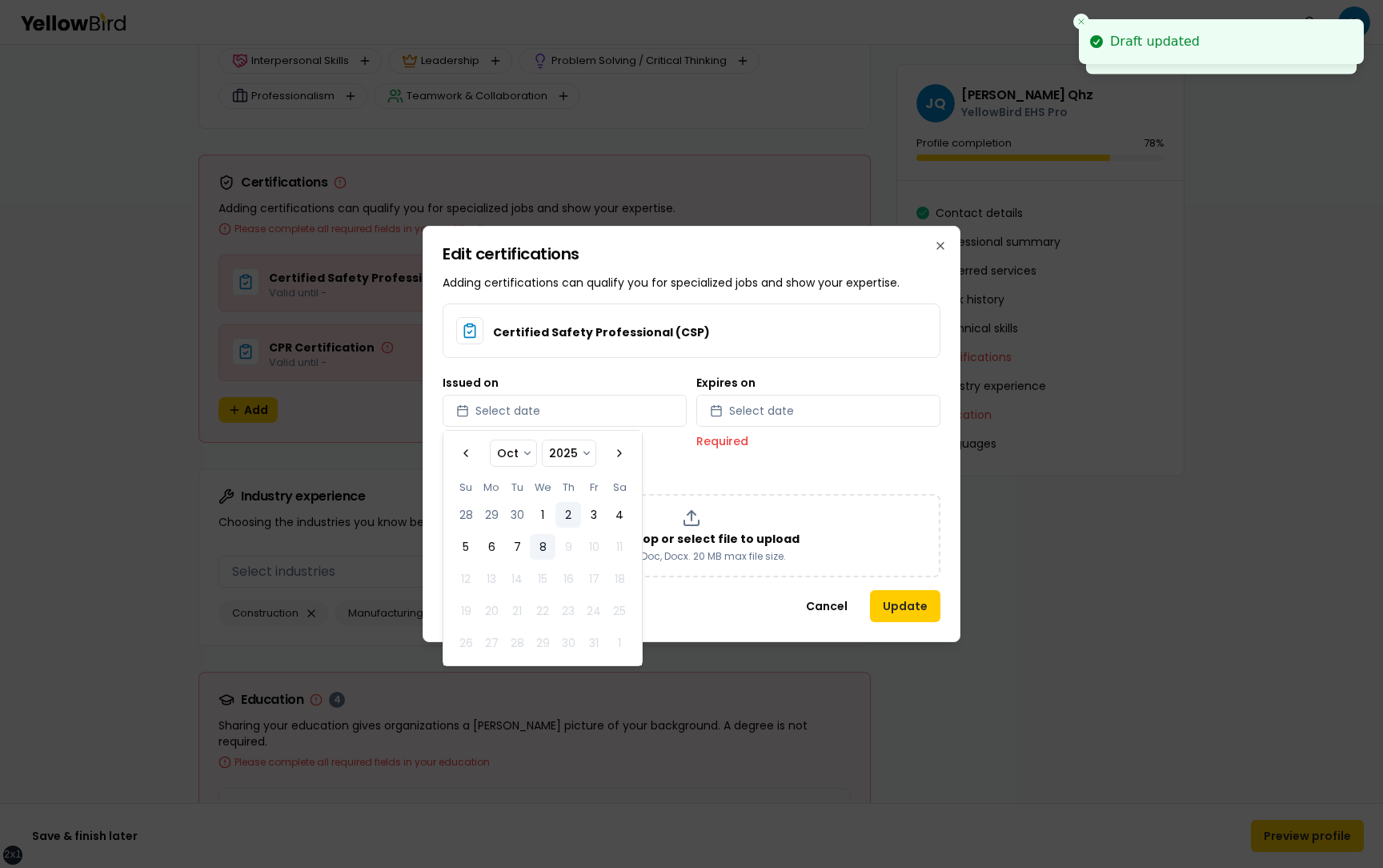
click at [557, 519] on button "2" at bounding box center [568, 514] width 26 height 26
select select "*"
select select "****"
click at [774, 420] on button "Select date" at bounding box center [818, 411] width 244 height 32
select select "*"
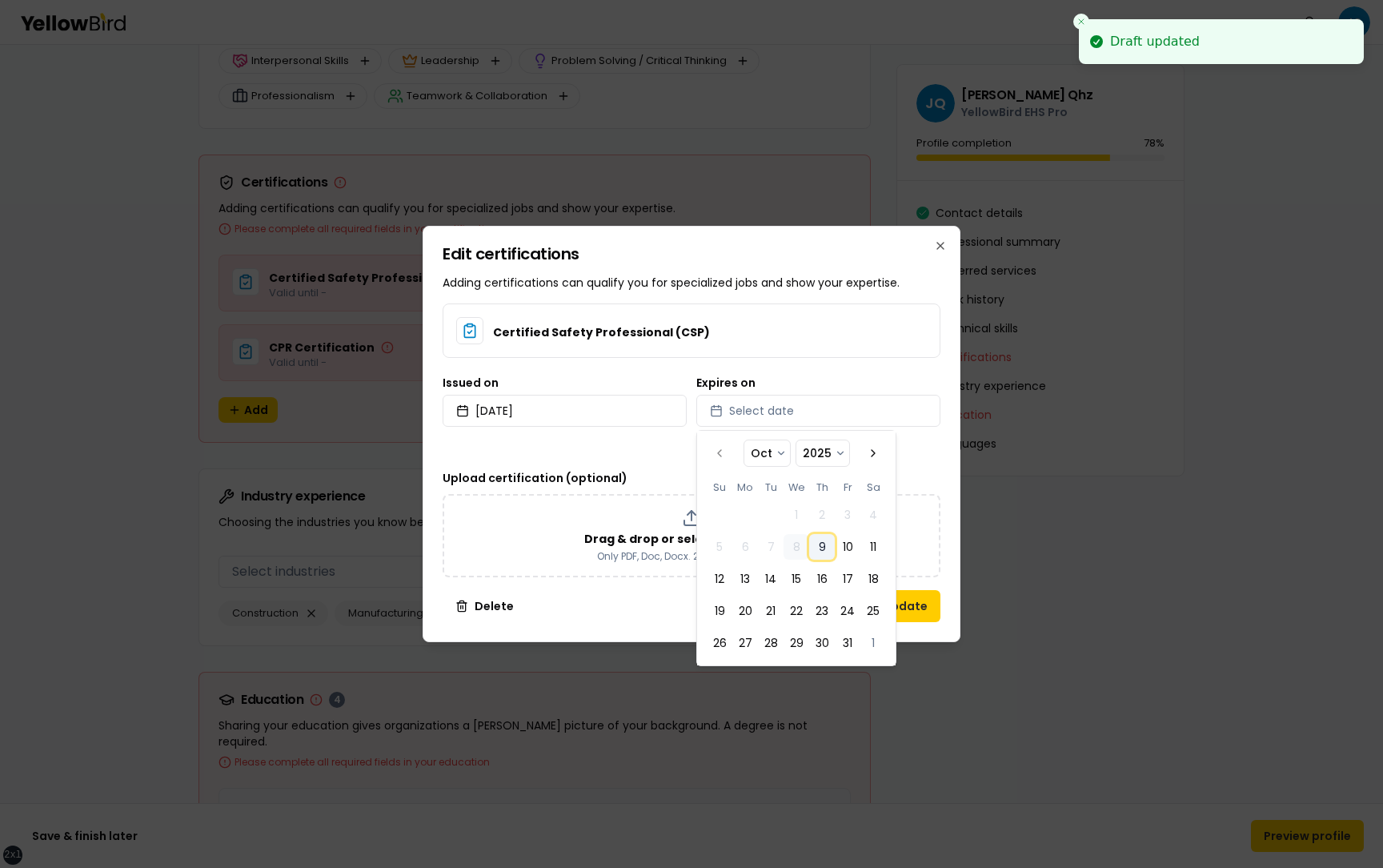
click at [821, 545] on button "9" at bounding box center [821, 546] width 26 height 26
select select "*"
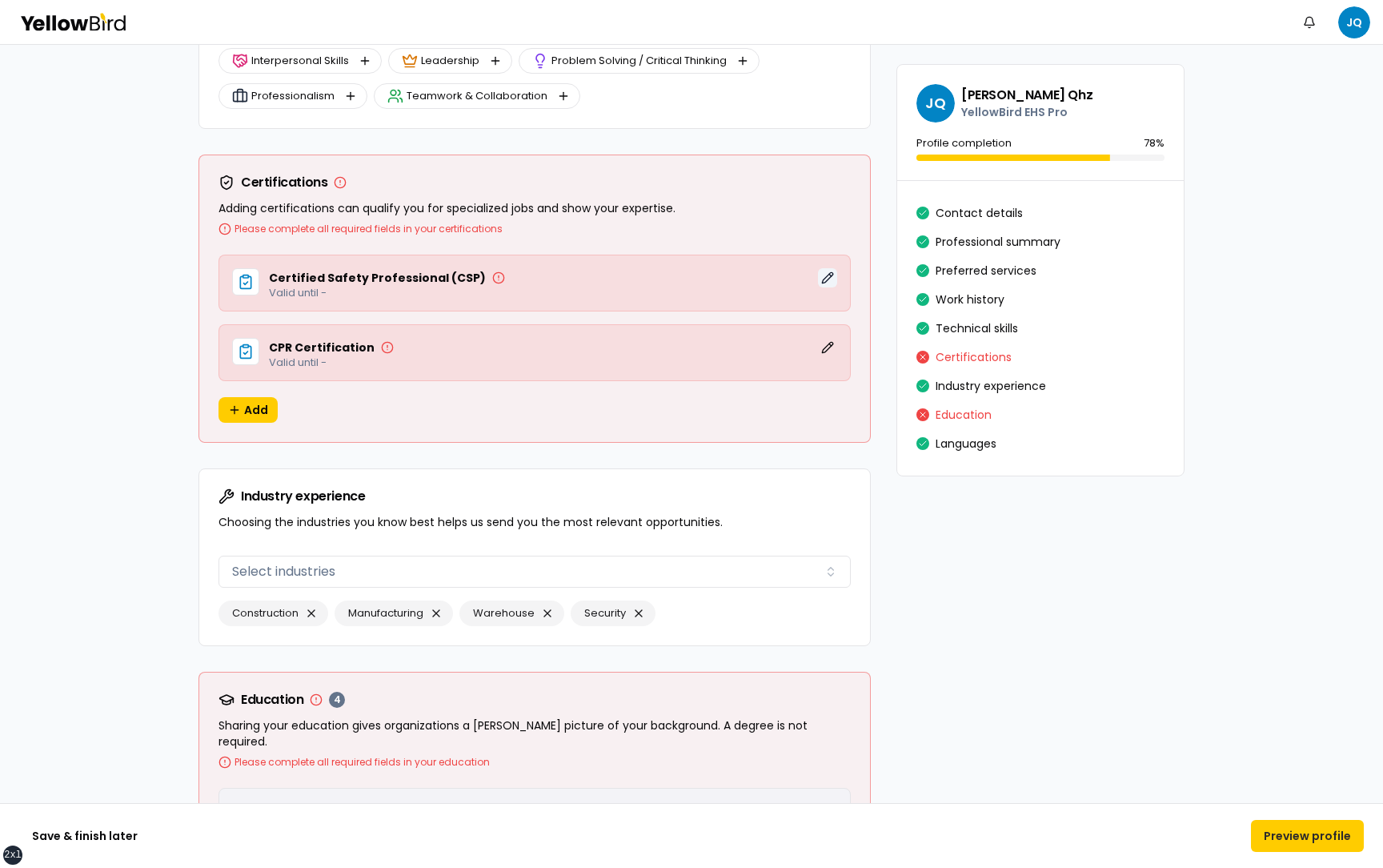
click at [827, 276] on button "Edit" at bounding box center [827, 278] width 19 height 19
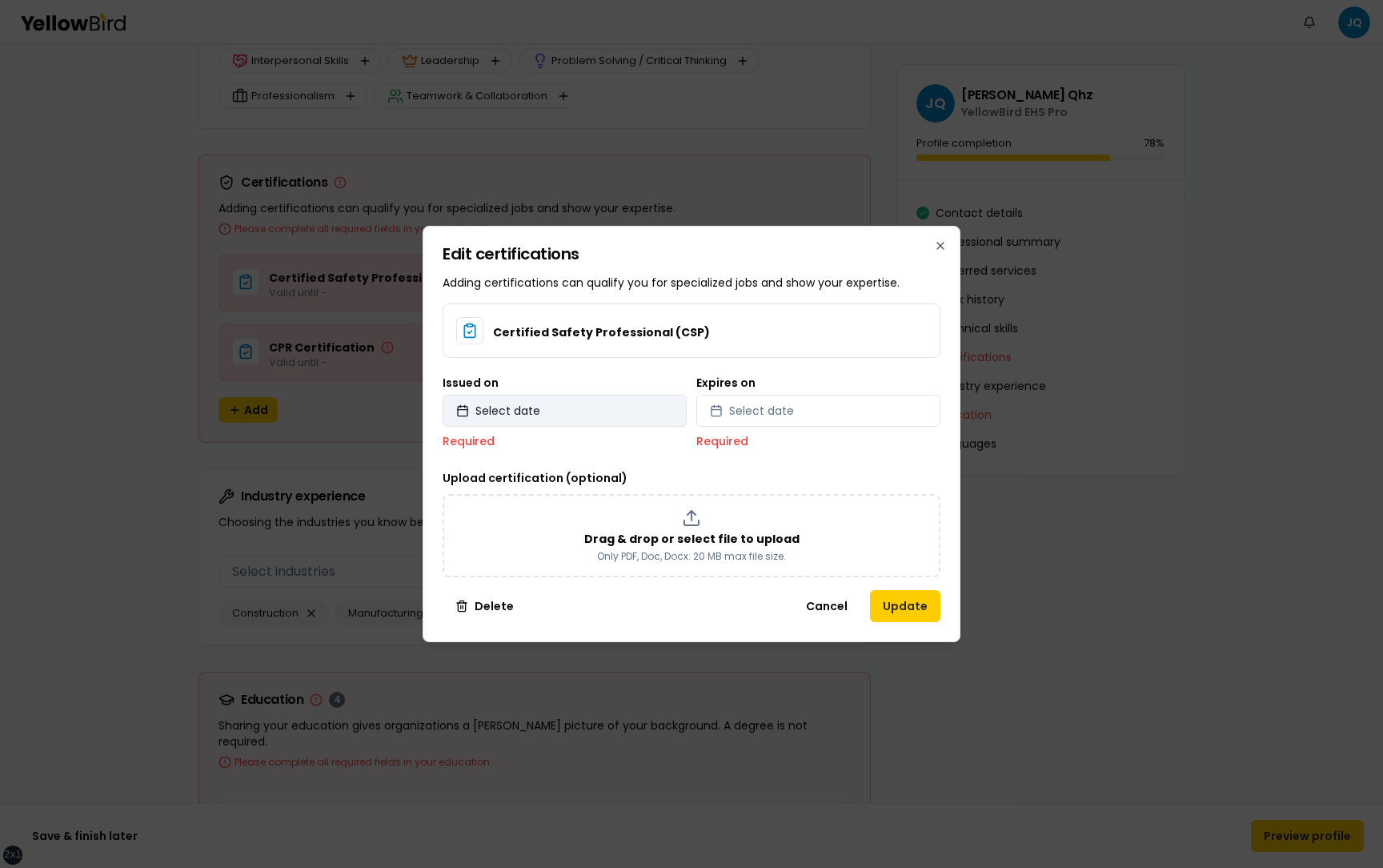
click at [625, 413] on button "Select date" at bounding box center [564, 411] width 244 height 32
select select "*"
select select "****"
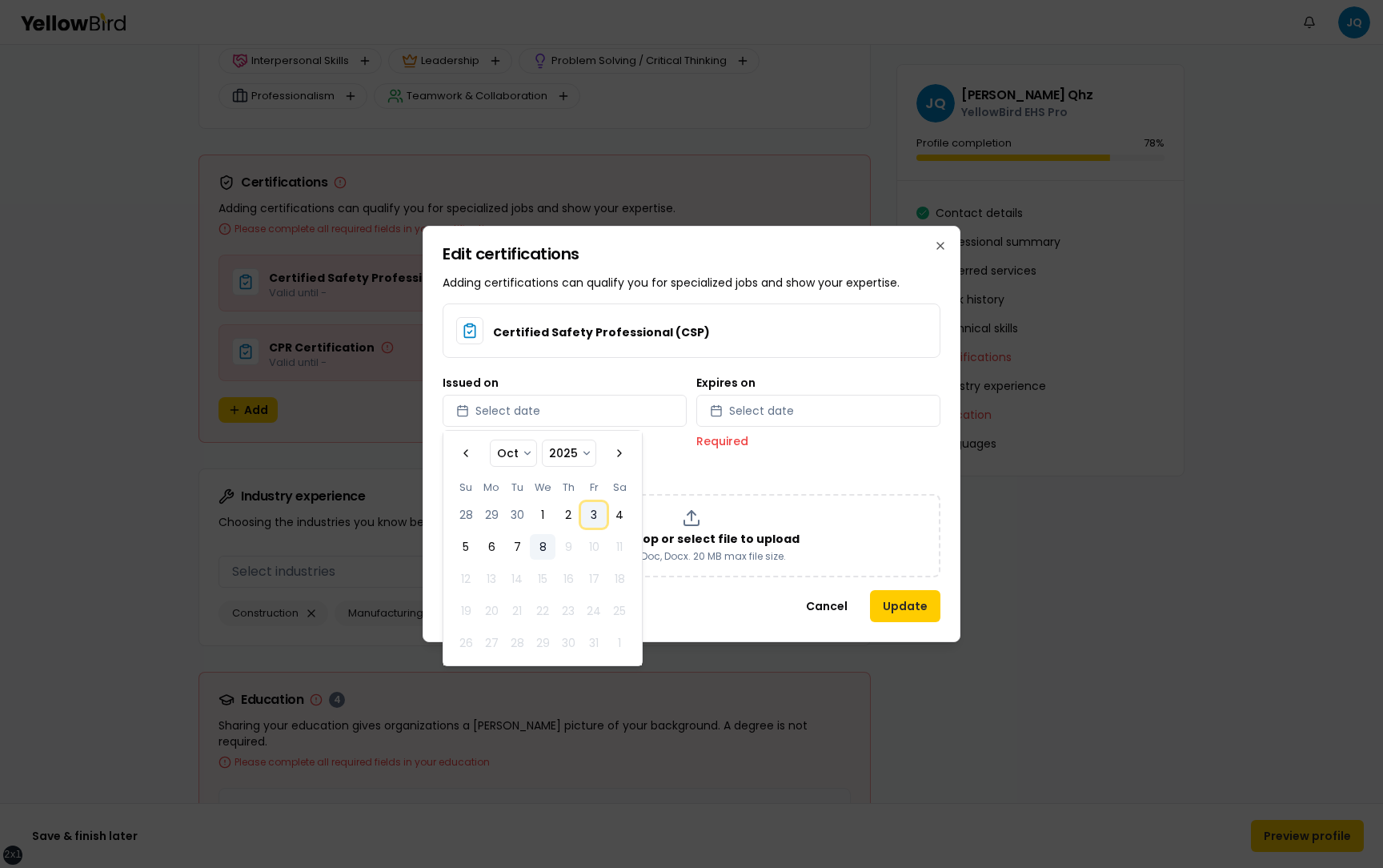
click at [590, 519] on button "3" at bounding box center [594, 514] width 26 height 26
select select "*"
select select "****"
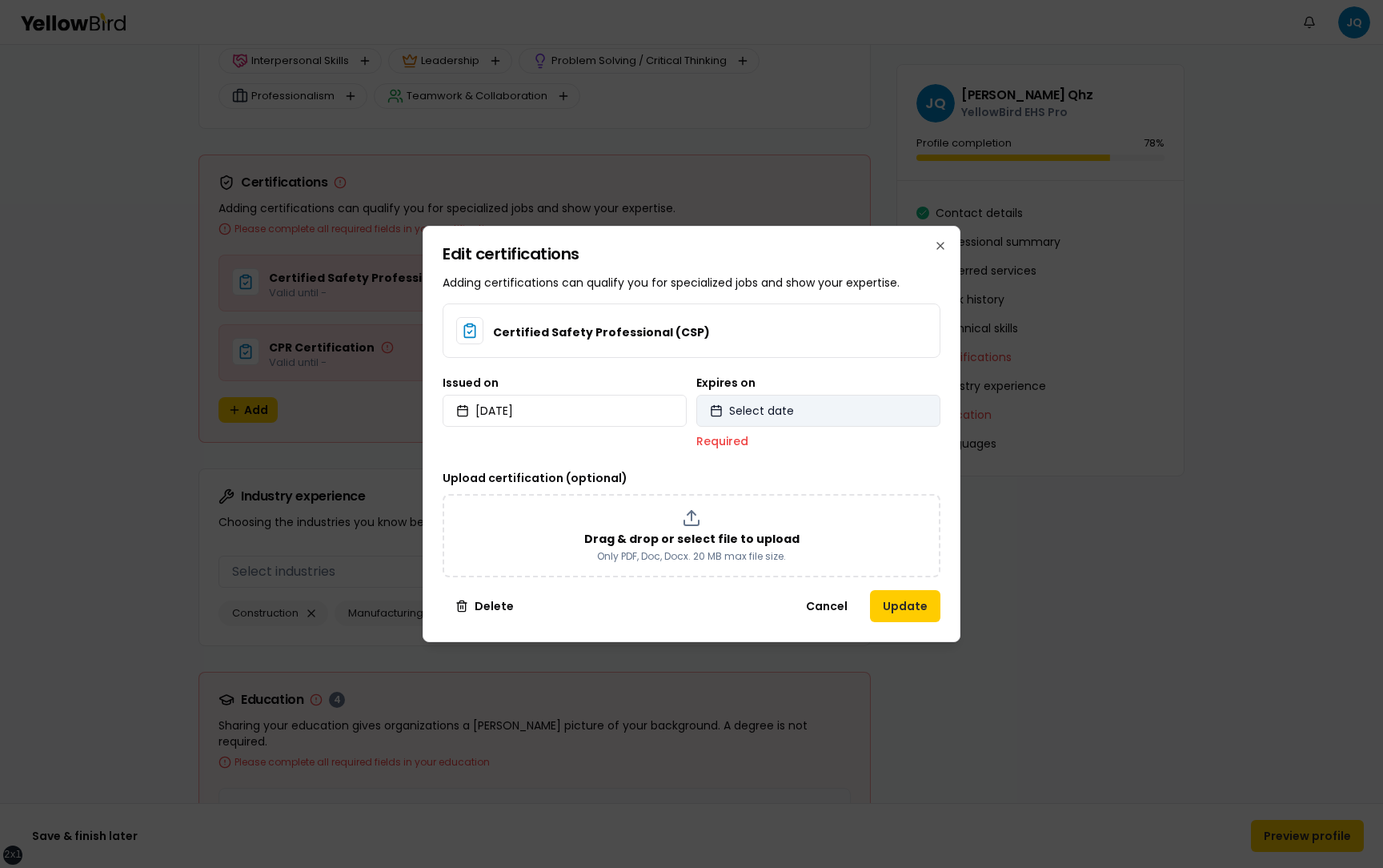
click at [817, 424] on button "Select date" at bounding box center [818, 411] width 244 height 32
select select "*"
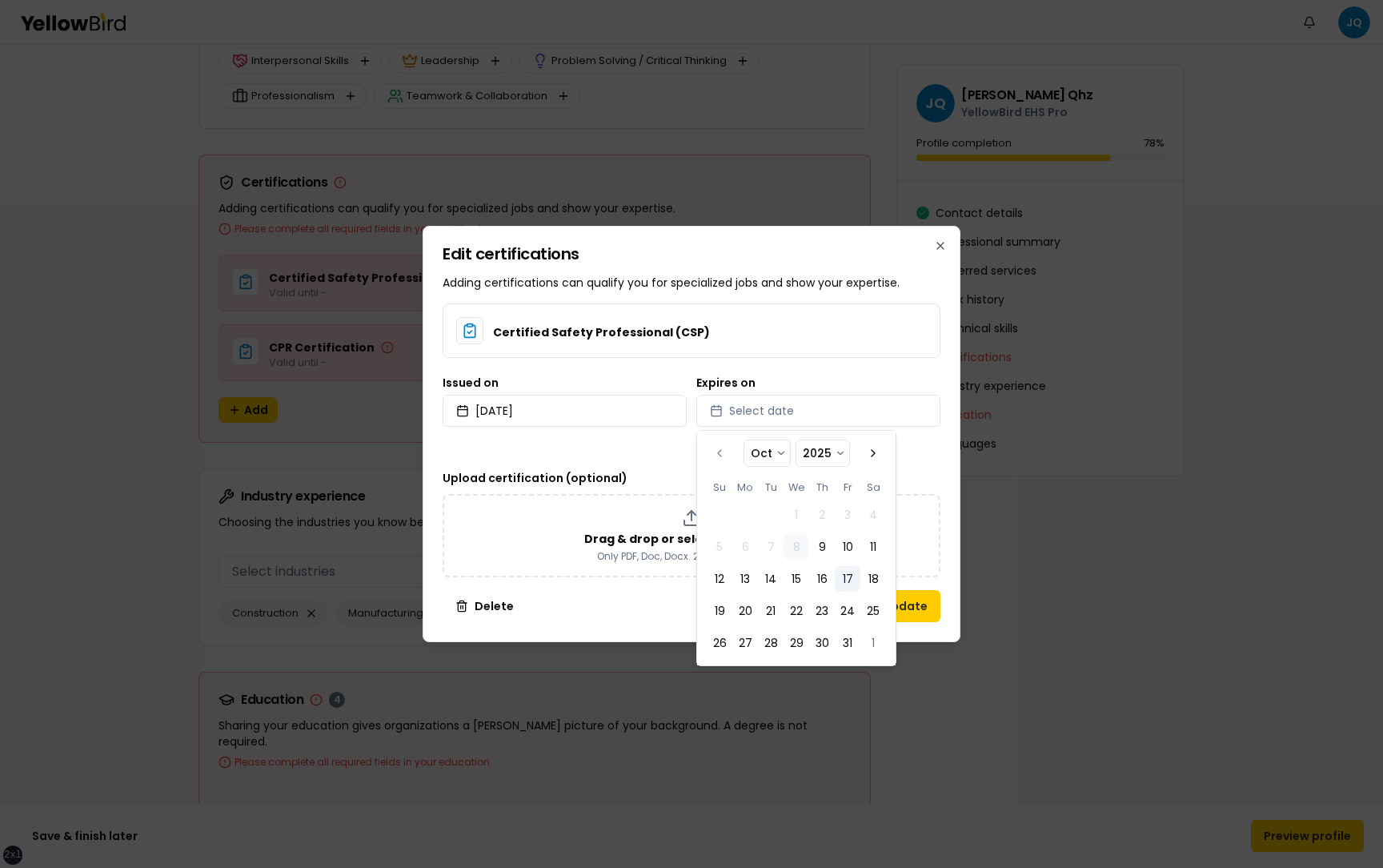
click at [849, 573] on button "17" at bounding box center [847, 578] width 26 height 26
select select "*"
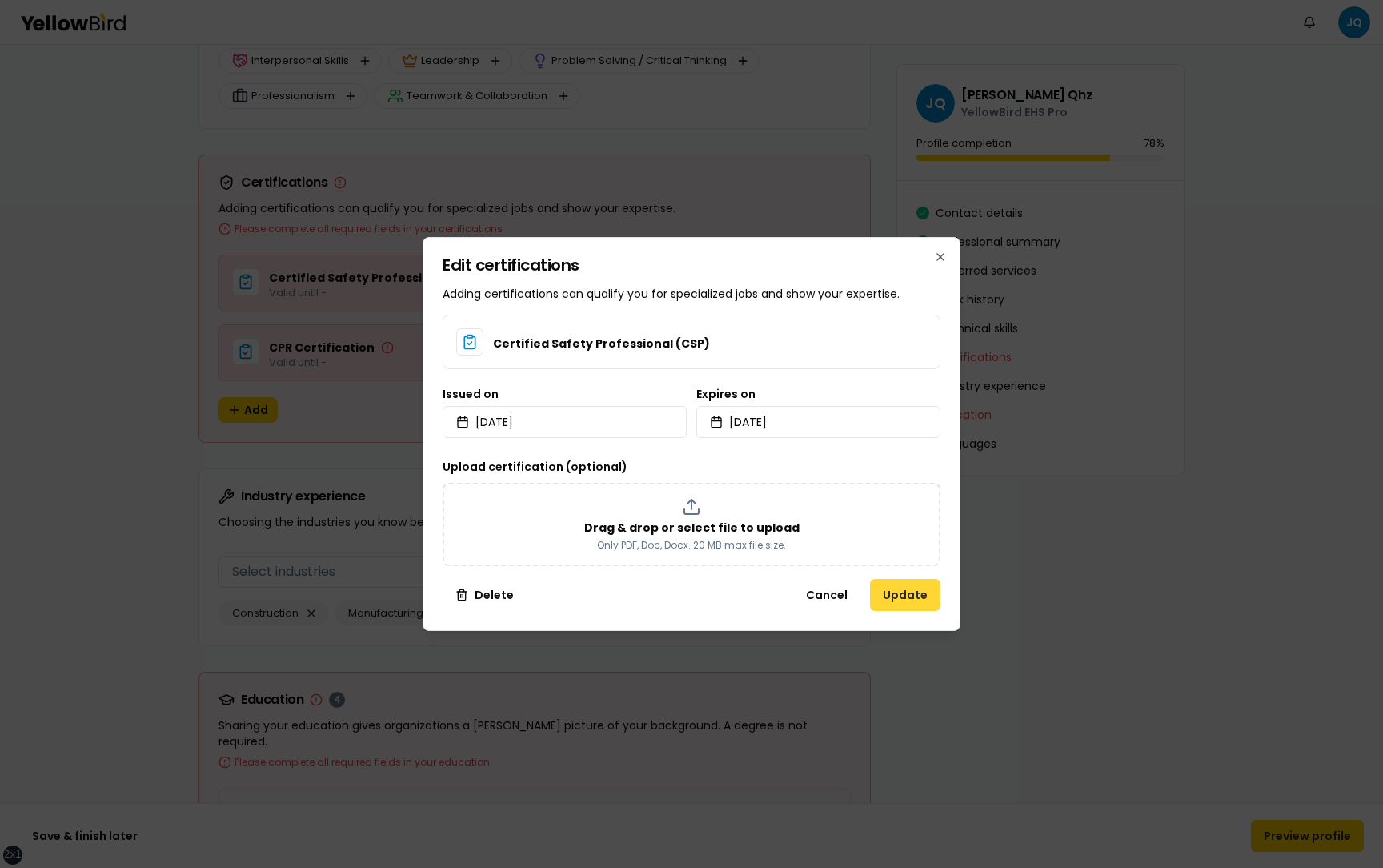
click at [901, 591] on button "Update" at bounding box center [905, 595] width 70 height 32
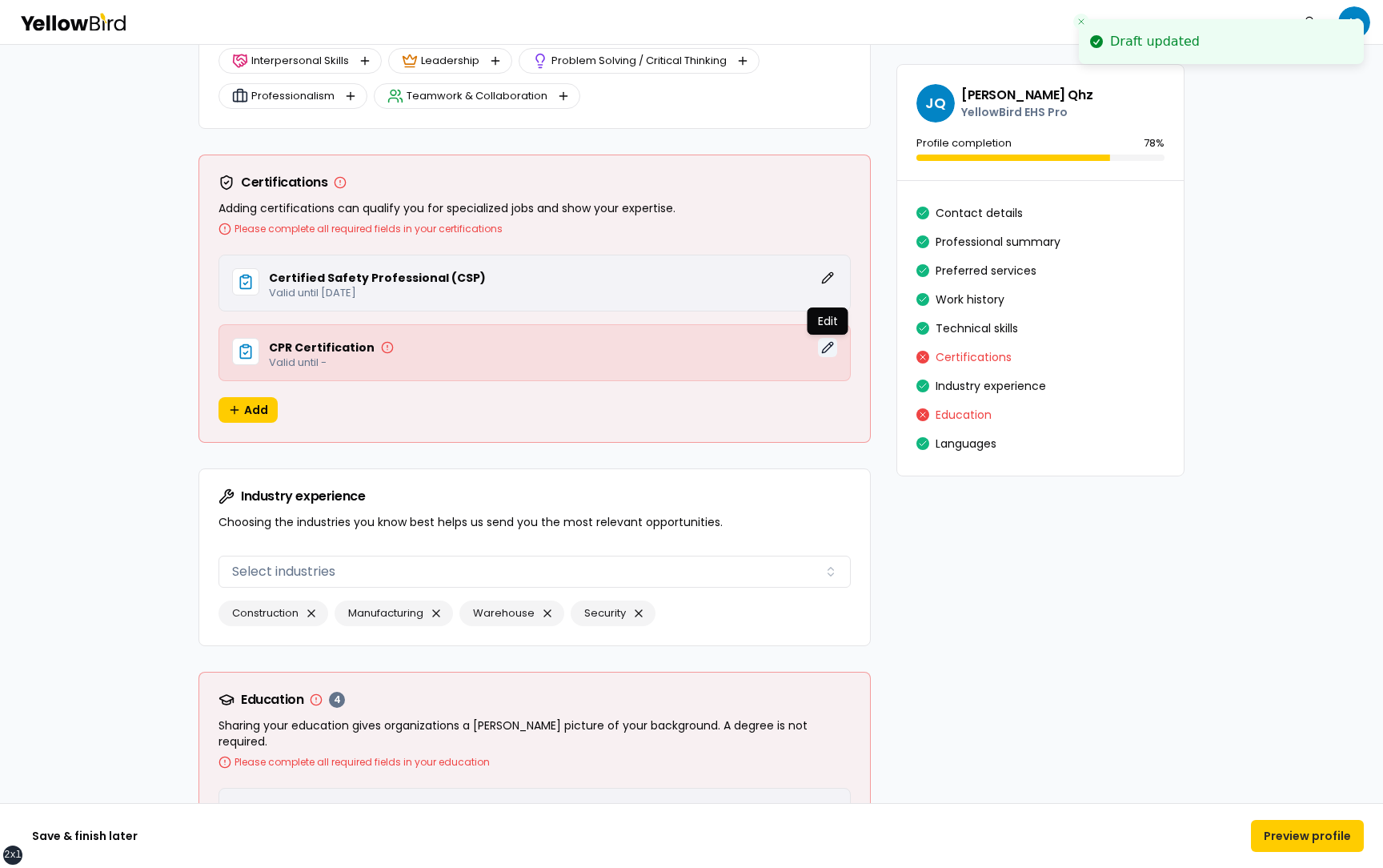
click at [832, 342] on button "Edit" at bounding box center [827, 347] width 19 height 19
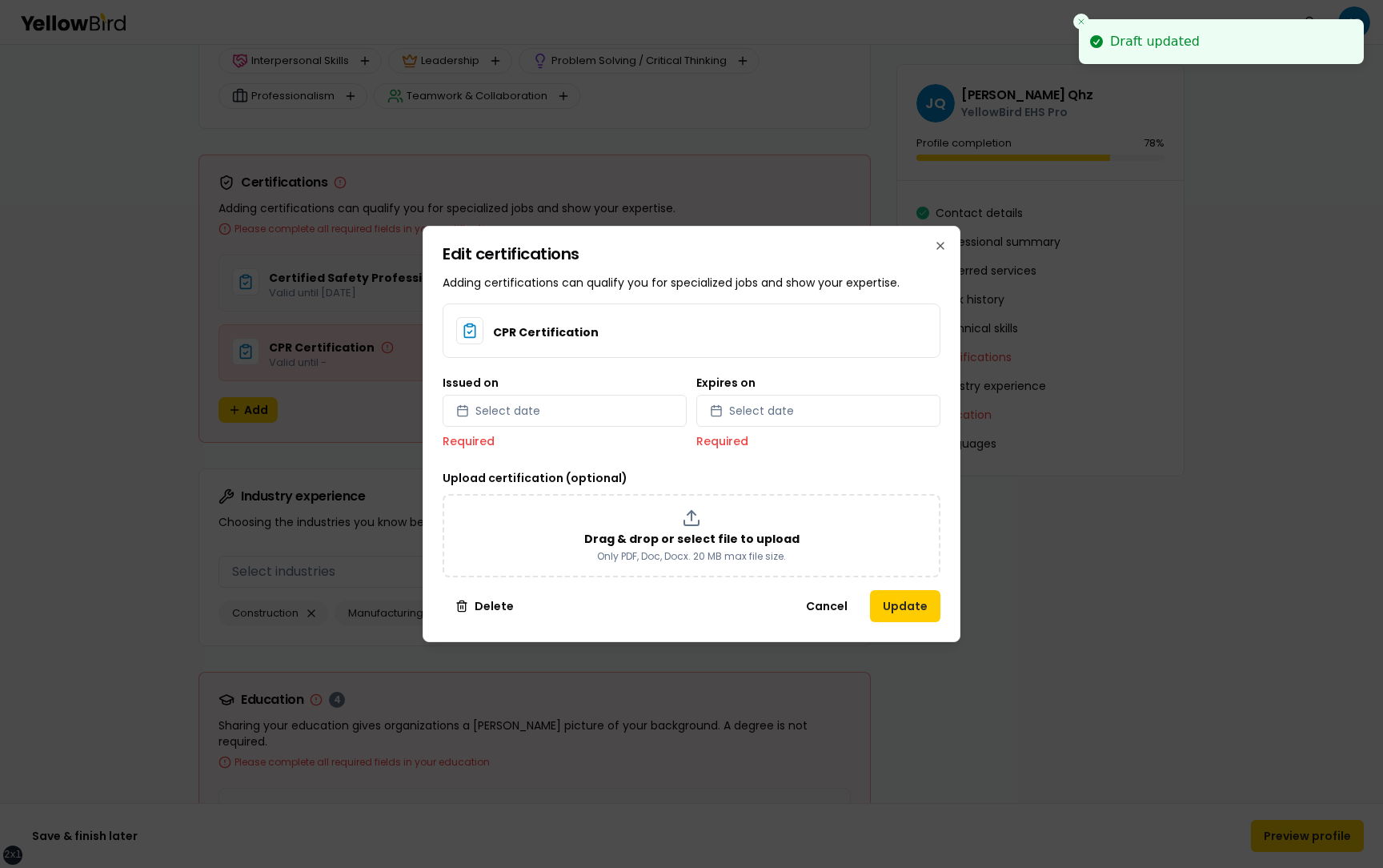
click at [637, 391] on div "Issued on Select date Required" at bounding box center [564, 413] width 244 height 72
click at [635, 407] on button "Select date" at bounding box center [564, 411] width 244 height 32
select select "*"
select select "****"
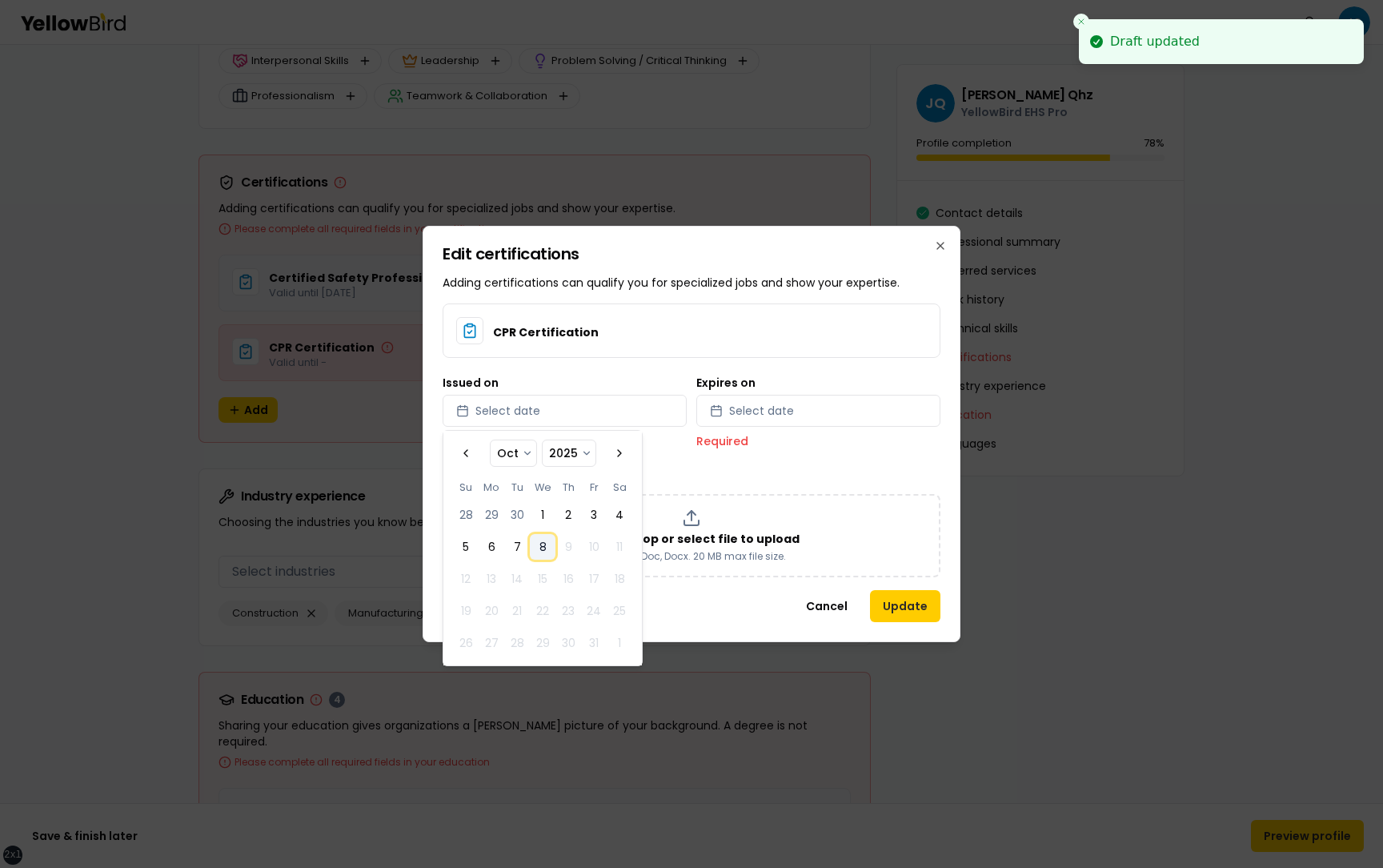
click at [542, 545] on button "8" at bounding box center [543, 546] width 26 height 26
select select "*"
select select "****"
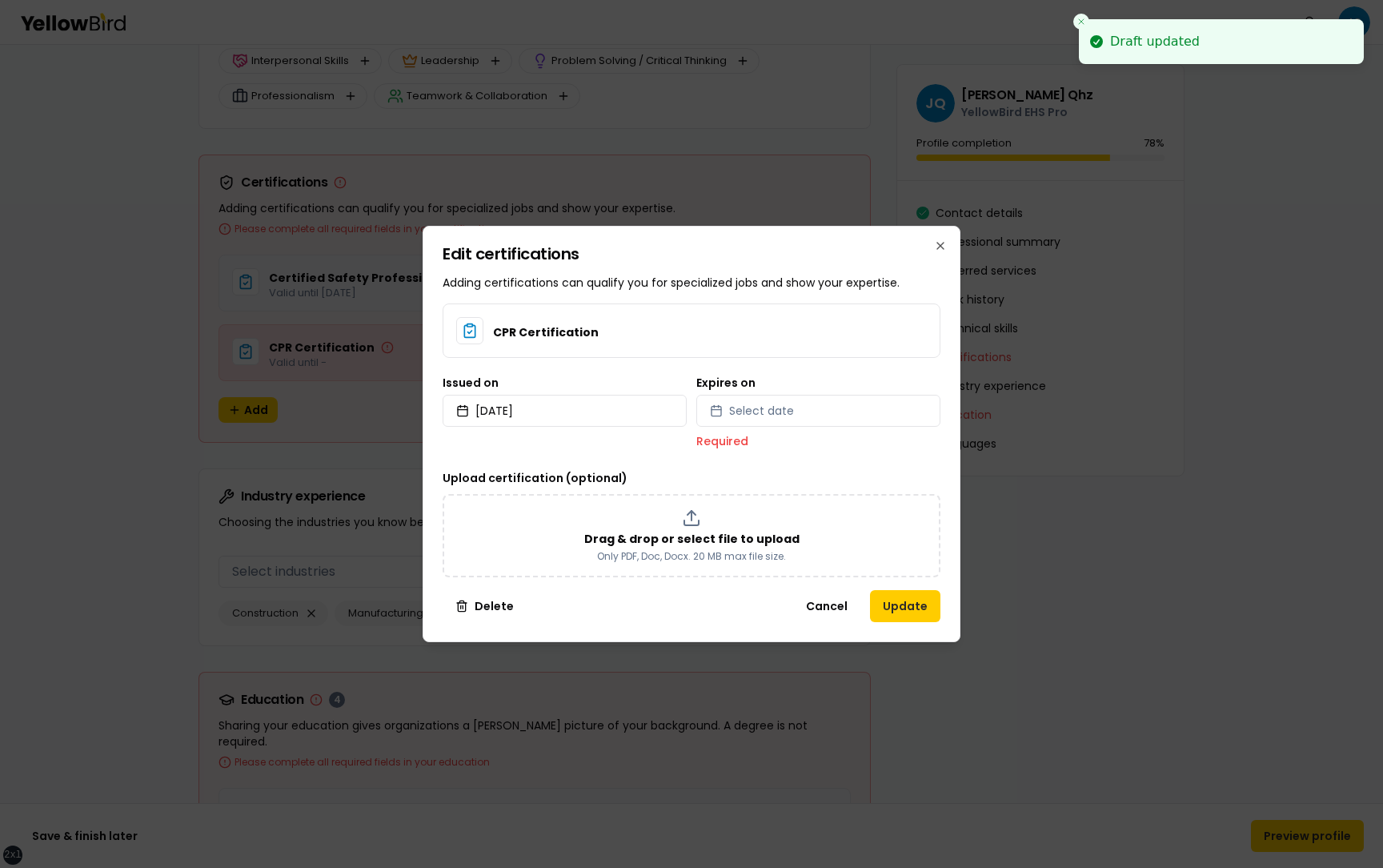
click at [821, 388] on div "Expires on Select date Required" at bounding box center [818, 413] width 244 height 72
click at [821, 397] on button "Select date" at bounding box center [818, 411] width 244 height 32
select select "*"
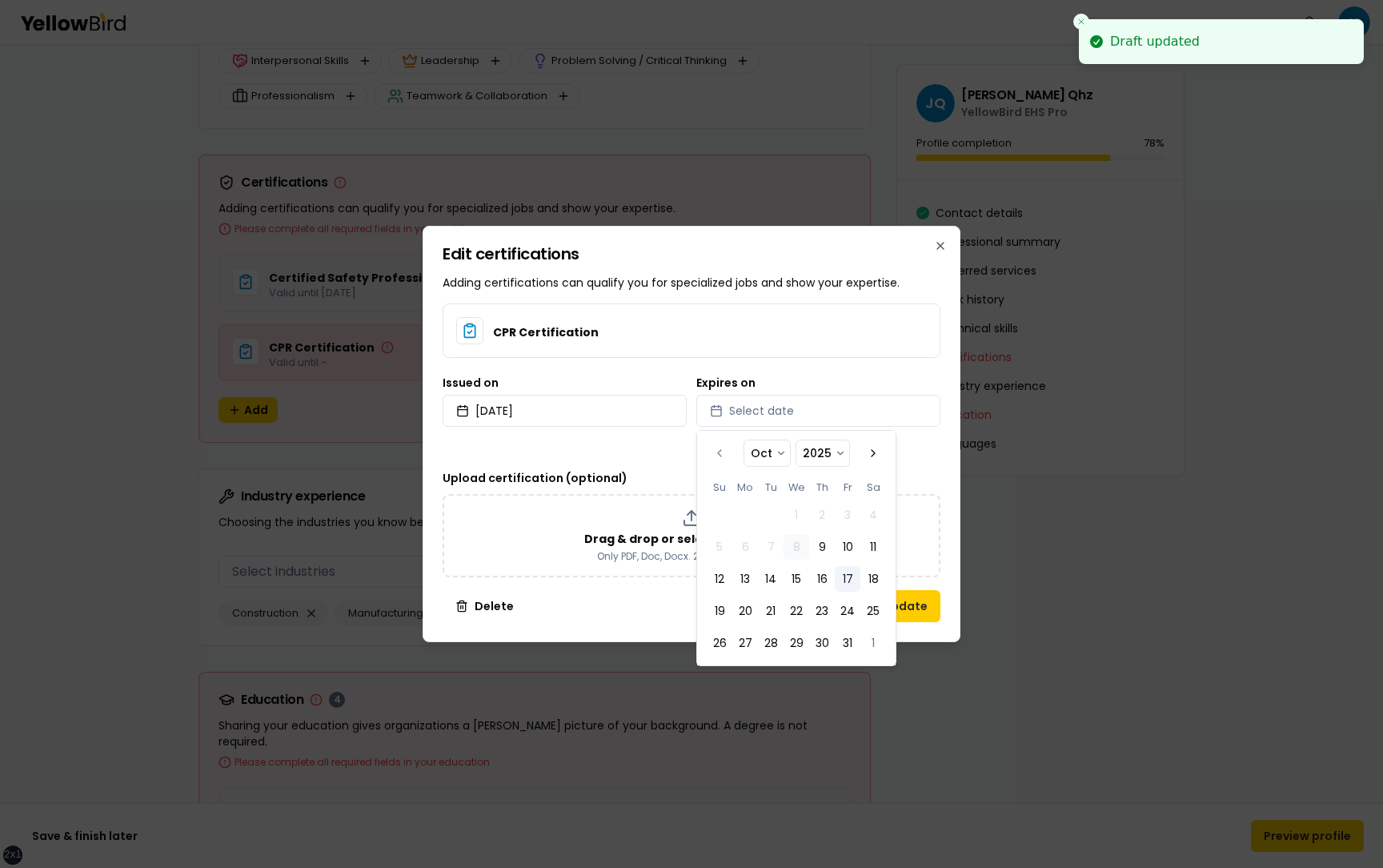
click at [843, 572] on button "17" at bounding box center [847, 578] width 26 height 26
select select "*"
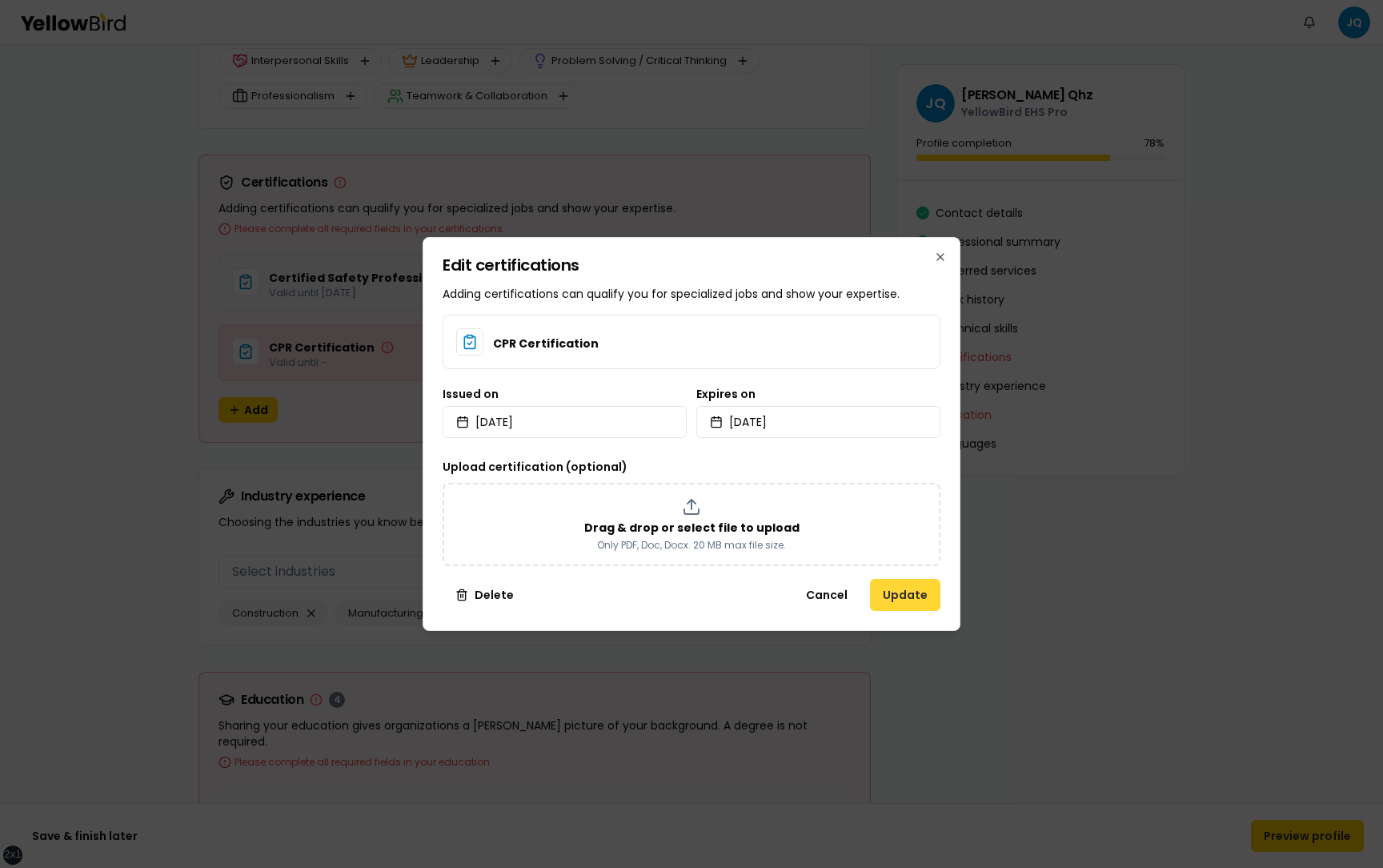
click at [910, 593] on button "Update" at bounding box center [905, 595] width 70 height 32
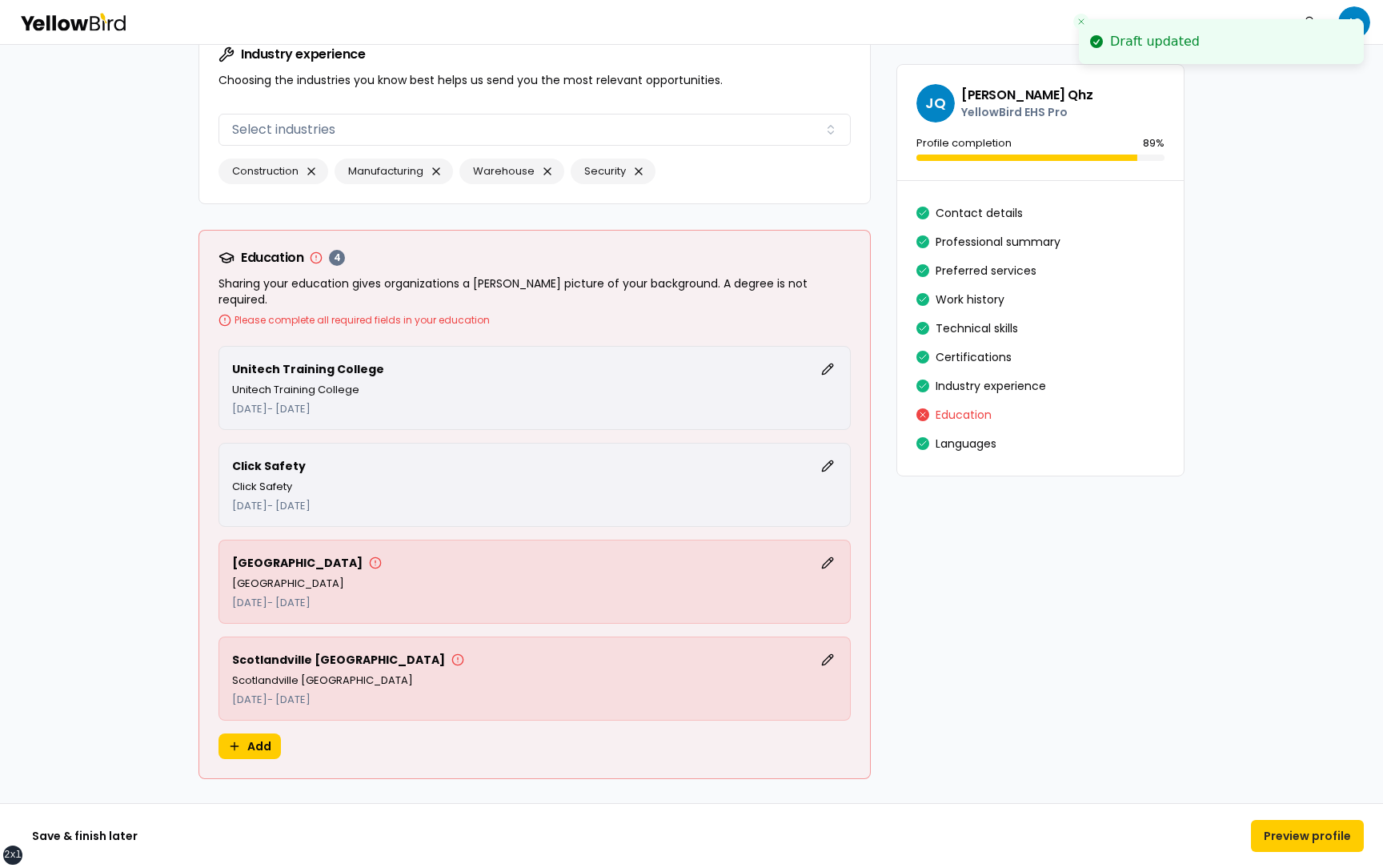
scroll to position [3884, 0]
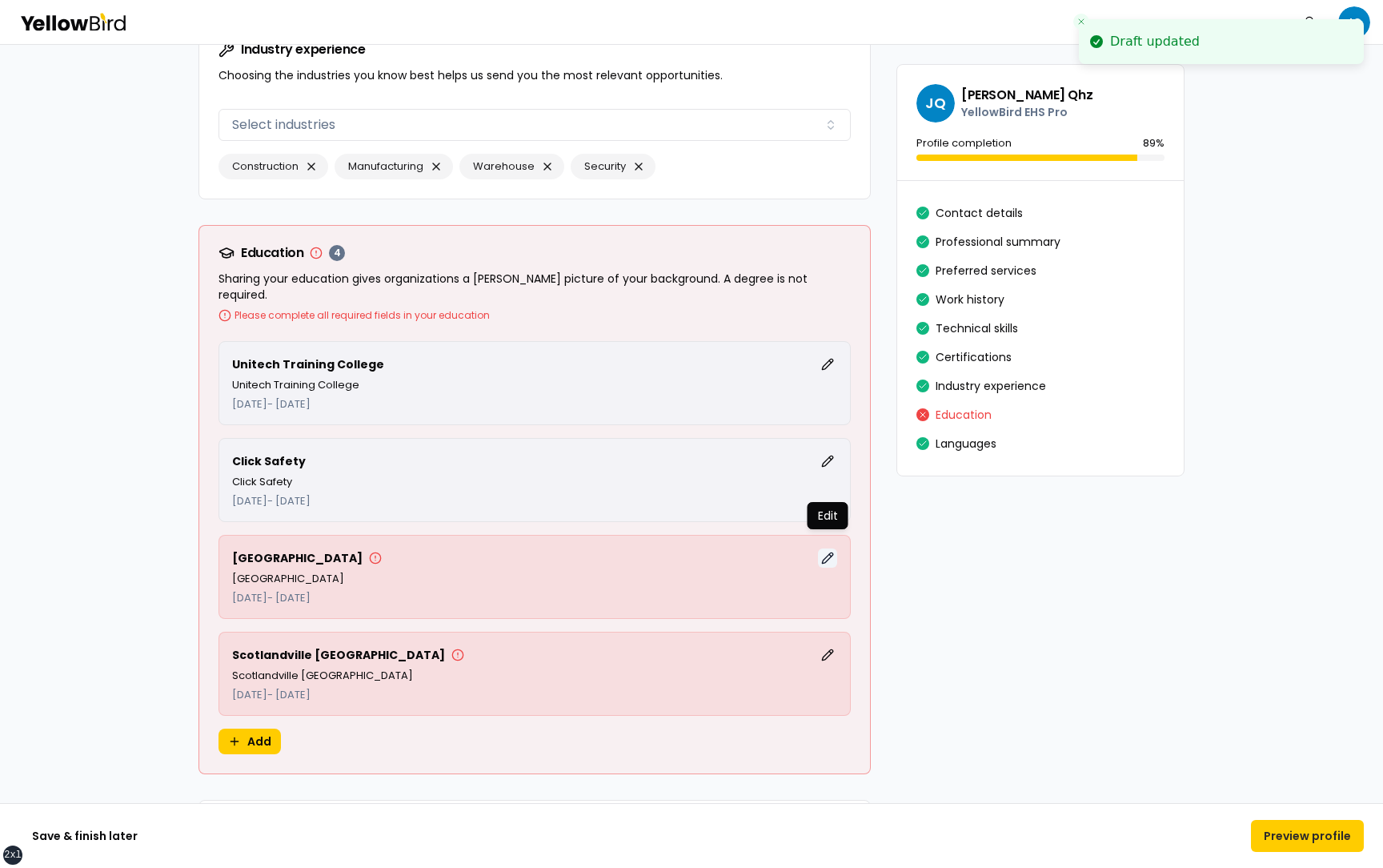
click at [837, 548] on button "Edit" at bounding box center [827, 558] width 19 height 19
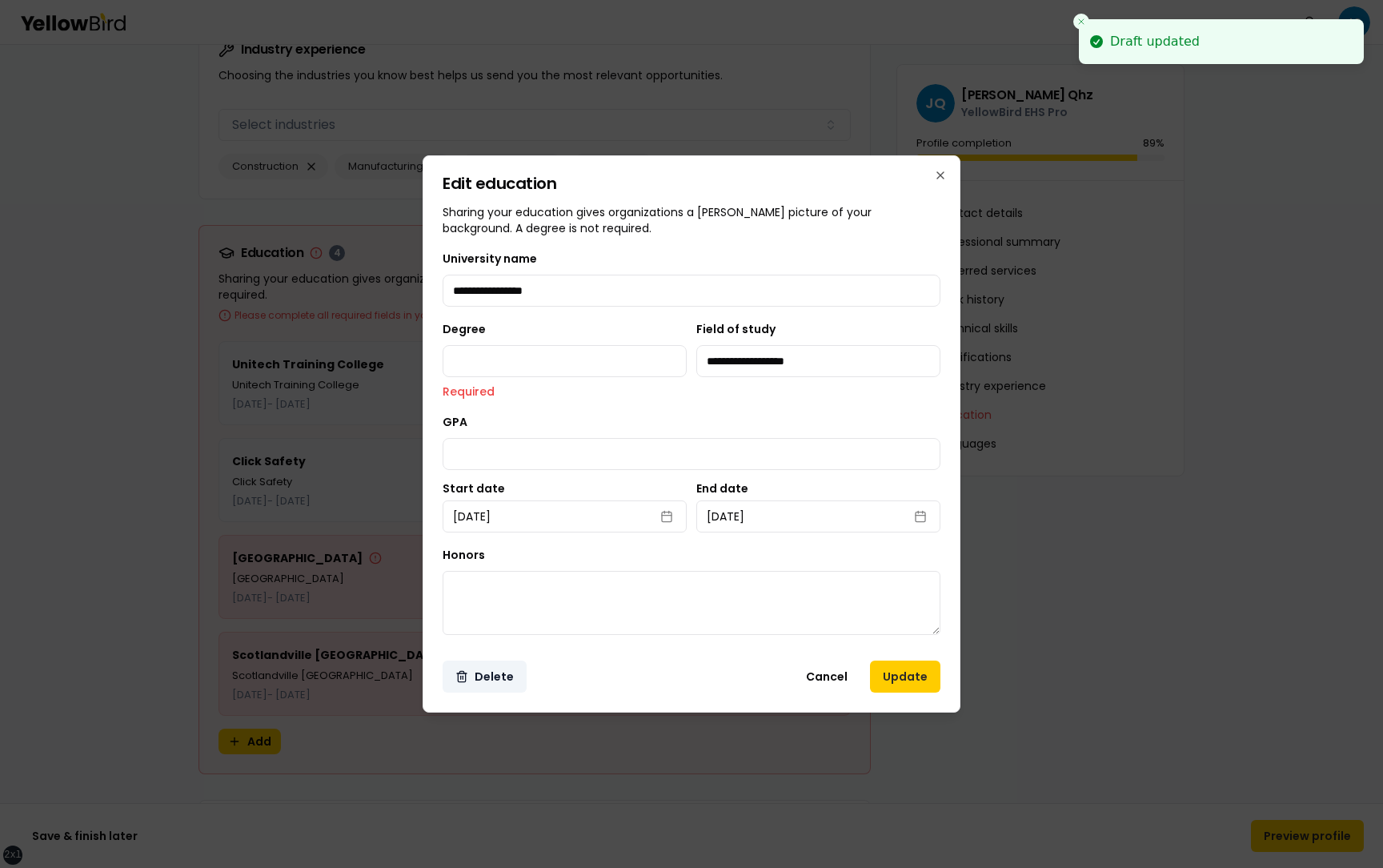
click at [505, 677] on button "Delete" at bounding box center [485, 676] width 84 height 32
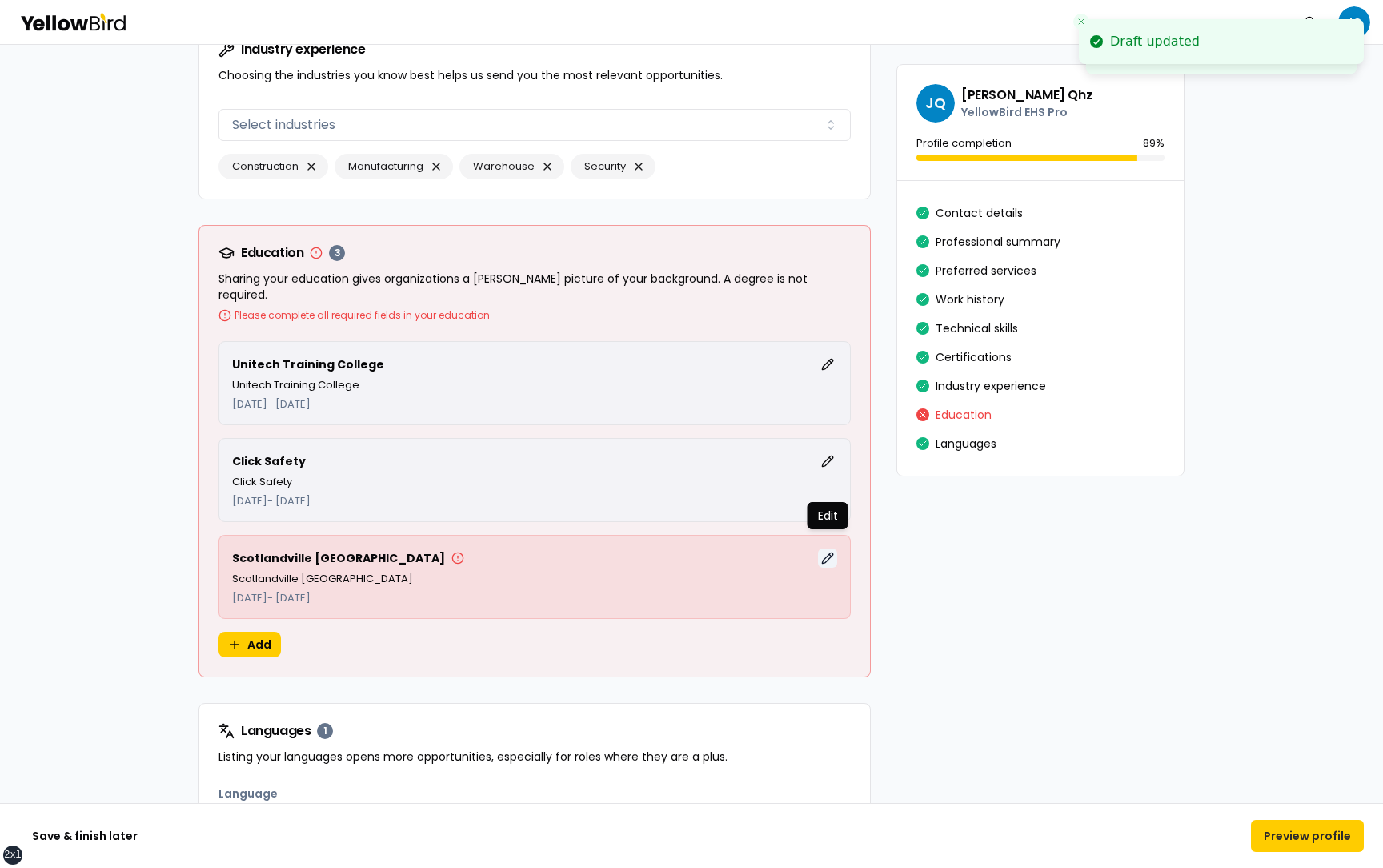
click at [821, 548] on button "Edit" at bounding box center [827, 558] width 19 height 19
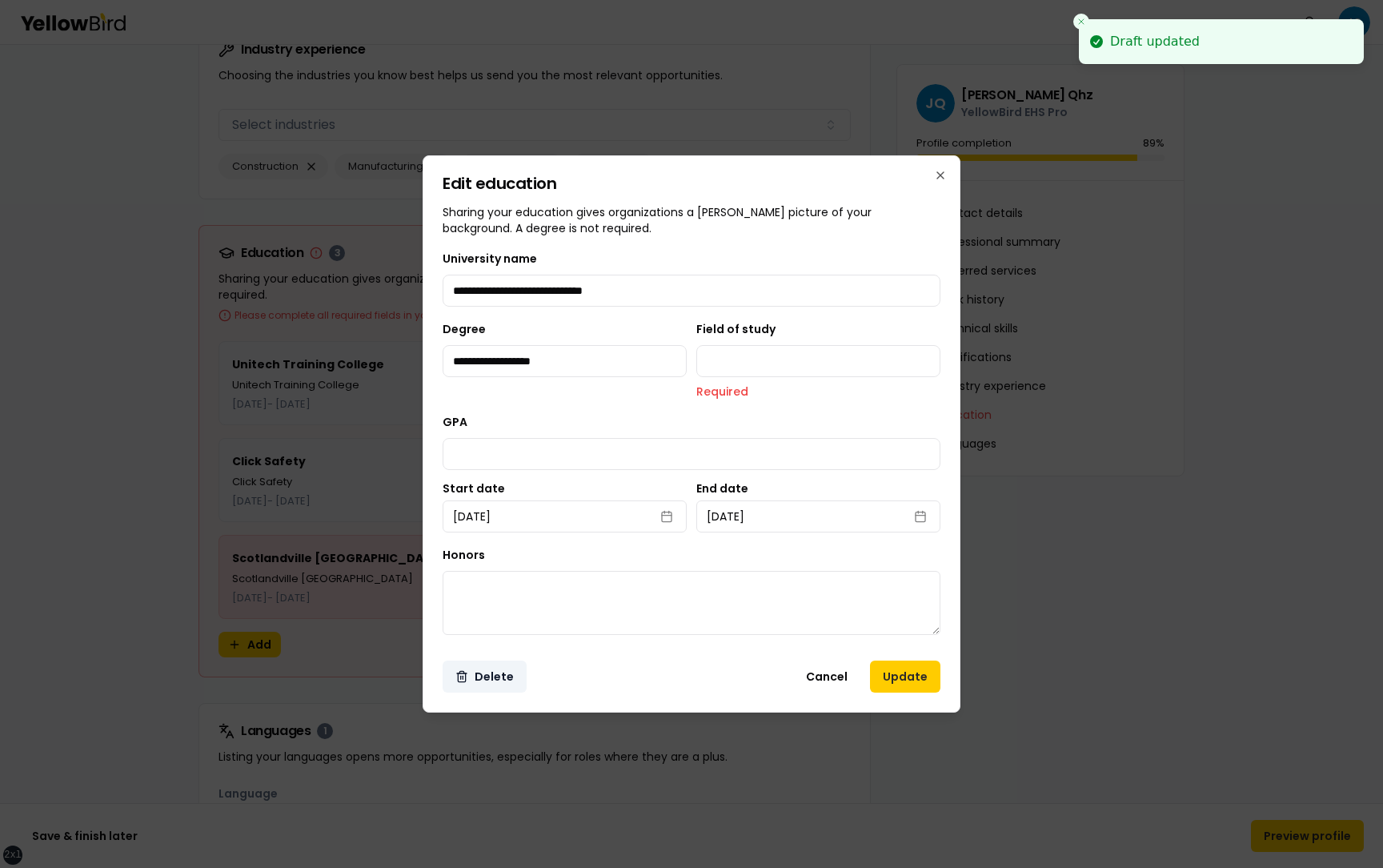
click at [487, 682] on button "Delete" at bounding box center [485, 676] width 84 height 32
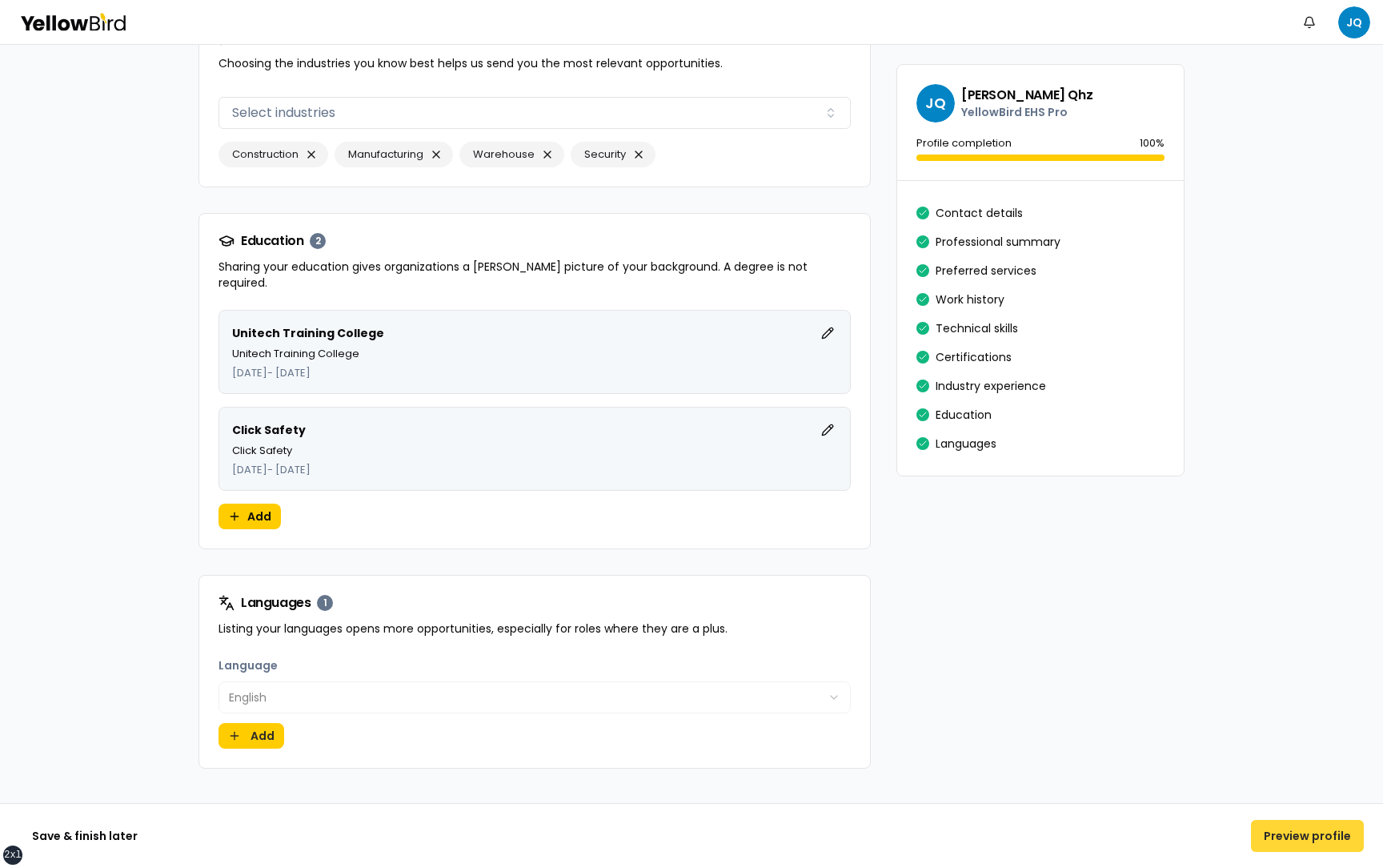
click at [1308, 840] on button "Preview profile" at bounding box center [1307, 836] width 113 height 32
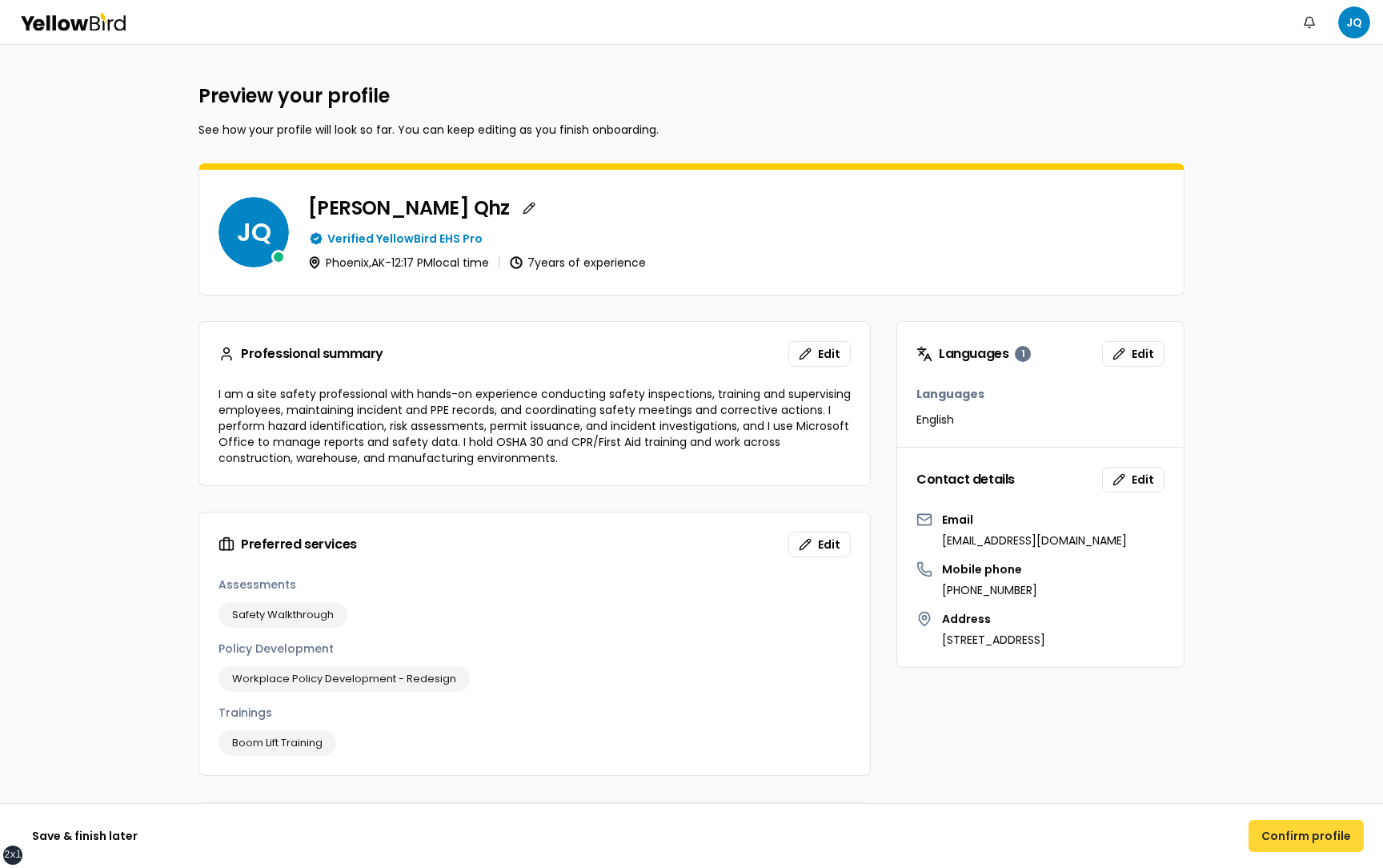
click at [1276, 835] on button "Confirm profile" at bounding box center [1305, 836] width 115 height 32
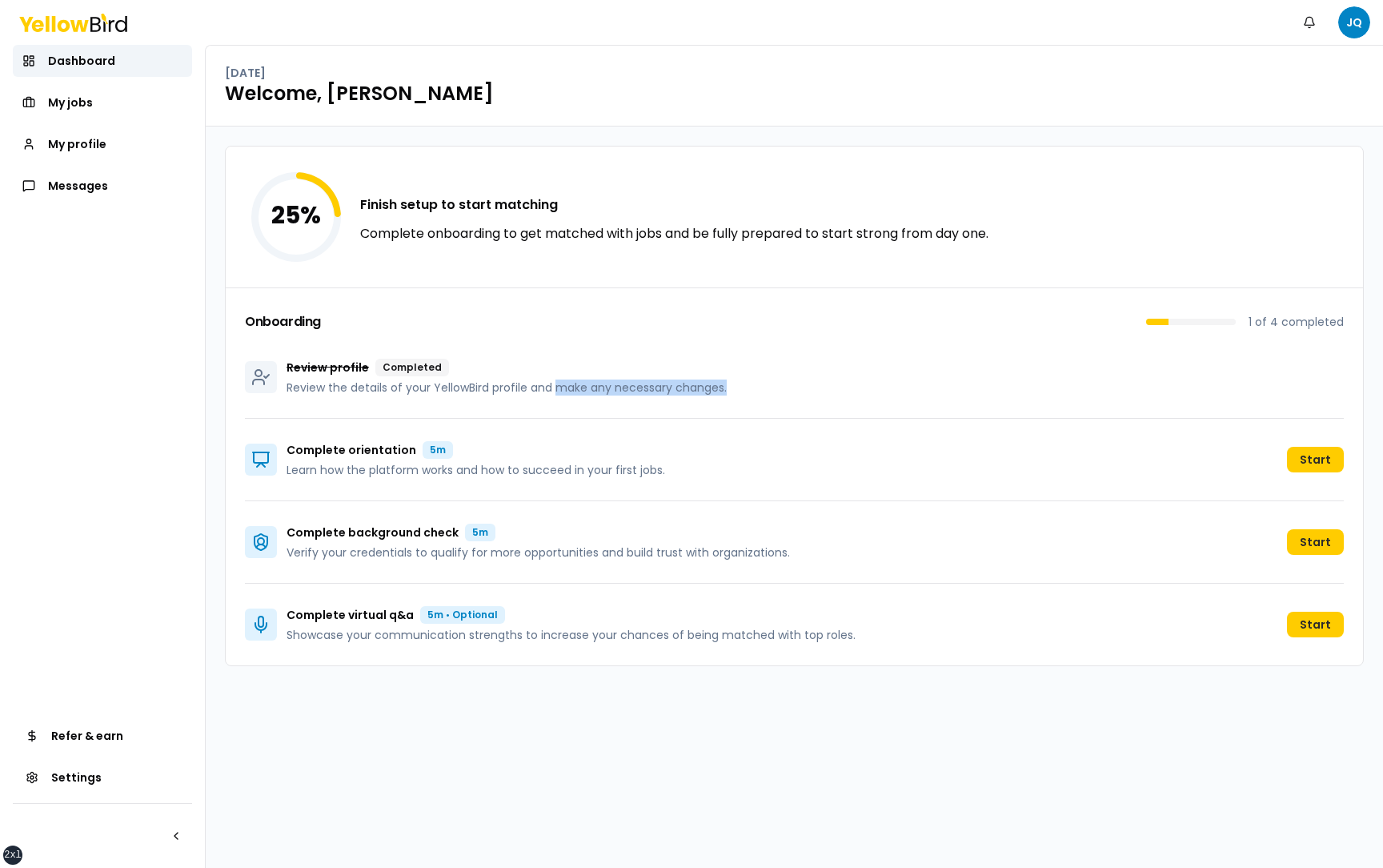
drag, startPoint x: 747, startPoint y: 392, endPoint x: 553, endPoint y: 387, distance: 194.1
click at [553, 387] on div "Review profile Completed Review the details of your YellowBird profile and make…" at bounding box center [794, 377] width 1098 height 83
drag, startPoint x: 289, startPoint y: 370, endPoint x: 744, endPoint y: 383, distance: 455.2
click at [744, 383] on div "Review profile Completed Review the details of your YellowBird profile and make…" at bounding box center [794, 377] width 1098 height 83
click at [484, 365] on div "Review profile Completed" at bounding box center [507, 367] width 440 height 18
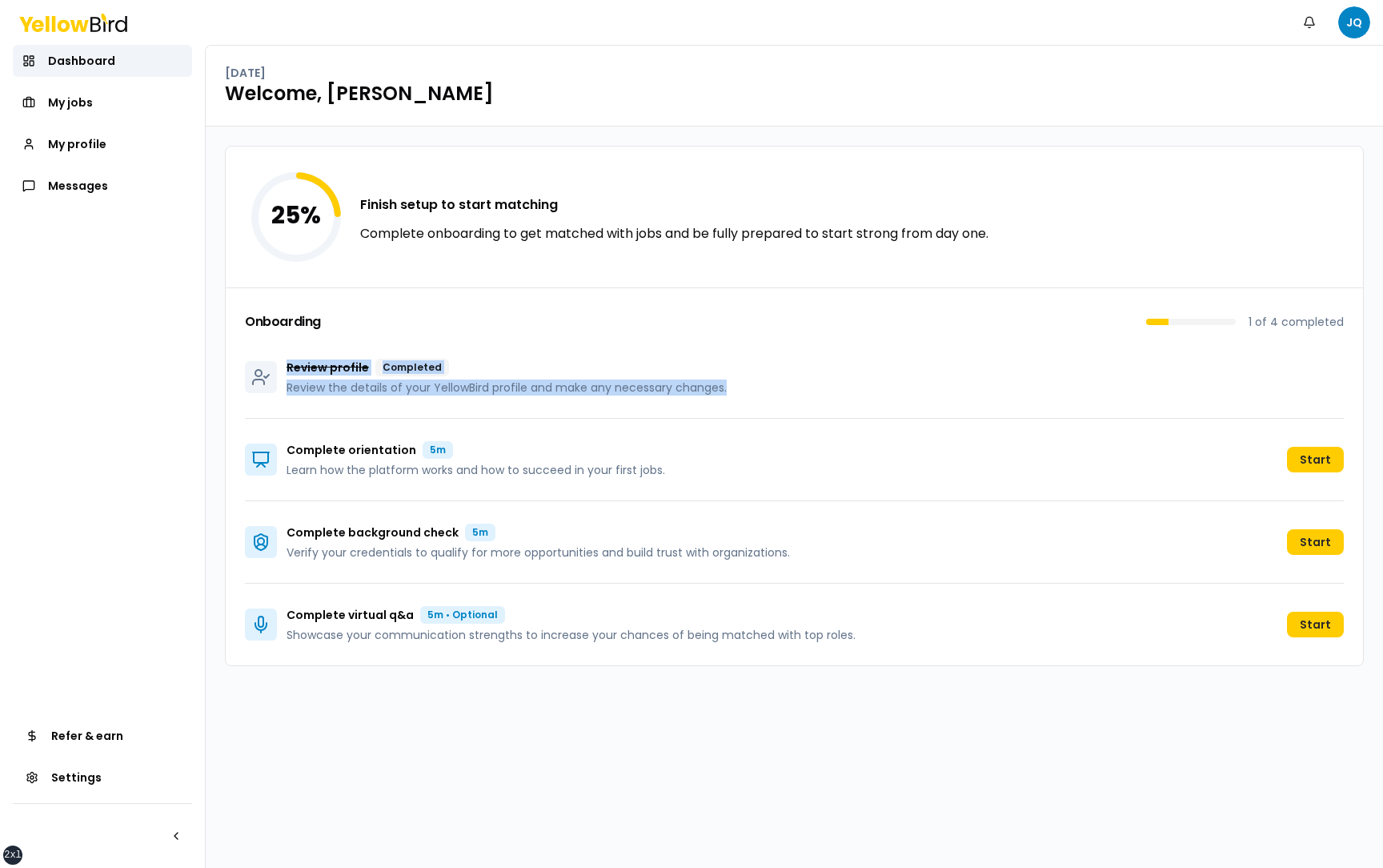
drag, startPoint x: 735, startPoint y: 387, endPoint x: 286, endPoint y: 366, distance: 449.5
click at [286, 366] on div "Review profile Completed Review the details of your YellowBird profile and make…" at bounding box center [794, 377] width 1098 height 83
click at [213, 364] on div "25 % Finish setup to start matching Complete onboarding to get matched with job…" at bounding box center [794, 496] width 1177 height 741
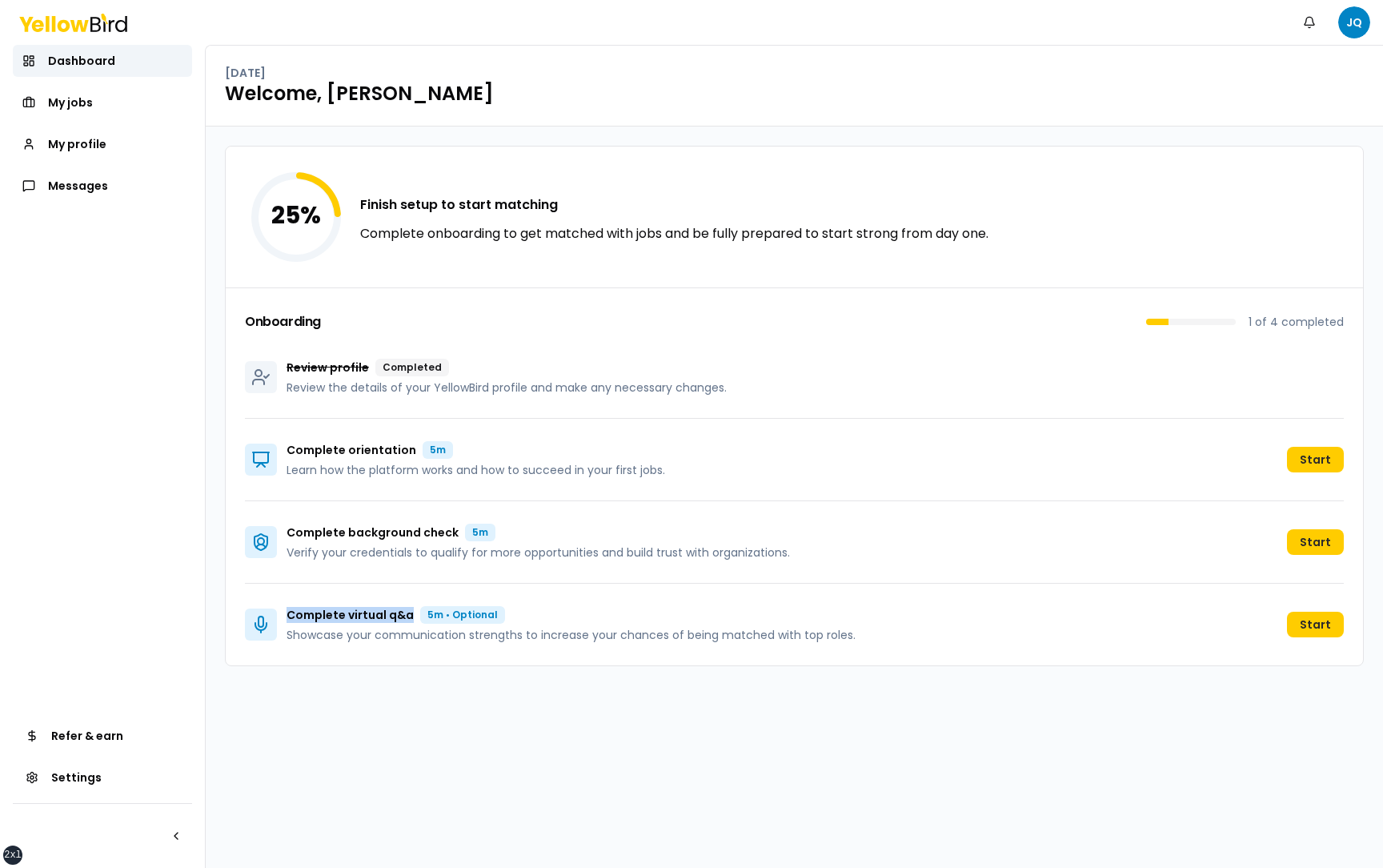
drag, startPoint x: 407, startPoint y: 617, endPoint x: 286, endPoint y: 613, distance: 121.1
click at [286, 613] on div "Complete virtual q&a 5m • Optional Showcase your communication strengths to inc…" at bounding box center [550, 624] width 611 height 37
click at [402, 682] on div "25 % Finish setup to start matching Complete onboarding to get matched with job…" at bounding box center [794, 496] width 1177 height 741
click at [1303, 623] on button "Start" at bounding box center [1316, 624] width 57 height 26
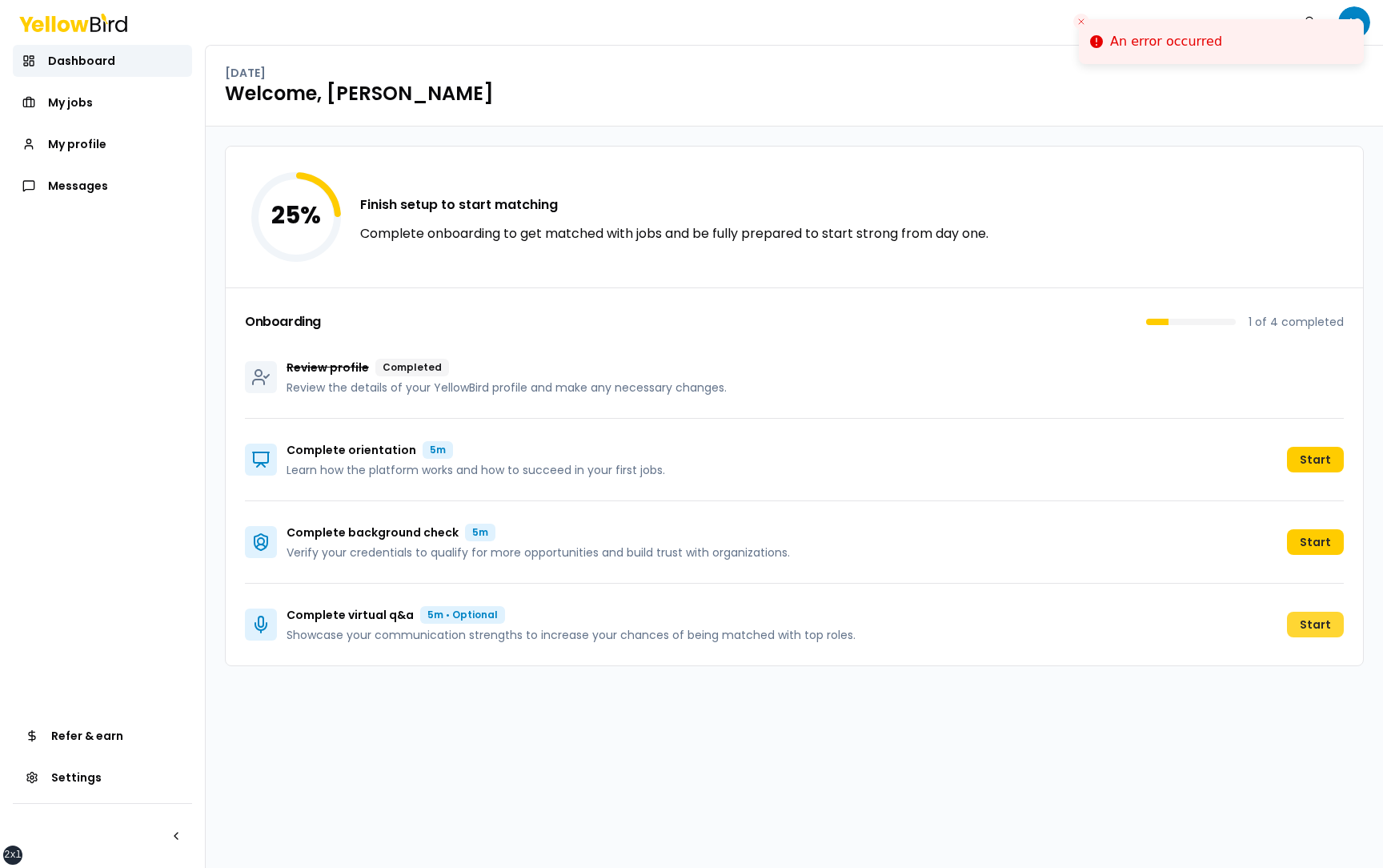
click at [1306, 626] on button "Start" at bounding box center [1316, 624] width 57 height 26
drag, startPoint x: 407, startPoint y: 617, endPoint x: 288, endPoint y: 617, distance: 119.0
click at [288, 617] on p "Complete virtual q&a" at bounding box center [350, 615] width 127 height 16
click at [1301, 627] on button "Start" at bounding box center [1316, 624] width 57 height 26
click at [1081, 22] on icon "Close toast" at bounding box center [1081, 22] width 9 height 9
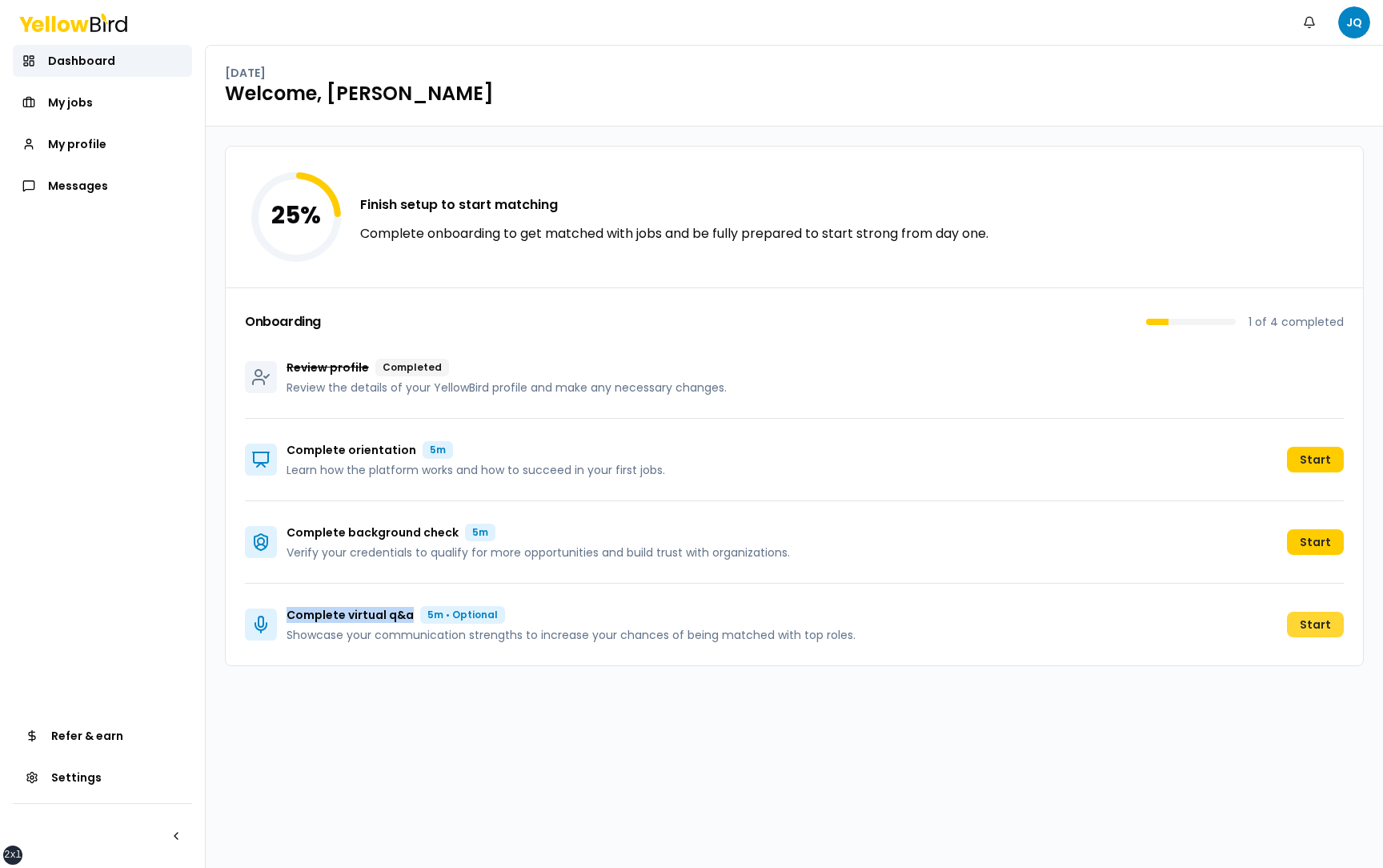
click at [1337, 635] on button "Start" at bounding box center [1316, 624] width 57 height 26
click at [1318, 629] on button "Start" at bounding box center [1316, 624] width 57 height 26
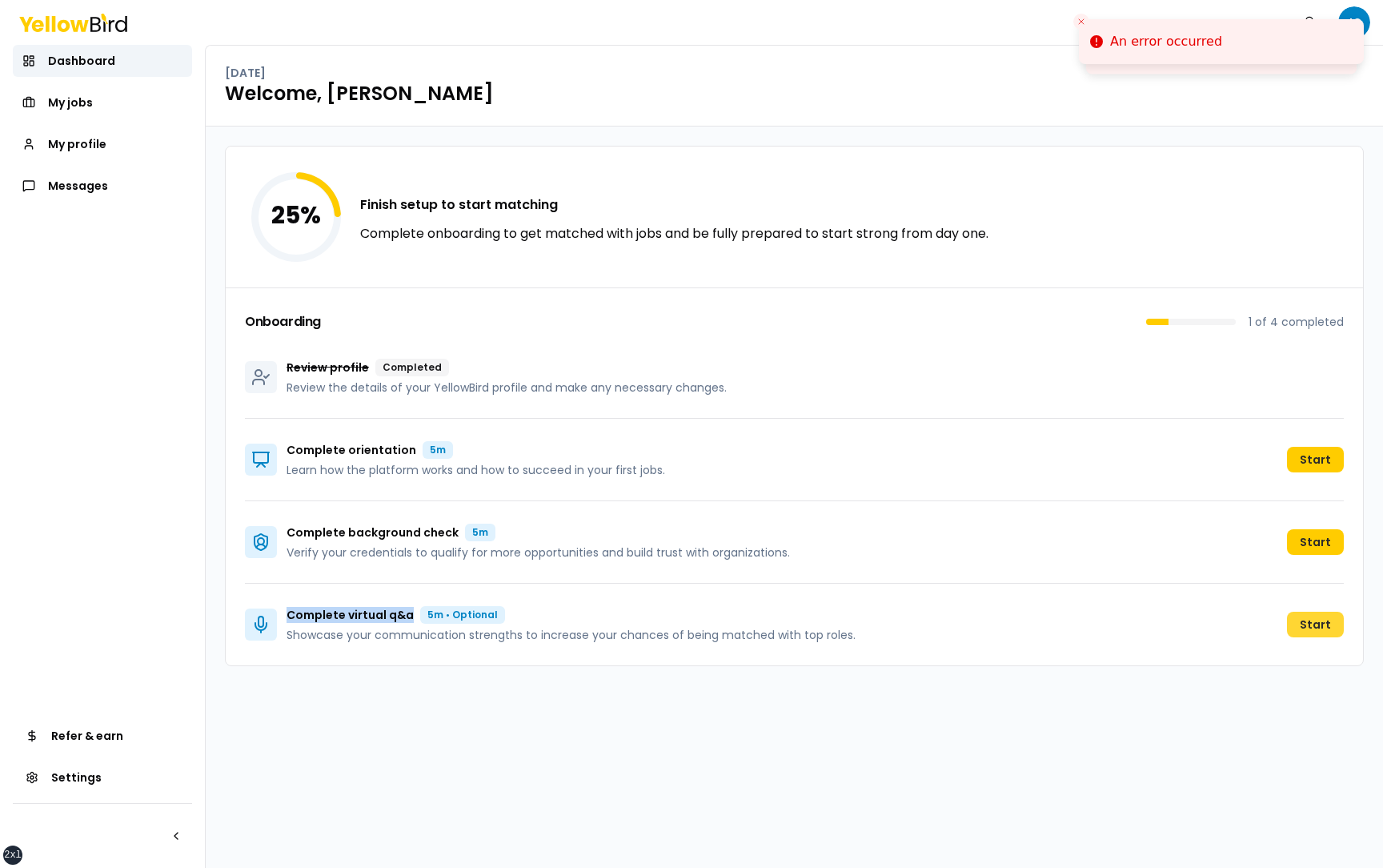
click at [1318, 629] on button "Start" at bounding box center [1316, 624] width 57 height 26
click at [74, 151] on span "My profile" at bounding box center [78, 143] width 59 height 16
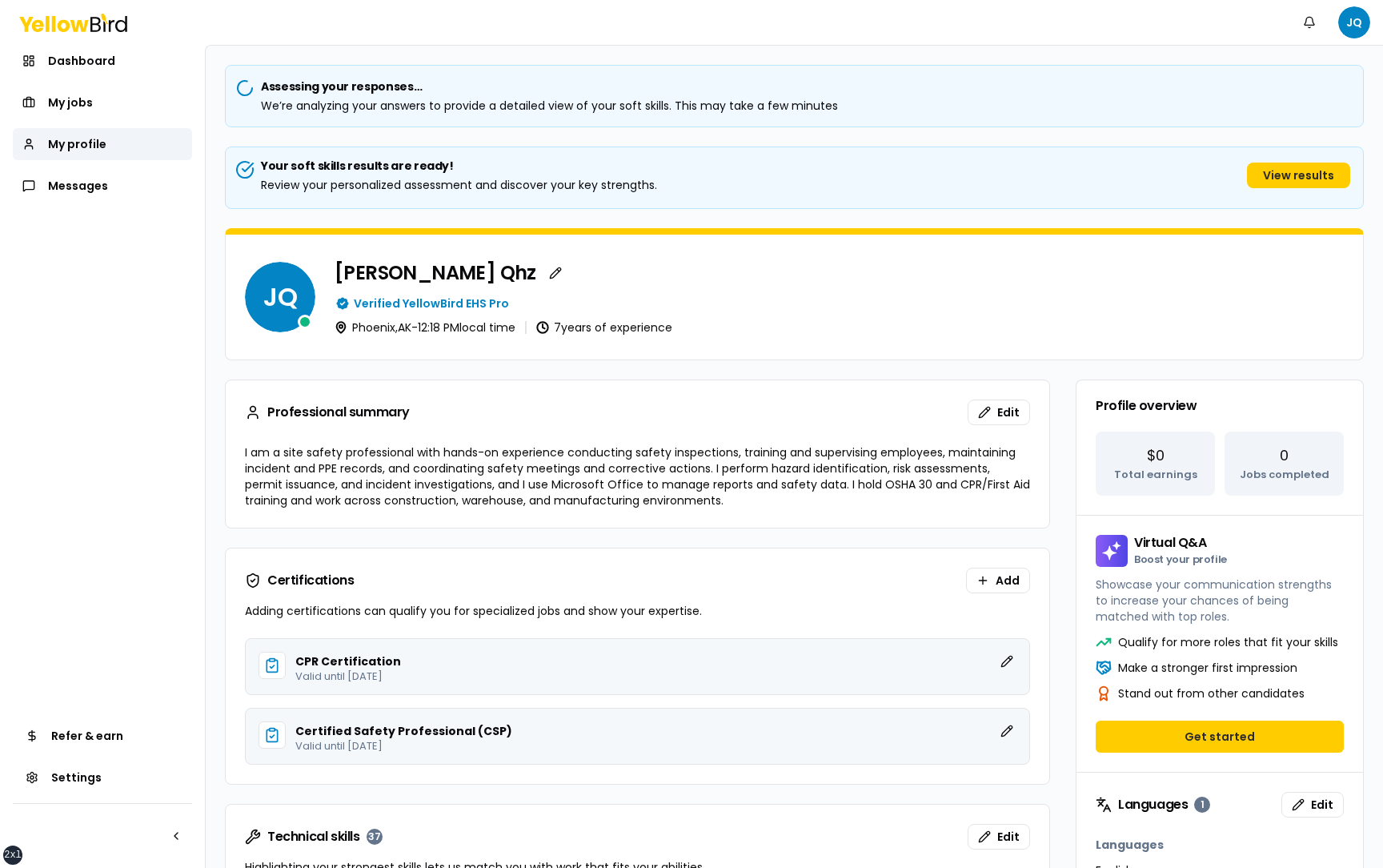
click at [136, 69] on link "Dashboard" at bounding box center [101, 61] width 179 height 32
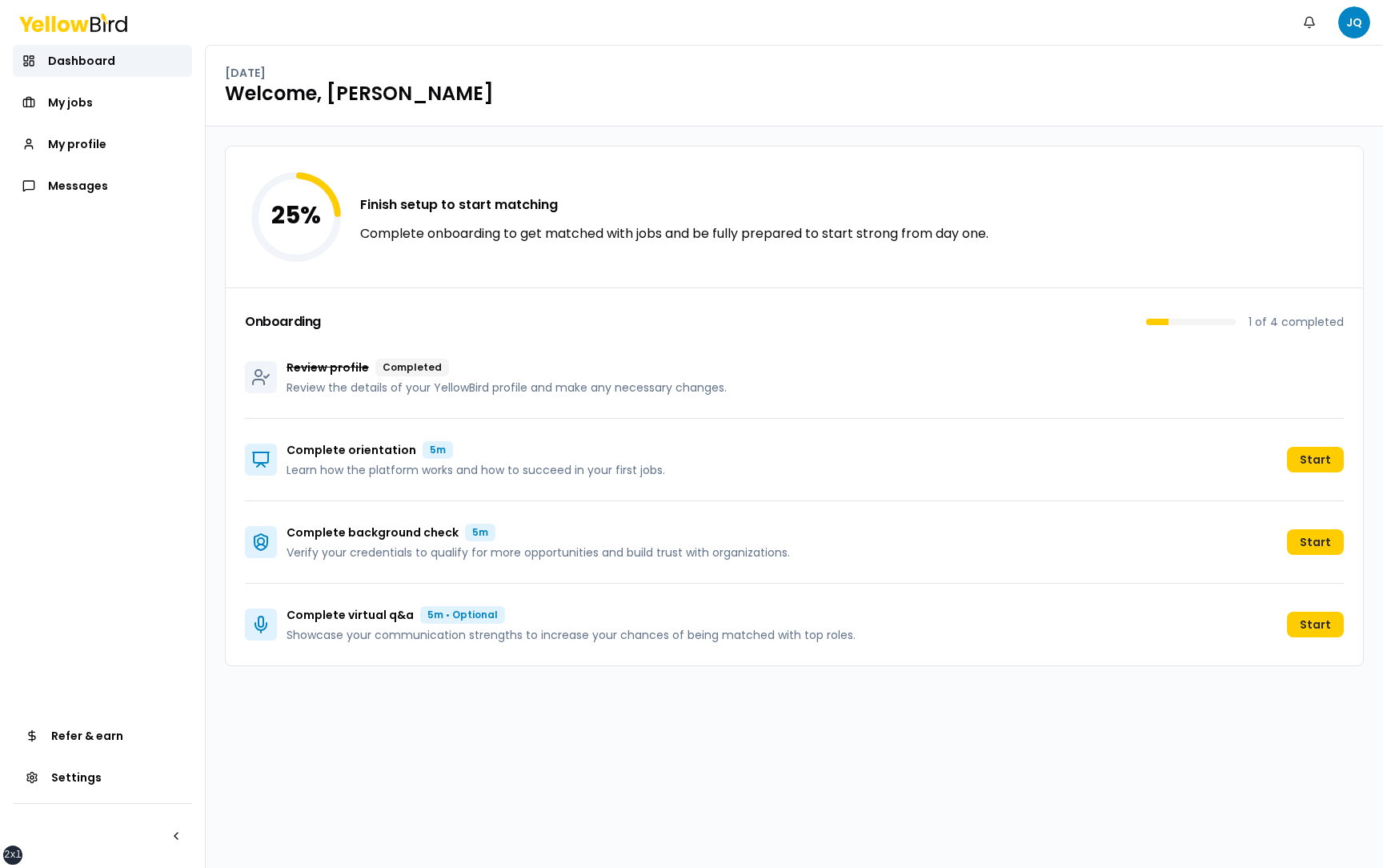
click at [212, 156] on div "25 % Finish setup to start matching Complete onboarding to get matched with job…" at bounding box center [794, 496] width 1177 height 741
drag, startPoint x: 288, startPoint y: 619, endPoint x: 407, endPoint y: 613, distance: 119.2
click at [407, 613] on p "Complete virtual q&a" at bounding box center [350, 615] width 127 height 16
click at [155, 151] on link "My profile" at bounding box center [101, 144] width 179 height 32
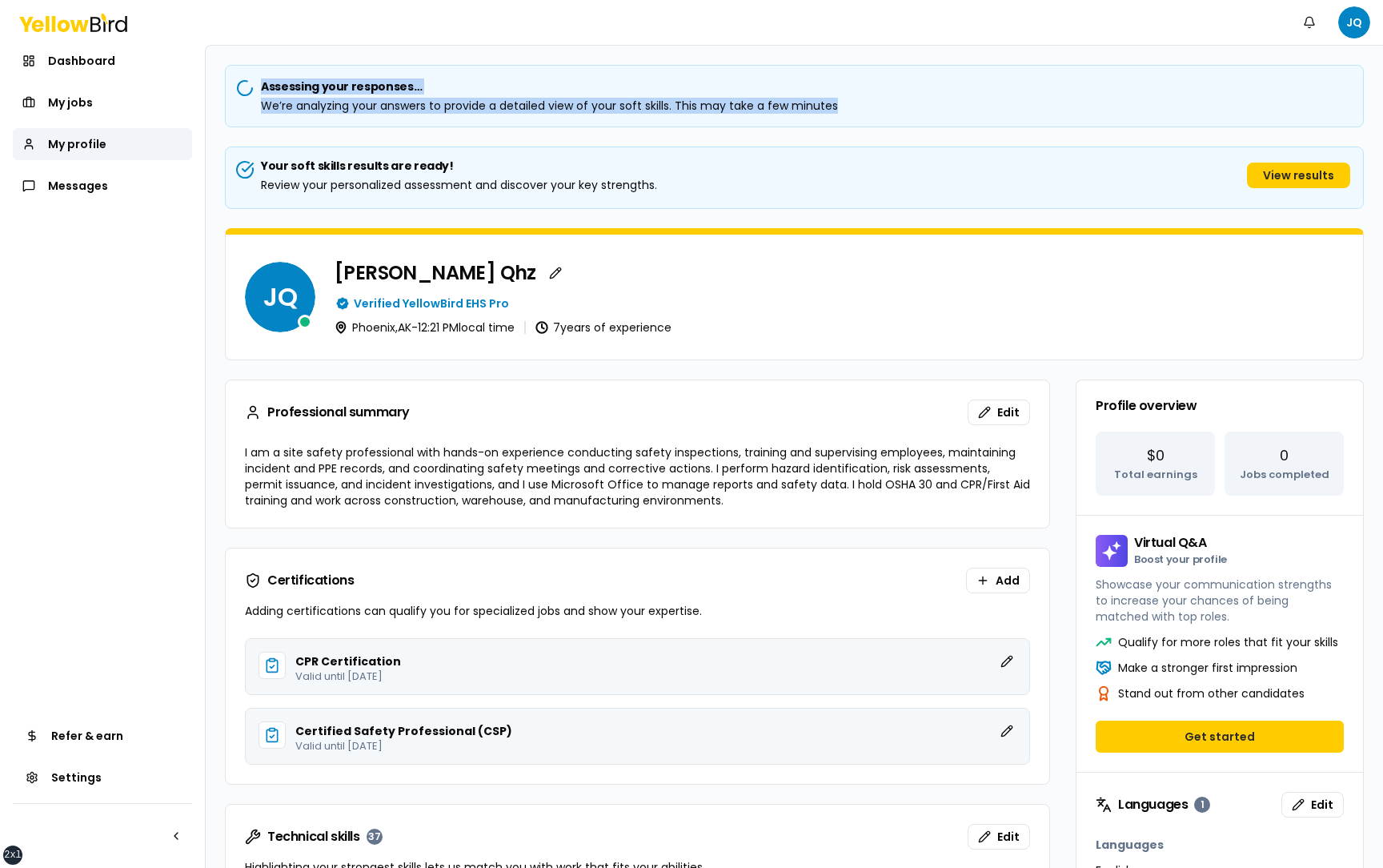
drag, startPoint x: 838, startPoint y: 103, endPoint x: 261, endPoint y: 87, distance: 577.2
click at [261, 87] on div "Assessing your responses… We’re analyzing your answers to provide a detailed vi…" at bounding box center [794, 96] width 1139 height 63
click at [277, 87] on h5 "Assessing your responses…" at bounding box center [794, 86] width 1112 height 16
drag, startPoint x: 839, startPoint y: 105, endPoint x: 261, endPoint y: 89, distance: 578.2
click at [261, 89] on div "Assessing your responses… We’re analyzing your answers to provide a detailed vi…" at bounding box center [794, 96] width 1139 height 63
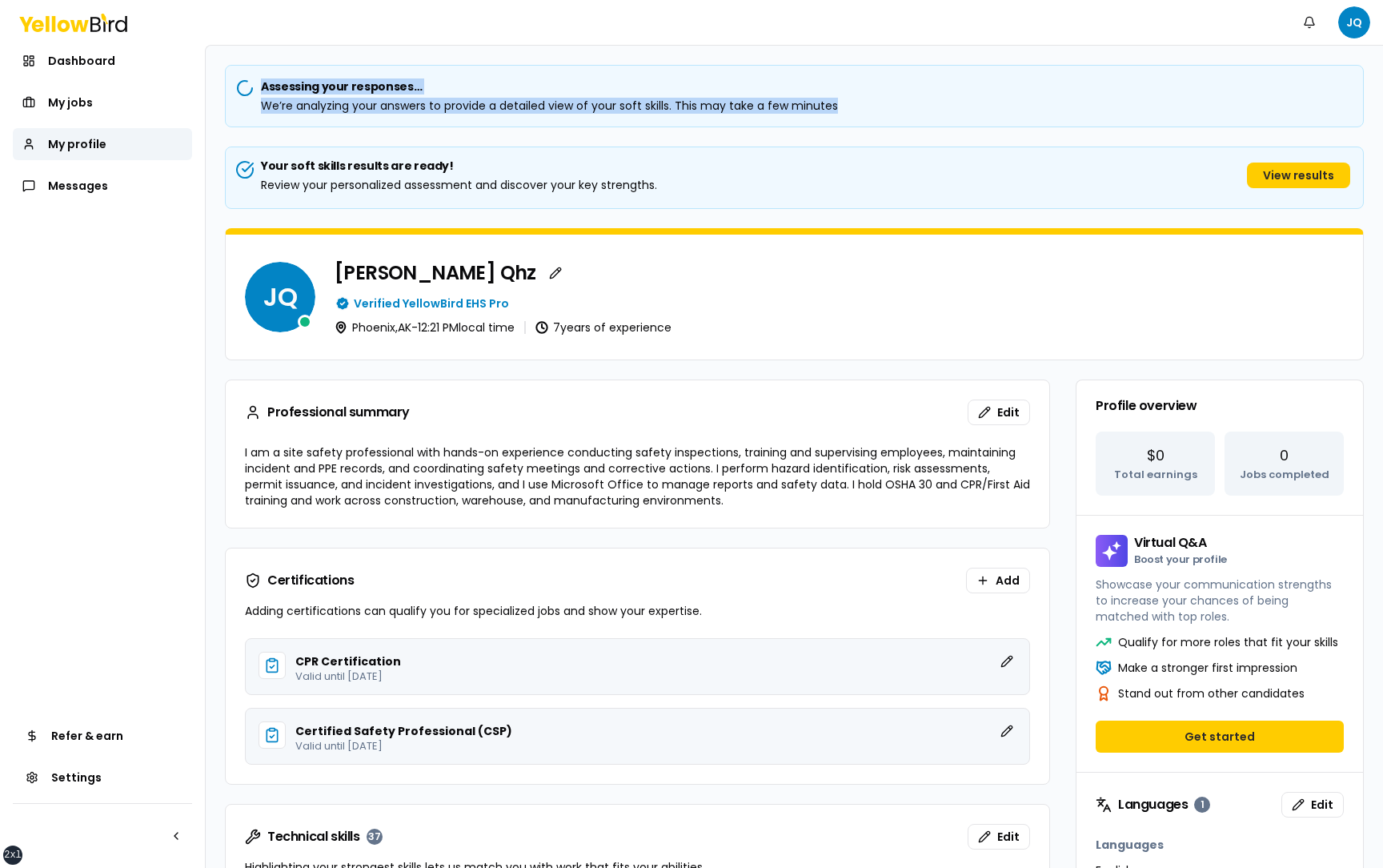
drag, startPoint x: 263, startPoint y: 83, endPoint x: 419, endPoint y: 83, distance: 156.0
click at [419, 83] on h5 "Assessing your responses…" at bounding box center [794, 86] width 1112 height 16
drag, startPoint x: 841, startPoint y: 106, endPoint x: 262, endPoint y: 109, distance: 579.0
click at [262, 109] on div "We’re analyzing your answers to provide a detailed view of your soft skills. Th…" at bounding box center [794, 105] width 1112 height 16
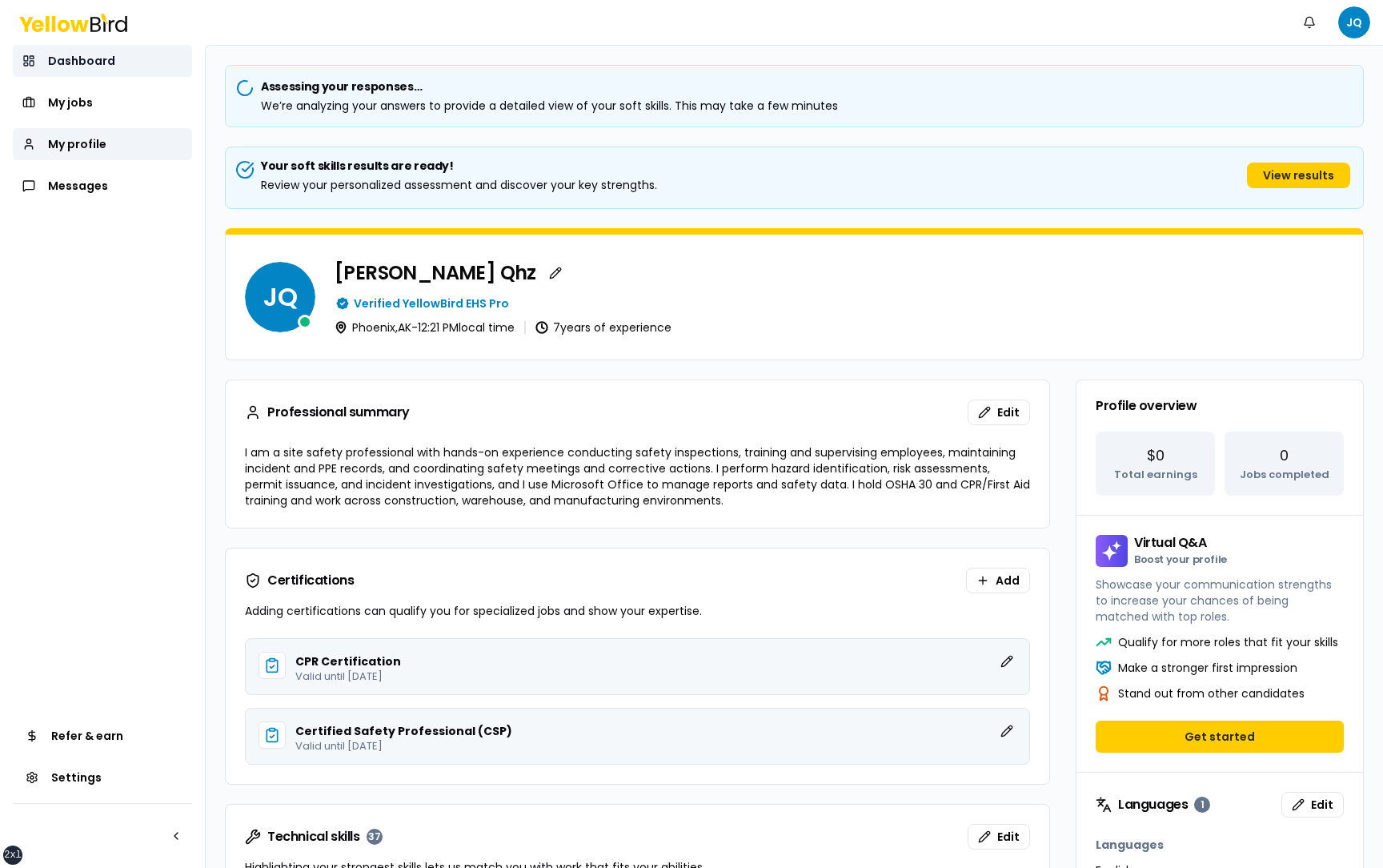
click at [132, 62] on link "Dashboard" at bounding box center [101, 61] width 179 height 32
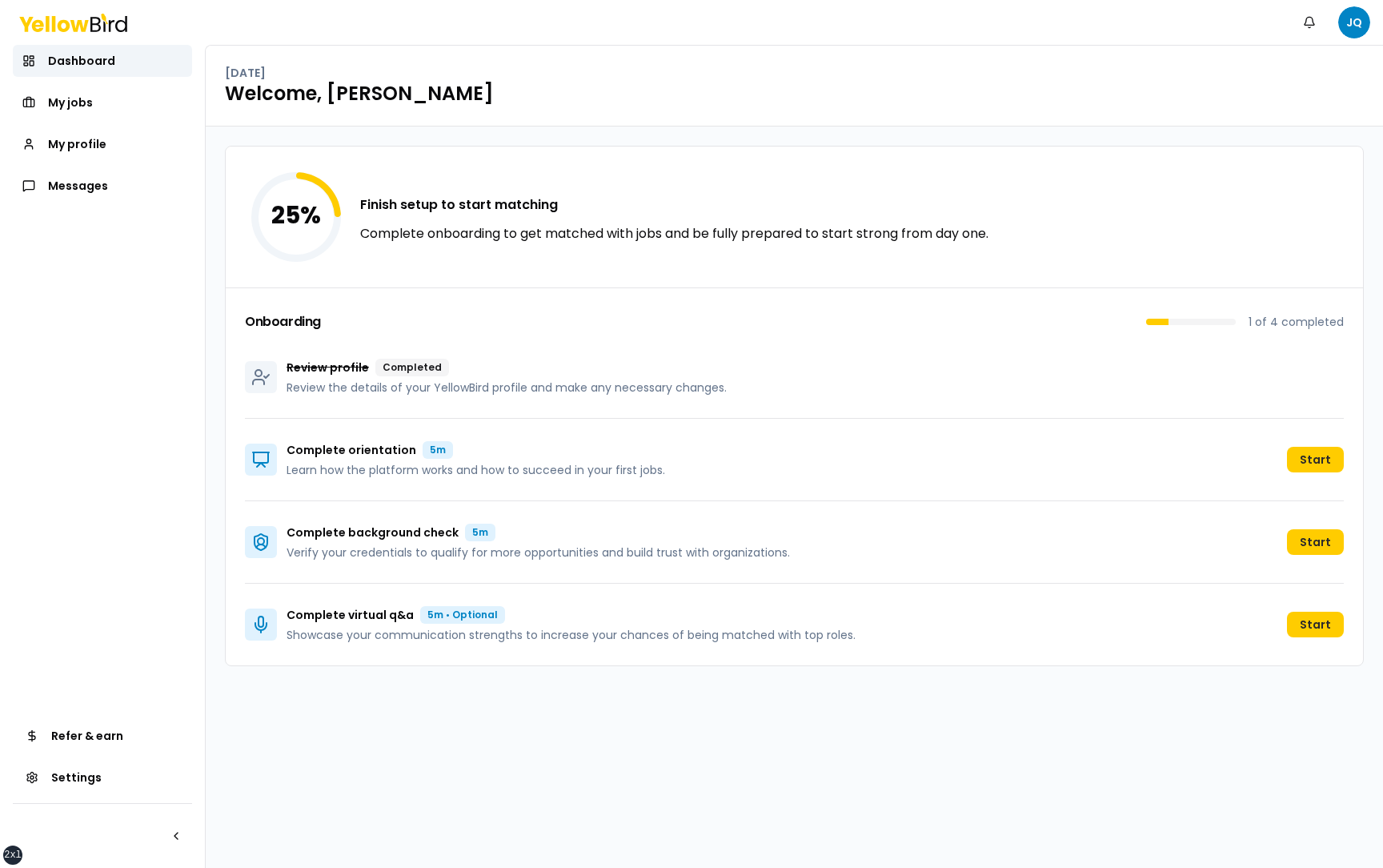
click at [275, 325] on h3 "Onboarding" at bounding box center [283, 321] width 76 height 12
drag, startPoint x: 369, startPoint y: 370, endPoint x: 286, endPoint y: 370, distance: 83.0
click at [286, 370] on div "Review profile Completed Review the details of your YellowBird profile and make…" at bounding box center [486, 377] width 482 height 37
click at [517, 345] on div "Review profile Completed Review the details of your YellowBird profile and make…" at bounding box center [794, 377] width 1098 height 83
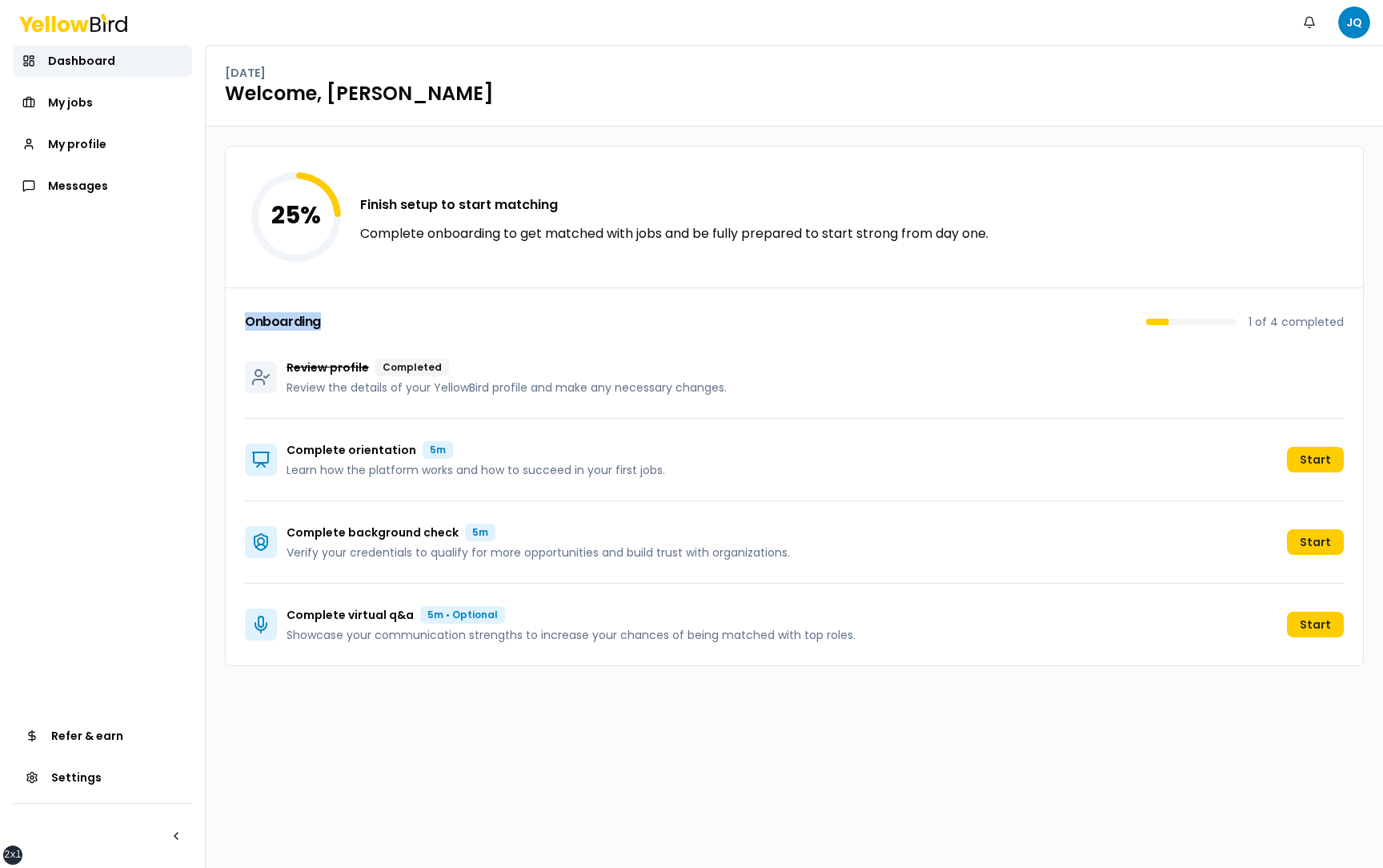
drag, startPoint x: 328, startPoint y: 323, endPoint x: 243, endPoint y: 322, distance: 85.0
click at [243, 322] on div "Onboarding 1 of 4 completed Review profile Completed Review the details of your…" at bounding box center [794, 476] width 1137 height 378
click at [210, 323] on div "25 % Finish setup to start matching Complete onboarding to get matched with job…" at bounding box center [794, 496] width 1177 height 741
click at [263, 322] on h3 "Onboarding" at bounding box center [283, 321] width 76 height 12
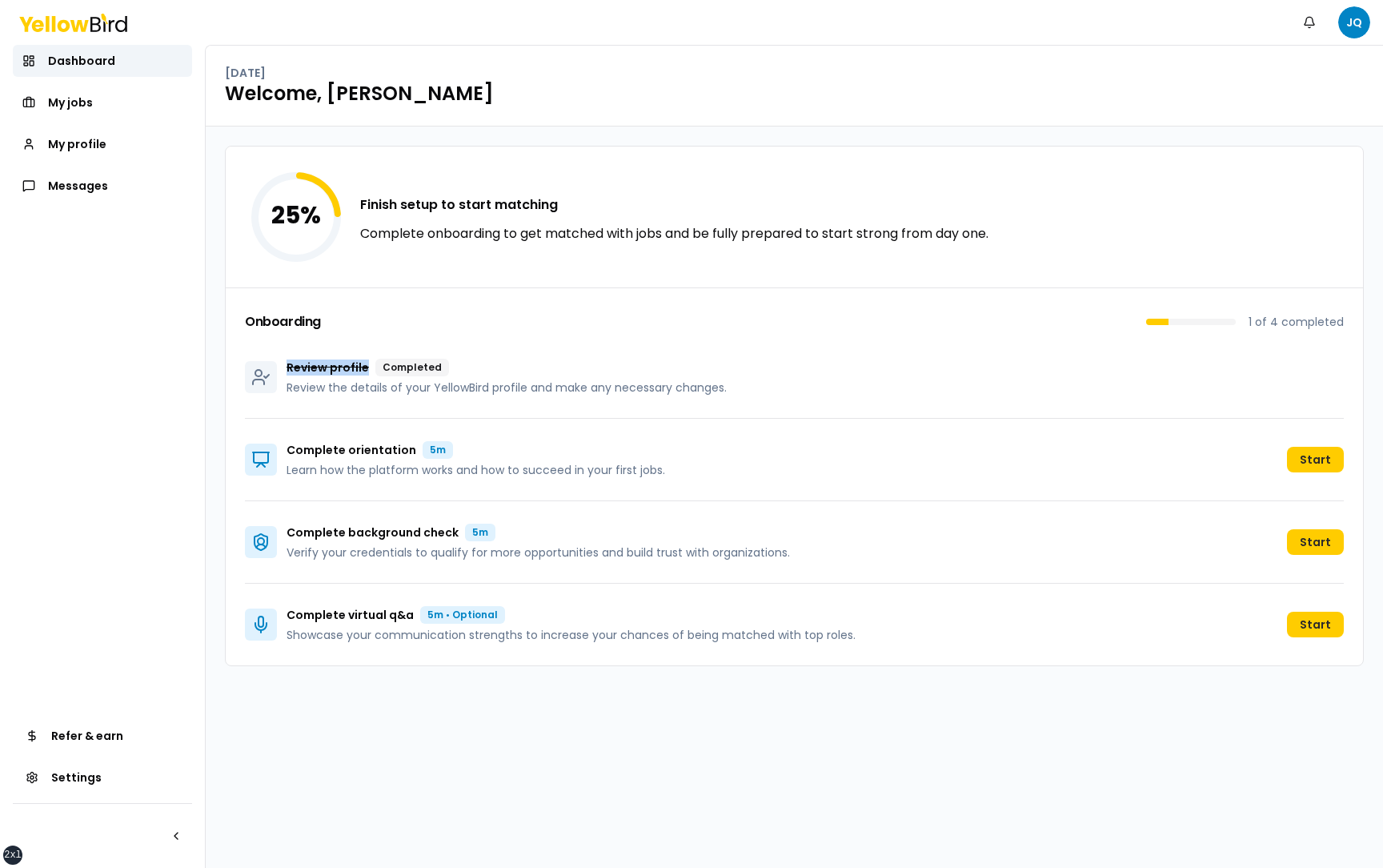
drag, startPoint x: 285, startPoint y: 371, endPoint x: 364, endPoint y: 366, distance: 79.2
click at [364, 366] on div "Review profile Completed Review the details of your YellowBird profile and make…" at bounding box center [486, 377] width 482 height 37
drag, startPoint x: 288, startPoint y: 387, endPoint x: 740, endPoint y: 384, distance: 452.0
click at [740, 384] on div "Review profile Completed Review the details of your YellowBird profile and make…" at bounding box center [794, 377] width 1098 height 83
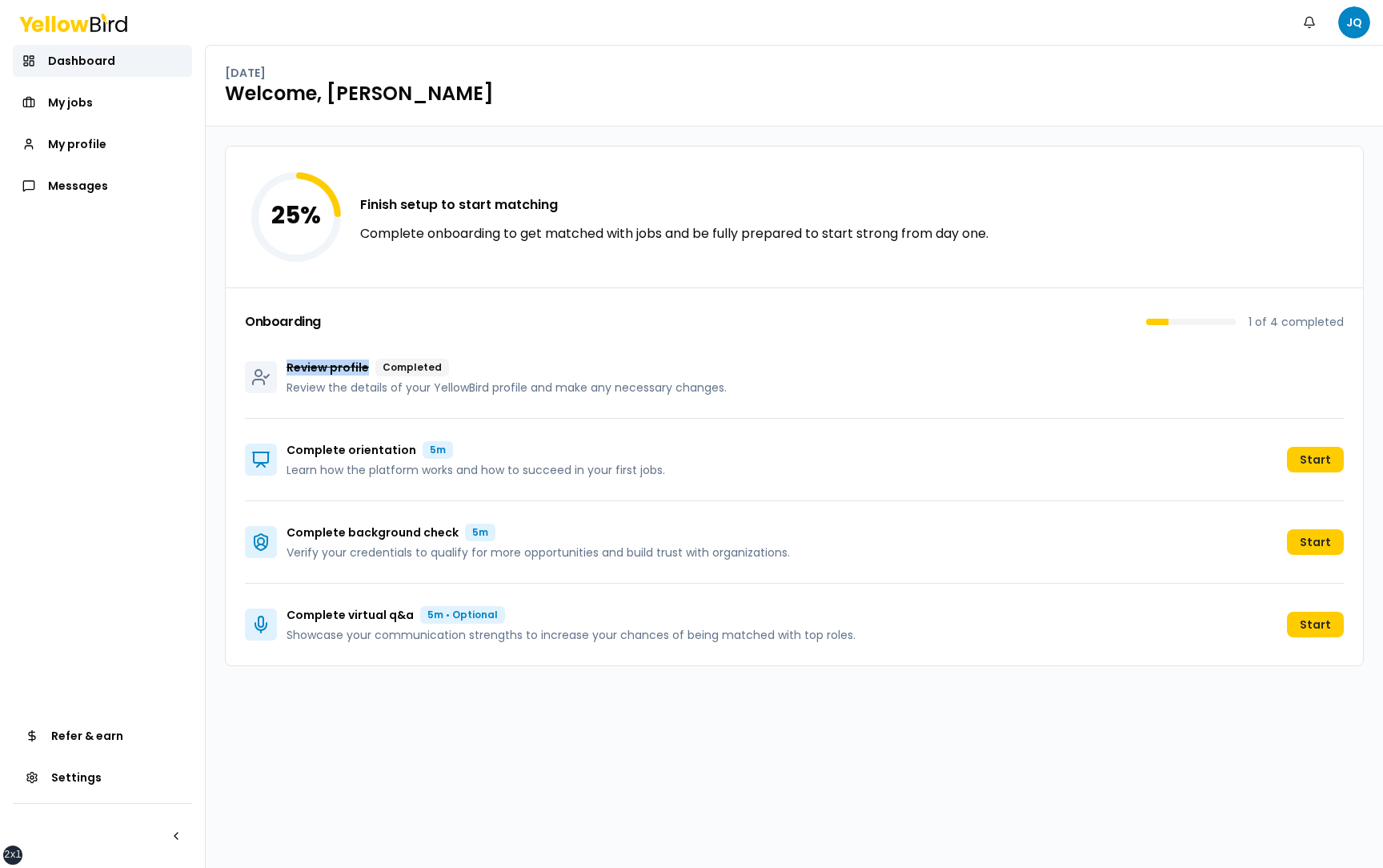
drag, startPoint x: 286, startPoint y: 367, endPoint x: 367, endPoint y: 367, distance: 81.0
click at [367, 367] on div "Review profile Completed" at bounding box center [507, 367] width 440 height 18
drag, startPoint x: 749, startPoint y: 392, endPoint x: 288, endPoint y: 388, distance: 461.0
click at [287, 388] on div "Review profile Completed Review the details of your YellowBird profile and make…" at bounding box center [794, 377] width 1098 height 83
click at [214, 372] on div "25 % Finish setup to start matching Complete onboarding to get matched with job…" at bounding box center [794, 496] width 1177 height 741
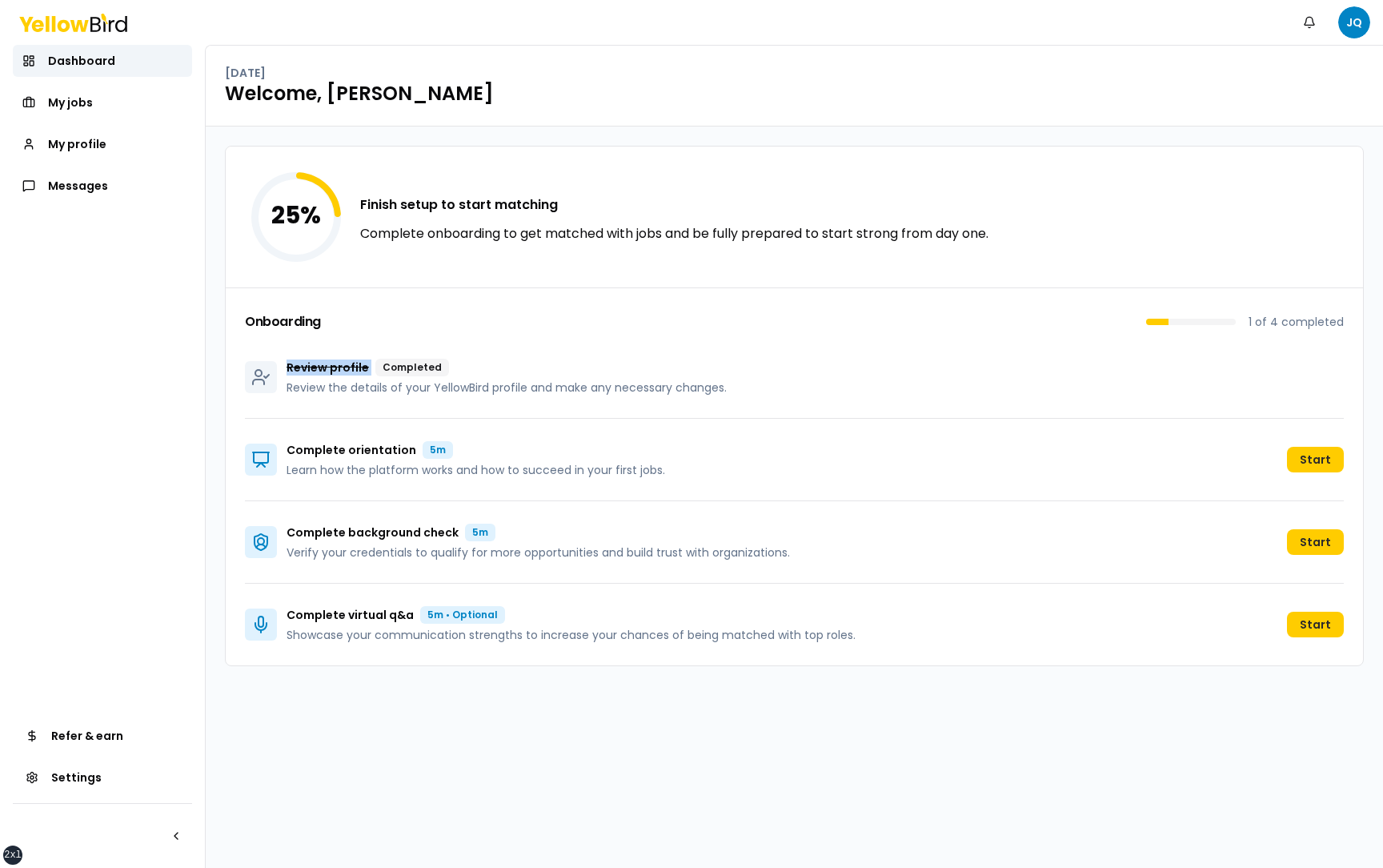
drag, startPoint x: 289, startPoint y: 372, endPoint x: 366, endPoint y: 369, distance: 77.1
click at [366, 369] on div "Review profile Completed" at bounding box center [507, 367] width 440 height 18
drag, startPoint x: 750, startPoint y: 394, endPoint x: 285, endPoint y: 388, distance: 465.0
click at [285, 388] on div "Review profile Completed Review the details of your YellowBird profile and make…" at bounding box center [794, 377] width 1098 height 83
drag, startPoint x: 286, startPoint y: 367, endPoint x: 367, endPoint y: 366, distance: 81.0
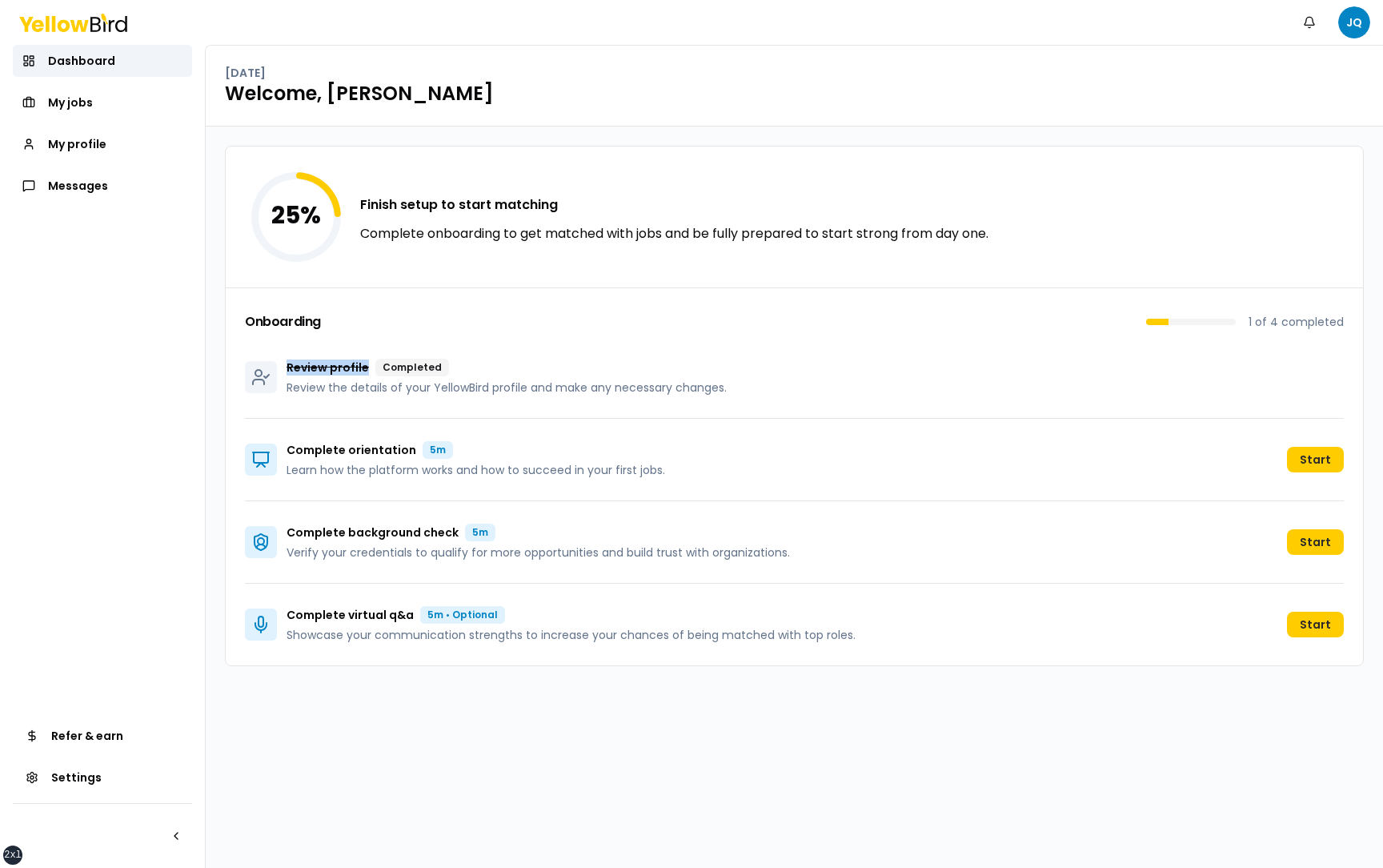
click at [367, 366] on div "Review profile Completed Review the details of your YellowBird profile and make…" at bounding box center [486, 377] width 482 height 37
drag, startPoint x: 729, startPoint y: 385, endPoint x: 288, endPoint y: 382, distance: 441.0
click at [288, 382] on div "Review profile Completed Review the details of your YellowBird profile and make…" at bounding box center [794, 377] width 1098 height 83
click at [216, 362] on div "25 % Finish setup to start matching Complete onboarding to get matched with job…" at bounding box center [794, 496] width 1177 height 741
drag, startPoint x: 742, startPoint y: 384, endPoint x: 285, endPoint y: 386, distance: 457.0
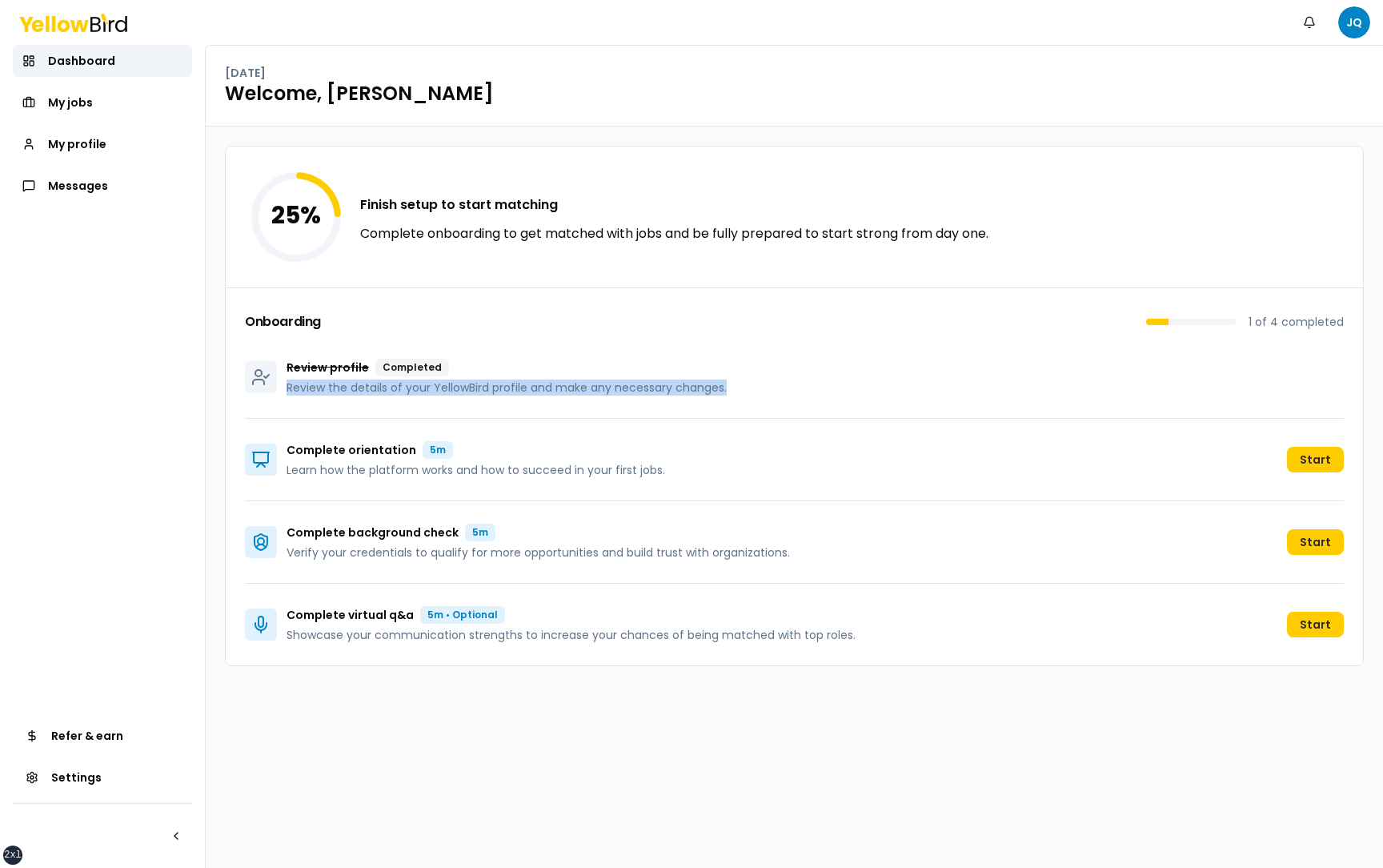
click at [285, 386] on div "Review profile Completed Review the details of your YellowBird profile and make…" at bounding box center [794, 377] width 1098 height 83
click at [313, 371] on p "Review profile" at bounding box center [327, 367] width 83 height 16
drag, startPoint x: 733, startPoint y: 387, endPoint x: 284, endPoint y: 360, distance: 449.8
click at [284, 360] on div "Review profile Completed Review the details of your YellowBird profile and make…" at bounding box center [794, 377] width 1098 height 83
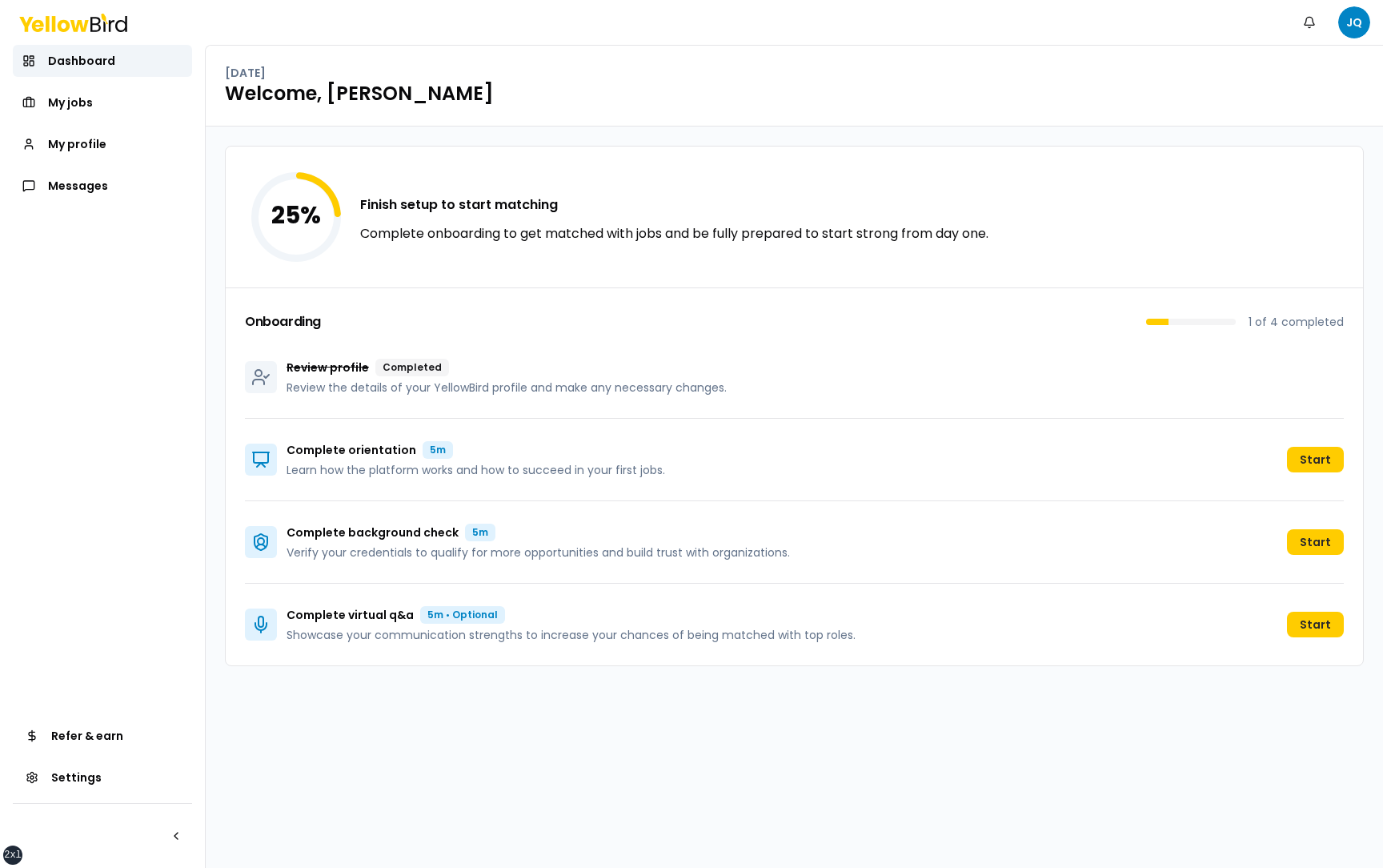
click at [217, 349] on div "25 % Finish setup to start matching Complete onboarding to get matched with job…" at bounding box center [794, 496] width 1177 height 741
drag, startPoint x: 289, startPoint y: 369, endPoint x: 724, endPoint y: 379, distance: 435.1
click at [724, 379] on div "Review profile Completed Review the details of your YellowBird profile and make…" at bounding box center [507, 377] width 440 height 37
click at [1281, 390] on div "Review profile Completed Review the details of your YellowBird profile and make…" at bounding box center [794, 377] width 1098 height 83
drag, startPoint x: 762, startPoint y: 394, endPoint x: 270, endPoint y: 379, distance: 492.2
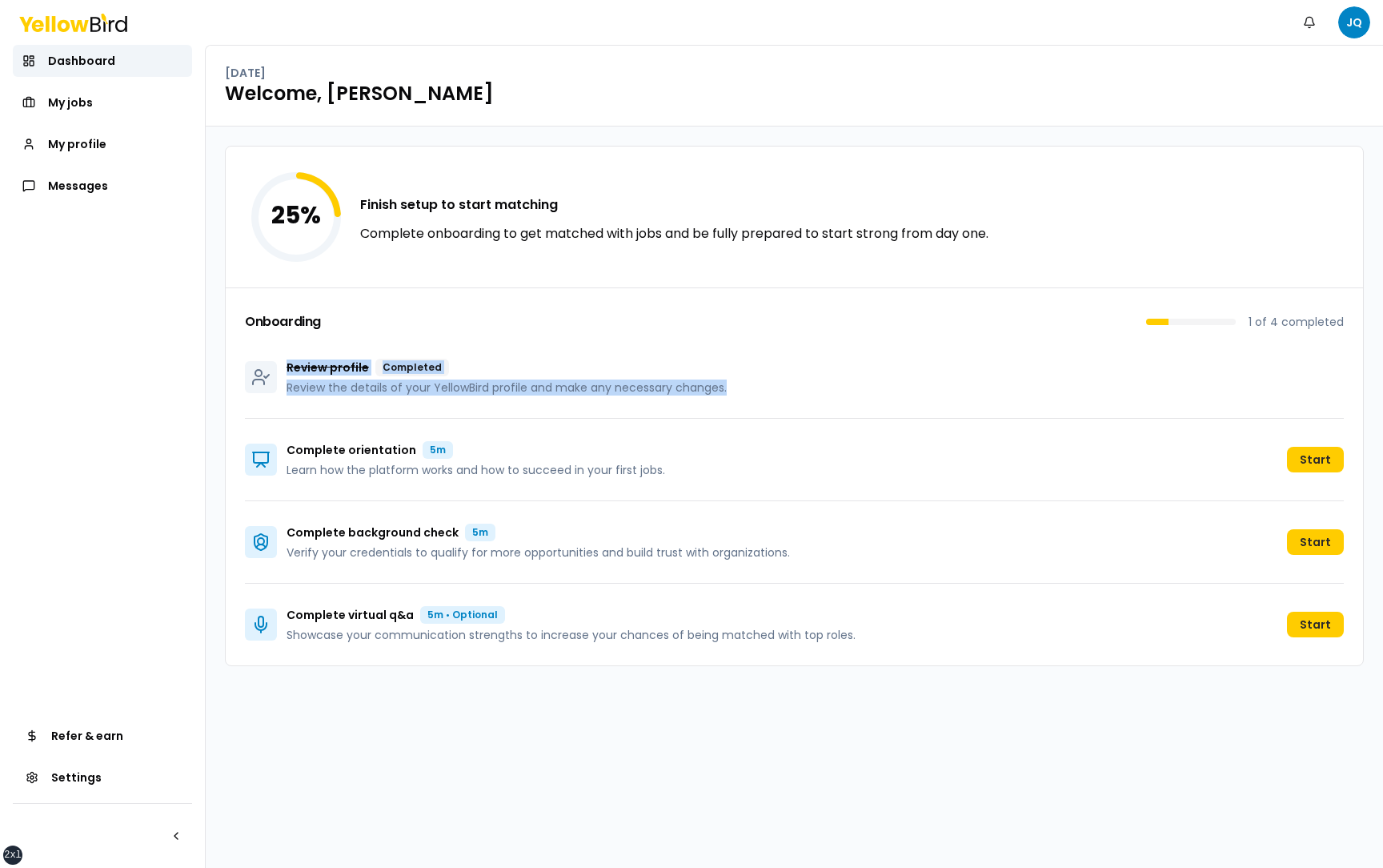
click at [270, 379] on div "Review profile Completed Review the details of your YellowBird profile and make…" at bounding box center [794, 377] width 1098 height 83
click at [526, 362] on div "Review profile Completed" at bounding box center [507, 367] width 440 height 18
drag, startPoint x: 286, startPoint y: 368, endPoint x: 730, endPoint y: 395, distance: 444.8
click at [730, 395] on div "Review profile Completed Review the details of your YellowBird profile and make…" at bounding box center [794, 377] width 1098 height 83
click at [800, 402] on div "Review profile Completed Review the details of your YellowBird profile and make…" at bounding box center [794, 377] width 1098 height 83
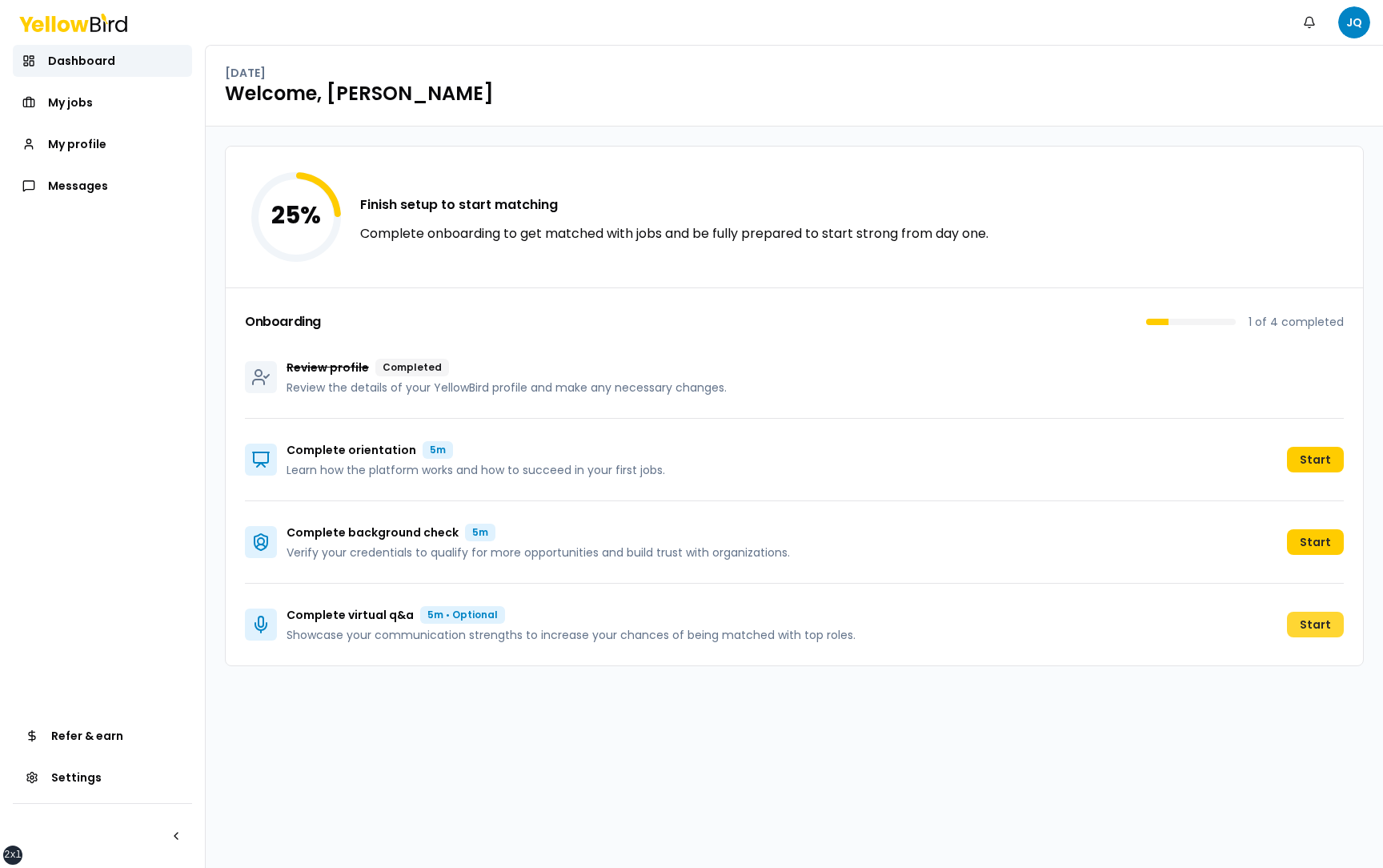
click at [1316, 622] on button "Start" at bounding box center [1316, 624] width 57 height 26
drag, startPoint x: 410, startPoint y: 617, endPoint x: 288, endPoint y: 617, distance: 122.0
click at [287, 616] on div "Complete virtual q&a 5m • Optional" at bounding box center [571, 615] width 569 height 18
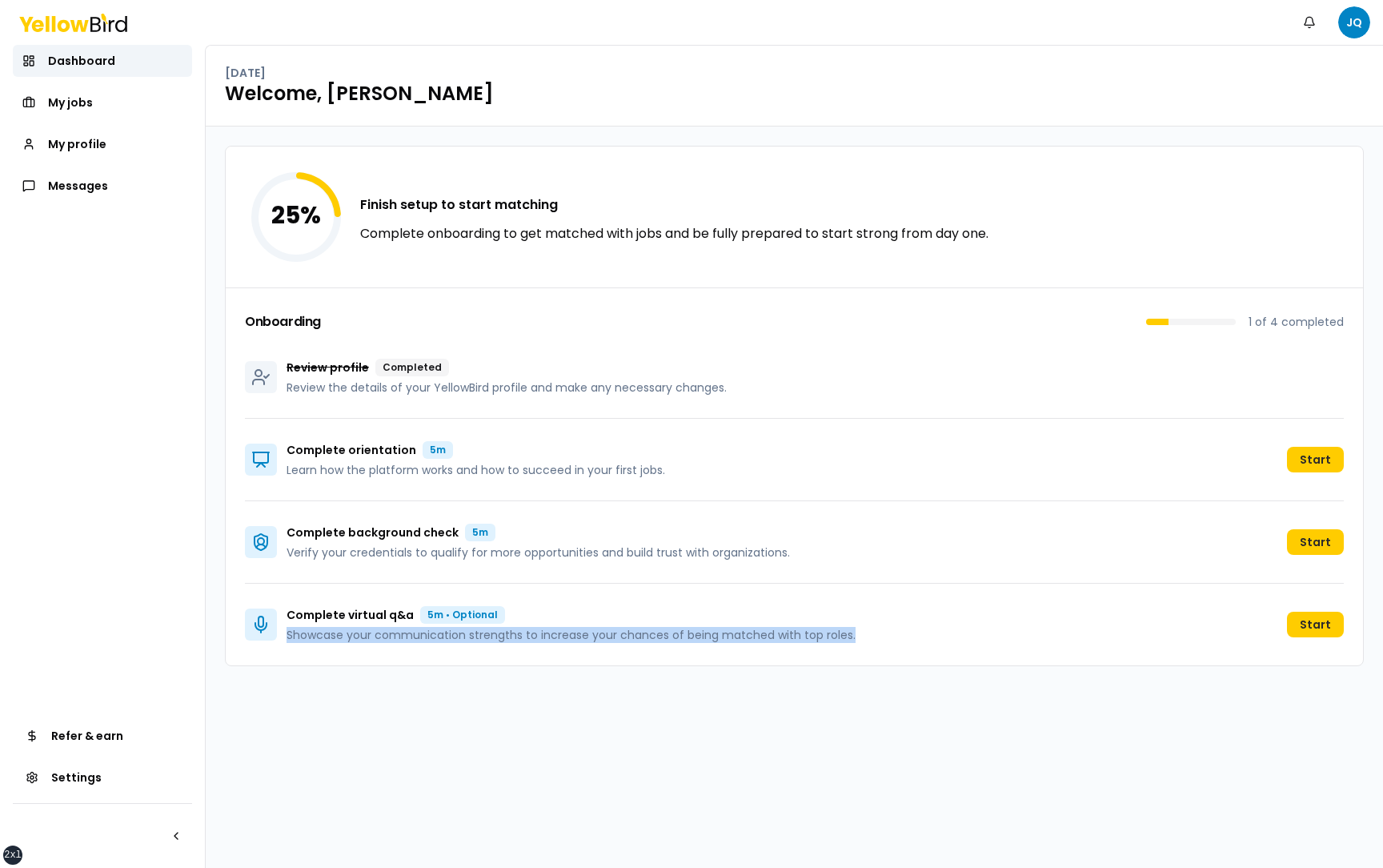
drag, startPoint x: 288, startPoint y: 632, endPoint x: 868, endPoint y: 627, distance: 580.0
click at [868, 627] on div "Complete virtual q&a 5m • Optional Showcase your communication strengths to inc…" at bounding box center [794, 624] width 1098 height 82
click at [849, 697] on div "25 % Finish setup to start matching Complete onboarding to get matched with job…" at bounding box center [794, 496] width 1177 height 741
drag, startPoint x: 868, startPoint y: 637, endPoint x: 285, endPoint y: 610, distance: 583.6
click at [284, 610] on div "Complete virtual q&a 5m • Optional Showcase your communication strengths to inc…" at bounding box center [794, 624] width 1098 height 82
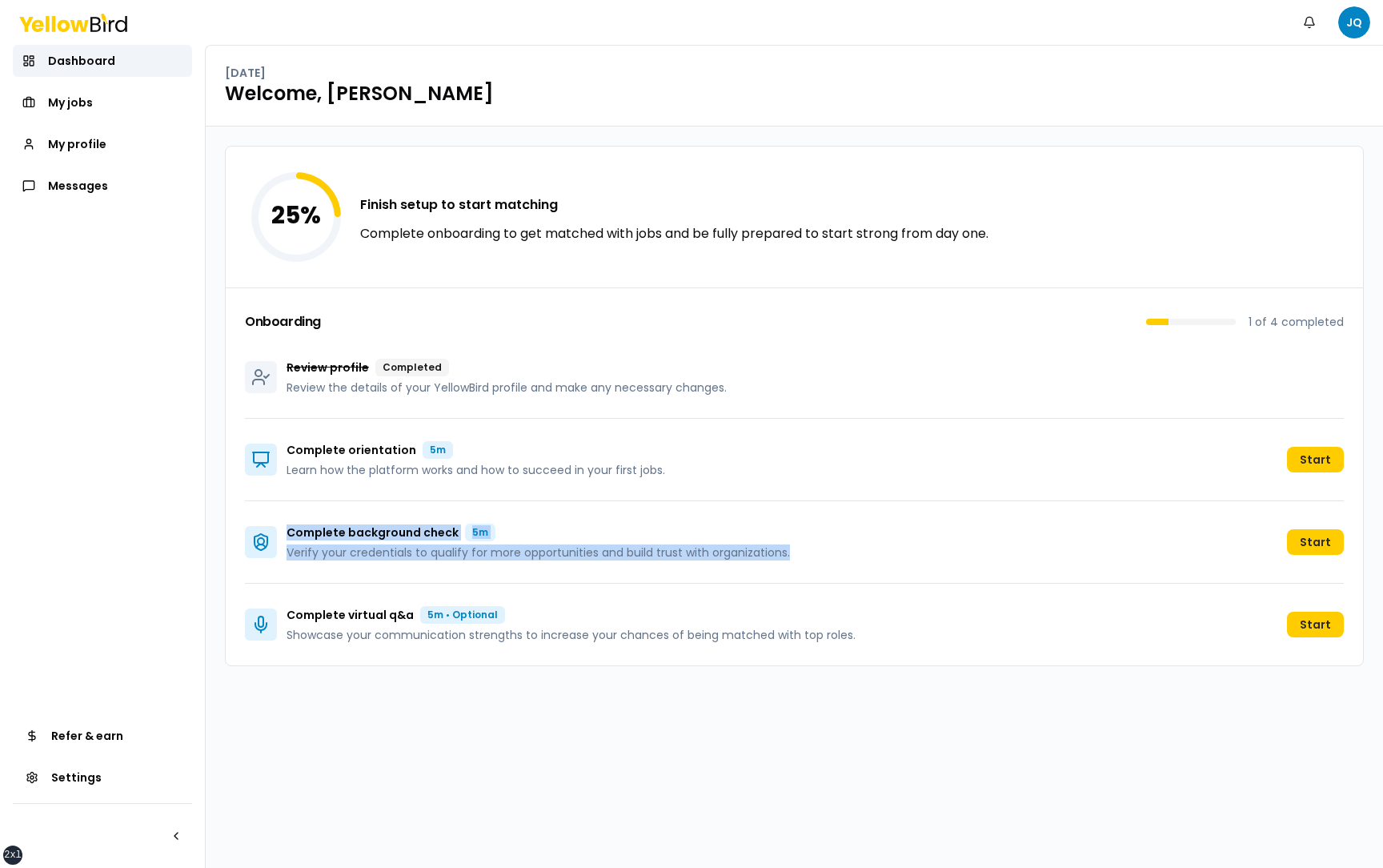
drag, startPoint x: 812, startPoint y: 554, endPoint x: 283, endPoint y: 536, distance: 529.3
click at [282, 536] on div "Complete background check 5m Verify your credentials to qualify for more opport…" at bounding box center [794, 542] width 1098 height 83
click at [215, 505] on div "25 % Finish setup to start matching Complete onboarding to get matched with job…" at bounding box center [794, 496] width 1177 height 741
click at [388, 614] on p "Complete virtual q&a" at bounding box center [350, 615] width 127 height 16
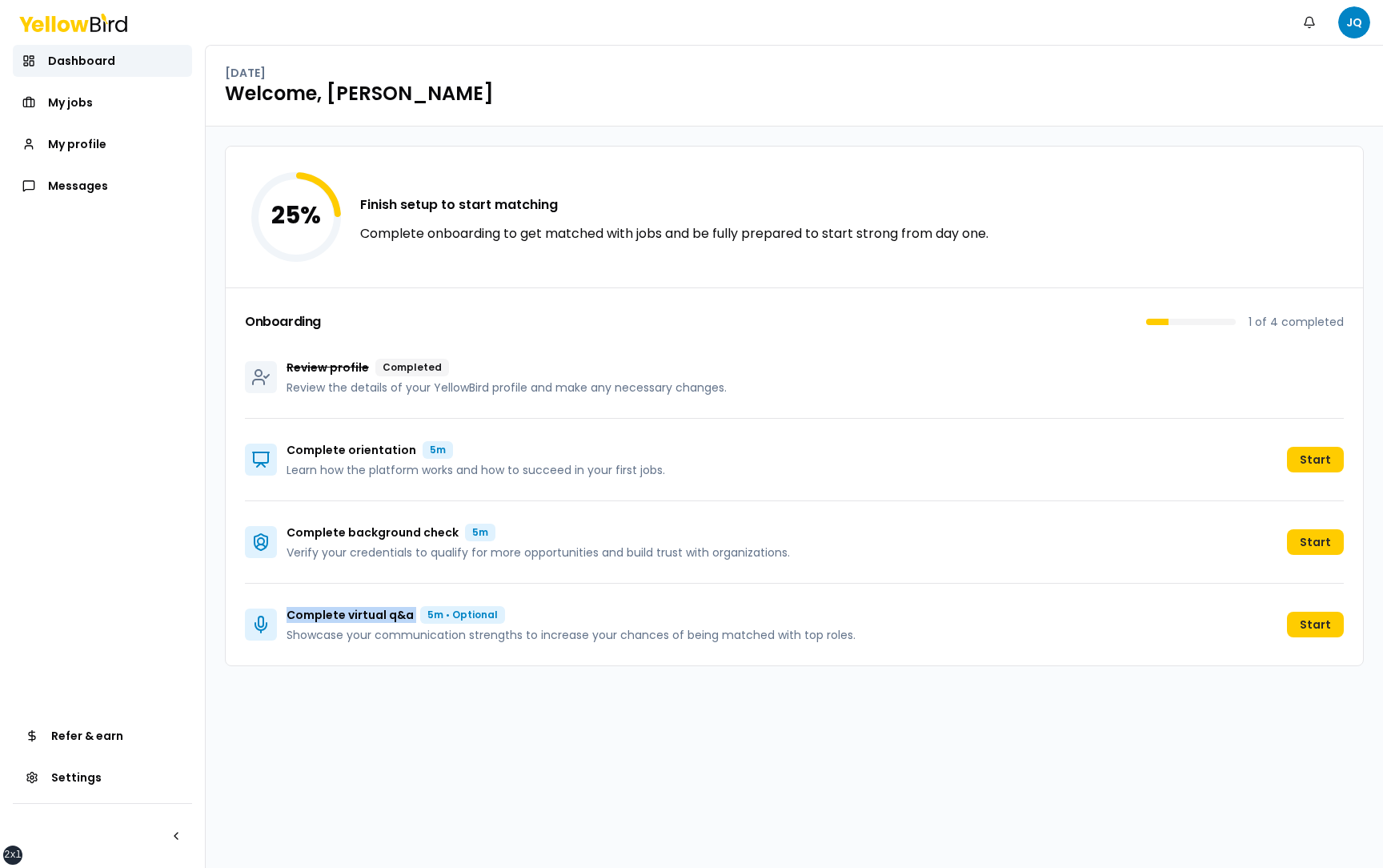
click at [388, 614] on p "Complete virtual q&a" at bounding box center [350, 615] width 127 height 16
click at [581, 714] on div "25 % Finish setup to start matching Complete onboarding to get matched with job…" at bounding box center [794, 496] width 1177 height 741
drag, startPoint x: 855, startPoint y: 636, endPoint x: 283, endPoint y: 619, distance: 572.3
click at [283, 619] on div "Complete virtual q&a 5m • Optional Showcase your communication strengths to inc…" at bounding box center [794, 624] width 1098 height 82
click at [361, 706] on div "25 % Finish setup to start matching Complete onboarding to get matched with job…" at bounding box center [794, 496] width 1177 height 741
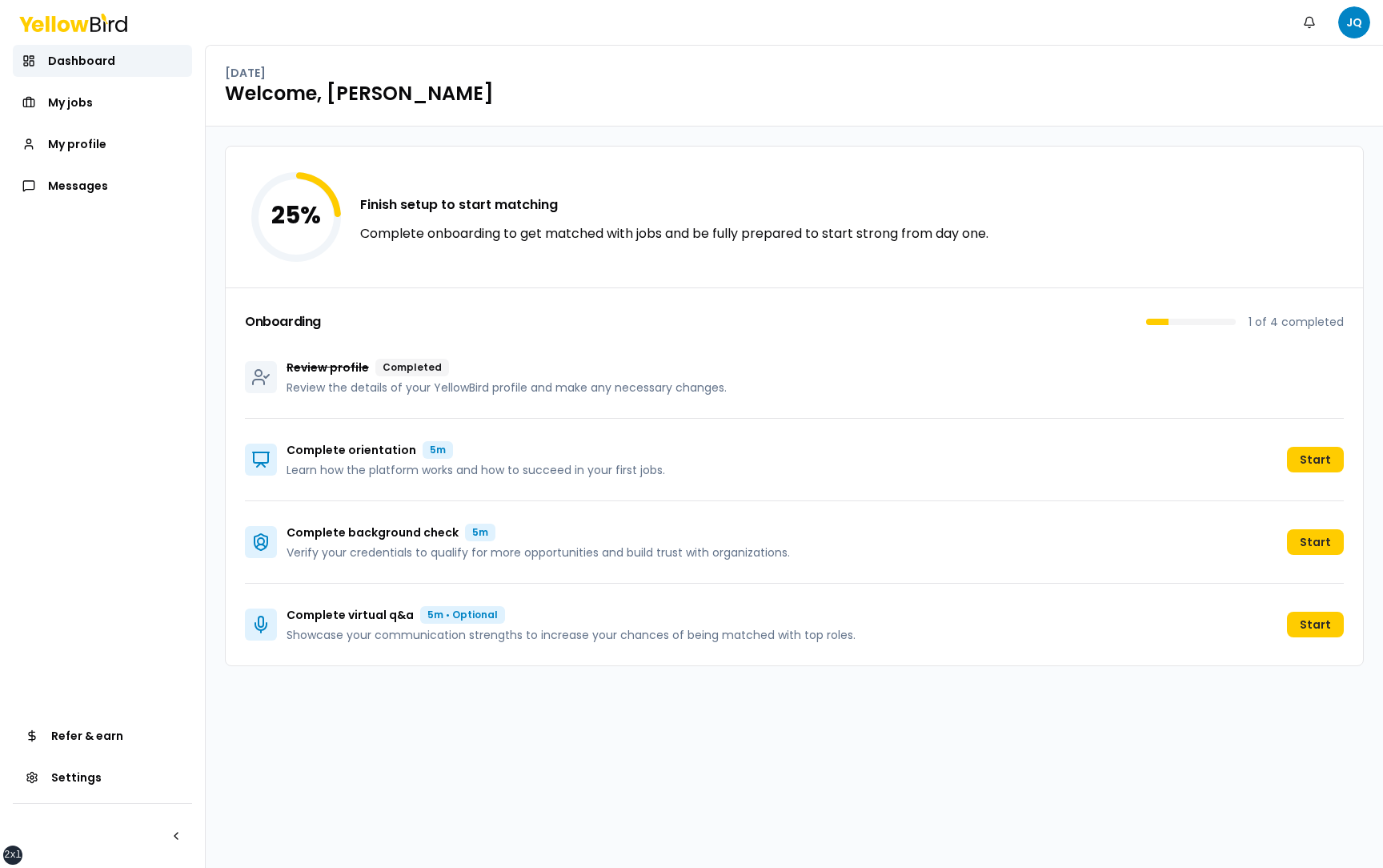
click at [216, 366] on div "25 % Finish setup to start matching Complete onboarding to get matched with job…" at bounding box center [794, 496] width 1177 height 741
click at [218, 285] on div "25 % Finish setup to start matching Complete onboarding to get matched with job…" at bounding box center [794, 496] width 1177 height 741
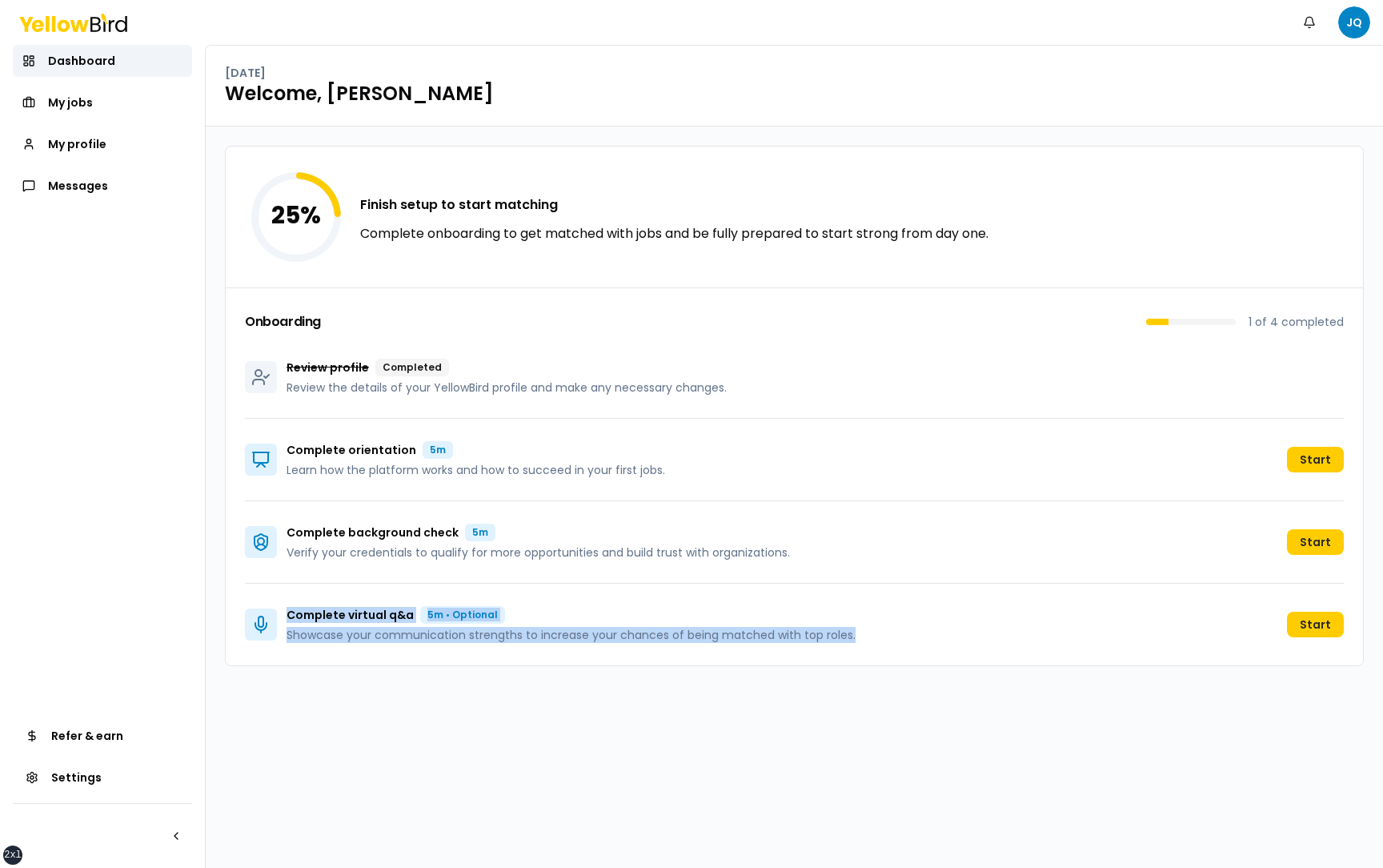
drag, startPoint x: 287, startPoint y: 615, endPoint x: 863, endPoint y: 632, distance: 576.3
click at [863, 632] on div "Complete virtual q&a 5m • Optional Showcase your communication strengths to inc…" at bounding box center [794, 624] width 1098 height 82
drag, startPoint x: 287, startPoint y: 615, endPoint x: 639, endPoint y: 633, distance: 352.5
click at [639, 633] on div "Complete virtual q&a 5m • Optional Showcase your communication strengths to inc…" at bounding box center [571, 624] width 569 height 37
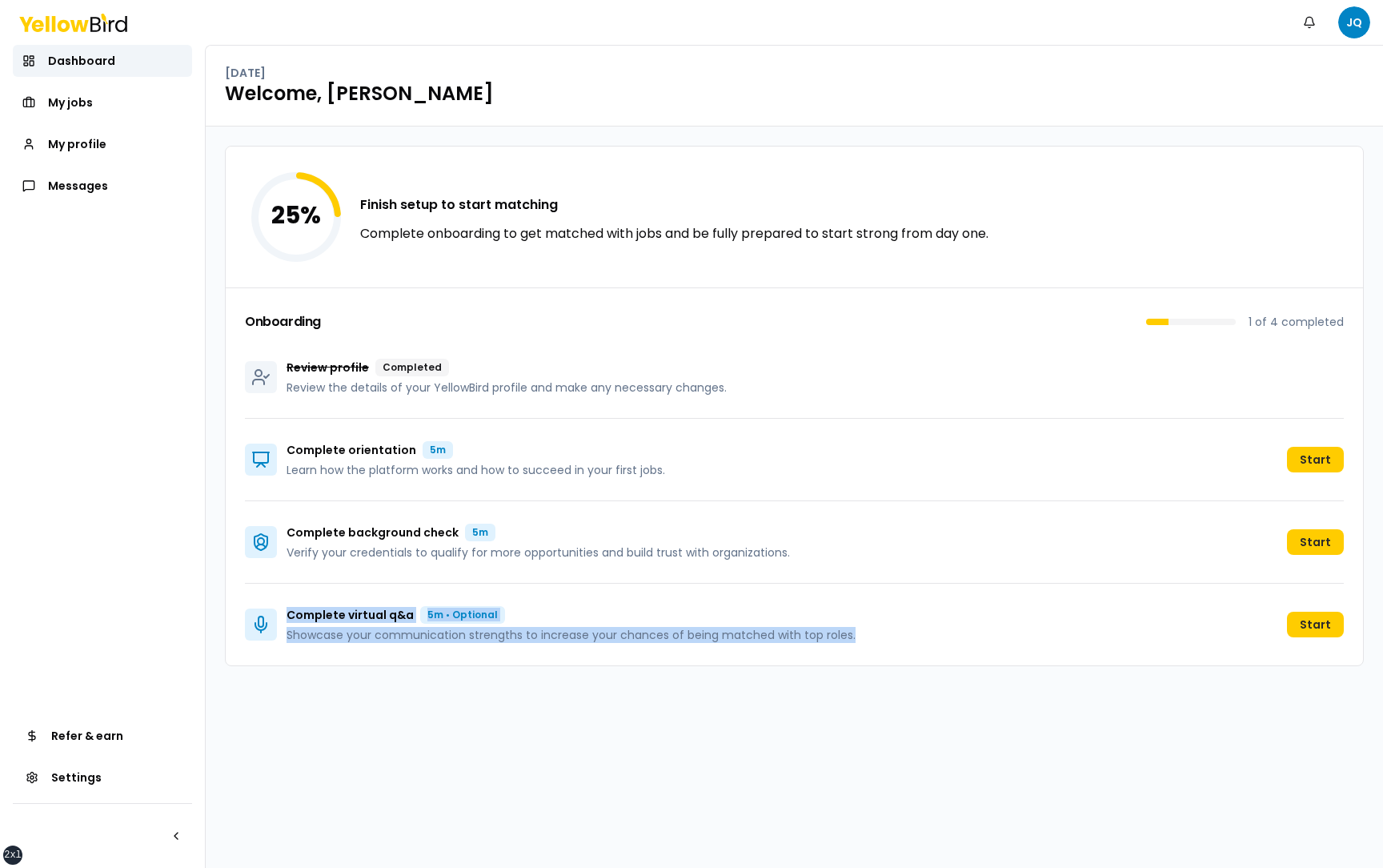
drag, startPoint x: 884, startPoint y: 636, endPoint x: 286, endPoint y: 617, distance: 598.3
click at [286, 617] on div "Complete virtual q&a 5m • Optional Showcase your communication strengths to inc…" at bounding box center [794, 624] width 1098 height 82
click at [289, 617] on p "Complete virtual q&a" at bounding box center [350, 615] width 127 height 16
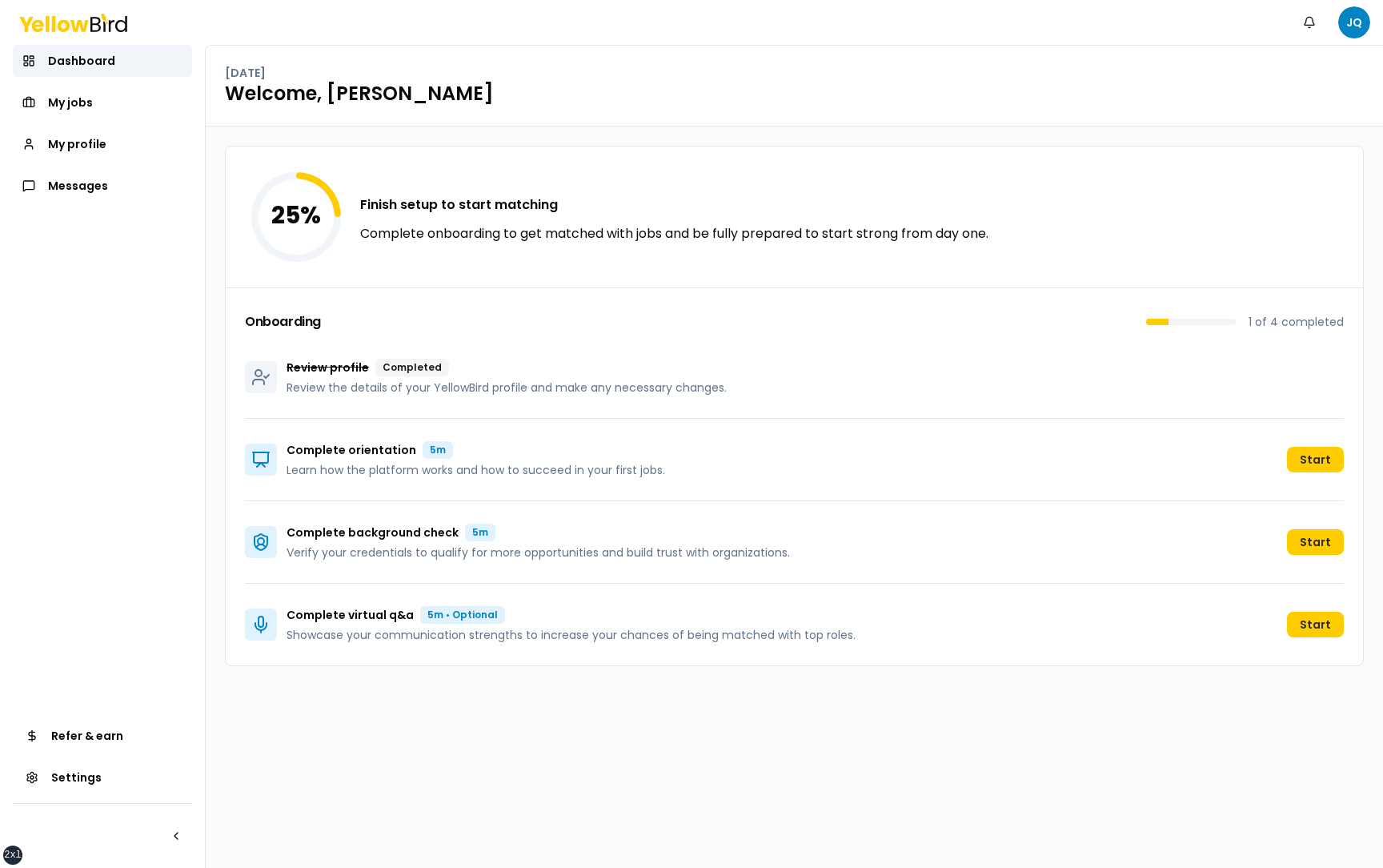
click at [336, 693] on div "25 % Finish setup to start matching Complete onboarding to get matched with job…" at bounding box center [794, 496] width 1177 height 741
drag, startPoint x: 408, startPoint y: 619, endPoint x: 288, endPoint y: 617, distance: 120.0
click at [288, 617] on p "Complete virtual q&a" at bounding box center [350, 615] width 127 height 16
drag, startPoint x: 288, startPoint y: 634, endPoint x: 853, endPoint y: 637, distance: 565.0
click at [853, 637] on div "Complete virtual q&a 5m • Optional Showcase your communication strengths to inc…" at bounding box center [794, 624] width 1098 height 82
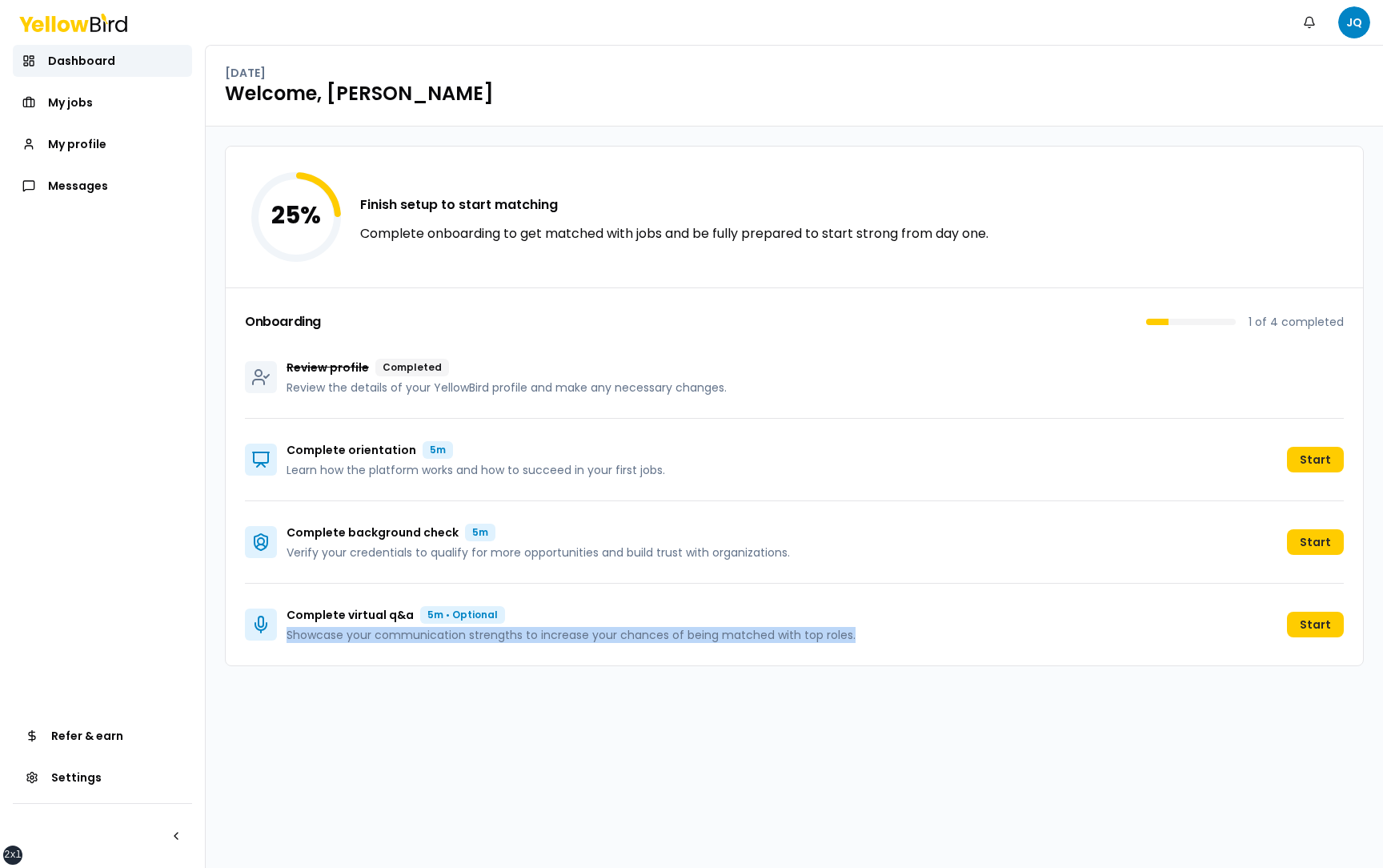
click at [856, 637] on div "Complete virtual q&a 5m • Optional Showcase your communication strengths to inc…" at bounding box center [794, 624] width 1098 height 82
drag, startPoint x: 856, startPoint y: 637, endPoint x: 289, endPoint y: 618, distance: 567.3
click at [289, 618] on div "Complete virtual q&a 5m • Optional Showcase your communication strengths to inc…" at bounding box center [794, 624] width 1098 height 82
click at [325, 658] on div "Complete virtual q&a 5m • Optional Showcase your communication strengths to inc…" at bounding box center [794, 624] width 1098 height 82
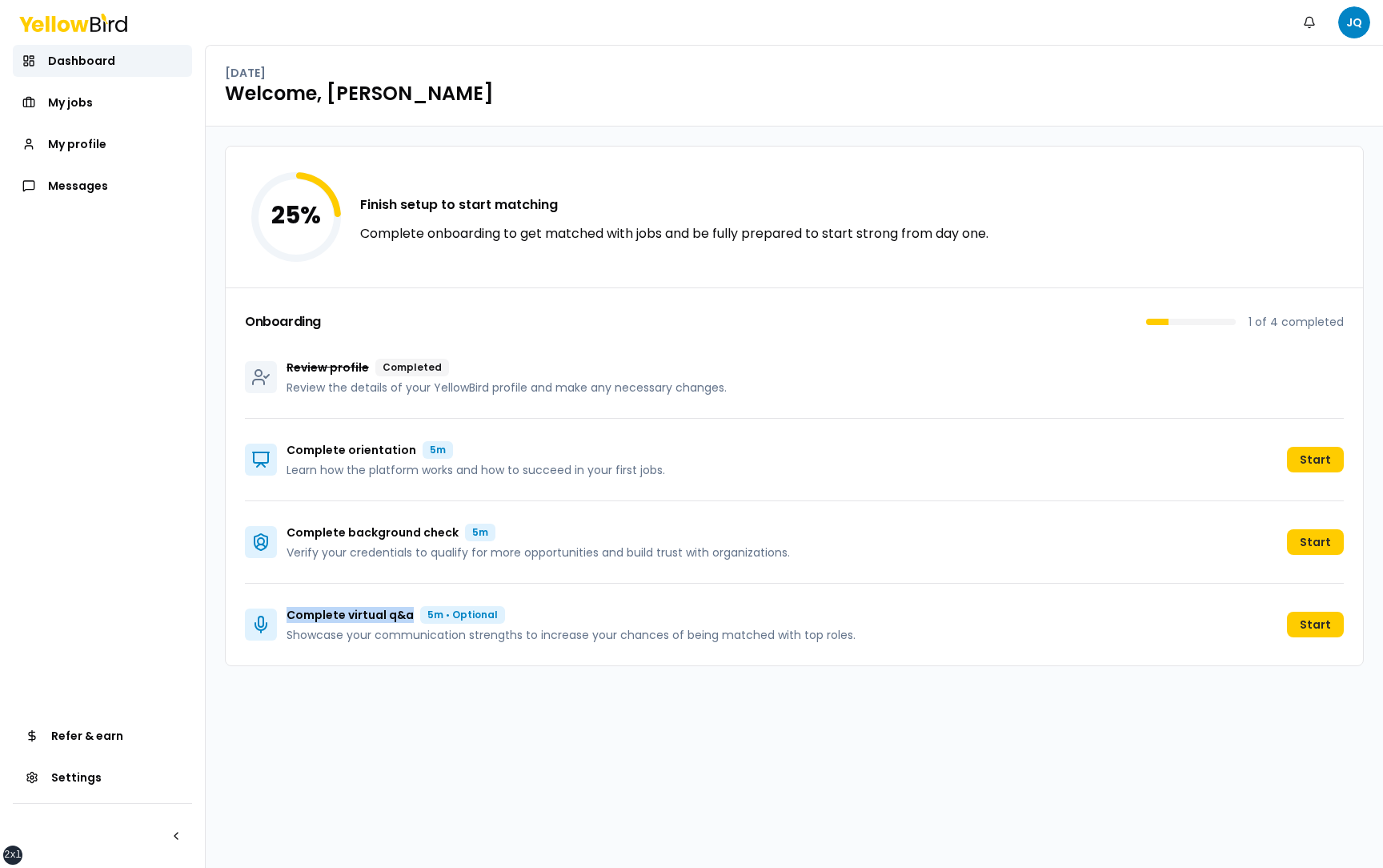
drag, startPoint x: 409, startPoint y: 613, endPoint x: 286, endPoint y: 615, distance: 123.0
click at [286, 614] on div "Complete virtual q&a 5m • Optional" at bounding box center [571, 615] width 569 height 18
click at [420, 620] on div "5m • Optional" at bounding box center [462, 615] width 84 height 18
drag, startPoint x: 407, startPoint y: 615, endPoint x: 287, endPoint y: 615, distance: 120.0
click at [287, 615] on p "Complete virtual q&a" at bounding box center [350, 615] width 127 height 16
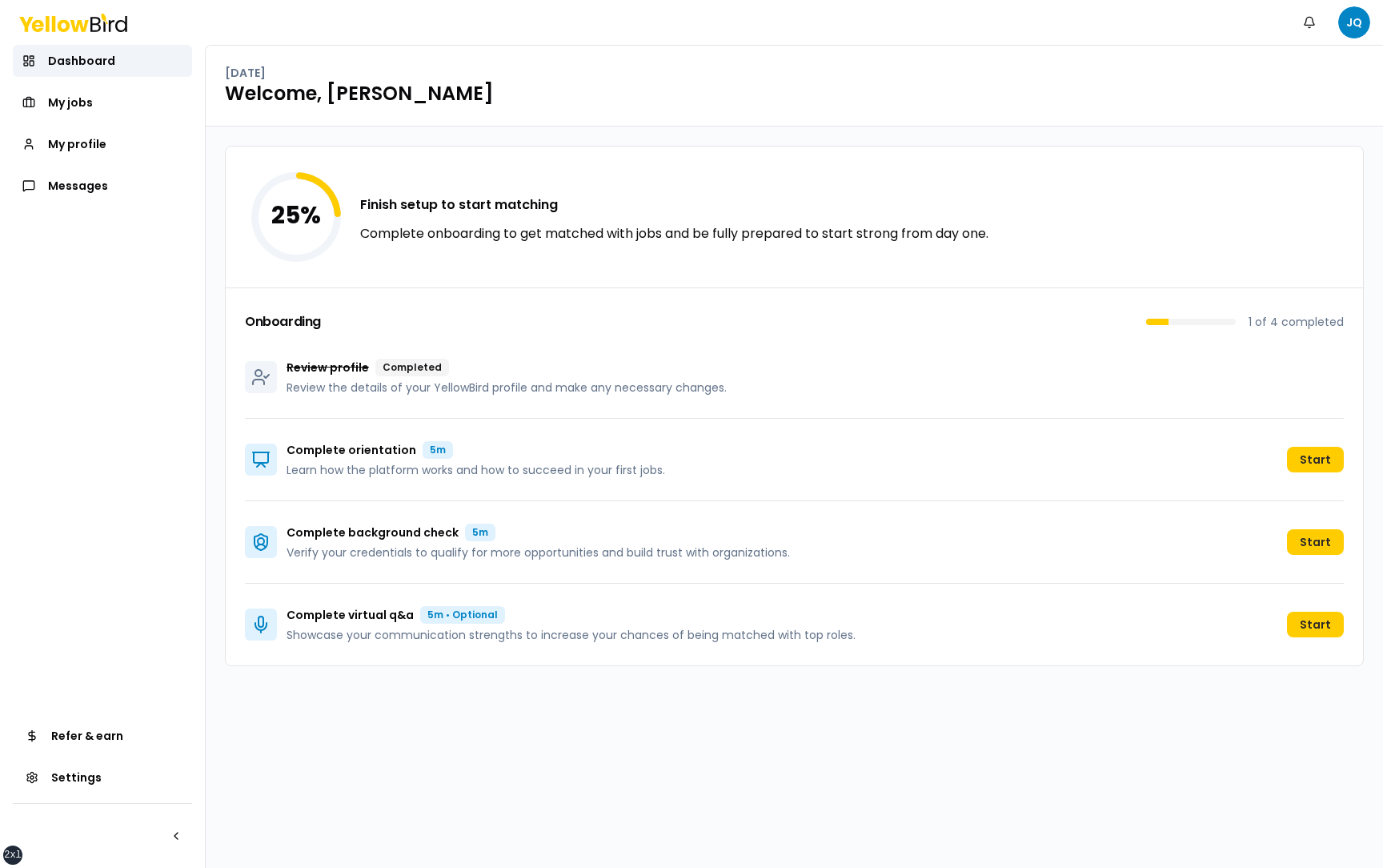
click at [387, 620] on p "Complete virtual q&a" at bounding box center [350, 615] width 127 height 16
drag, startPoint x: 409, startPoint y: 617, endPoint x: 286, endPoint y: 617, distance: 123.0
click at [286, 617] on div "Complete virtual q&a 5m • Optional Showcase your communication strengths to inc…" at bounding box center [550, 624] width 611 height 37
click at [463, 683] on div "25 % Finish setup to start matching Complete onboarding to get matched with job…" at bounding box center [794, 496] width 1177 height 741
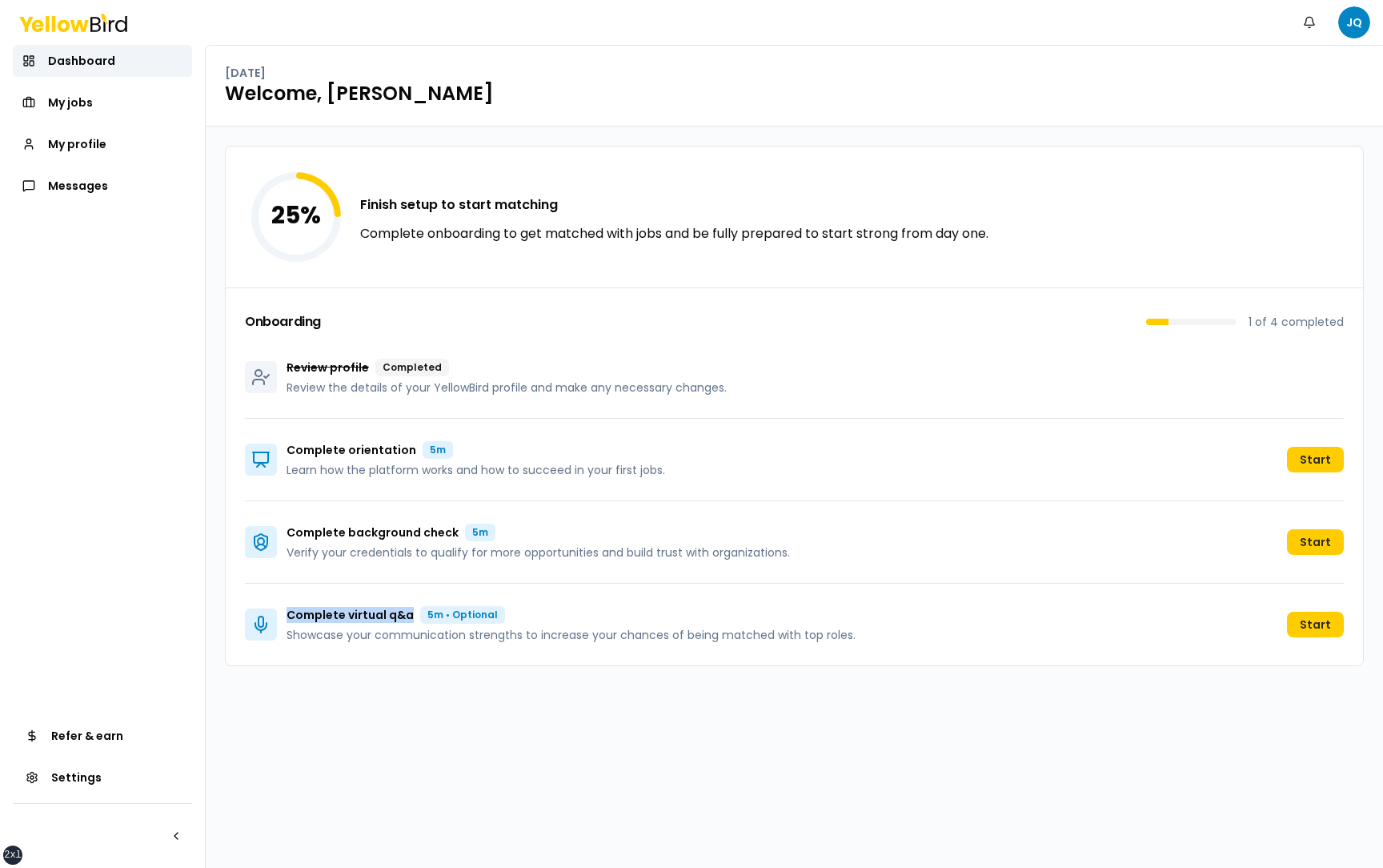
drag, startPoint x: 410, startPoint y: 615, endPoint x: 289, endPoint y: 614, distance: 121.0
click at [289, 614] on div "Complete virtual q&a 5m • Optional" at bounding box center [571, 615] width 569 height 18
click at [306, 633] on p "Showcase your communication strengths to increase your chances of being matched…" at bounding box center [571, 635] width 569 height 16
drag, startPoint x: 288, startPoint y: 616, endPoint x: 410, endPoint y: 614, distance: 122.0
click at [410, 614] on div "Complete virtual q&a 5m • Optional" at bounding box center [571, 615] width 569 height 18
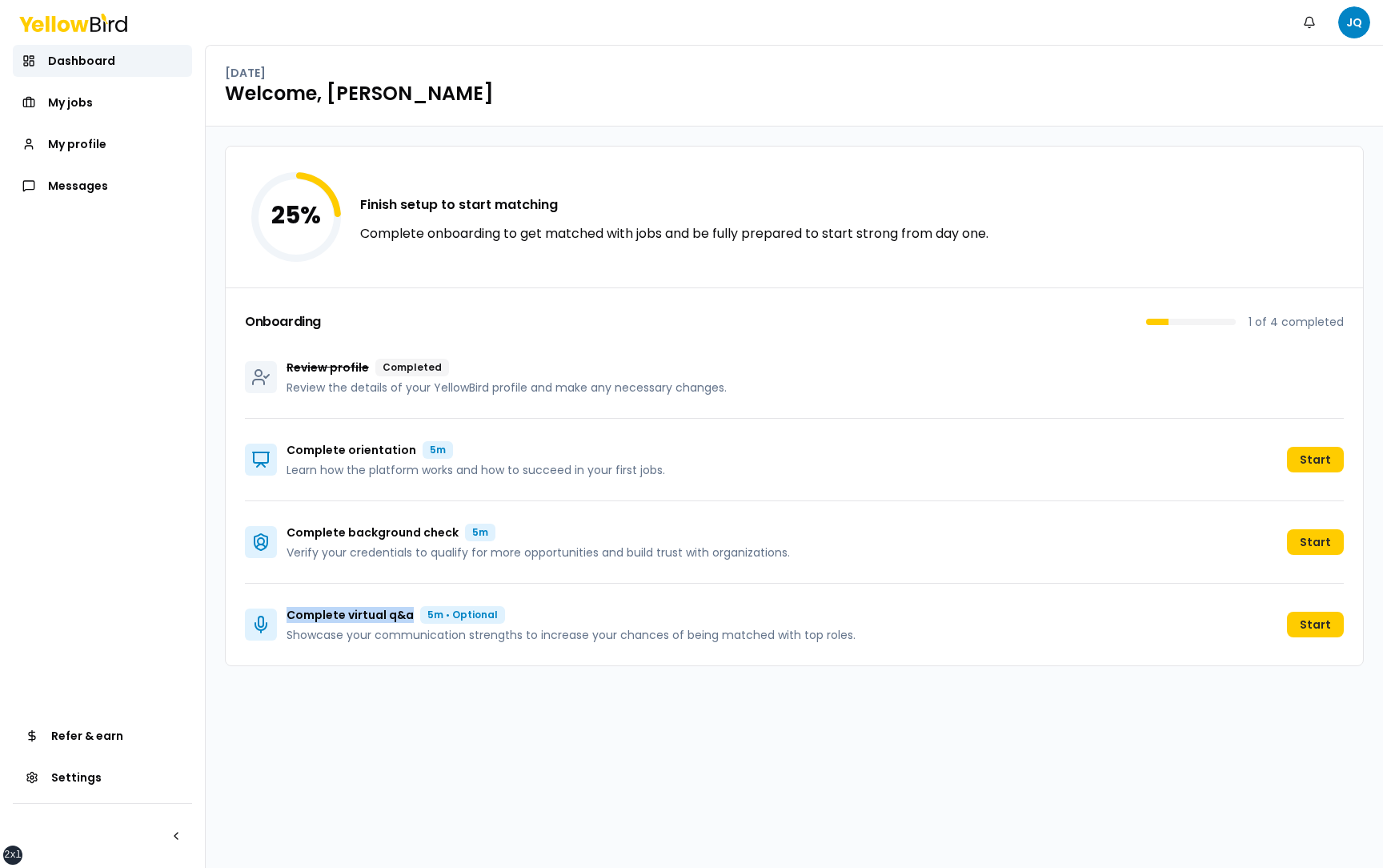
click at [368, 616] on p "Complete virtual q&a" at bounding box center [350, 615] width 127 height 16
drag, startPoint x: 410, startPoint y: 617, endPoint x: 288, endPoint y: 617, distance: 122.0
click at [287, 617] on div "Complete virtual q&a 5m • Optional" at bounding box center [571, 615] width 569 height 18
click at [1232, 642] on div "Complete virtual q&a 5m • Optional Showcase your communication strengths to inc…" at bounding box center [794, 624] width 1098 height 82
click at [95, 147] on span "My profile" at bounding box center [78, 143] width 59 height 16
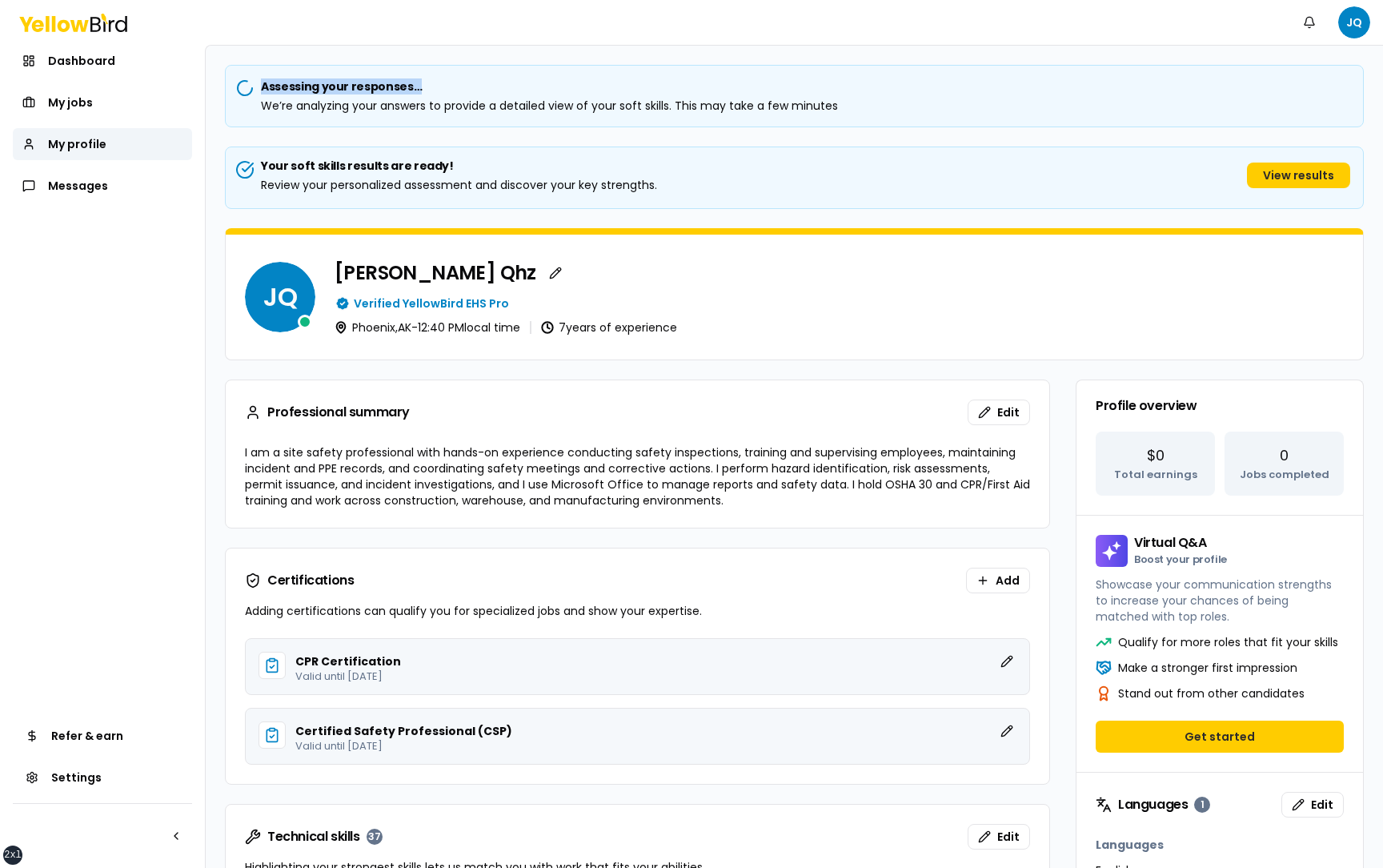
drag, startPoint x: 411, startPoint y: 89, endPoint x: 261, endPoint y: 92, distance: 150.0
click at [261, 92] on h5 "Assessing your responses…" at bounding box center [794, 86] width 1112 height 16
drag, startPoint x: 853, startPoint y: 107, endPoint x: 261, endPoint y: 84, distance: 592.4
click at [261, 84] on div "Assessing your responses… We’re analyzing your answers to provide a detailed vi…" at bounding box center [794, 96] width 1139 height 63
click at [863, 103] on div "We’re analyzing your answers to provide a detailed view of your soft skills. Th…" at bounding box center [794, 105] width 1112 height 16
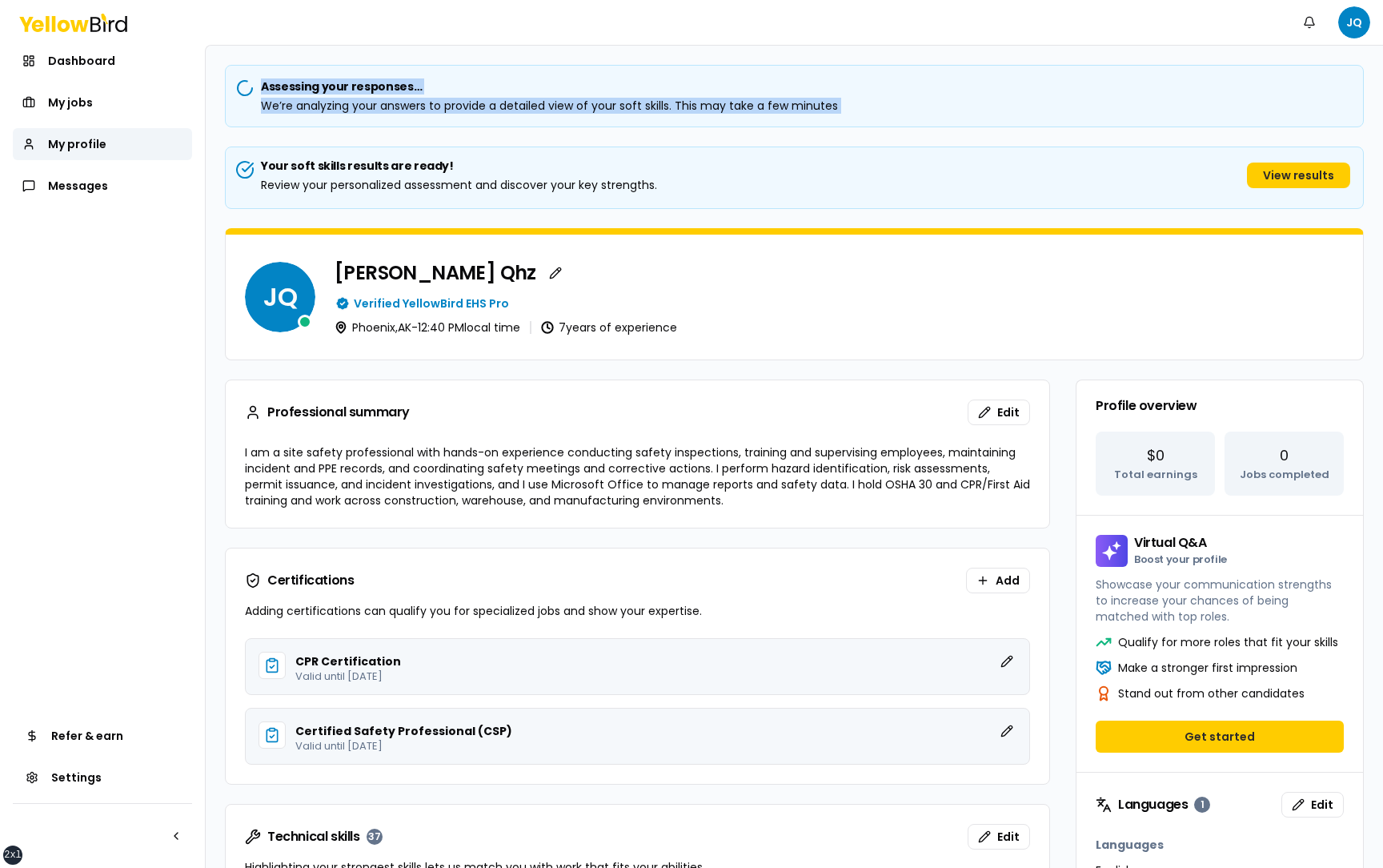
drag, startPoint x: 863, startPoint y: 103, endPoint x: 267, endPoint y: 83, distance: 596.3
click at [267, 83] on div "Assessing your responses… We’re analyzing your answers to provide a detailed vi…" at bounding box center [794, 96] width 1139 height 63
click at [864, 107] on div "We’re analyzing your answers to provide a detailed view of your soft skills. Th…" at bounding box center [794, 105] width 1112 height 16
drag, startPoint x: 868, startPoint y: 107, endPoint x: 243, endPoint y: 88, distance: 625.3
click at [243, 88] on div "Assessing your responses… We’re analyzing your answers to provide a detailed vi…" at bounding box center [794, 96] width 1139 height 63
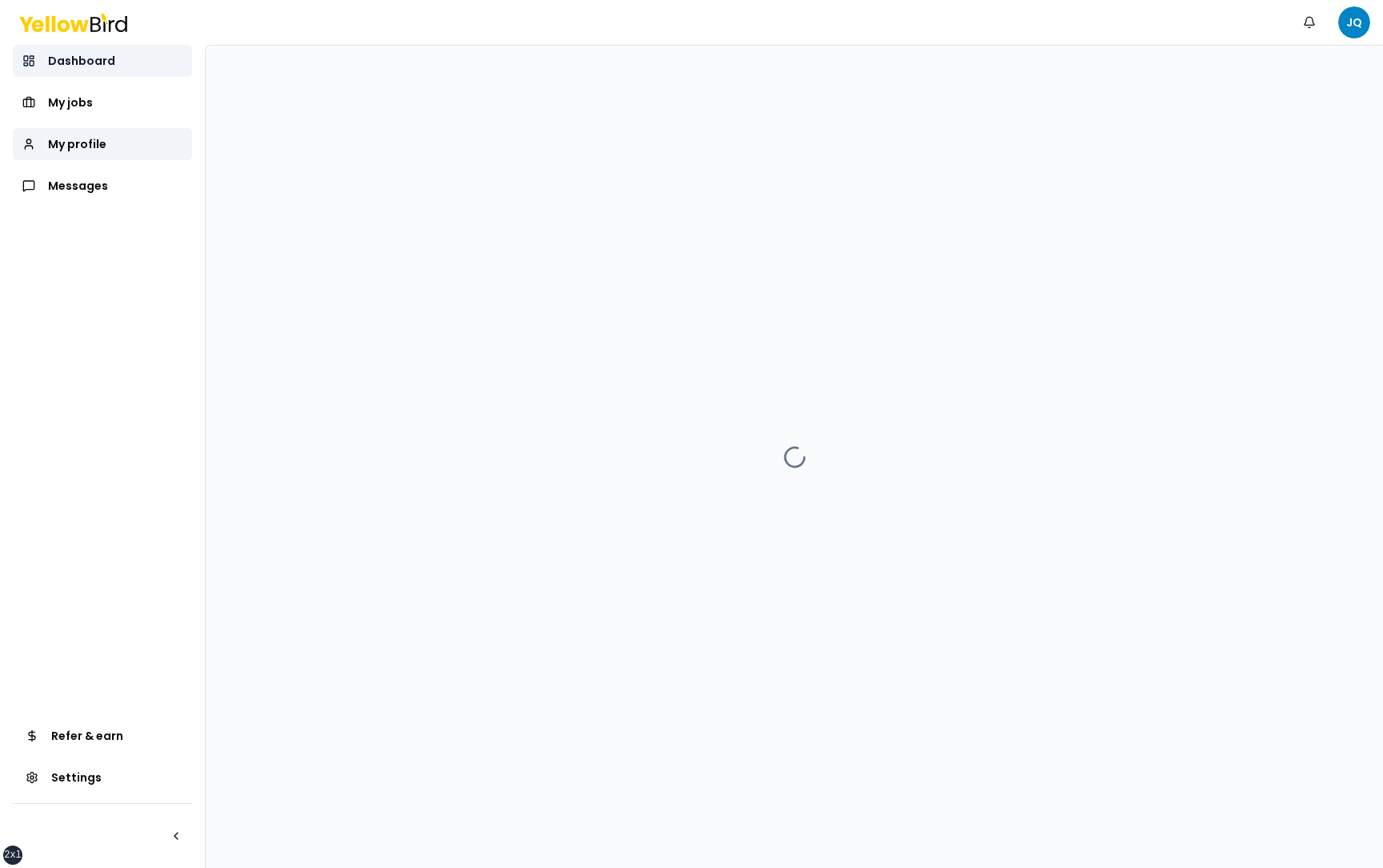
click at [120, 58] on link "Dashboard" at bounding box center [101, 61] width 179 height 32
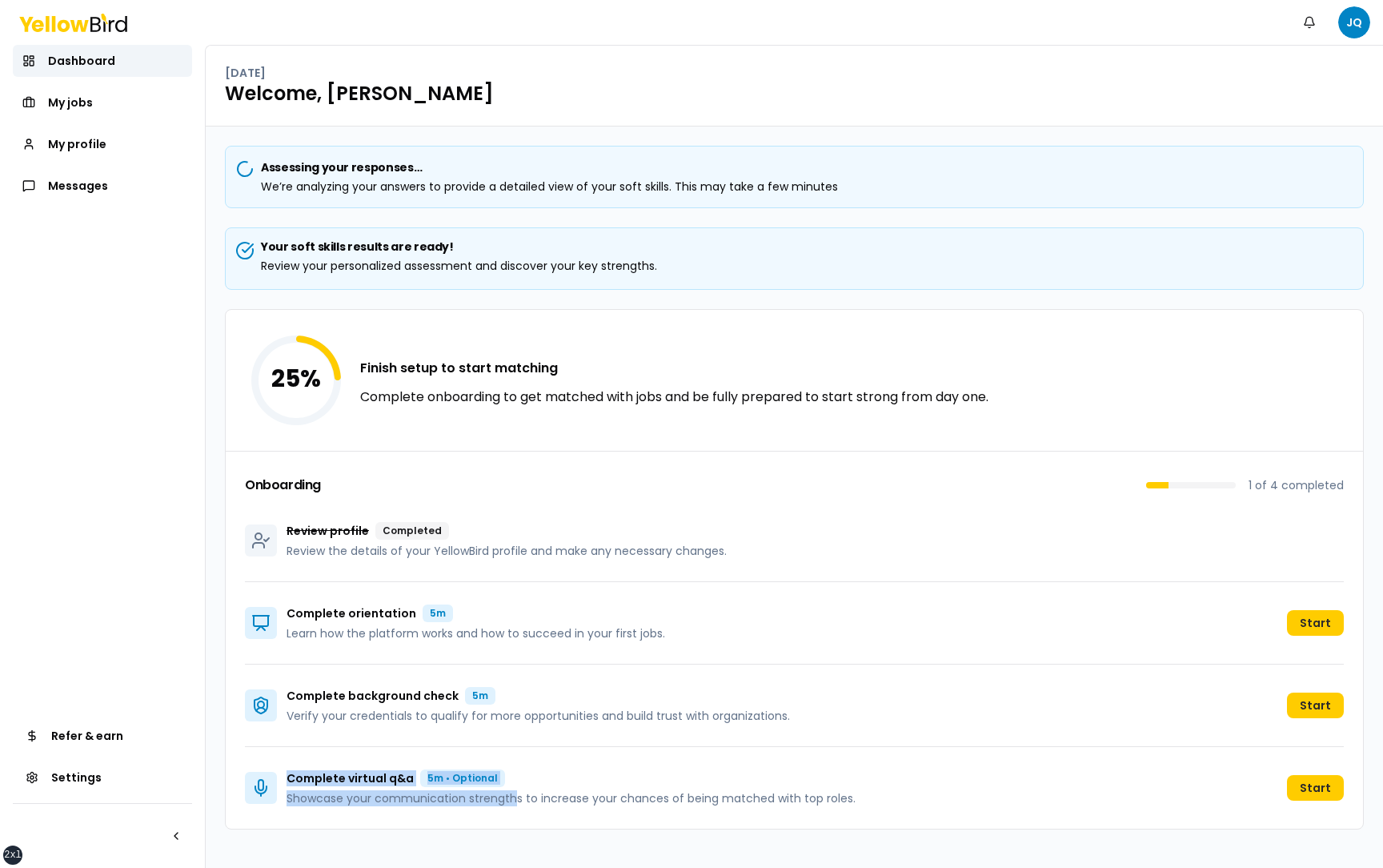
drag, startPoint x: 288, startPoint y: 775, endPoint x: 514, endPoint y: 801, distance: 227.5
click at [514, 801] on div "Complete virtual q&a 5m • Optional Showcase your communication strengths to inc…" at bounding box center [571, 787] width 569 height 37
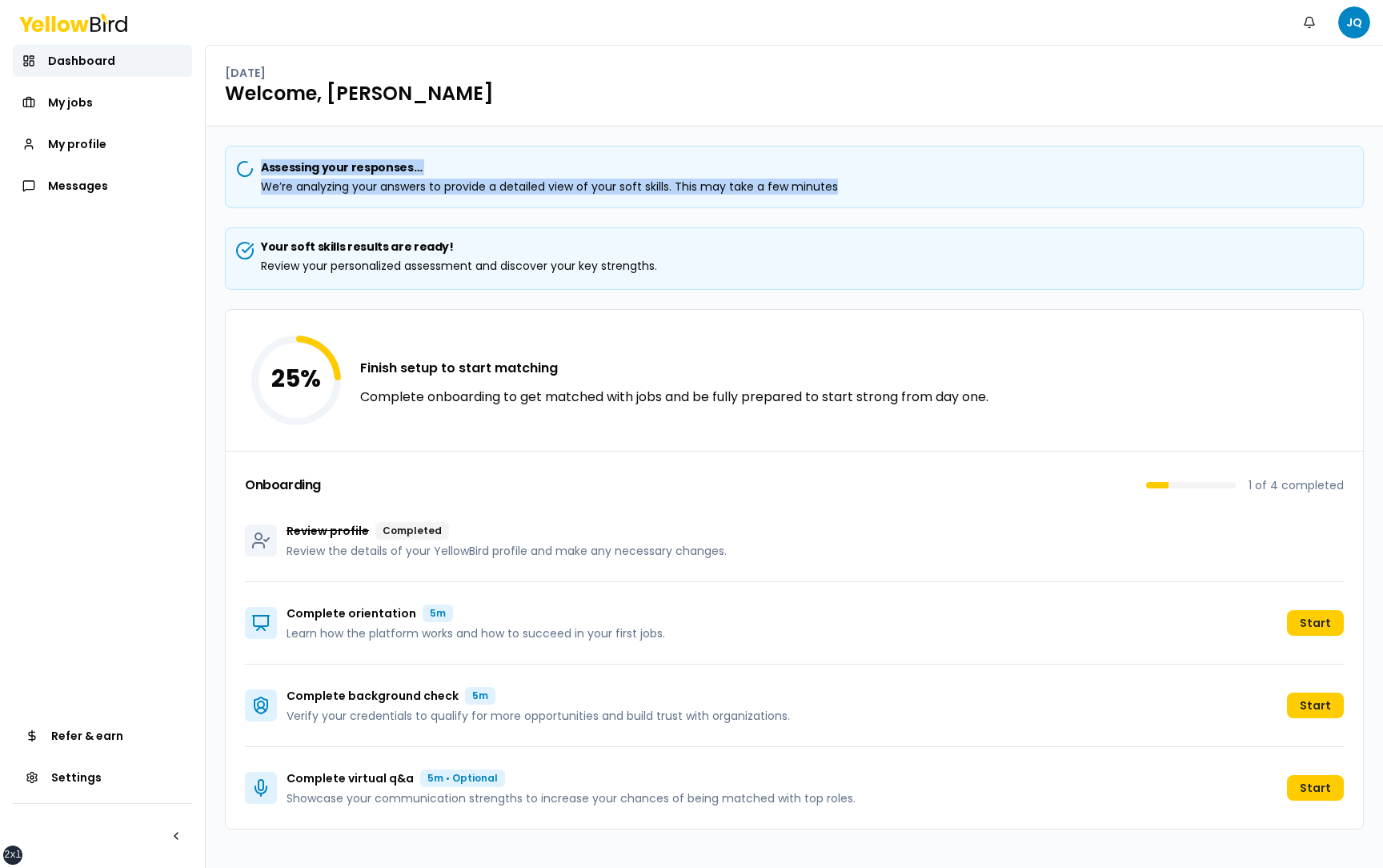
drag, startPoint x: 846, startPoint y: 190, endPoint x: 263, endPoint y: 166, distance: 583.5
click at [263, 166] on div "Assessing your responses… We’re analyzing your answers to provide a detailed vi…" at bounding box center [794, 177] width 1139 height 63
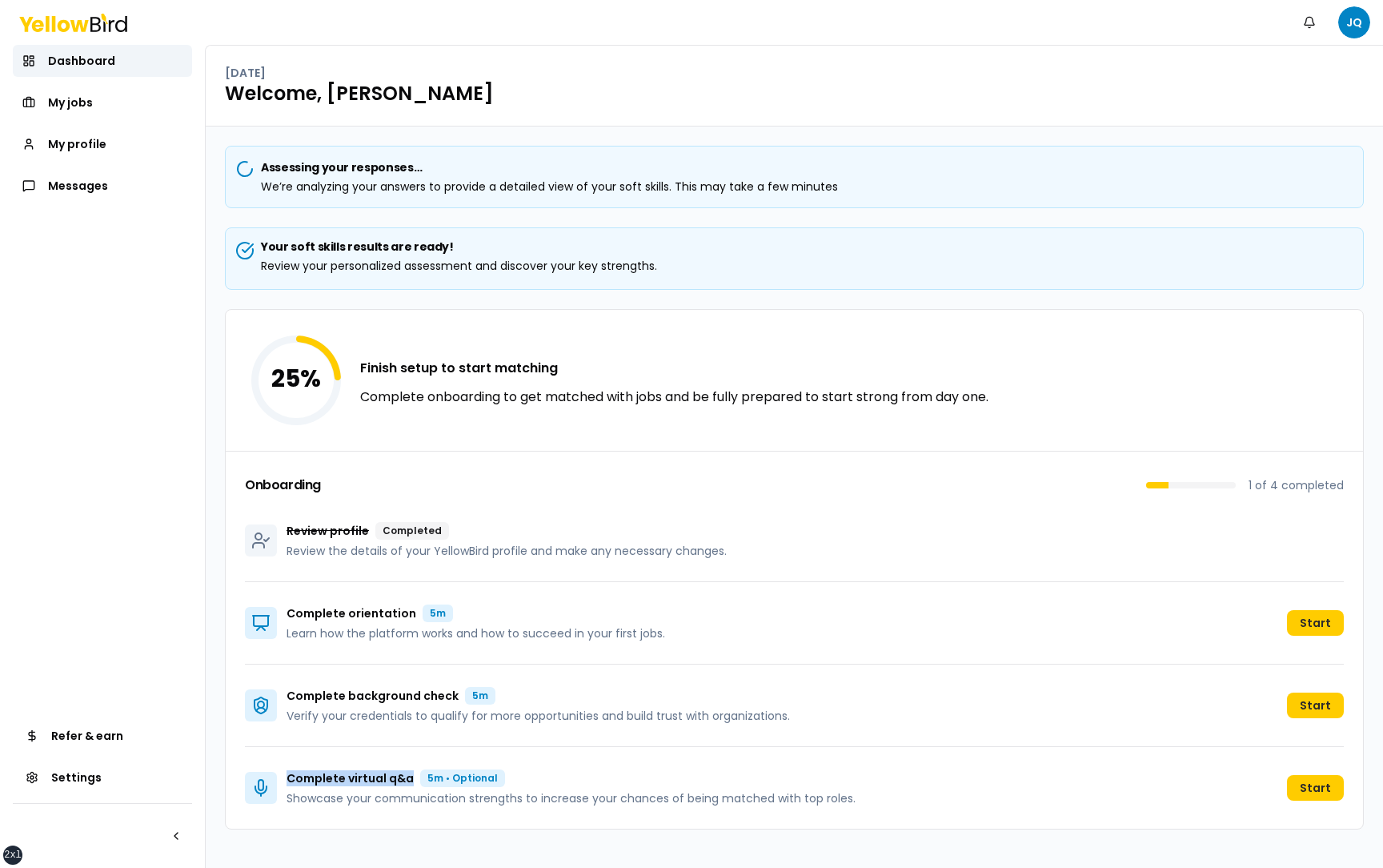
drag, startPoint x: 289, startPoint y: 779, endPoint x: 403, endPoint y: 779, distance: 114.0
click at [403, 779] on p "Complete virtual q&a" at bounding box center [350, 778] width 127 height 16
click at [215, 729] on div "Assessing your responses… We’re analyzing your answers to provide a detailed vi…" at bounding box center [794, 496] width 1177 height 741
drag, startPoint x: 288, startPoint y: 778, endPoint x: 407, endPoint y: 780, distance: 119.0
click at [408, 781] on p "Complete virtual q&a" at bounding box center [350, 778] width 127 height 16
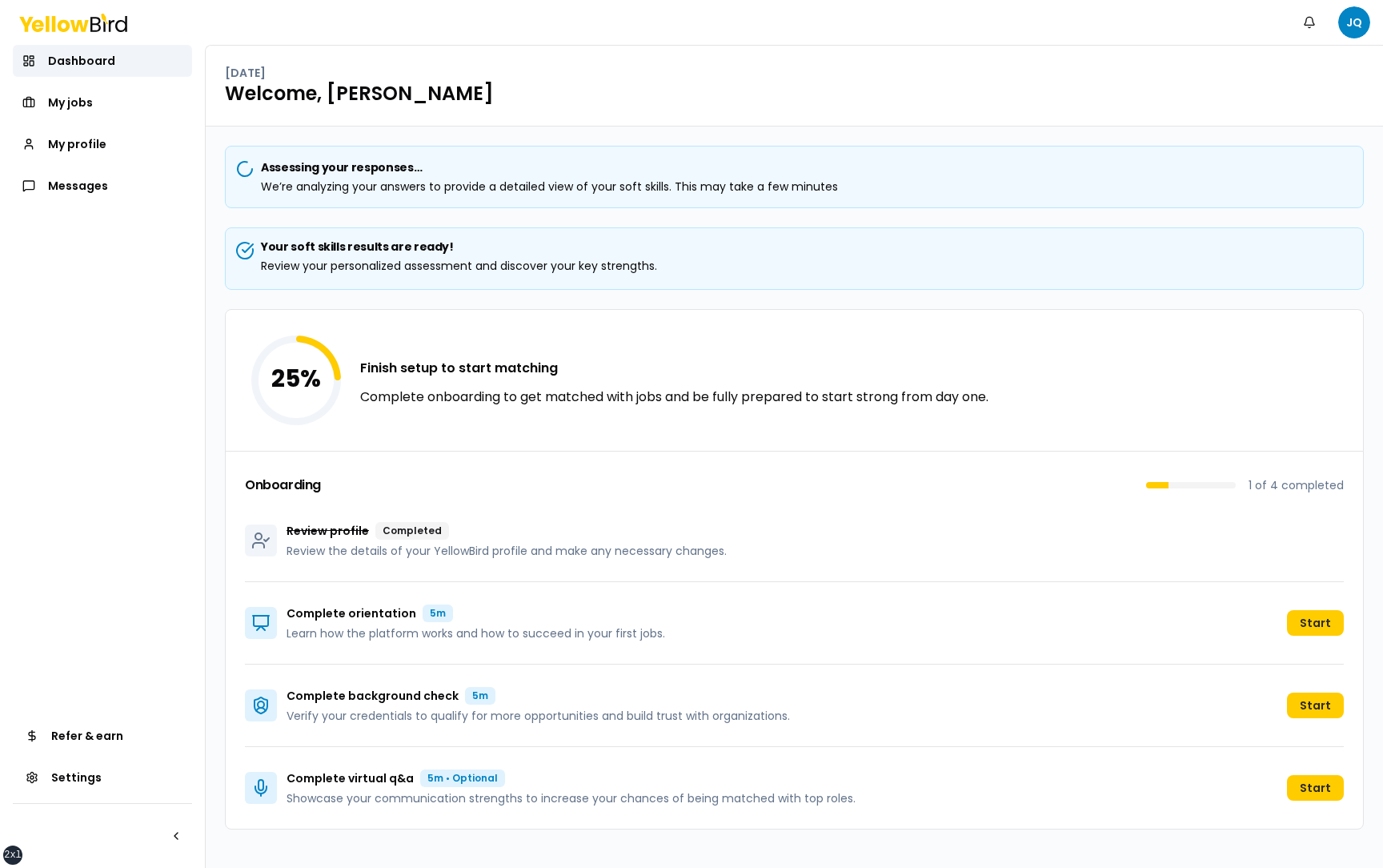
click at [348, 806] on div "Complete virtual q&a 5m • Optional Showcase your communication strengths to inc…" at bounding box center [794, 787] width 1098 height 82
drag, startPoint x: 284, startPoint y: 780, endPoint x: 472, endPoint y: 803, distance: 189.4
click at [472, 803] on div "Complete virtual q&a 5m • Optional Showcase your communication strengths to inc…" at bounding box center [550, 787] width 611 height 37
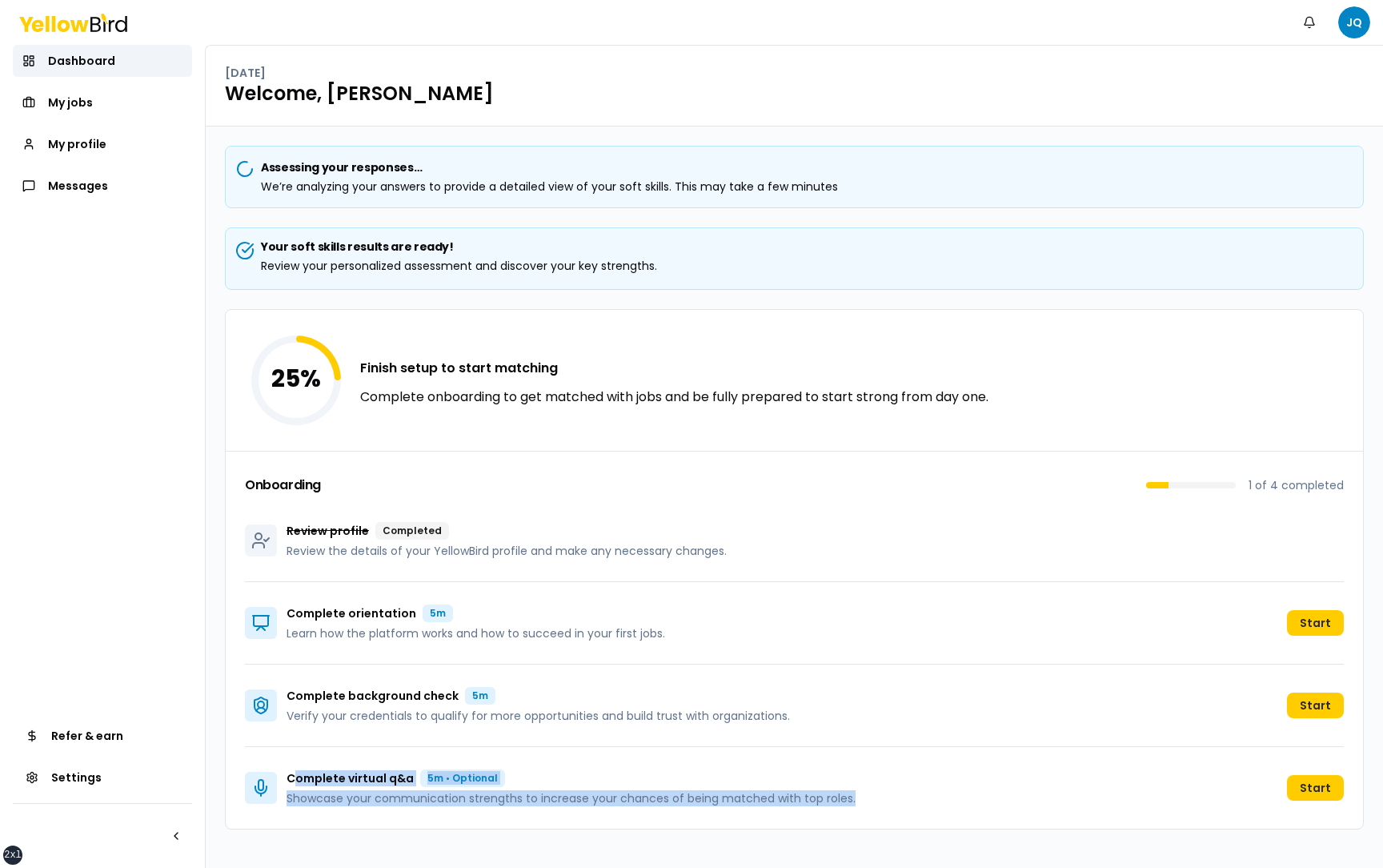
drag, startPoint x: 864, startPoint y: 792, endPoint x: 294, endPoint y: 770, distance: 570.4
click at [294, 770] on div "Complete virtual q&a 5m • Optional Showcase your communication strengths to inc…" at bounding box center [794, 787] width 1098 height 82
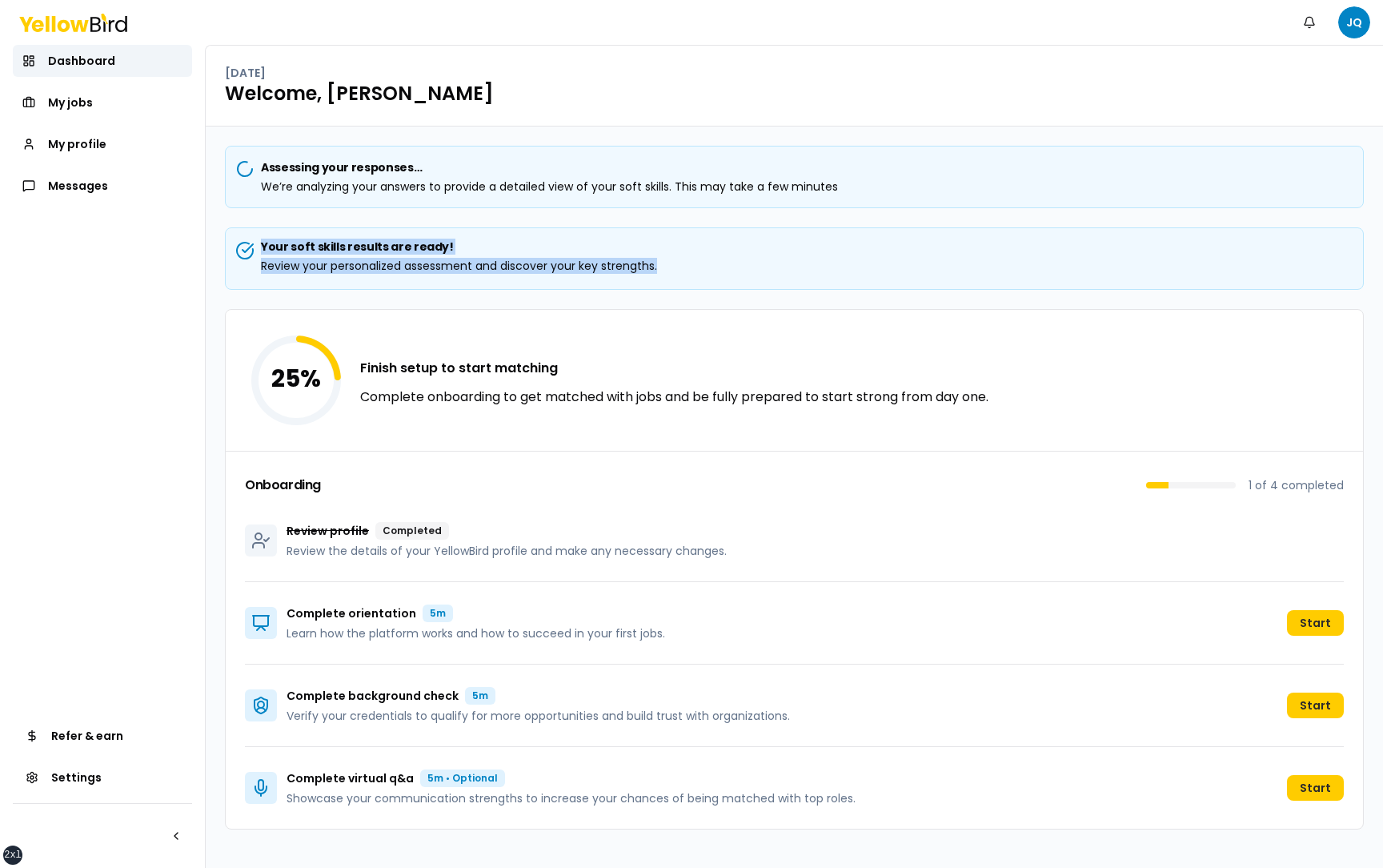
drag, startPoint x: 673, startPoint y: 269, endPoint x: 238, endPoint y: 250, distance: 435.4
click at [237, 250] on div "Your soft skills results are ready! Review your personalized assessment and dis…" at bounding box center [794, 259] width 1139 height 63
click at [1273, 268] on div "Your soft skills results are ready! Review your personalized assessment and dis…" at bounding box center [794, 255] width 1112 height 35
click at [325, 526] on p "Review profile" at bounding box center [327, 530] width 83 height 16
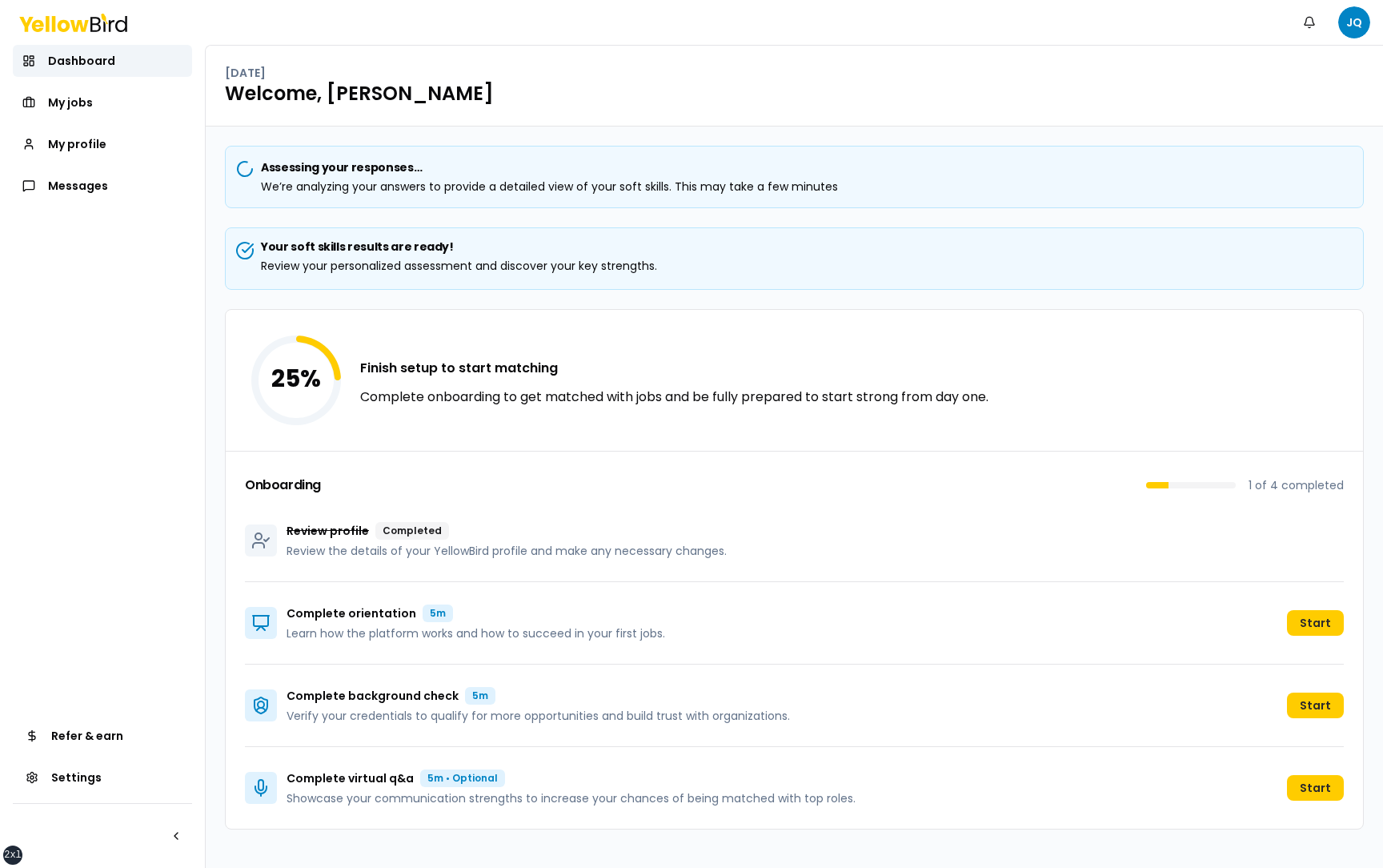
click at [453, 528] on div "Review profile Completed" at bounding box center [507, 530] width 440 height 18
drag, startPoint x: 517, startPoint y: 529, endPoint x: 286, endPoint y: 529, distance: 231.0
click at [286, 528] on div "Review profile Completed Review the details of your YellowBird profile and make…" at bounding box center [486, 540] width 482 height 37
drag, startPoint x: 735, startPoint y: 554, endPoint x: 287, endPoint y: 535, distance: 448.4
click at [287, 535] on div "Review profile Completed Review the details of your YellowBird profile and make…" at bounding box center [794, 540] width 1098 height 83
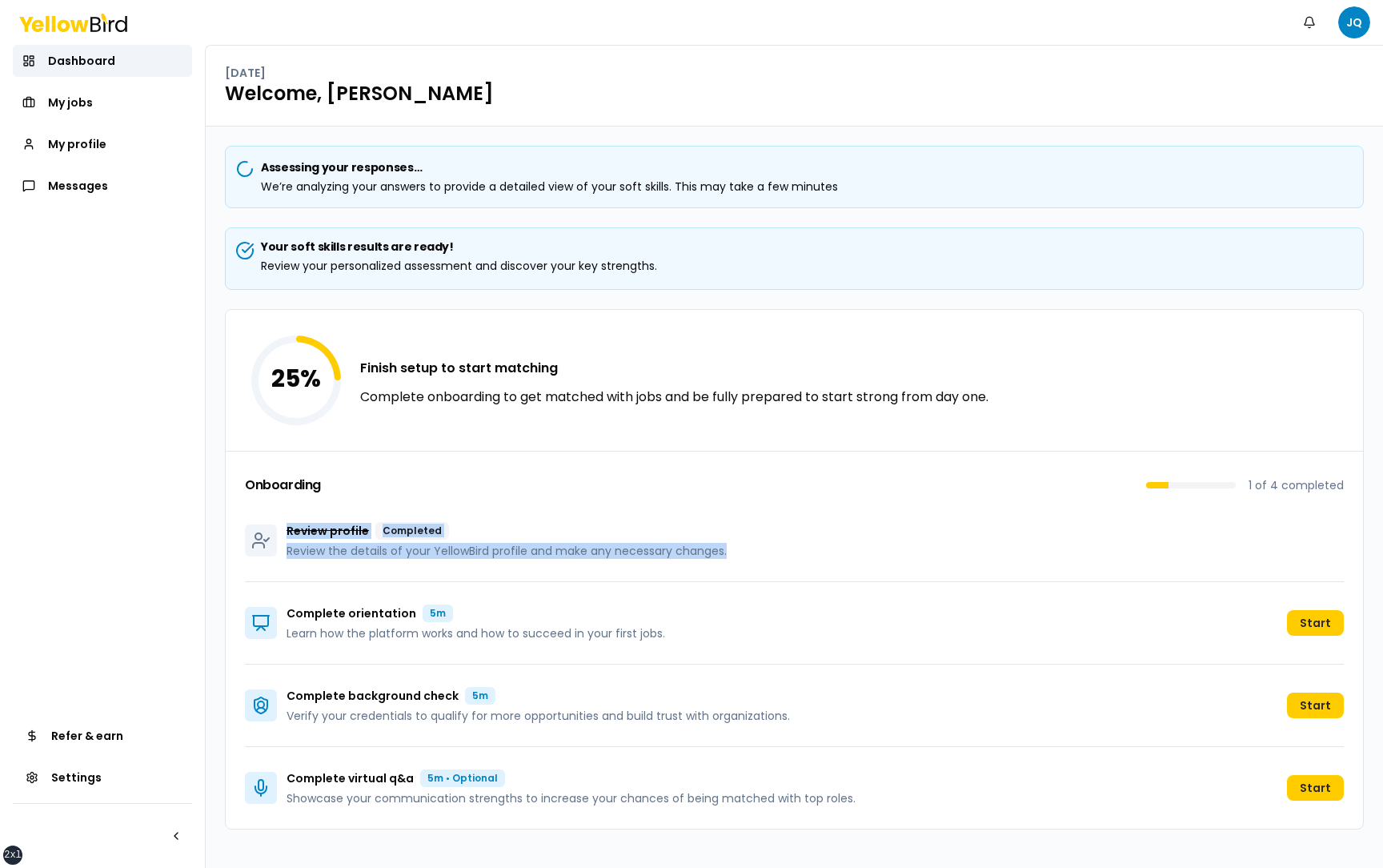
click at [584, 513] on div "Review profile Completed Review the details of your YellowBird profile and make…" at bounding box center [794, 540] width 1098 height 83
drag, startPoint x: 731, startPoint y: 550, endPoint x: 285, endPoint y: 534, distance: 446.3
click at [285, 534] on div "Review profile Completed Review the details of your YellowBird profile and make…" at bounding box center [794, 540] width 1098 height 83
click at [356, 781] on p "Complete virtual q&a" at bounding box center [350, 778] width 127 height 16
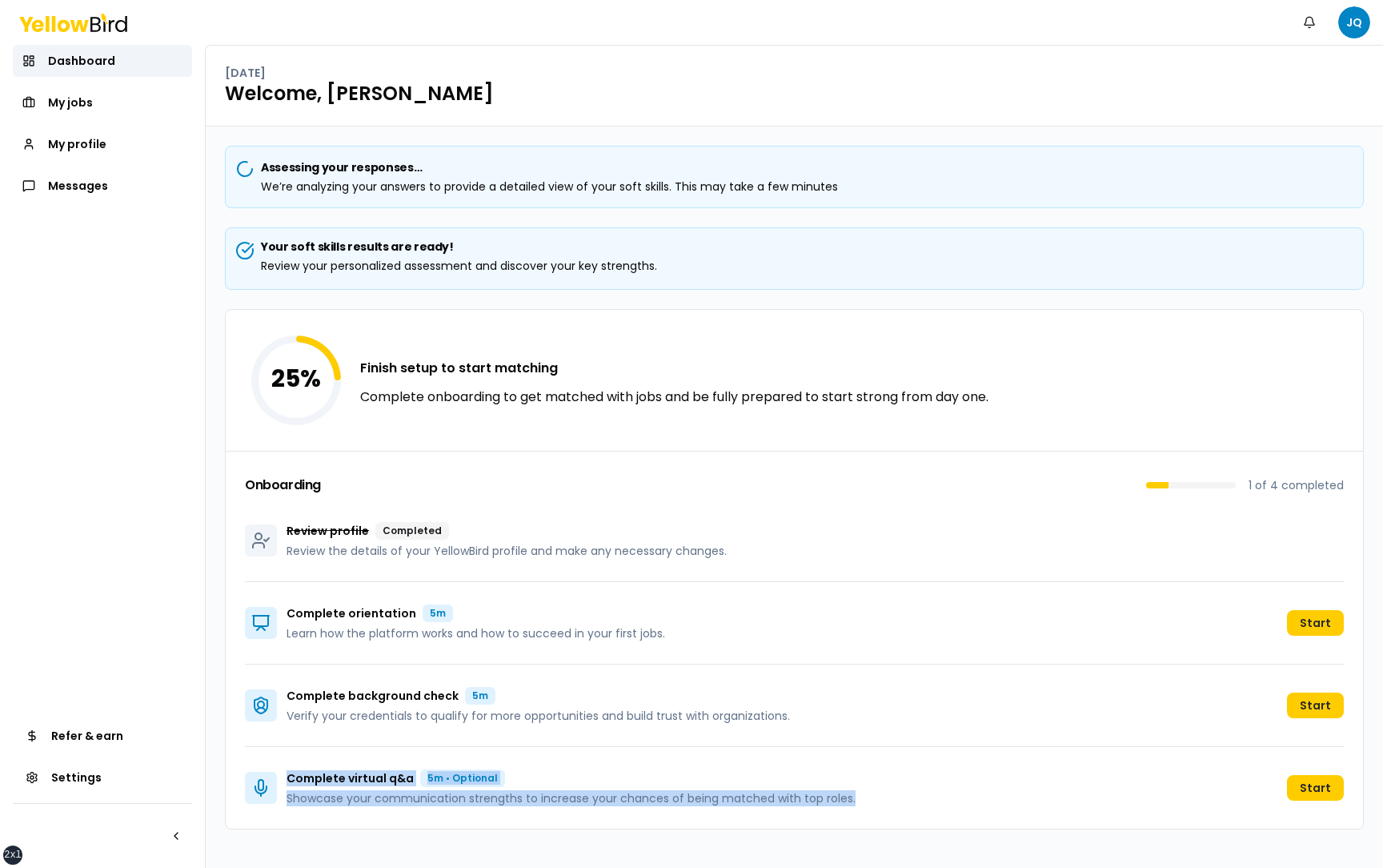
drag, startPoint x: 288, startPoint y: 777, endPoint x: 854, endPoint y: 795, distance: 566.3
click at [854, 795] on div "Complete virtual q&a 5m • Optional Showcase your communication strengths to inc…" at bounding box center [794, 787] width 1098 height 82
click at [867, 796] on div "Complete virtual q&a 5m • Optional Showcase your communication strengths to inc…" at bounding box center [794, 787] width 1098 height 82
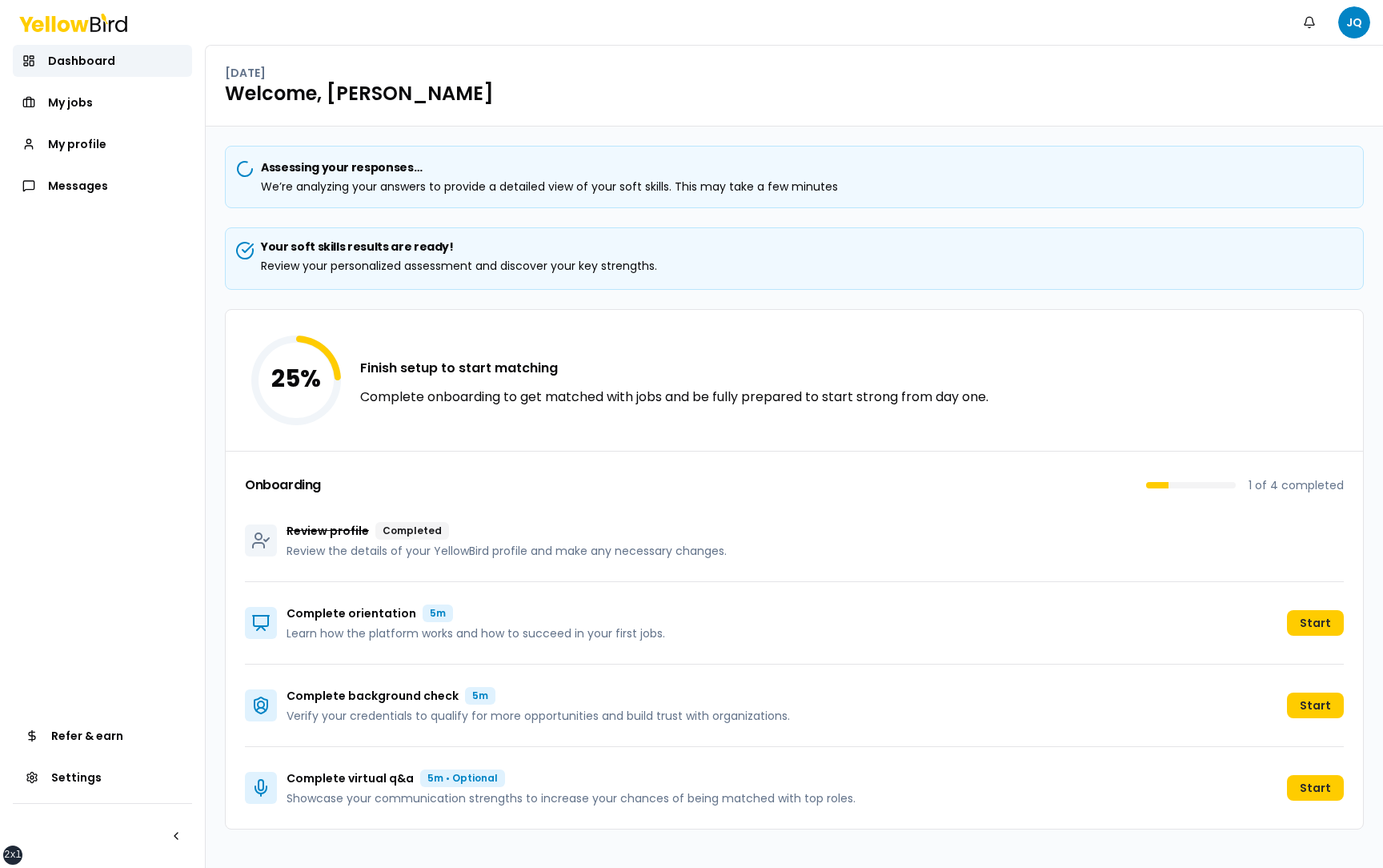
click at [335, 538] on p "Review profile" at bounding box center [327, 530] width 83 height 16
click at [310, 535] on p "Review profile" at bounding box center [327, 530] width 83 height 16
drag, startPoint x: 289, startPoint y: 547, endPoint x: 746, endPoint y: 553, distance: 457.0
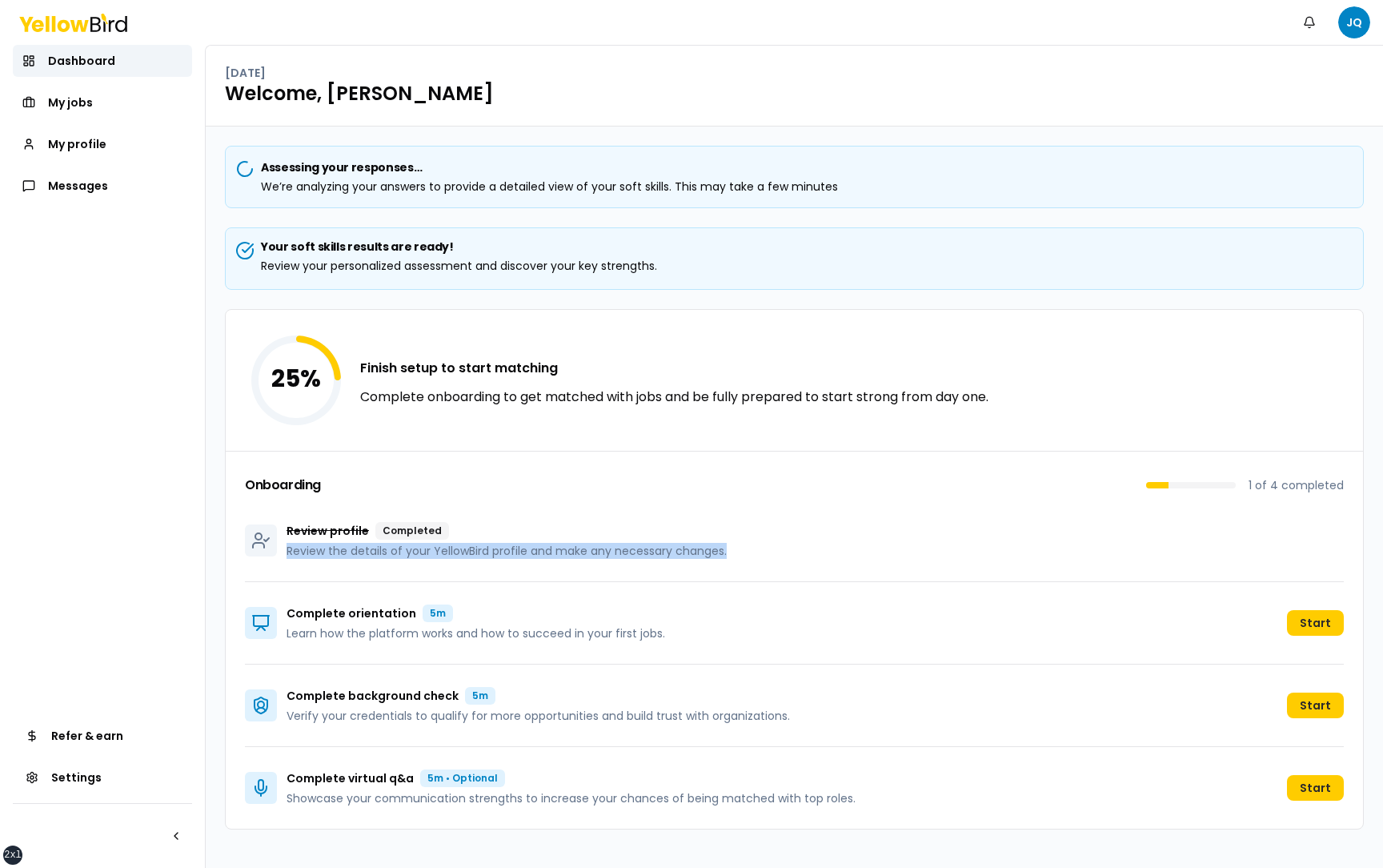
click at [746, 554] on div "Review profile Completed Review the details of your YellowBird profile and make…" at bounding box center [794, 540] width 1098 height 83
click at [757, 545] on div "Review profile Completed Review the details of your YellowBird profile and make…" at bounding box center [794, 540] width 1098 height 83
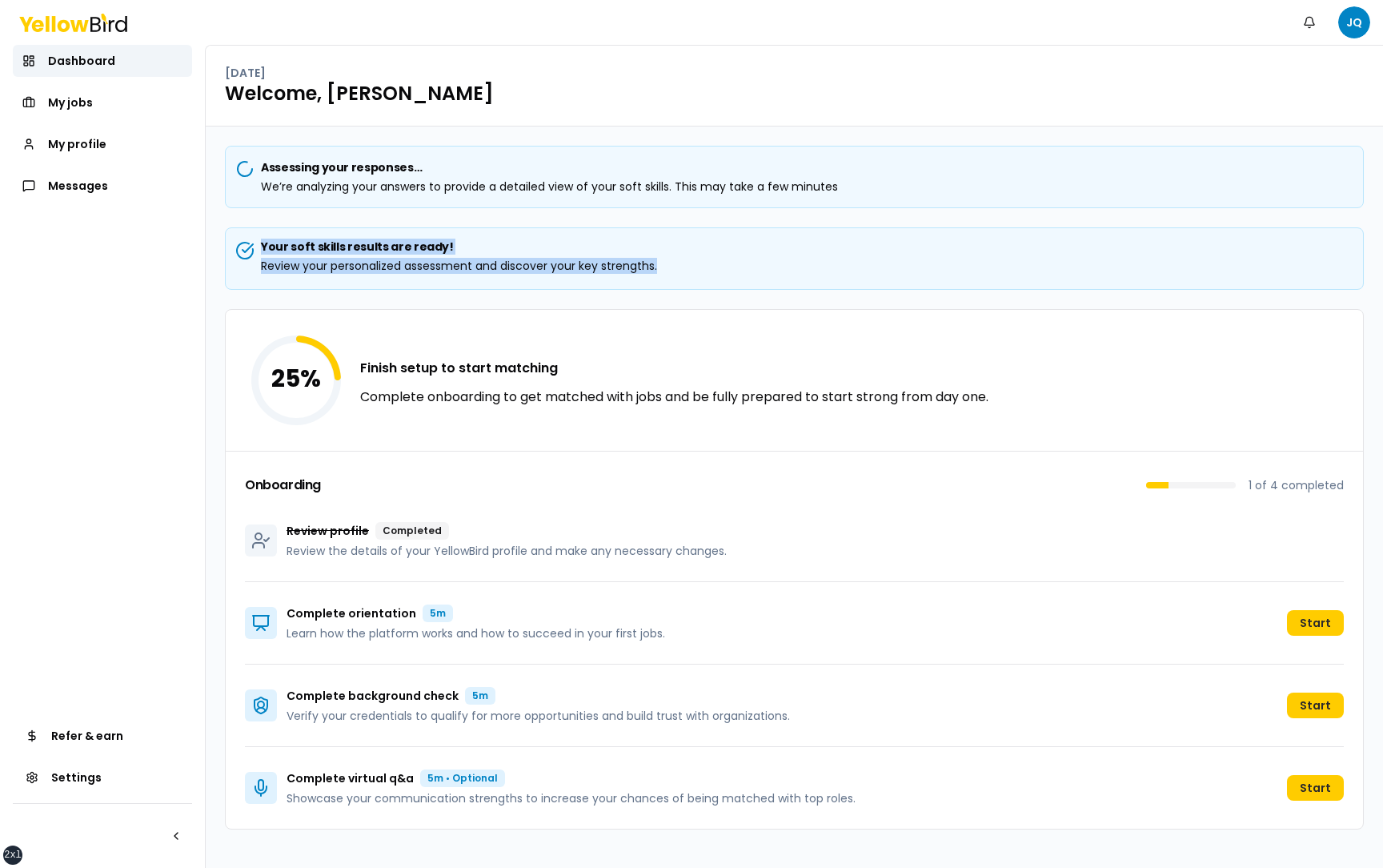
drag, startPoint x: 259, startPoint y: 243, endPoint x: 658, endPoint y: 269, distance: 399.8
click at [658, 269] on div "Your soft skills results are ready! Review your personalized assessment and dis…" at bounding box center [794, 255] width 1112 height 35
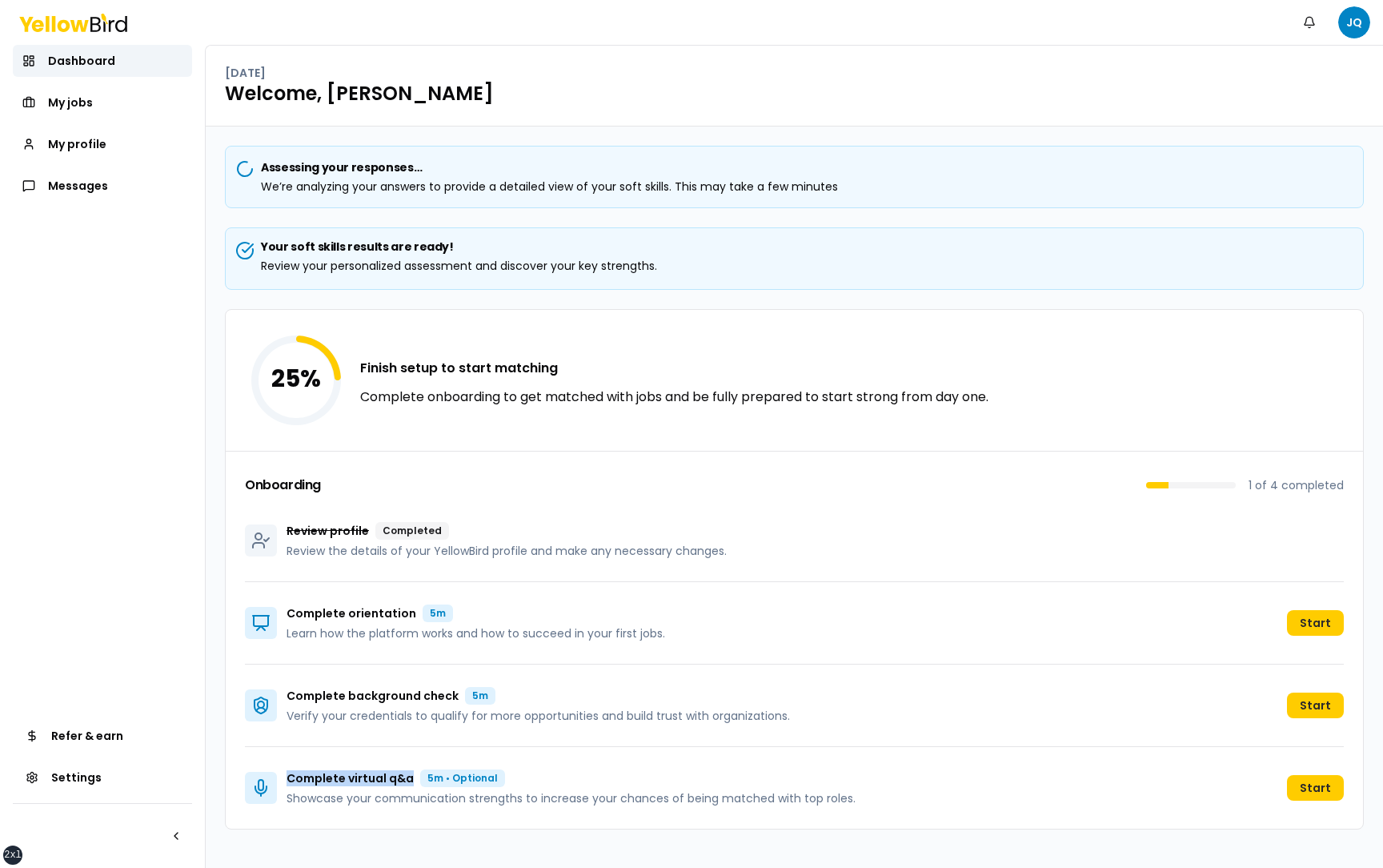
drag, startPoint x: 287, startPoint y: 778, endPoint x: 406, endPoint y: 776, distance: 119.0
click at [407, 777] on p "Complete virtual q&a" at bounding box center [350, 778] width 127 height 16
drag, startPoint x: 865, startPoint y: 797, endPoint x: 286, endPoint y: 779, distance: 579.3
click at [285, 779] on div "Complete virtual q&a 5m • Optional Showcase your communication strengths to inc…" at bounding box center [794, 787] width 1098 height 82
click at [673, 259] on div "Your soft skills results are ready! Review your personalized assessment and dis…" at bounding box center [794, 255] width 1112 height 35
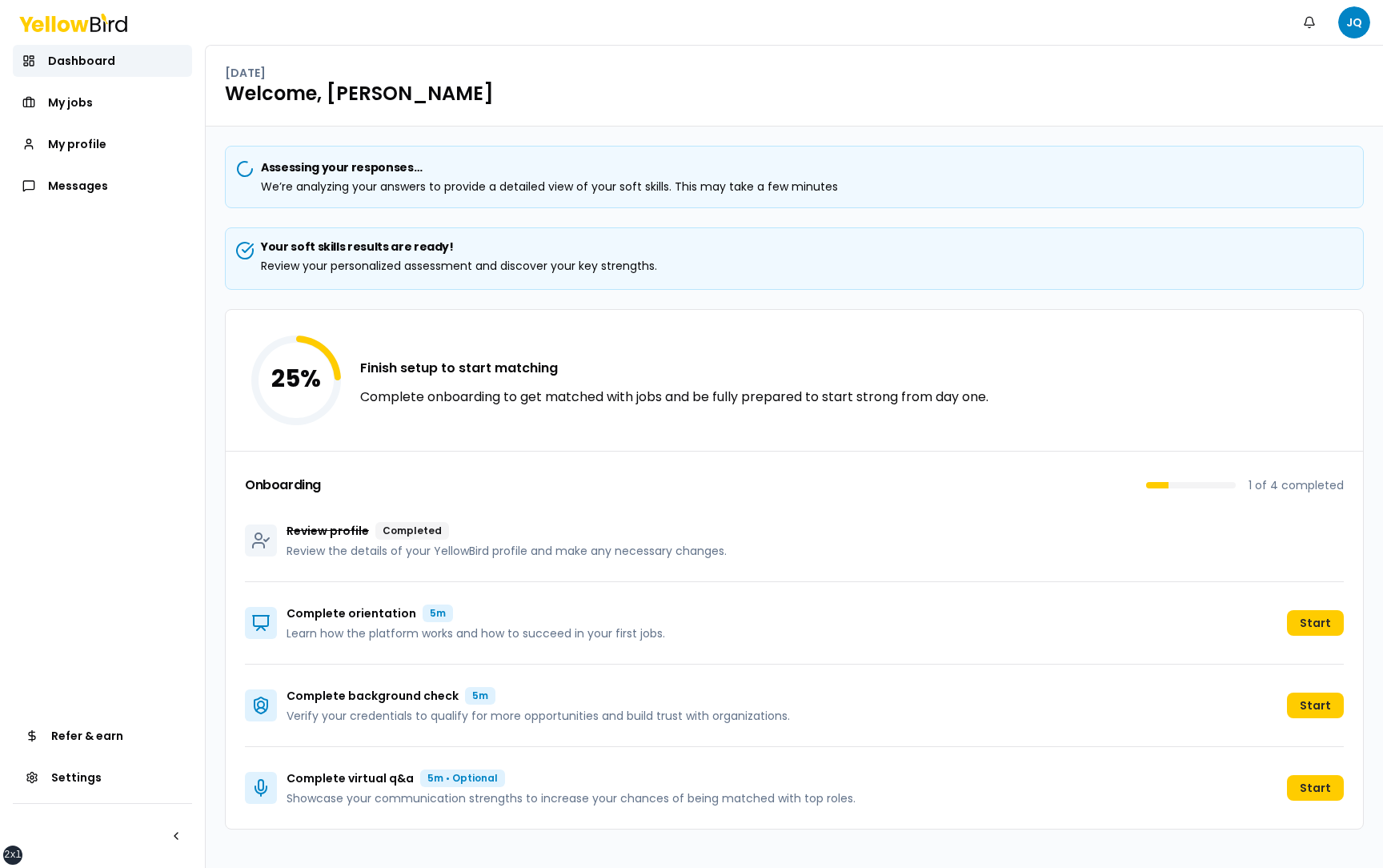
click at [673, 259] on div "Your soft skills results are ready! Review your personalized assessment and dis…" at bounding box center [794, 255] width 1112 height 35
drag, startPoint x: 288, startPoint y: 533, endPoint x: 729, endPoint y: 546, distance: 441.2
click at [729, 546] on div "Review profile Completed Review the details of your YellowBird profile and make…" at bounding box center [794, 540] width 1098 height 83
click at [755, 546] on div "Review profile Completed Review the details of your YellowBird profile and make…" at bounding box center [794, 540] width 1098 height 83
click at [116, 147] on link "My profile" at bounding box center [101, 144] width 179 height 32
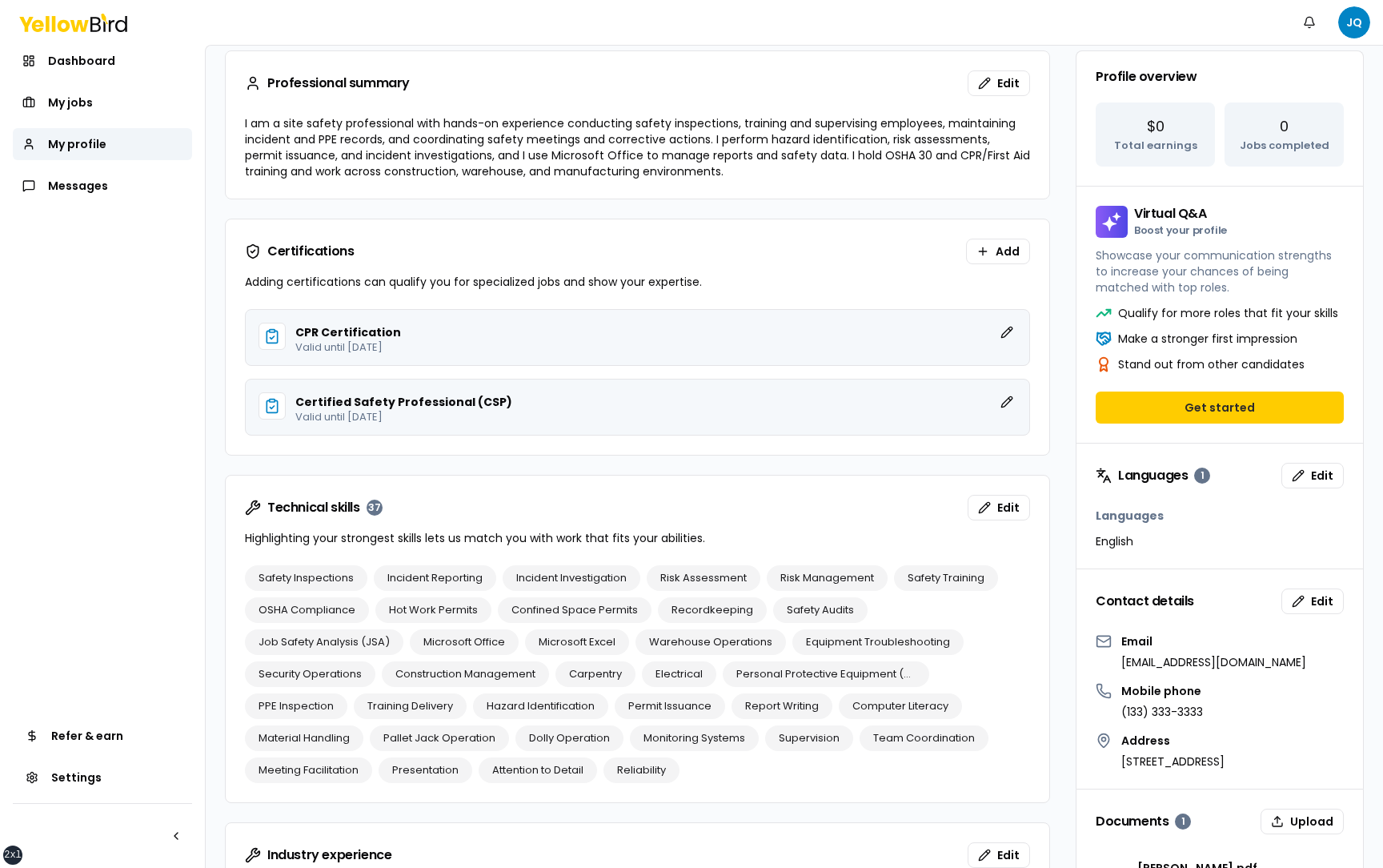
scroll to position [163, 0]
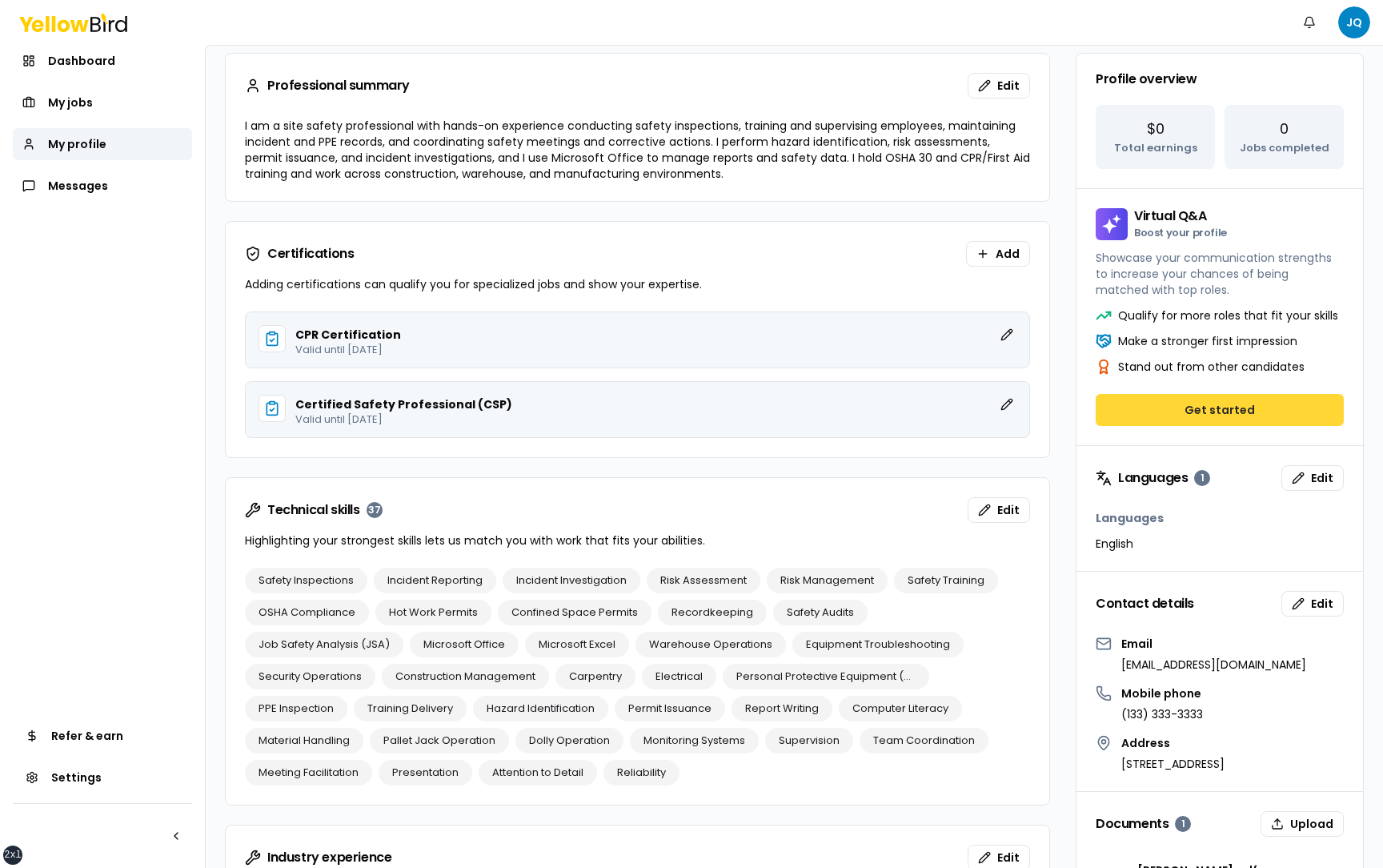
click at [1223, 406] on button "Get started" at bounding box center [1220, 410] width 249 height 32
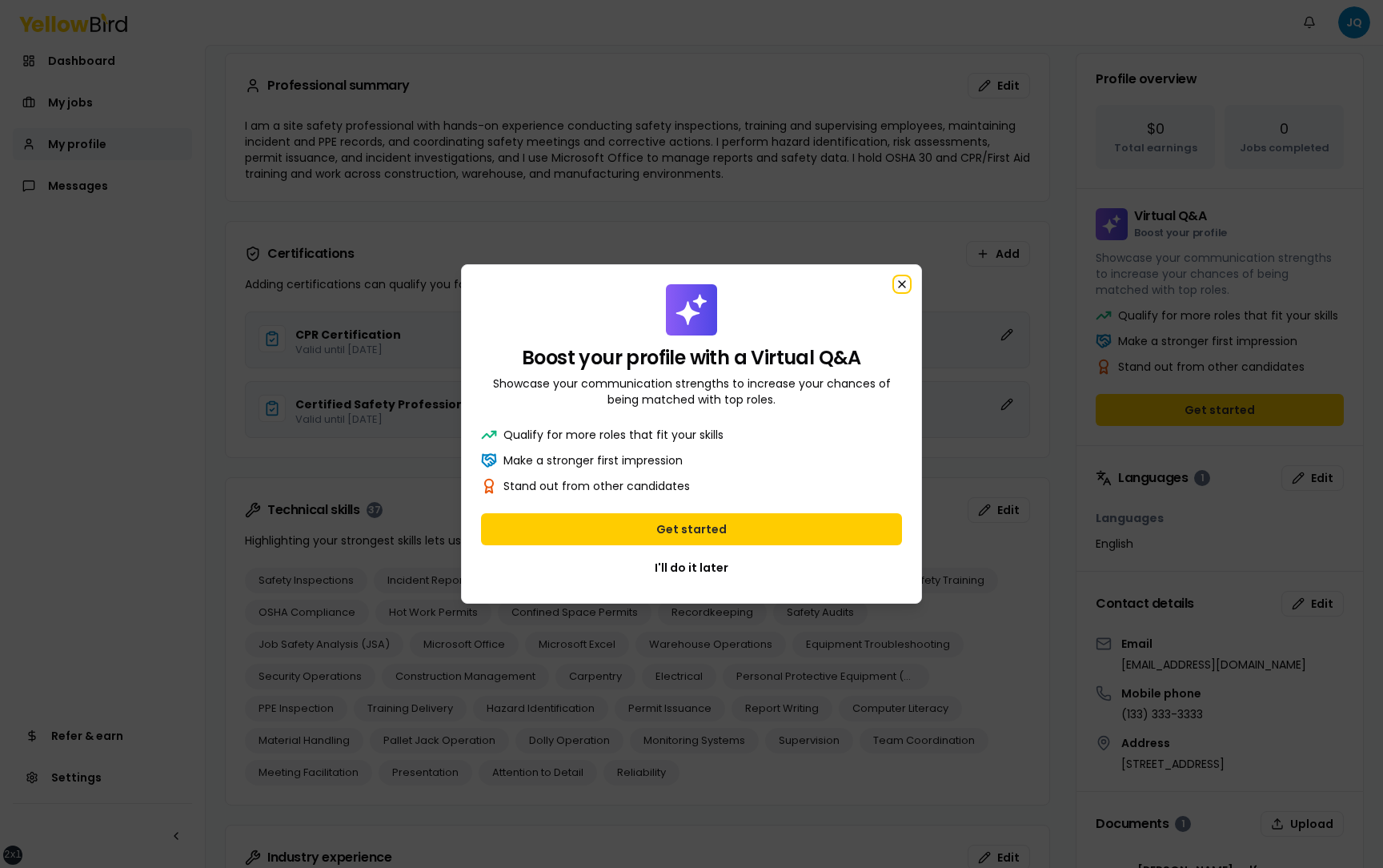
click at [903, 281] on icon "button" at bounding box center [901, 284] width 12 height 12
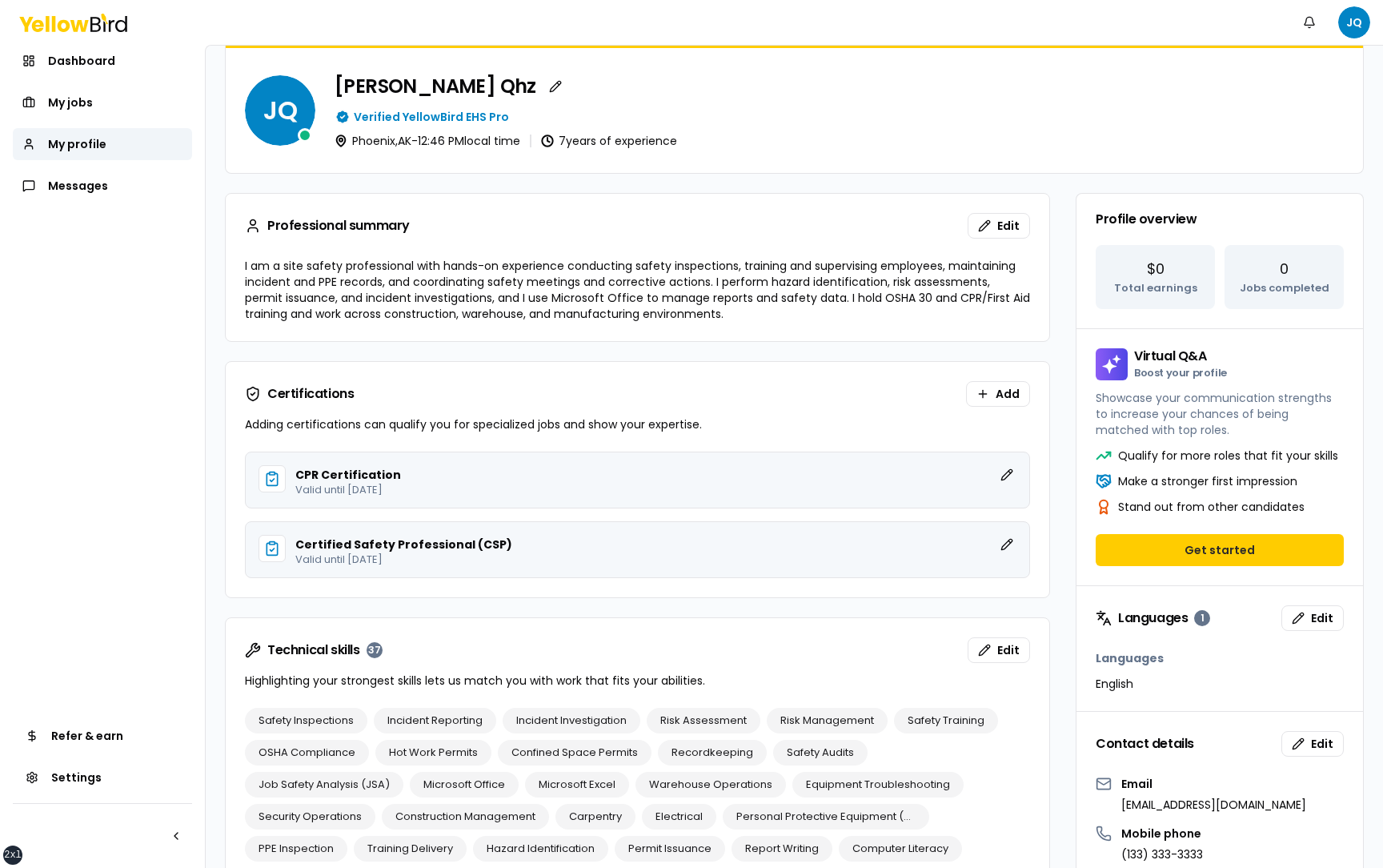
scroll to position [0, 0]
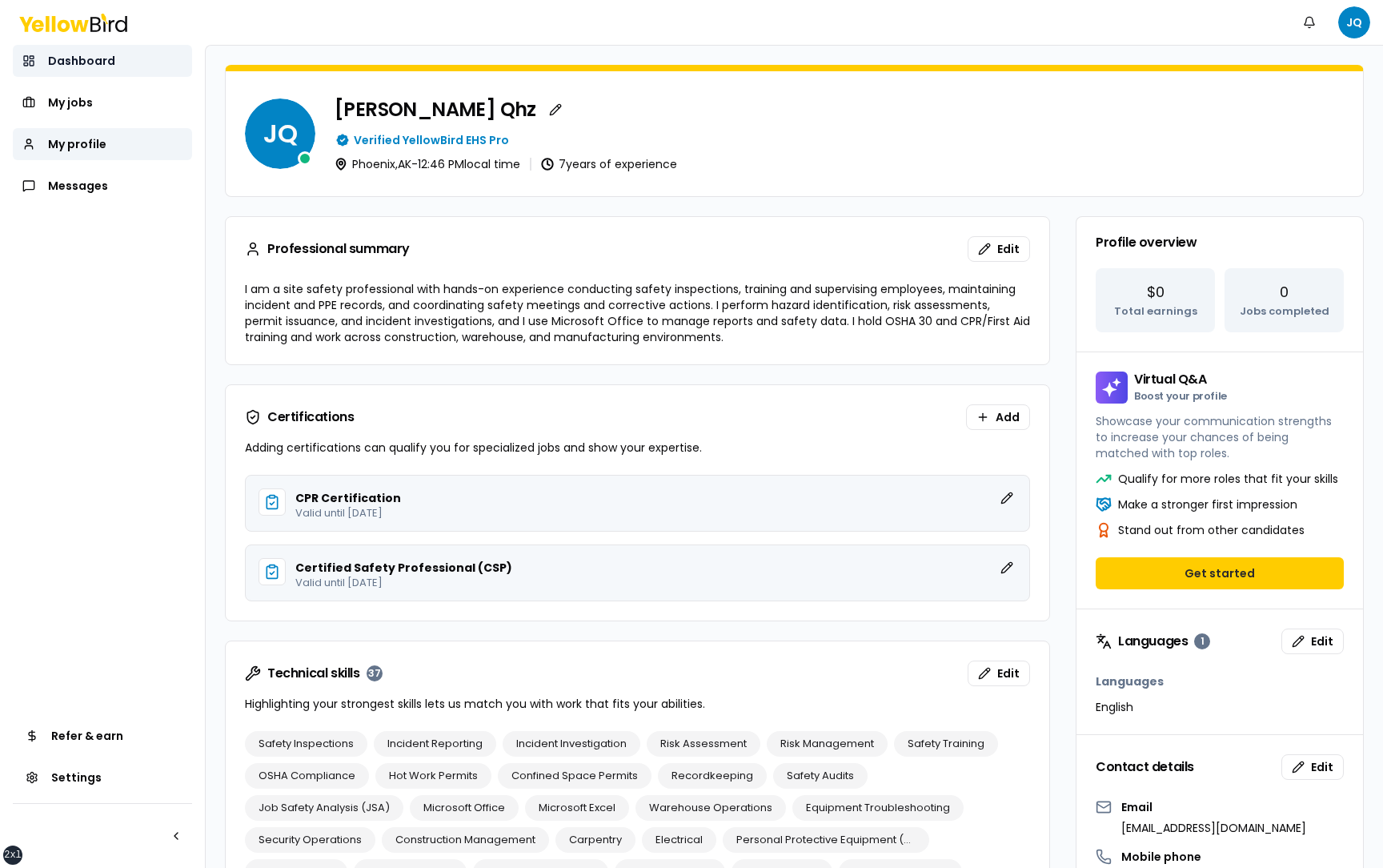
click at [120, 65] on link "Dashboard" at bounding box center [101, 61] width 179 height 32
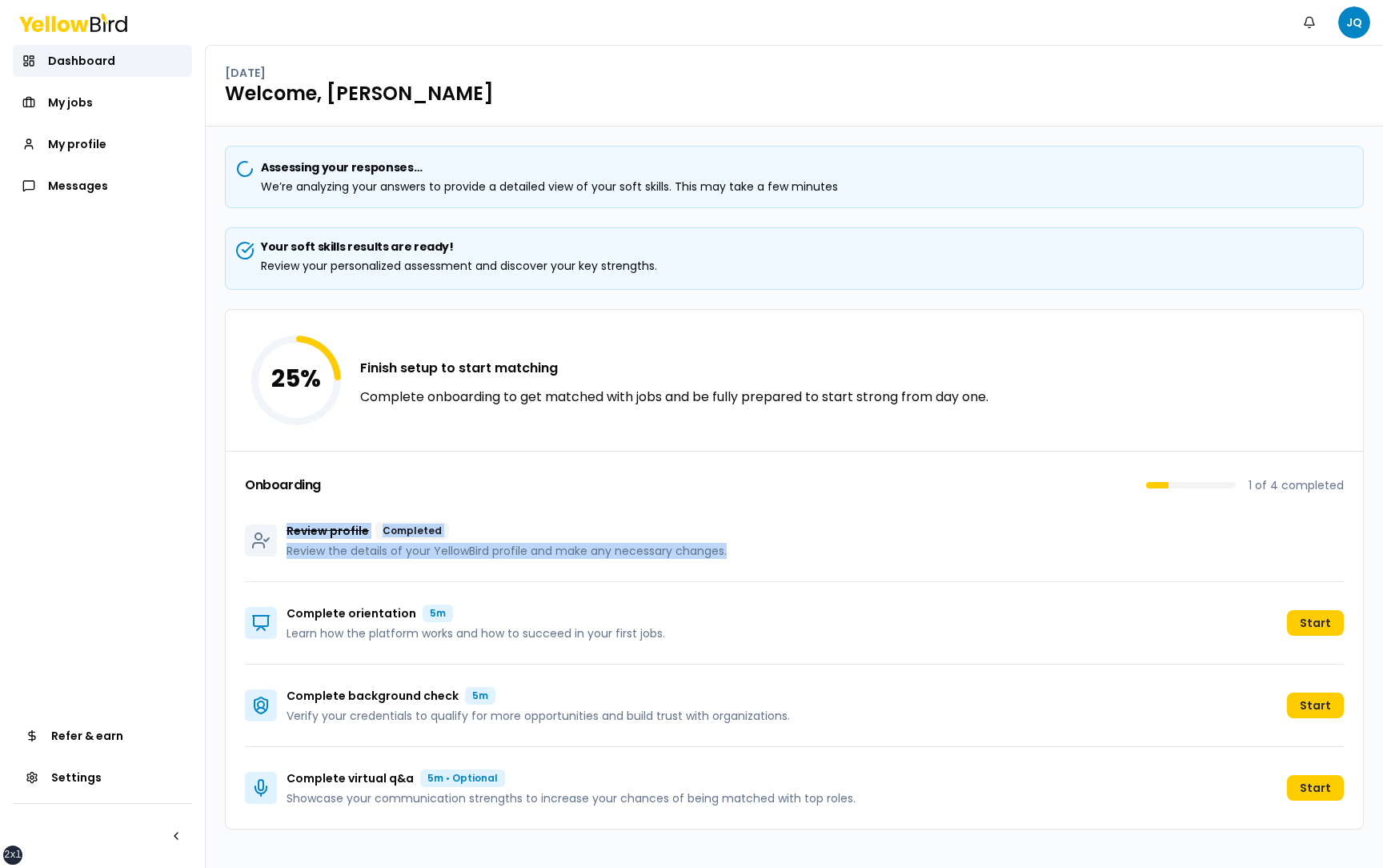
drag, startPoint x: 747, startPoint y: 552, endPoint x: 287, endPoint y: 531, distance: 460.5
click at [287, 531] on div "Review profile Completed Review the details of your YellowBird profile and make…" at bounding box center [794, 540] width 1098 height 83
click at [287, 531] on p "Review profile" at bounding box center [327, 530] width 83 height 16
click at [345, 530] on p "Review profile" at bounding box center [327, 530] width 83 height 16
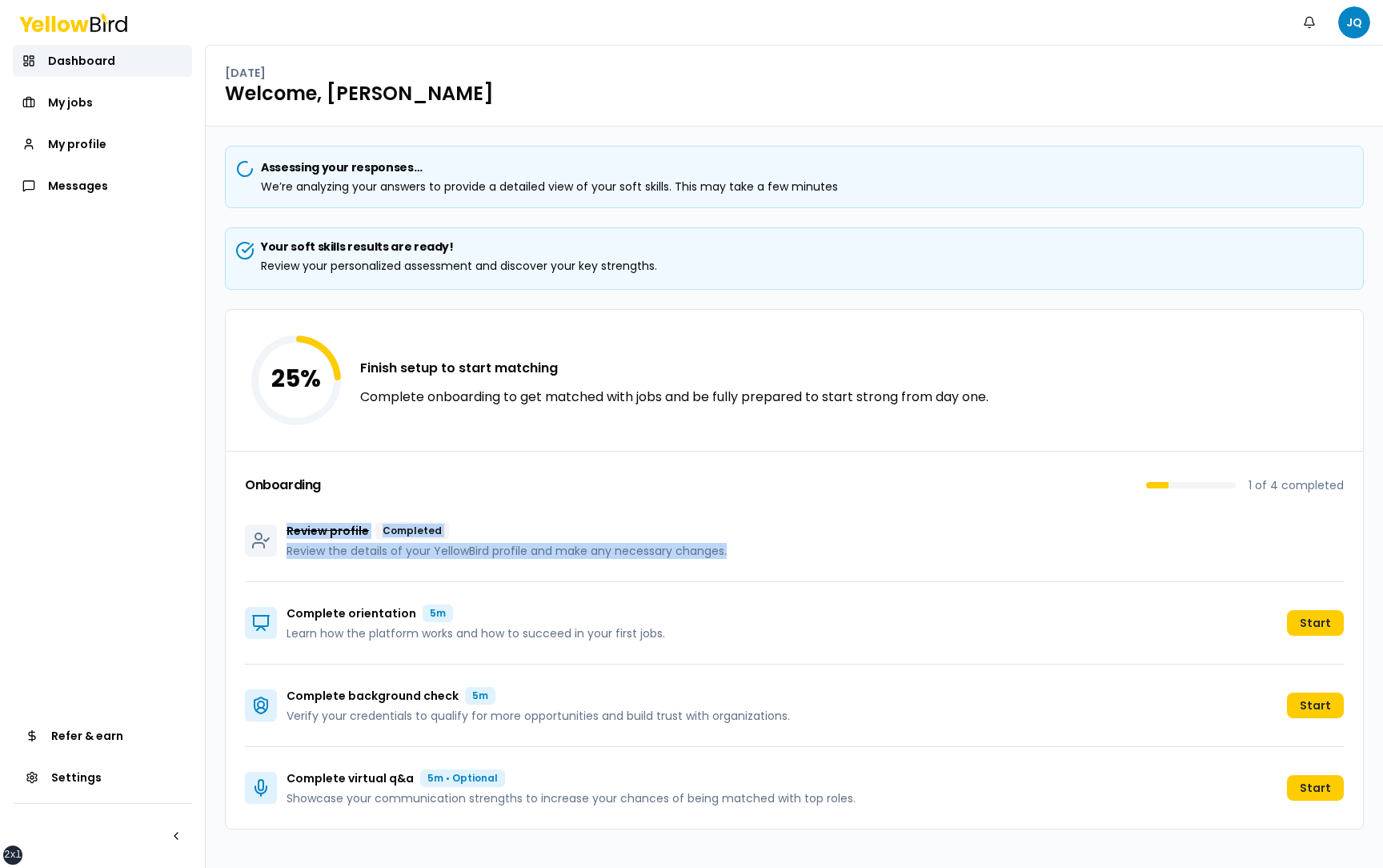
drag, startPoint x: 735, startPoint y: 552, endPoint x: 285, endPoint y: 533, distance: 450.4
click at [285, 533] on div "Review profile Completed Review the details of your YellowBird profile and make…" at bounding box center [794, 540] width 1098 height 83
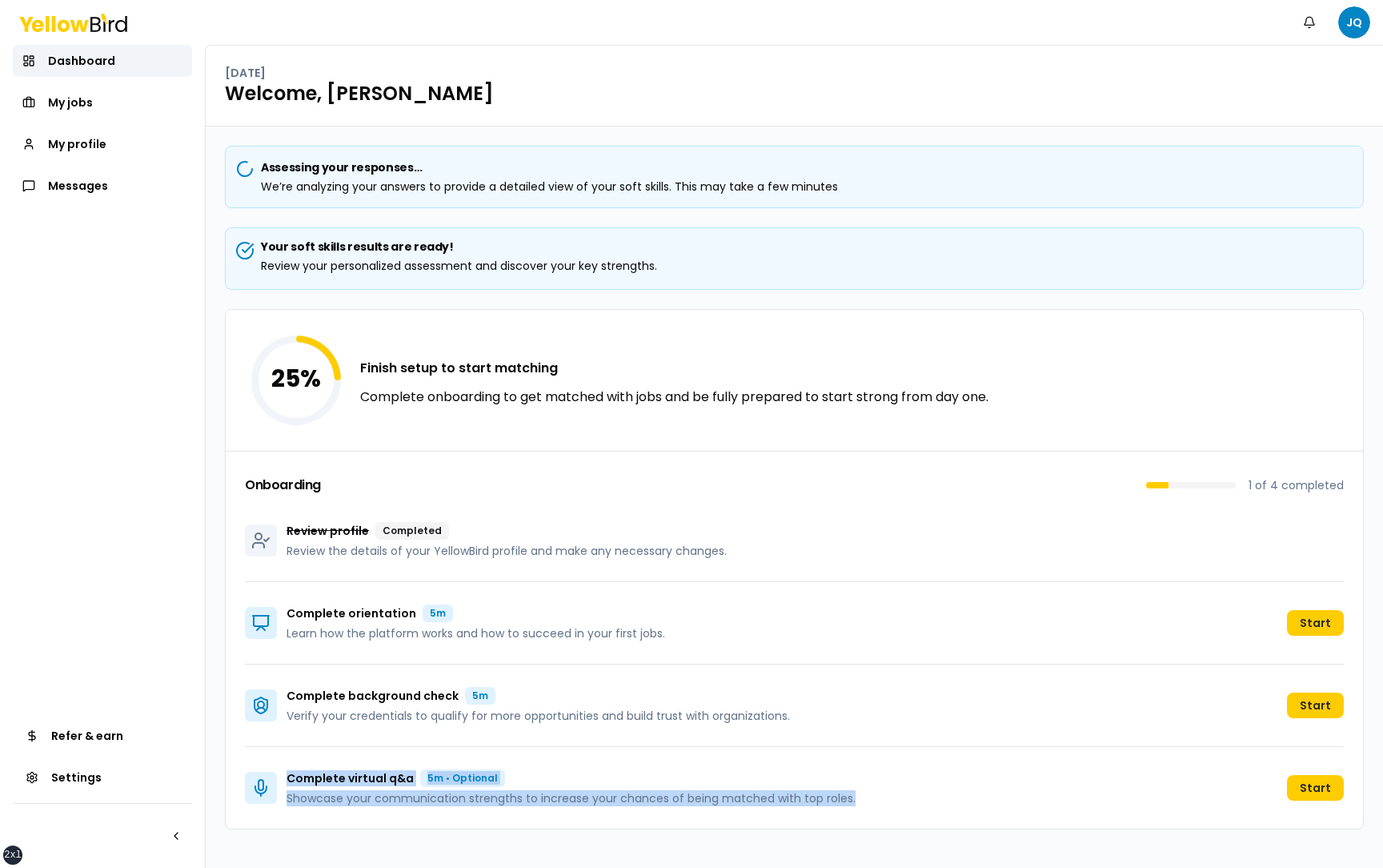
drag, startPoint x: 854, startPoint y: 799, endPoint x: 280, endPoint y: 777, distance: 574.4
click at [280, 777] on div "Complete virtual q&a 5m • Optional Showcase your communication strengths to inc…" at bounding box center [794, 787] width 1098 height 82
click at [884, 791] on div "Complete virtual q&a 5m • Optional Showcase your communication strengths to inc…" at bounding box center [794, 787] width 1098 height 82
drag, startPoint x: 287, startPoint y: 778, endPoint x: 849, endPoint y: 794, distance: 562.2
click at [849, 794] on div "Complete virtual q&a 5m • Optional Showcase your communication strengths to inc…" at bounding box center [794, 787] width 1098 height 82
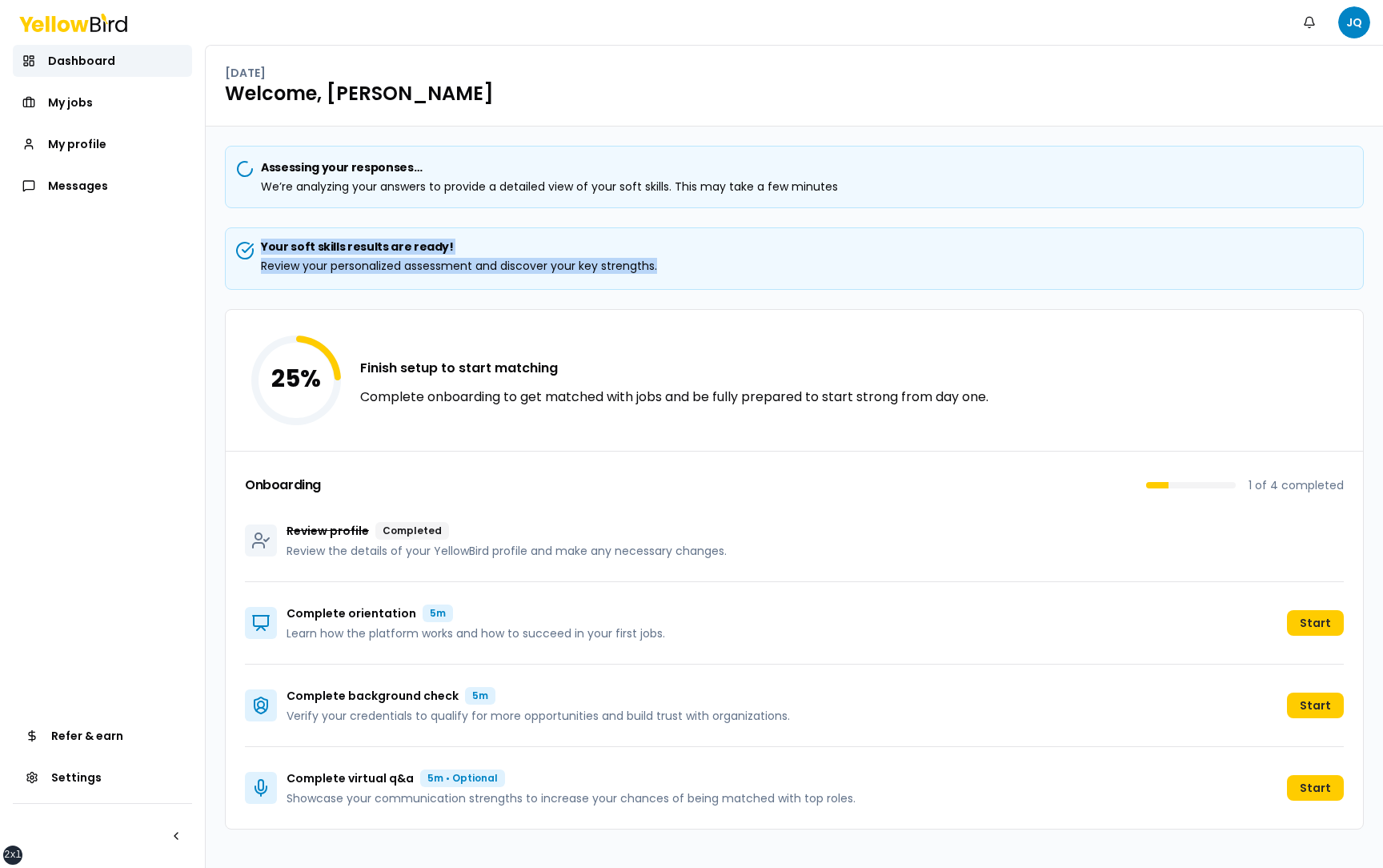
drag, startPoint x: 667, startPoint y: 274, endPoint x: 257, endPoint y: 249, distance: 410.8
click at [256, 249] on div "Your soft skills results are ready! Review your personalized assessment and dis…" at bounding box center [794, 259] width 1139 height 63
click at [734, 267] on div "Your soft skills results are ready! Review your personalized assessment and dis…" at bounding box center [794, 255] width 1112 height 35
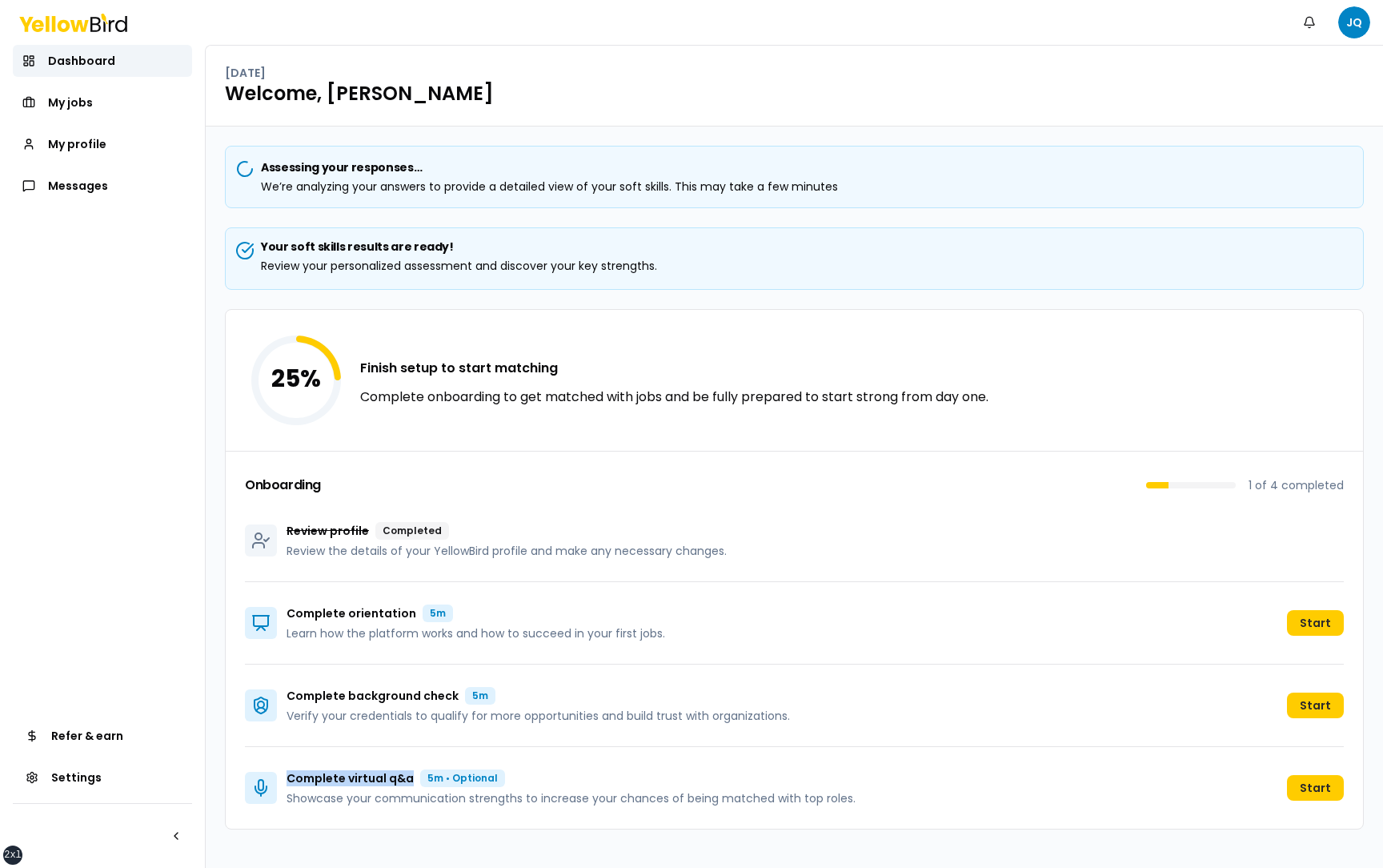
drag, startPoint x: 285, startPoint y: 777, endPoint x: 407, endPoint y: 779, distance: 122.0
click at [408, 780] on div "Complete virtual q&a 5m • Optional Showcase your communication strengths to inc…" at bounding box center [550, 787] width 611 height 37
drag, startPoint x: 857, startPoint y: 800, endPoint x: 282, endPoint y: 775, distance: 575.5
click at [282, 775] on div "Complete virtual q&a 5m • Optional Showcase your communication strengths to inc…" at bounding box center [794, 787] width 1098 height 82
click at [537, 770] on div "Complete virtual q&a 5m • Optional" at bounding box center [571, 778] width 569 height 18
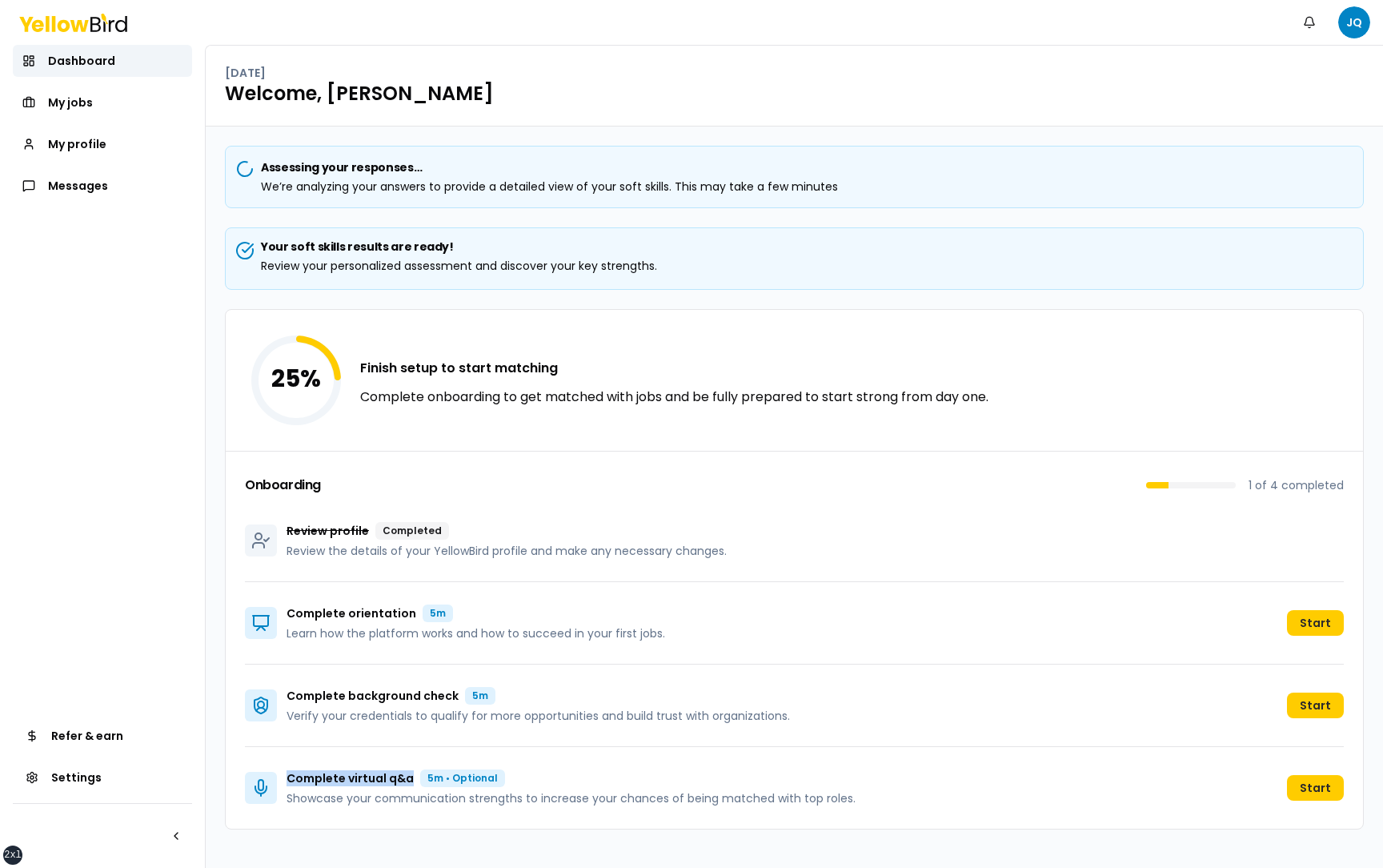
drag, startPoint x: 286, startPoint y: 779, endPoint x: 406, endPoint y: 778, distance: 120.0
click at [406, 778] on p "Complete virtual q&a" at bounding box center [350, 778] width 127 height 16
click at [580, 776] on div "Complete virtual q&a 5m • Optional" at bounding box center [571, 778] width 569 height 18
drag, startPoint x: 859, startPoint y: 802, endPoint x: 289, endPoint y: 781, distance: 570.4
click at [289, 781] on div "Complete virtual q&a 5m • Optional Showcase your communication strengths to inc…" at bounding box center [794, 787] width 1098 height 82
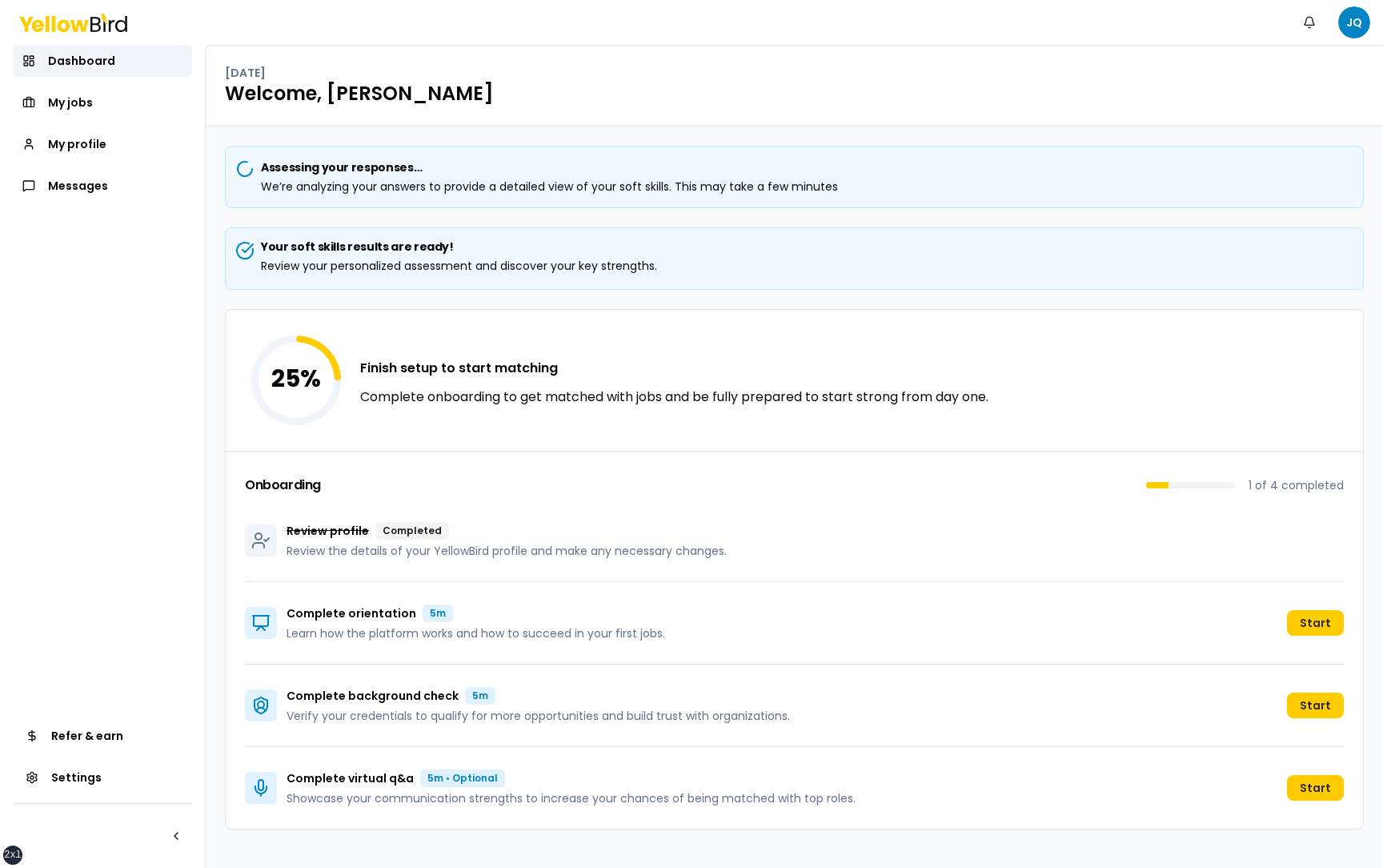
click at [212, 758] on div "Assessing your responses… We’re analyzing your answers to provide a detailed vi…" at bounding box center [794, 496] width 1177 height 741
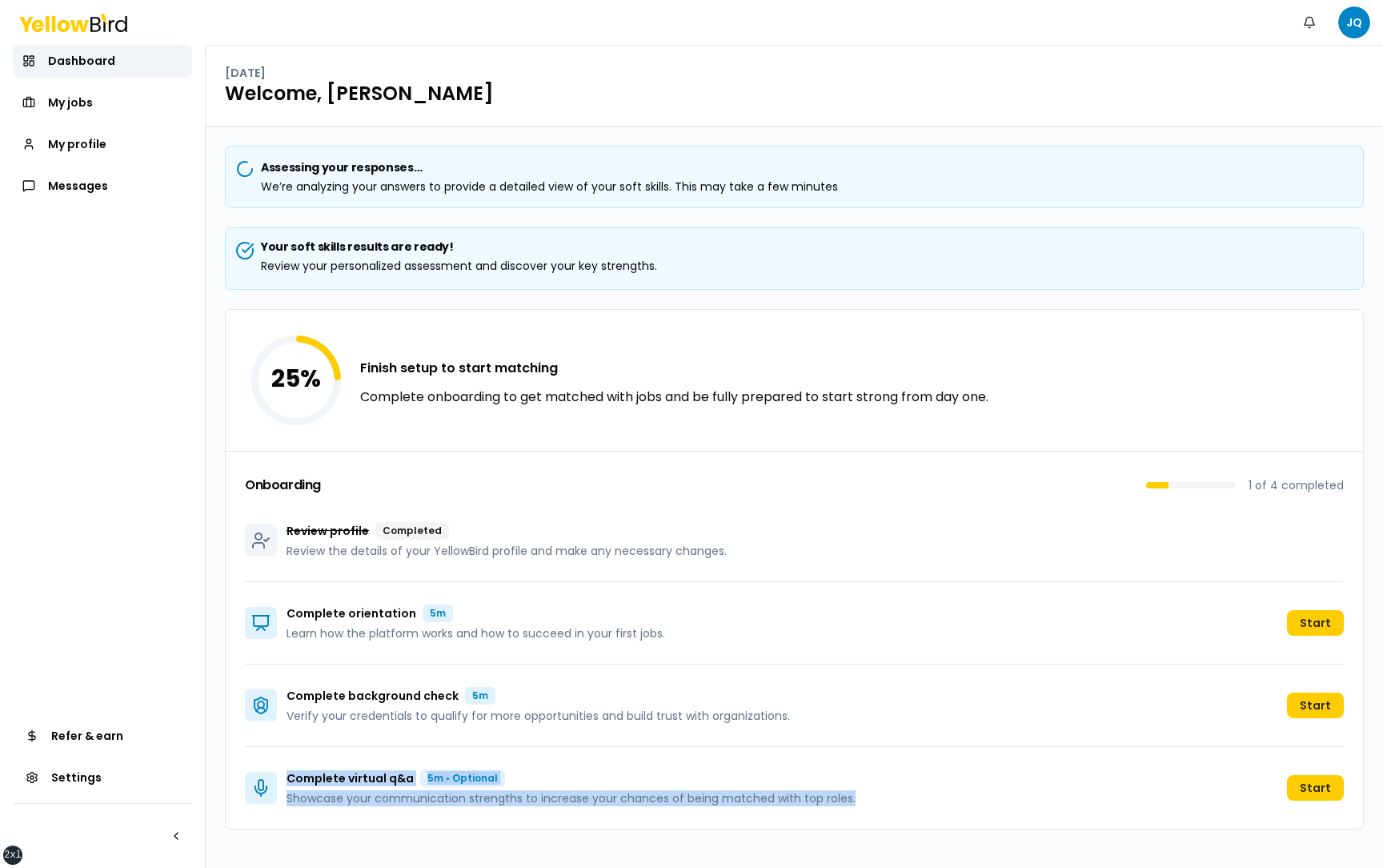
drag, startPoint x: 857, startPoint y: 799, endPoint x: 287, endPoint y: 774, distance: 570.5
click at [287, 774] on div "Complete virtual q&a 5m • Optional Showcase your communication strengths to inc…" at bounding box center [794, 787] width 1098 height 82
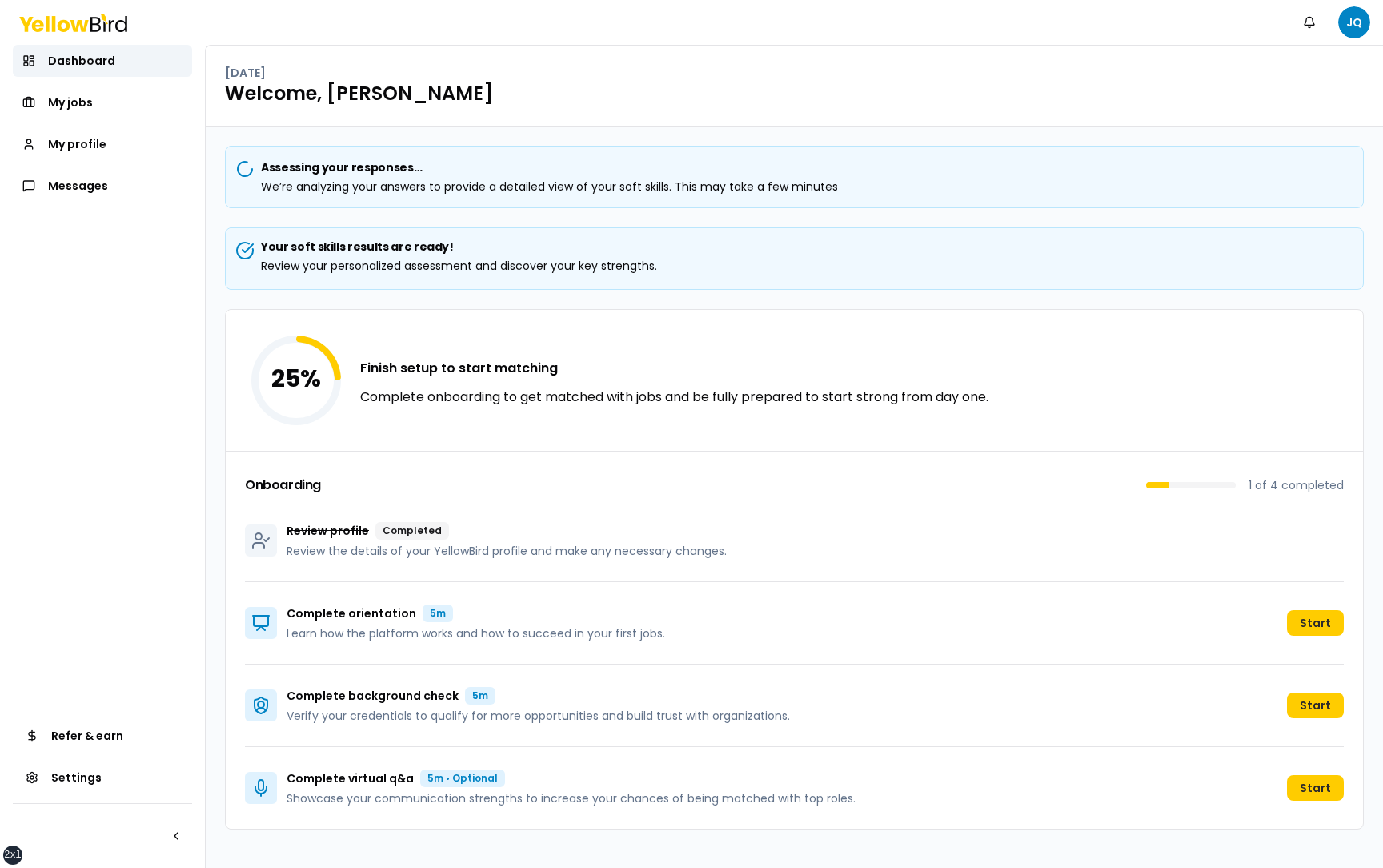
click at [734, 514] on div "Review profile Completed Review the details of your YellowBird profile and make…" at bounding box center [794, 540] width 1098 height 83
click at [1312, 267] on div "Your soft skills results are ready! Review your personalized assessment and dis…" at bounding box center [794, 255] width 1112 height 35
click at [1264, 267] on div "Your soft skills results are ready! Review your personalized assessment and dis…" at bounding box center [794, 255] width 1112 height 35
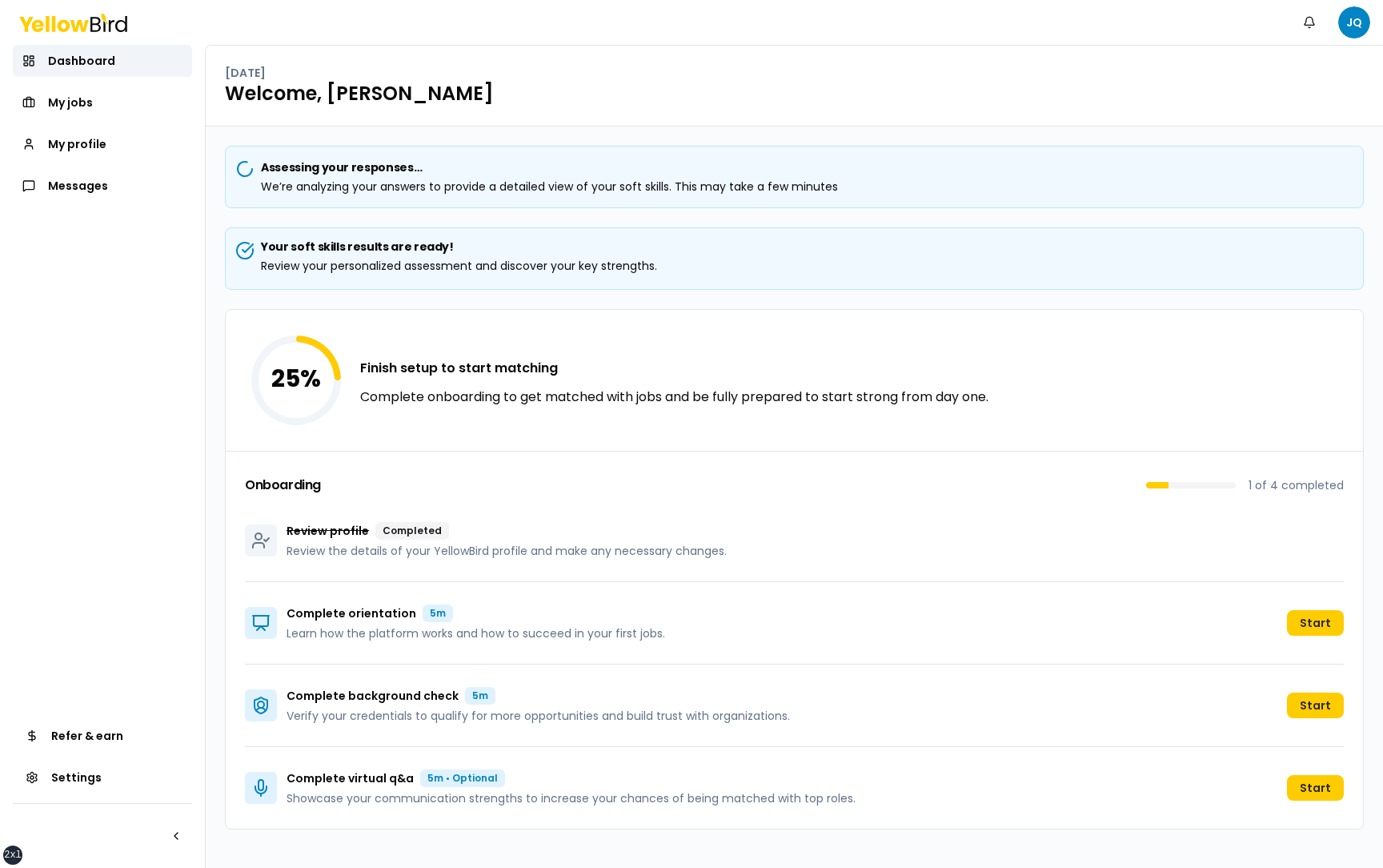
click at [1302, 249] on div "Your soft skills results are ready! Review your personalized assessment and dis…" at bounding box center [794, 255] width 1112 height 35
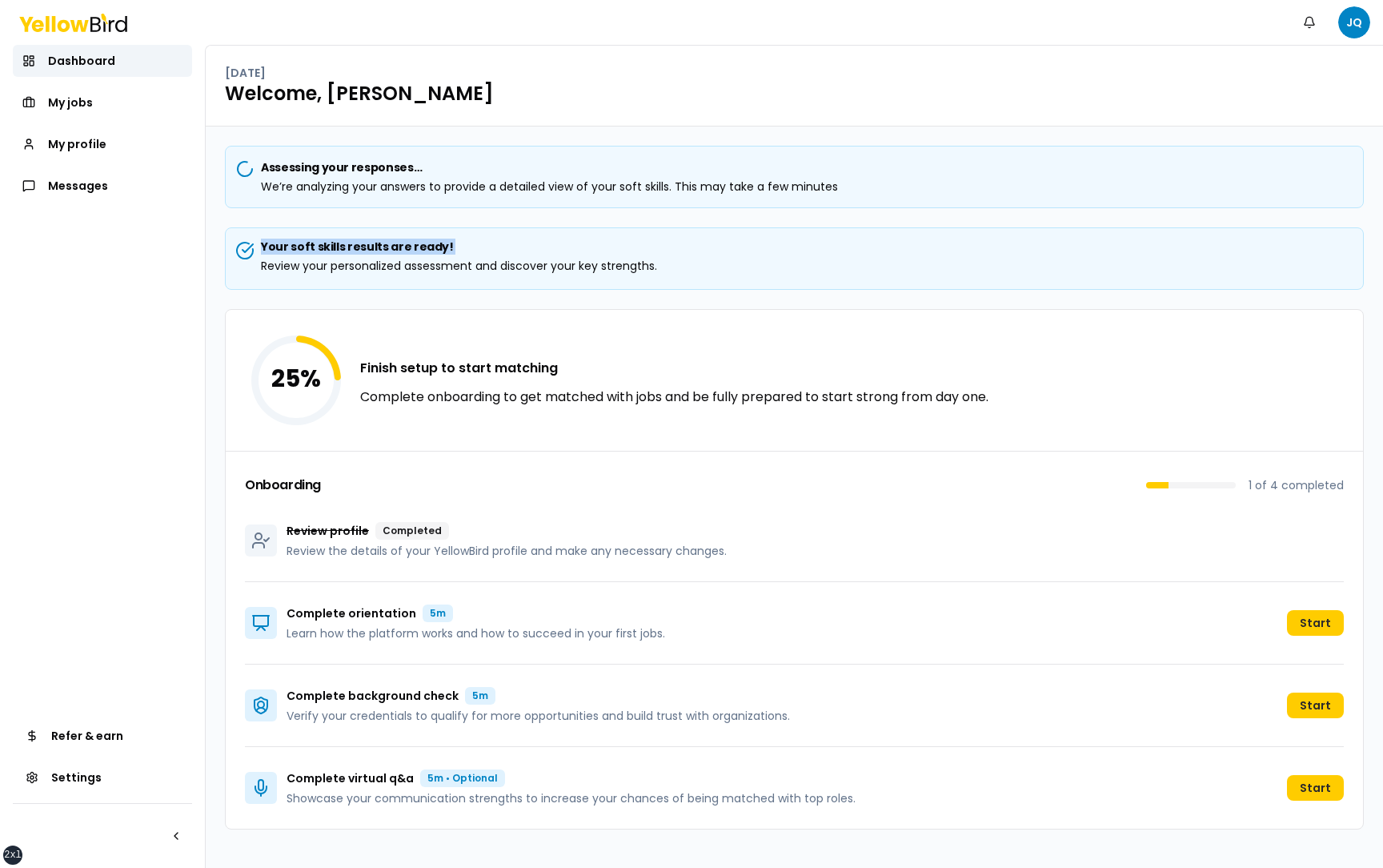
click at [1302, 249] on div "Your soft skills results are ready! Review your personalized assessment and dis…" at bounding box center [794, 255] width 1112 height 35
click at [1214, 249] on div "Your soft skills results are ready! Review your personalized assessment and dis…" at bounding box center [794, 255] width 1112 height 35
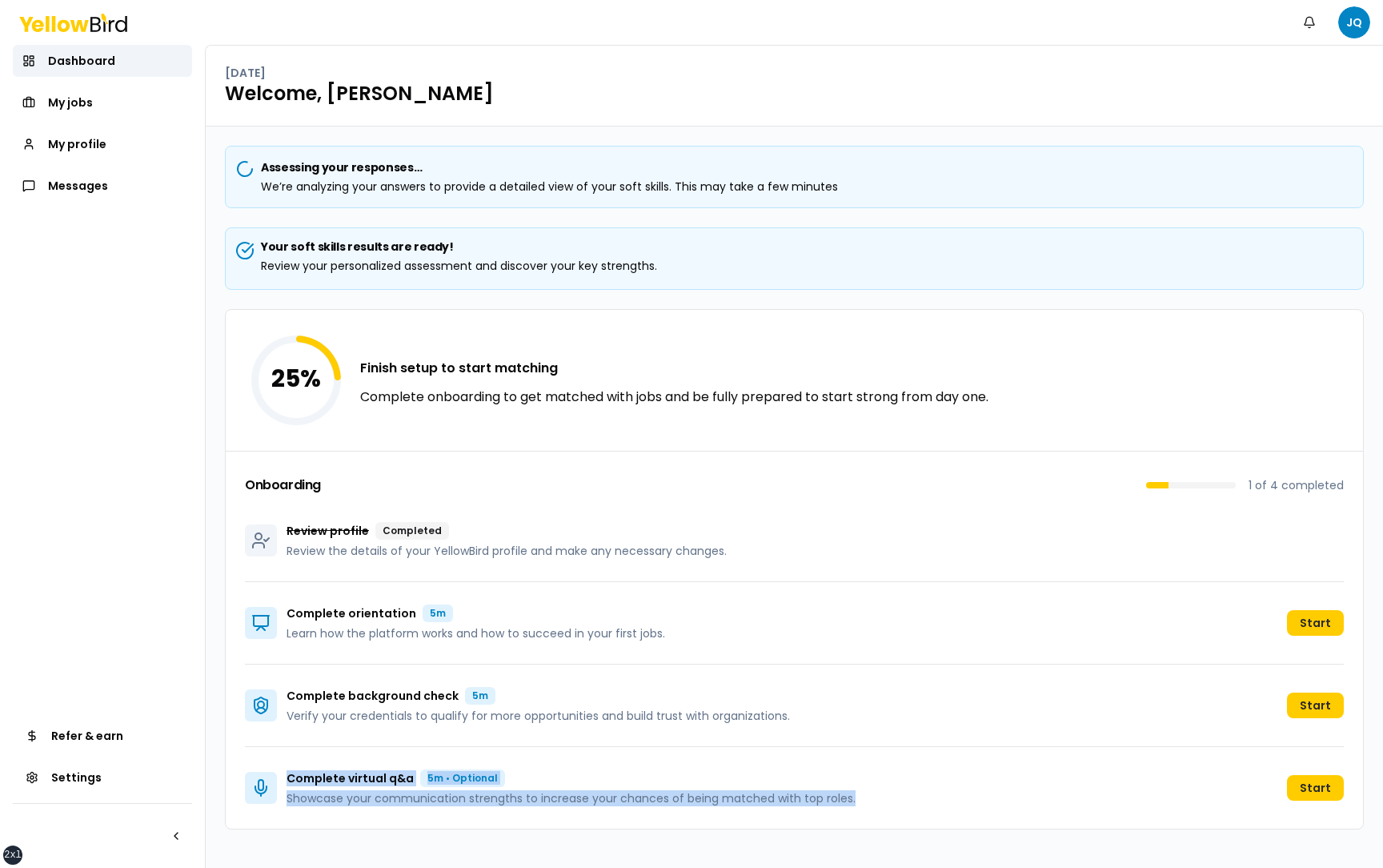
drag, startPoint x: 873, startPoint y: 794, endPoint x: 286, endPoint y: 781, distance: 587.1
click at [285, 781] on div "Complete virtual q&a 5m • Optional Showcase your communication strengths to inc…" at bounding box center [794, 787] width 1098 height 82
click at [343, 780] on p "Complete virtual q&a" at bounding box center [350, 778] width 127 height 16
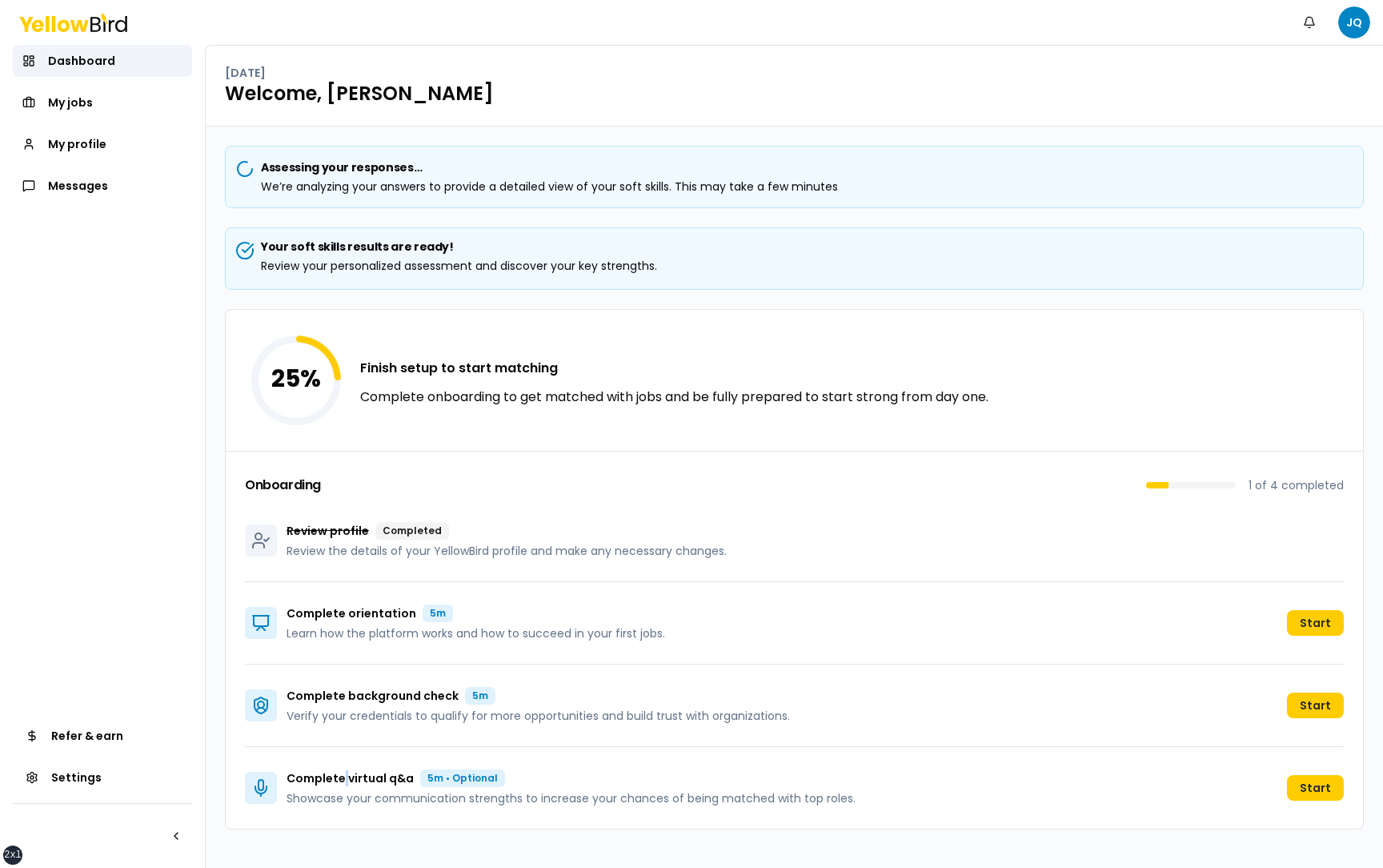
click at [343, 780] on p "Complete virtual q&a" at bounding box center [350, 778] width 127 height 16
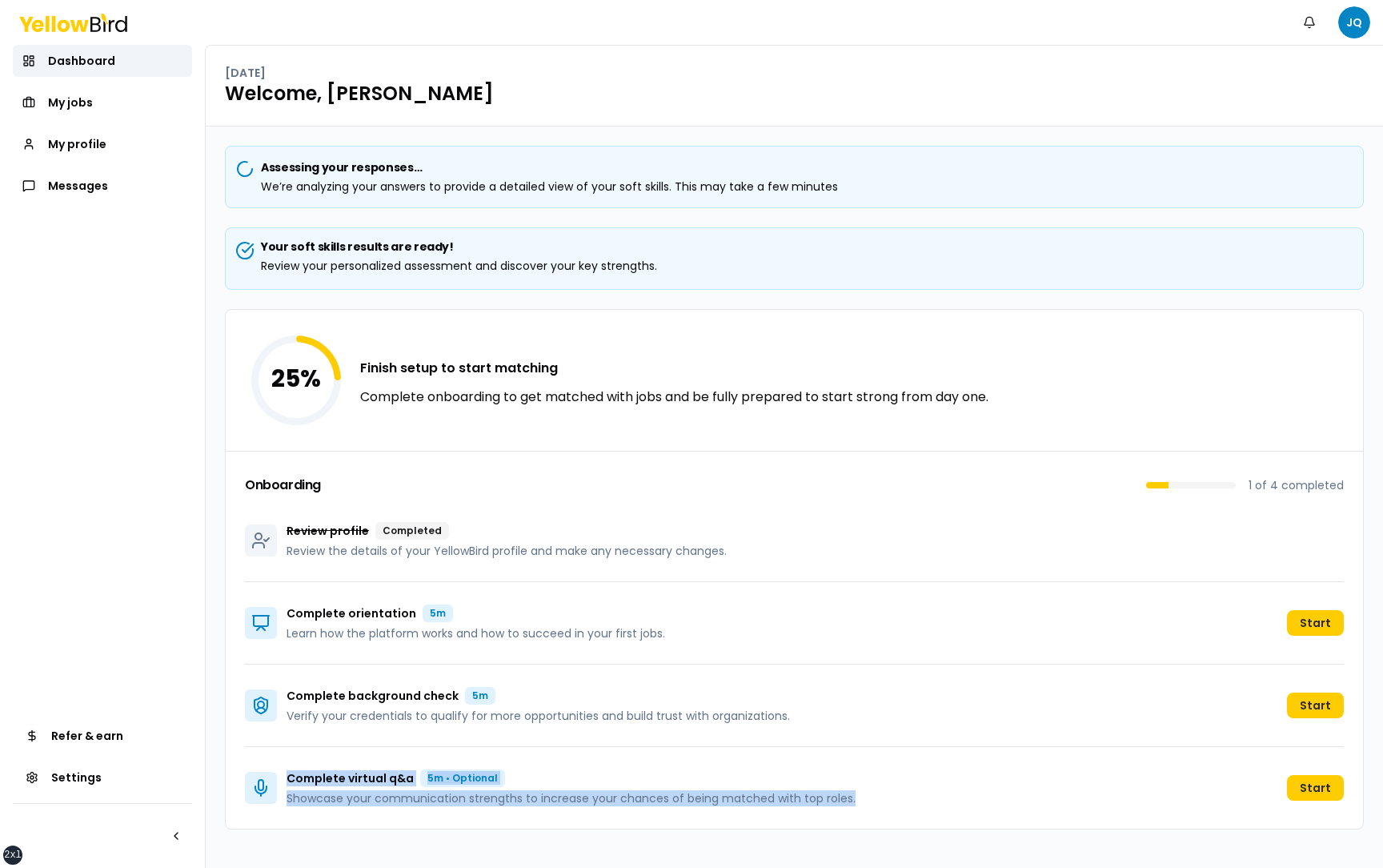
drag, startPoint x: 857, startPoint y: 800, endPoint x: 289, endPoint y: 783, distance: 568.3
click at [289, 783] on div "Complete virtual q&a 5m • Optional Showcase your communication strengths to inc…" at bounding box center [794, 787] width 1098 height 82
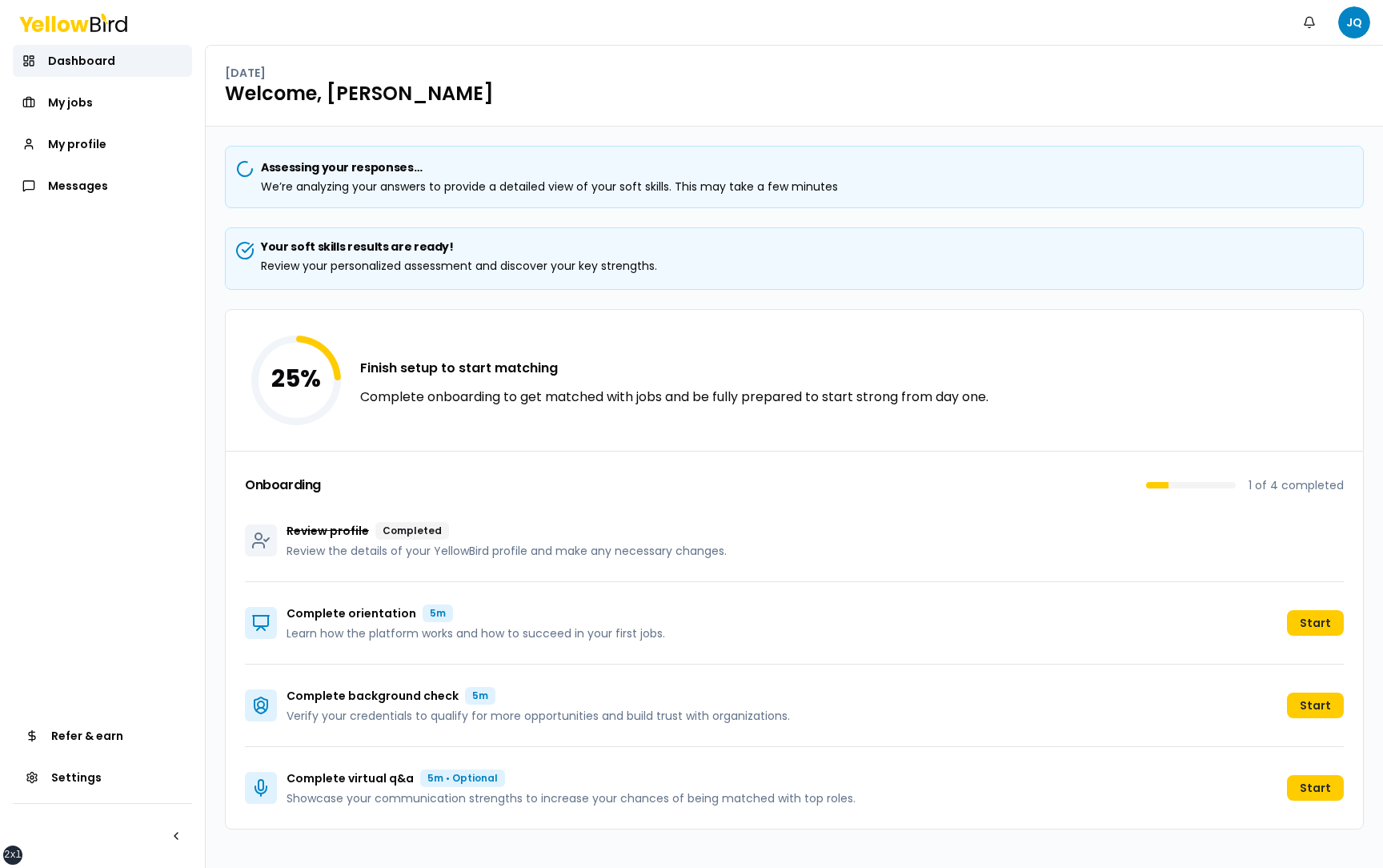
click at [211, 747] on div "Assessing your responses… We’re analyzing your answers to provide a detailed vi…" at bounding box center [794, 496] width 1177 height 741
drag, startPoint x: 861, startPoint y: 797, endPoint x: 503, endPoint y: 786, distance: 358.2
click at [503, 786] on div "Complete virtual q&a 5m • Optional Showcase your communication strengths to inc…" at bounding box center [794, 787] width 1098 height 82
drag, startPoint x: 684, startPoint y: 271, endPoint x: 262, endPoint y: 249, distance: 422.6
click at [262, 249] on div "Your soft skills results are ready! Review your personalized assessment and dis…" at bounding box center [794, 255] width 1112 height 35
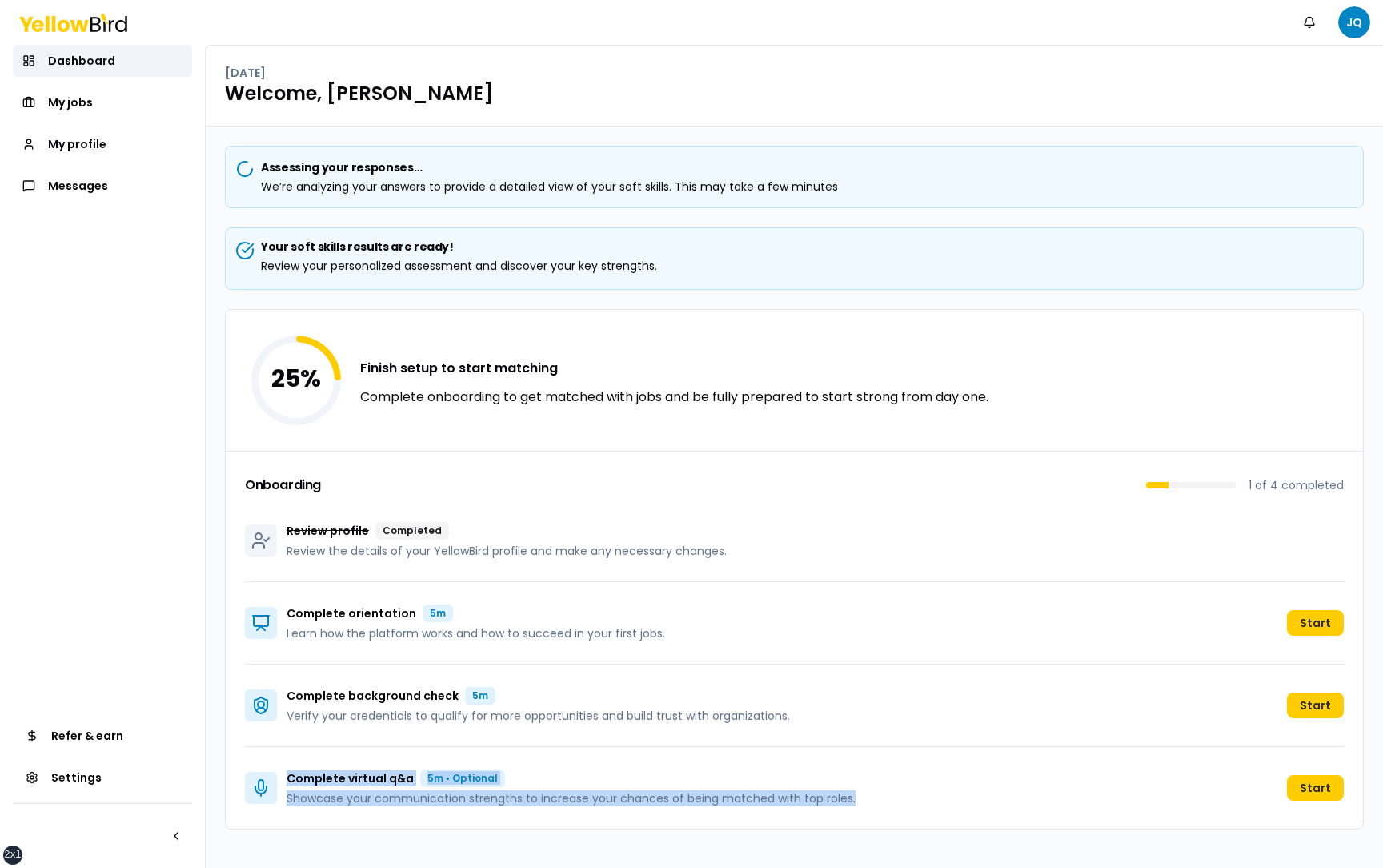
drag, startPoint x: 286, startPoint y: 781, endPoint x: 852, endPoint y: 801, distance: 566.4
click at [852, 801] on div "Complete virtual q&a 5m • Optional Showcase your communication strengths to inc…" at bounding box center [794, 787] width 1098 height 82
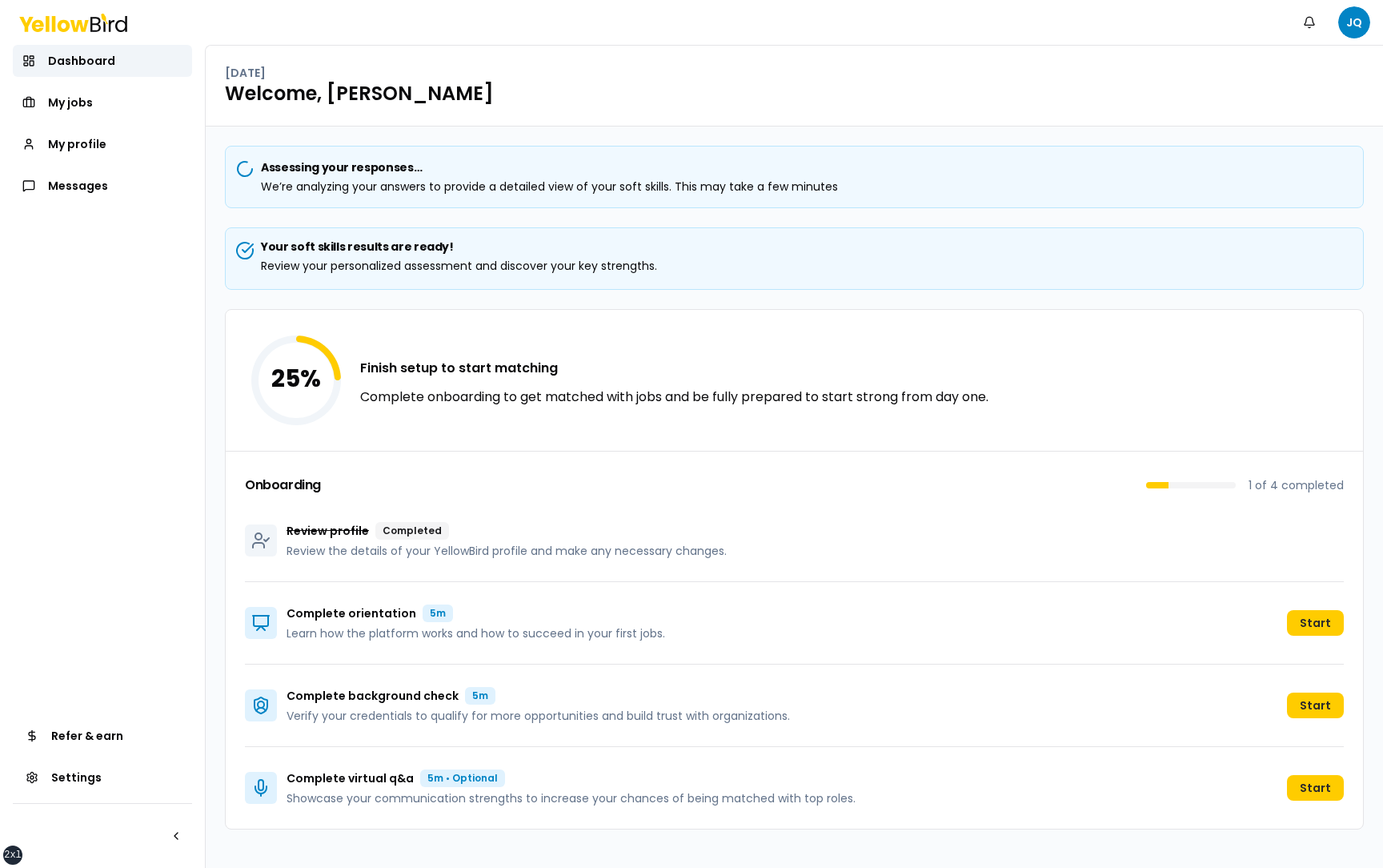
click at [735, 255] on div "Your soft skills results are ready! Review your personalized assessment and dis…" at bounding box center [794, 255] width 1112 height 35
click at [1310, 256] on div "Your soft skills results are ready! Review your personalized assessment and dis…" at bounding box center [794, 255] width 1112 height 35
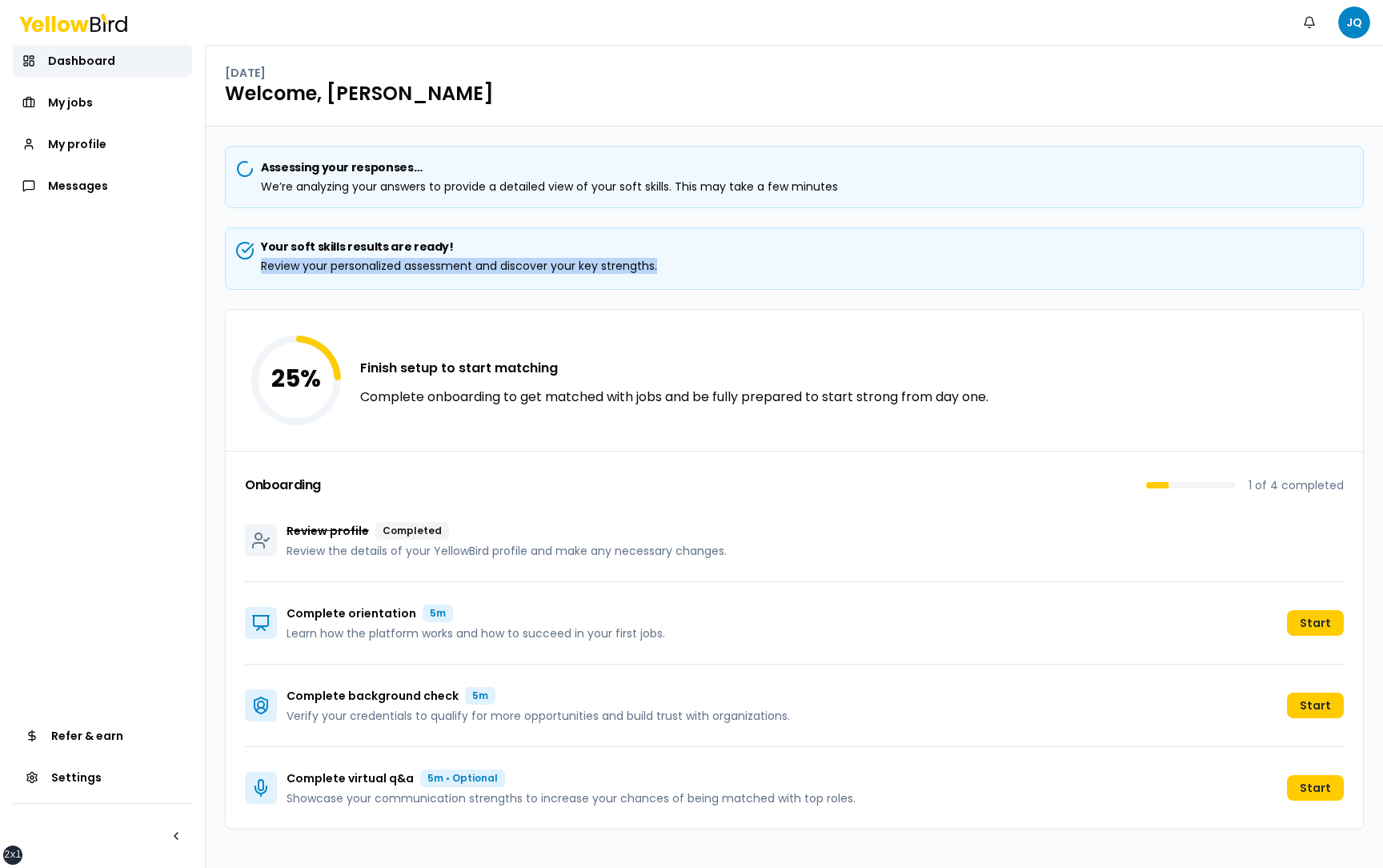
click at [1310, 256] on div "Your soft skills results are ready! Review your personalized assessment and dis…" at bounding box center [794, 255] width 1112 height 35
click at [1284, 262] on div "Your soft skills results are ready! Review your personalized assessment and dis…" at bounding box center [794, 255] width 1112 height 35
click at [217, 563] on div "Assessing your responses… We’re analyzing your answers to provide a detailed vi…" at bounding box center [794, 496] width 1177 height 741
click at [1308, 25] on button "Notifications" at bounding box center [1309, 23] width 32 height 32
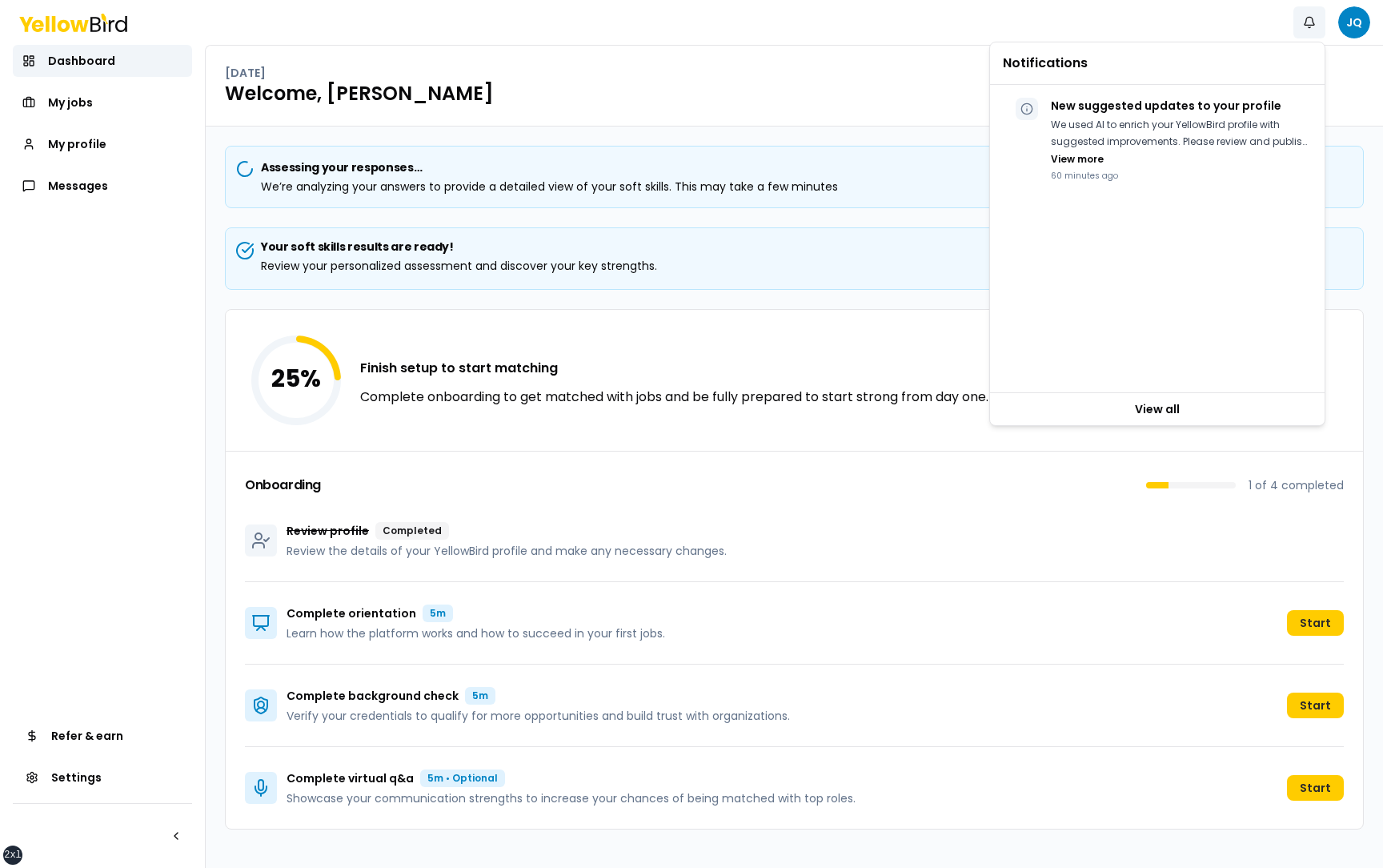
click at [1134, 7] on div "Notifications JQ" at bounding box center [692, 22] width 1383 height 45
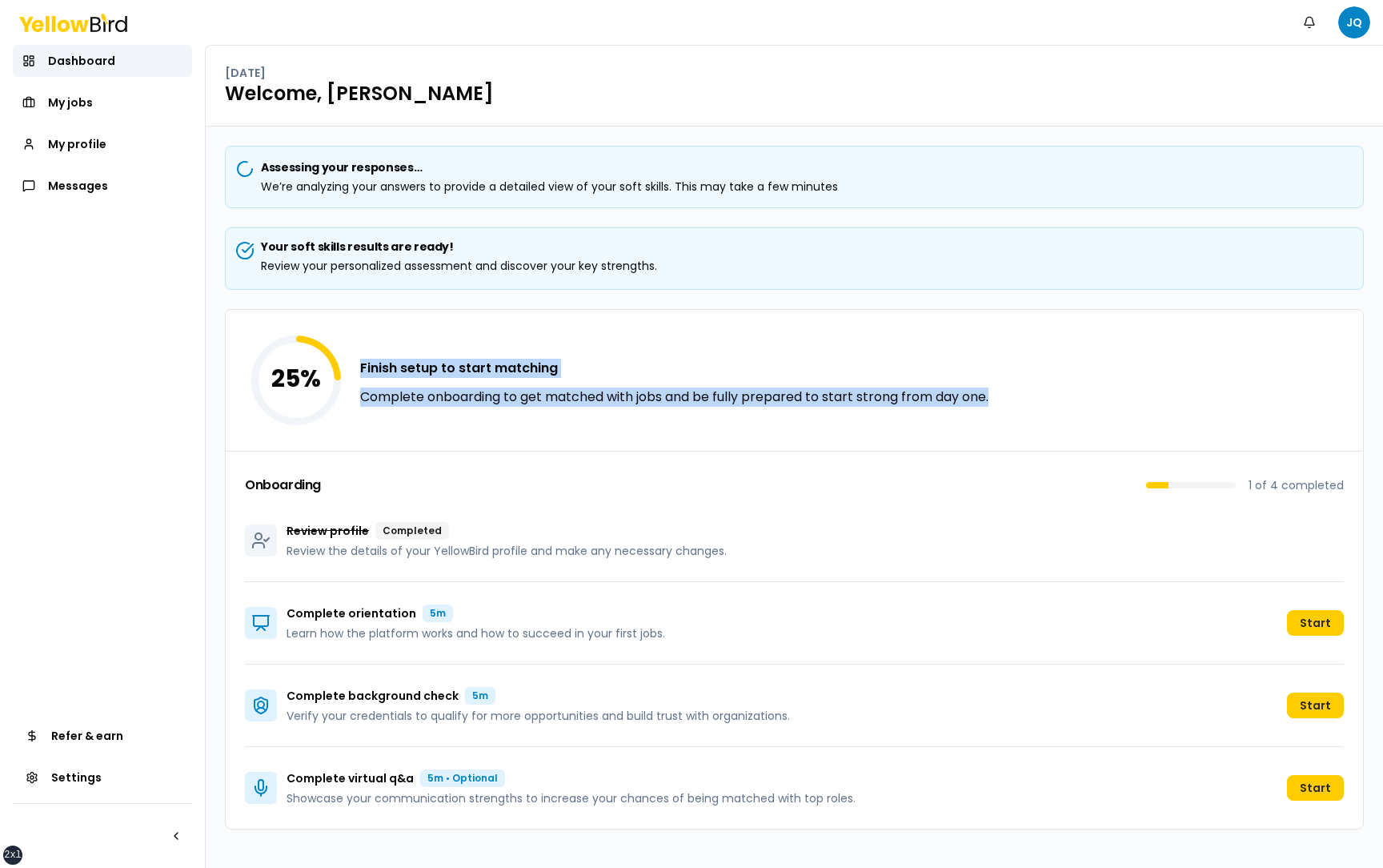
drag, startPoint x: 987, startPoint y: 401, endPoint x: 358, endPoint y: 369, distance: 629.8
click at [358, 369] on div "25 % Finish setup to start matching Complete onboarding to get matched with job…" at bounding box center [794, 380] width 1137 height 140
click at [434, 418] on div "25 % Finish setup to start matching Complete onboarding to get matched with job…" at bounding box center [794, 380] width 1137 height 140
drag, startPoint x: 1001, startPoint y: 397, endPoint x: 309, endPoint y: 360, distance: 693.0
click at [309, 360] on div "25 % Finish setup to start matching Complete onboarding to get matched with job…" at bounding box center [794, 380] width 1137 height 140
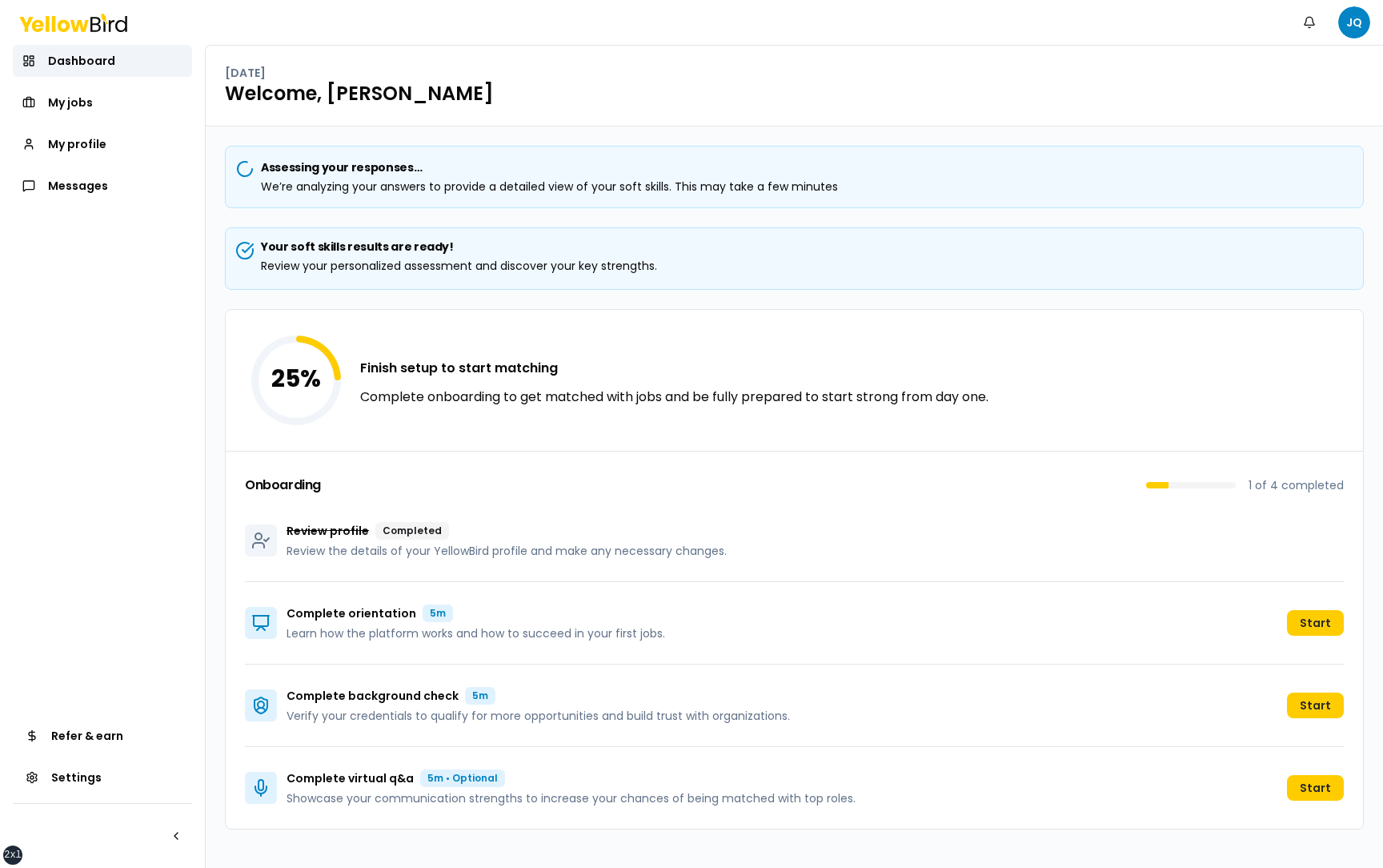
click at [220, 405] on div "Assessing your responses… We’re analyzing your answers to provide a detailed vi…" at bounding box center [794, 496] width 1177 height 741
click at [1368, 530] on div "Assessing your responses… We’re analyzing your answers to provide a detailed vi…" at bounding box center [794, 496] width 1177 height 741
click at [219, 623] on div "Assessing your responses… We’re analyzing your answers to provide a detailed vi…" at bounding box center [794, 496] width 1177 height 741
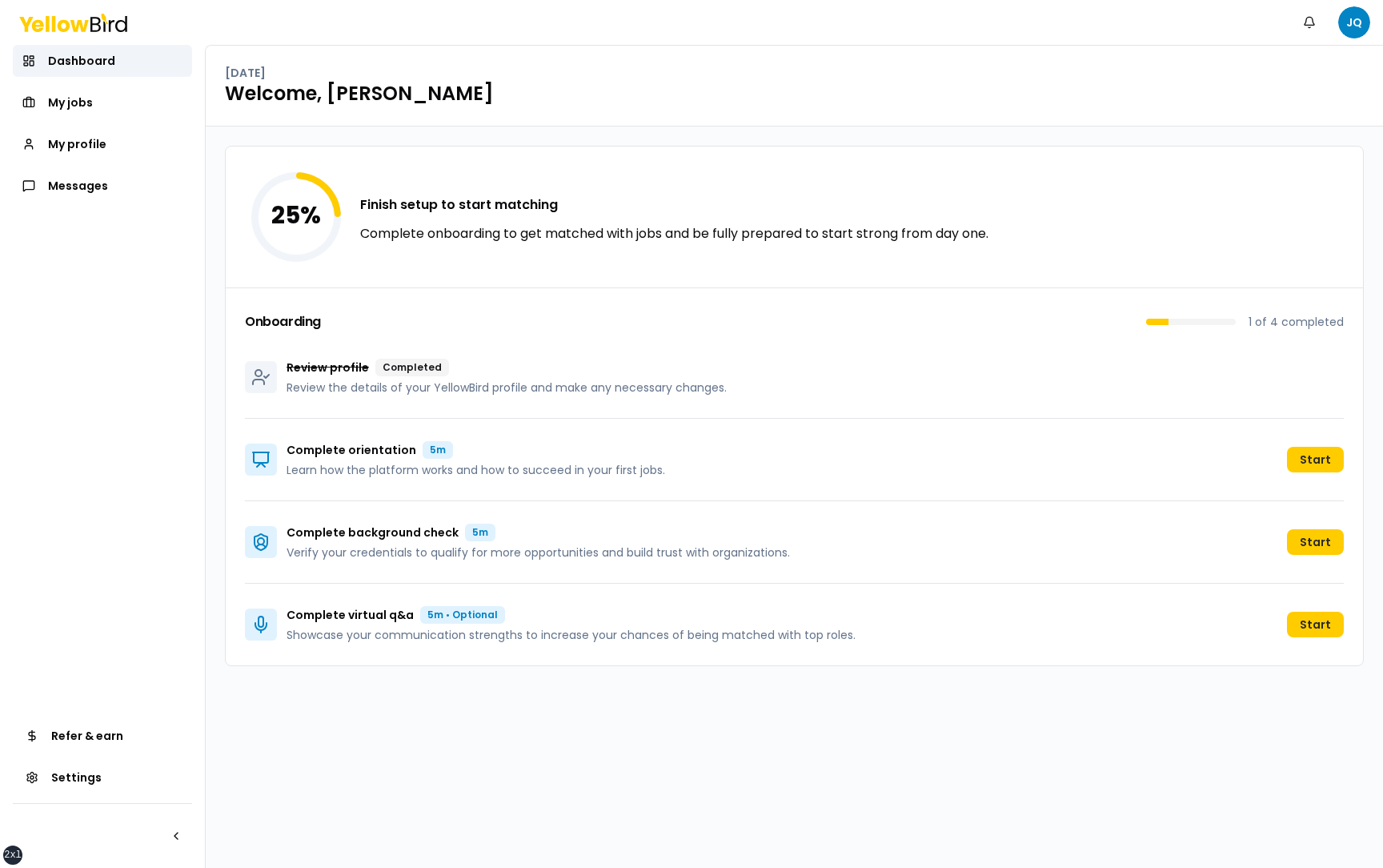
click at [212, 416] on div "25 % Finish setup to start matching Complete onboarding to get matched with job…" at bounding box center [794, 496] width 1177 height 741
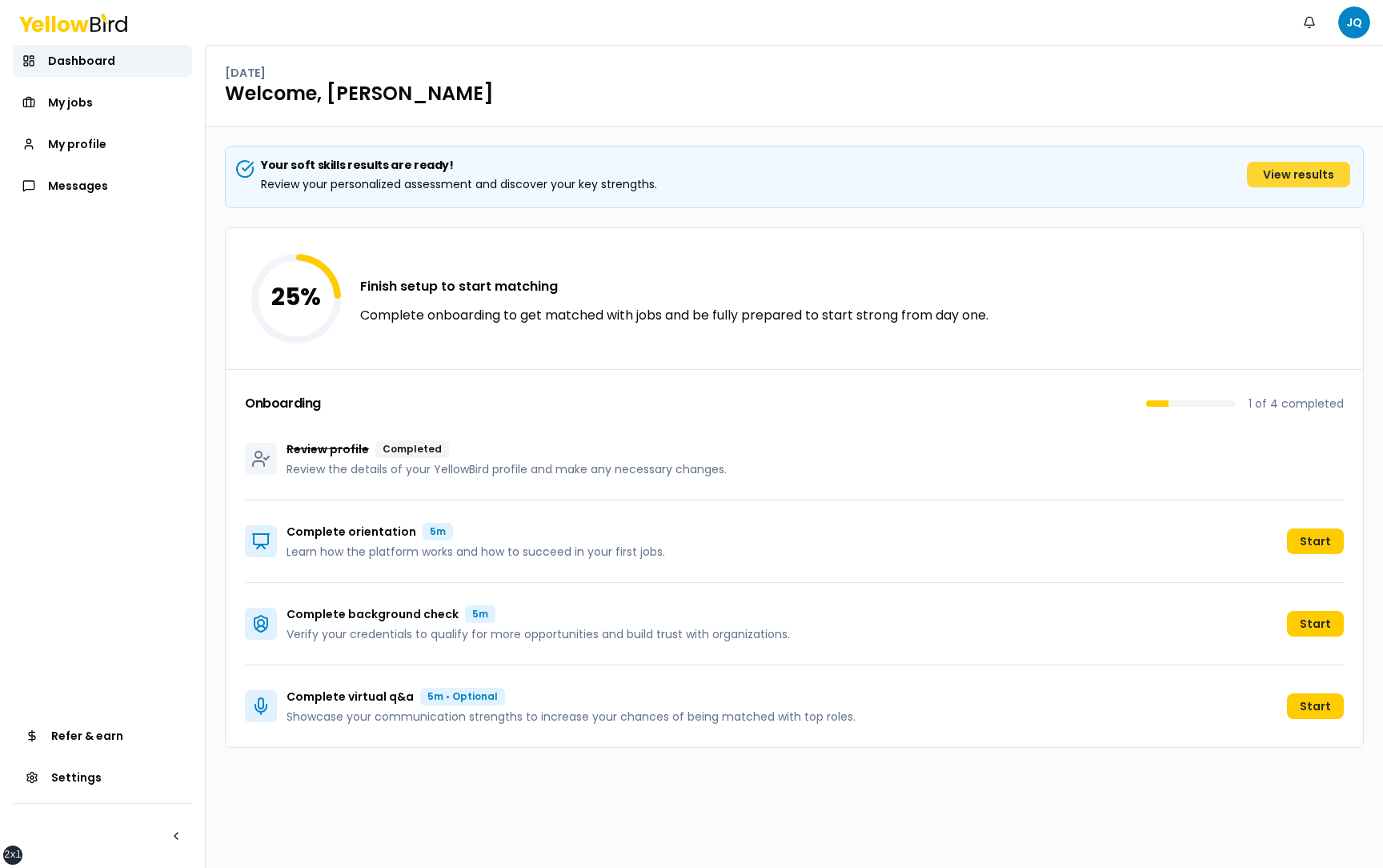
click at [1307, 172] on link "View results" at bounding box center [1298, 174] width 103 height 26
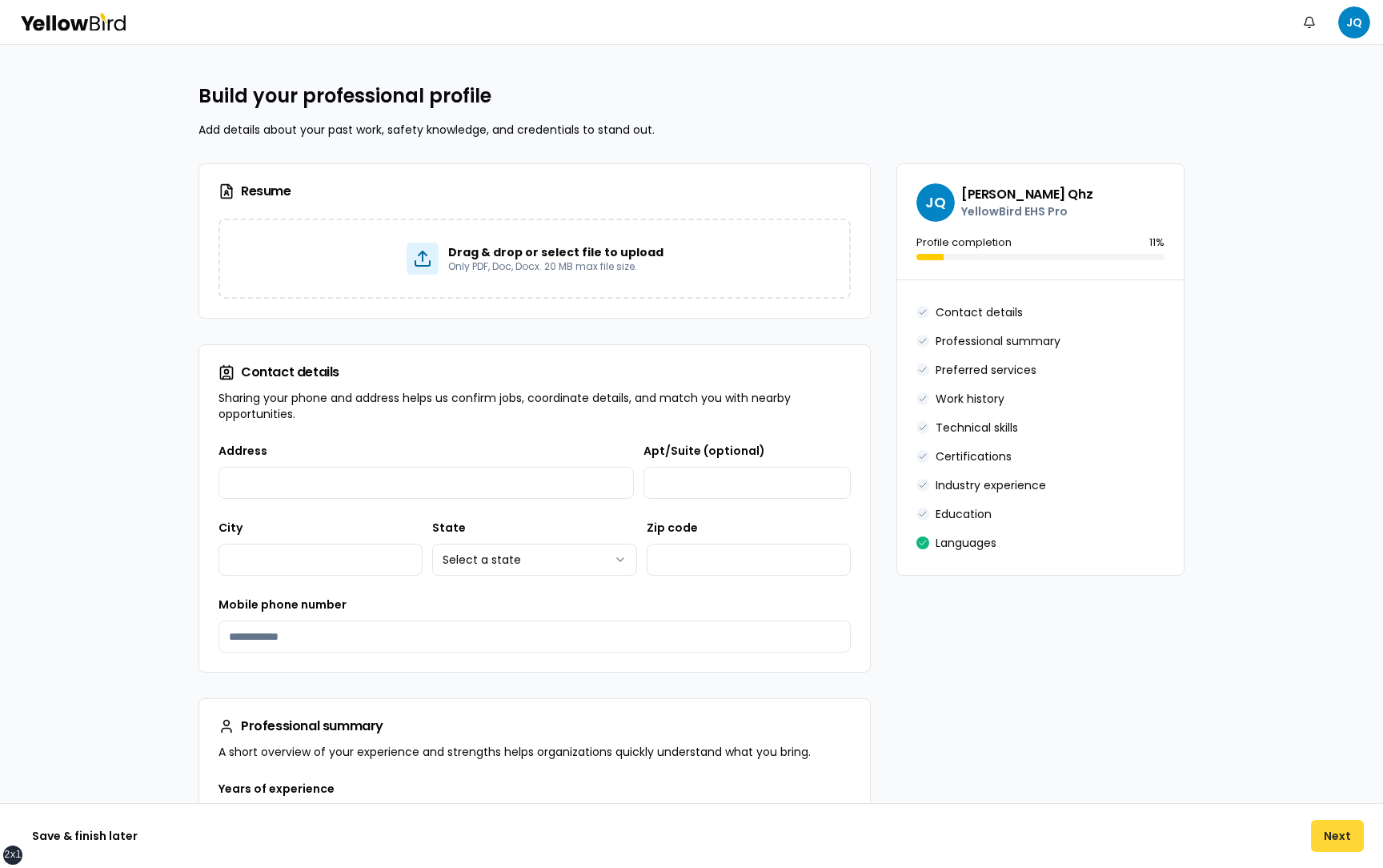
click at [1333, 841] on button "Next" at bounding box center [1337, 836] width 53 height 32
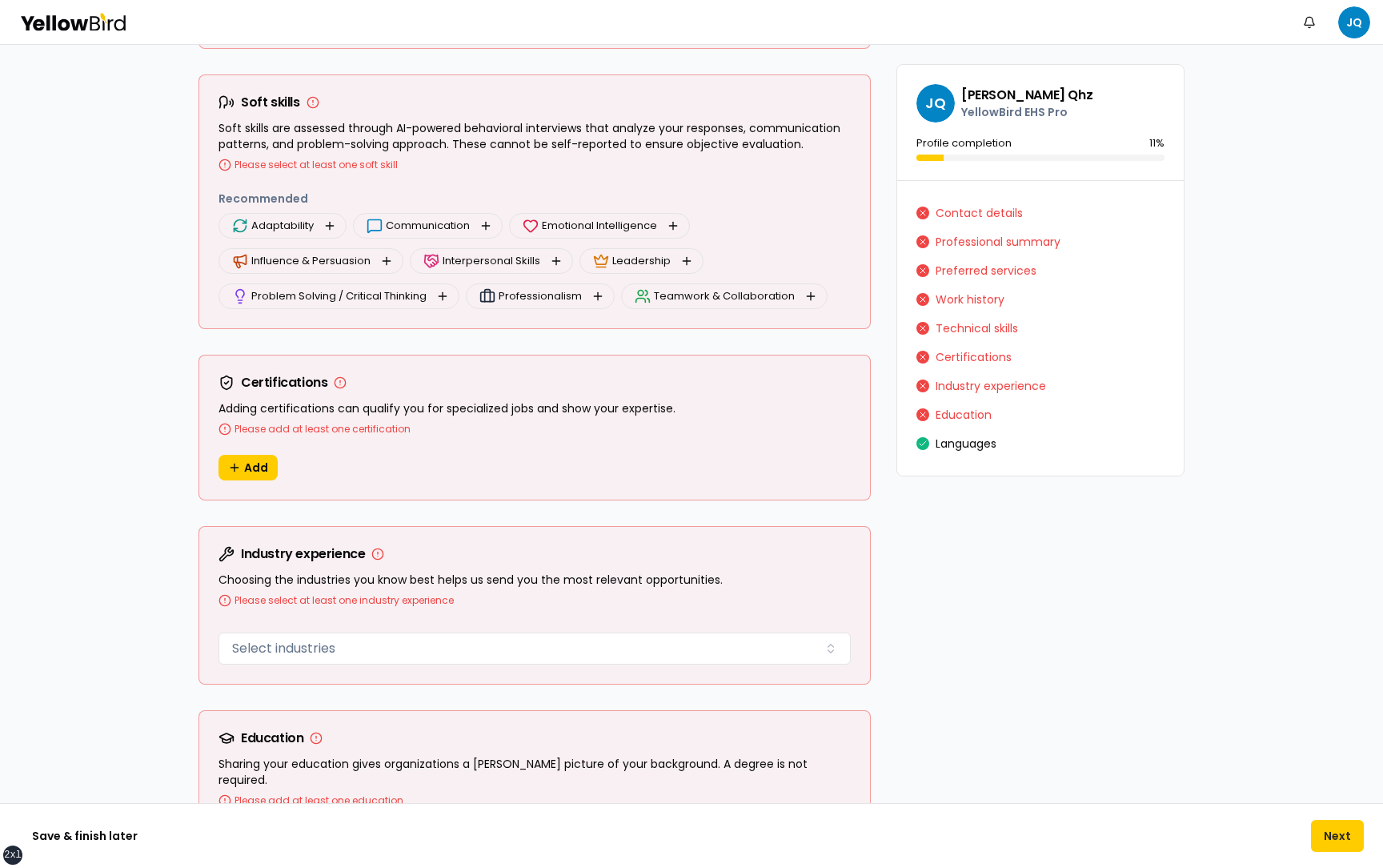
scroll to position [1942, 0]
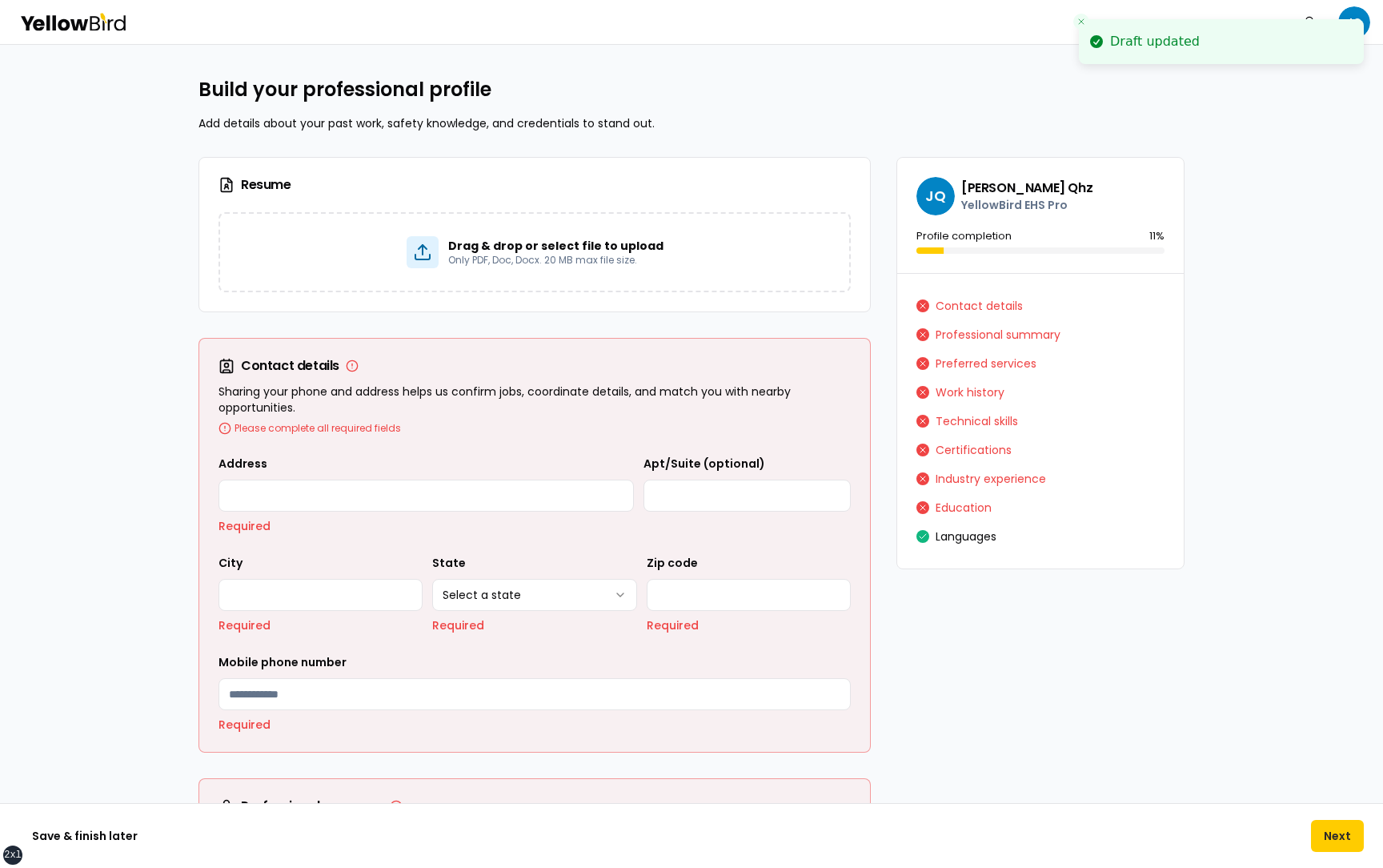
scroll to position [0, 0]
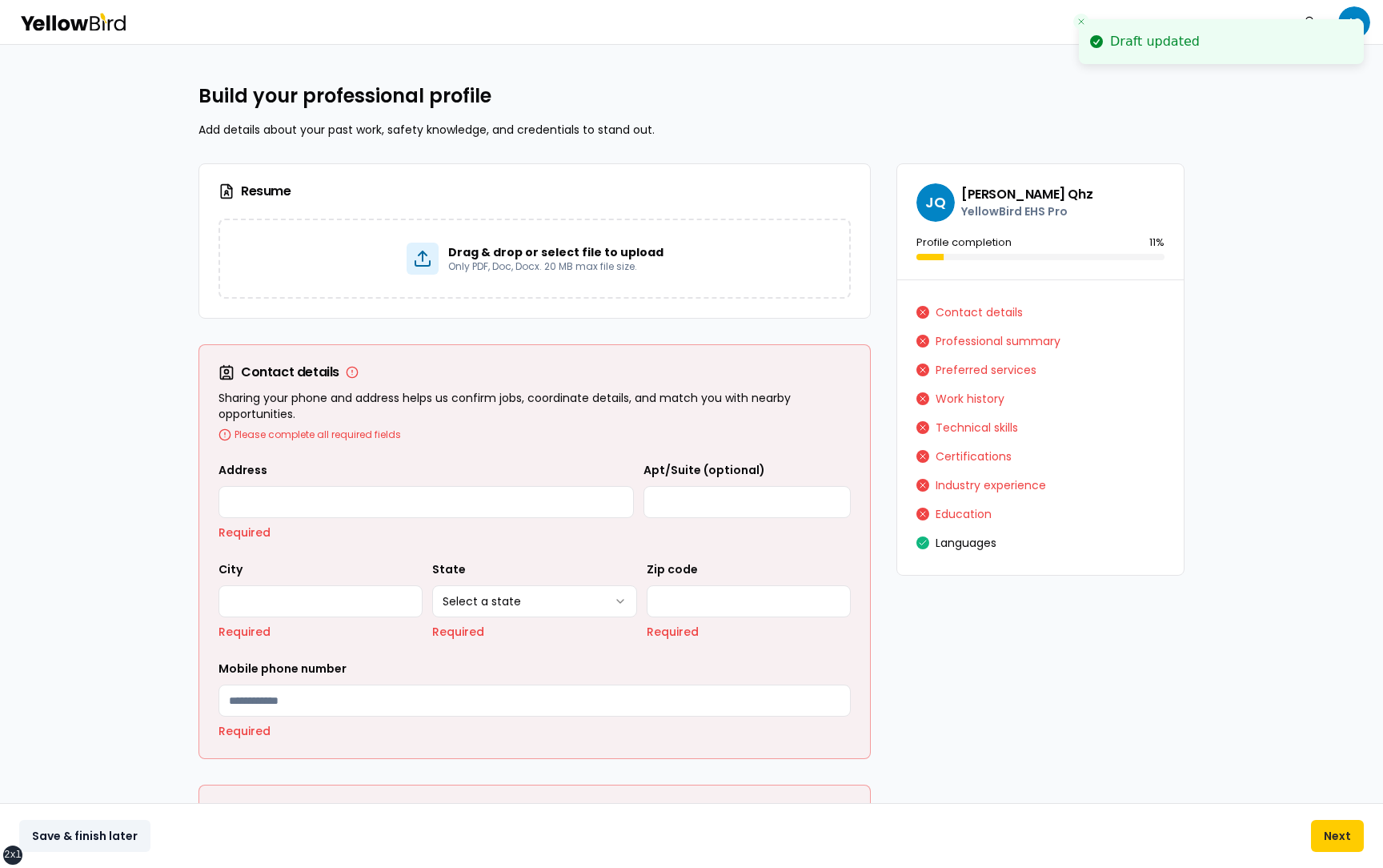
click at [72, 833] on button "Save & finish later" at bounding box center [84, 836] width 131 height 32
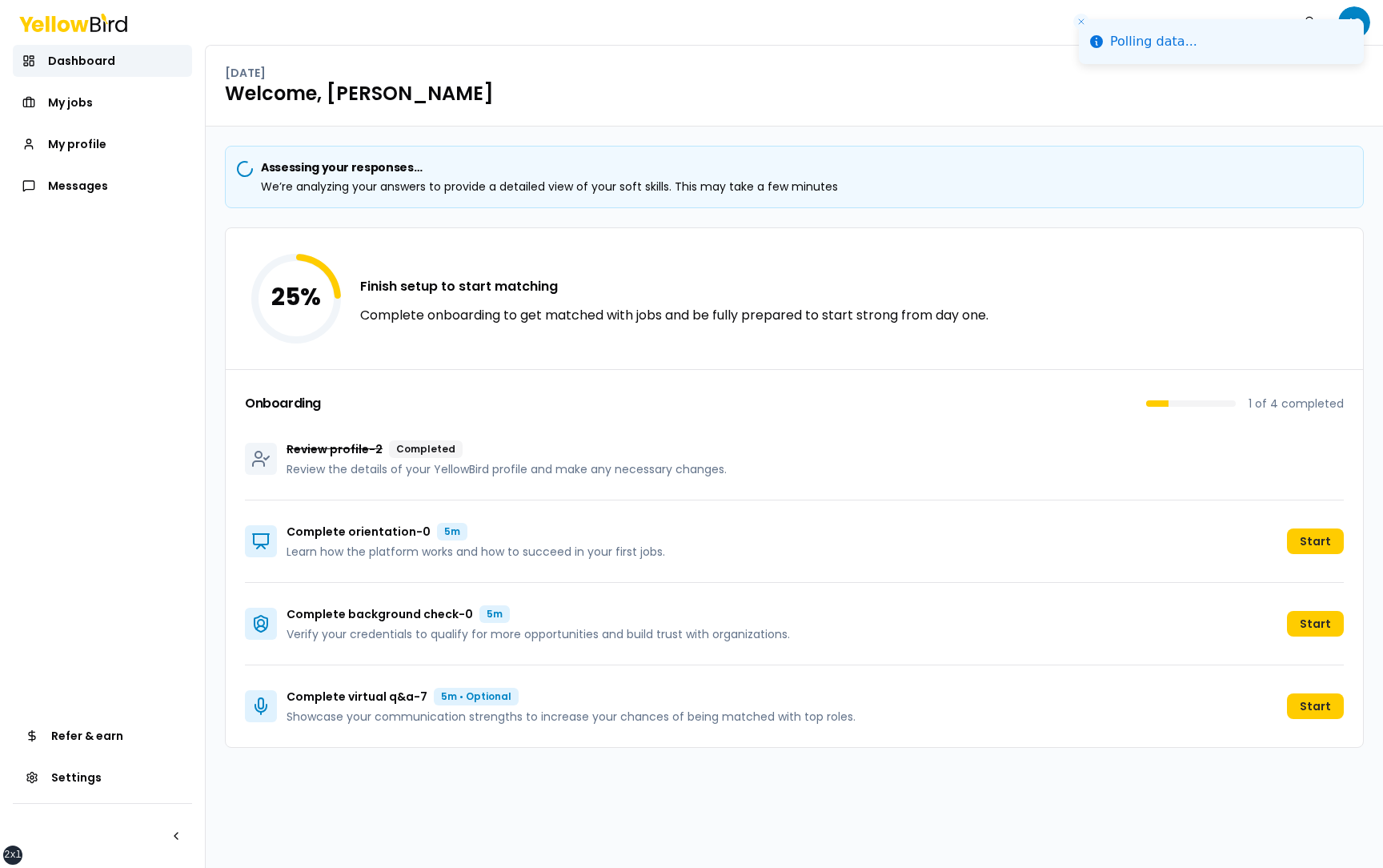
click at [445, 217] on div "Assessing your responses… We’re analyzing your answers to provide a detailed vi…" at bounding box center [794, 447] width 1139 height 601
click at [228, 413] on div "Onboarding 1 of 4 completed Review profile - 2 Completed Review the details of …" at bounding box center [794, 558] width 1137 height 378
click at [217, 426] on div "Your soft skills results are ready! Review your personalized assessment and dis…" at bounding box center [794, 496] width 1177 height 741
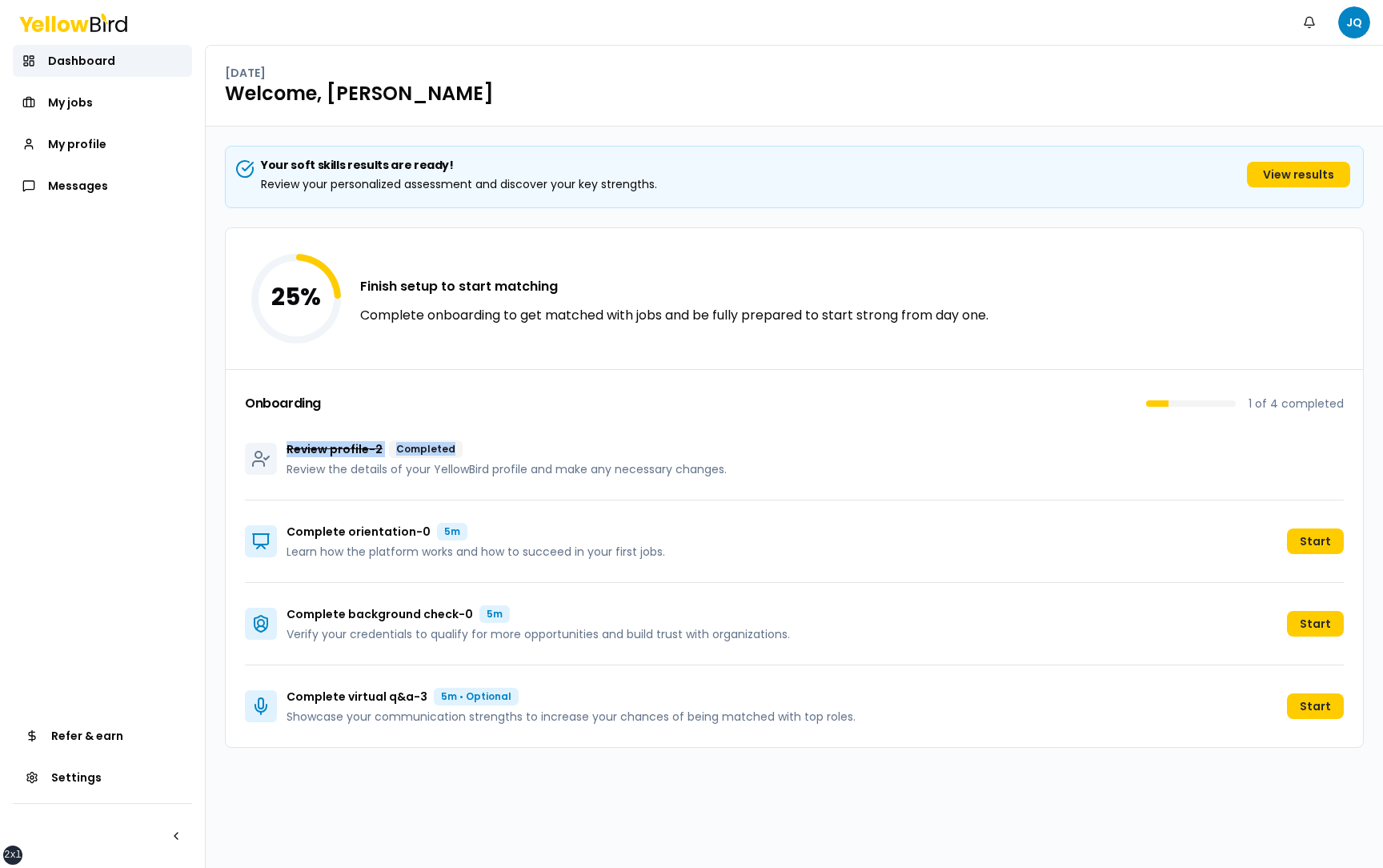
drag, startPoint x: 549, startPoint y: 449, endPoint x: 277, endPoint y: 448, distance: 272.0
click at [277, 448] on div "Review profile - 2 Completed Review the details of your YellowBird profile and …" at bounding box center [486, 458] width 482 height 37
drag, startPoint x: 779, startPoint y: 473, endPoint x: 289, endPoint y: 472, distance: 490.0
click at [289, 472] on div "Review profile - 2 Completed Review the details of your YellowBird profile and …" at bounding box center [794, 458] width 1098 height 83
